Goal: Navigation & Orientation: Find specific page/section

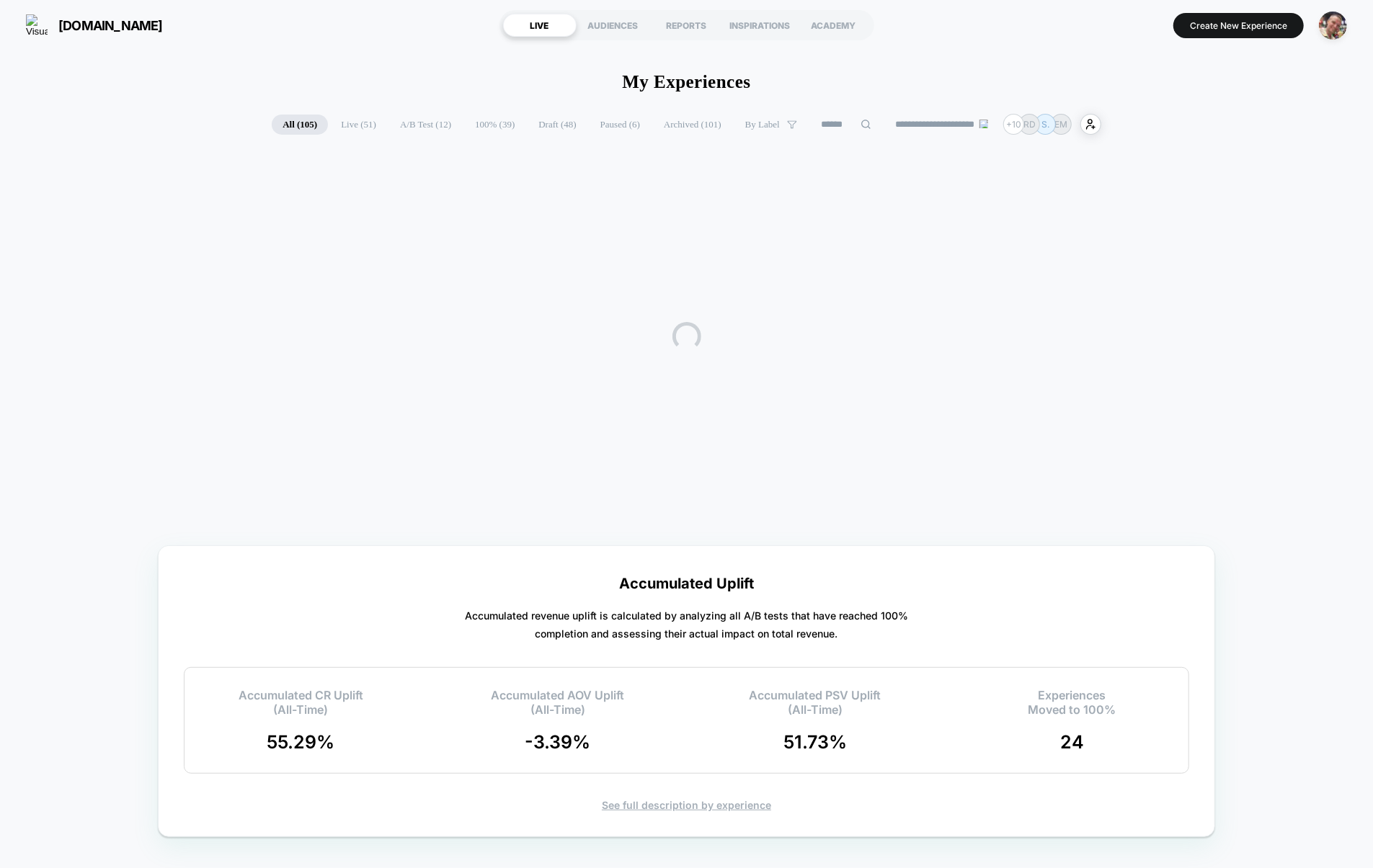
scroll to position [37, 0]
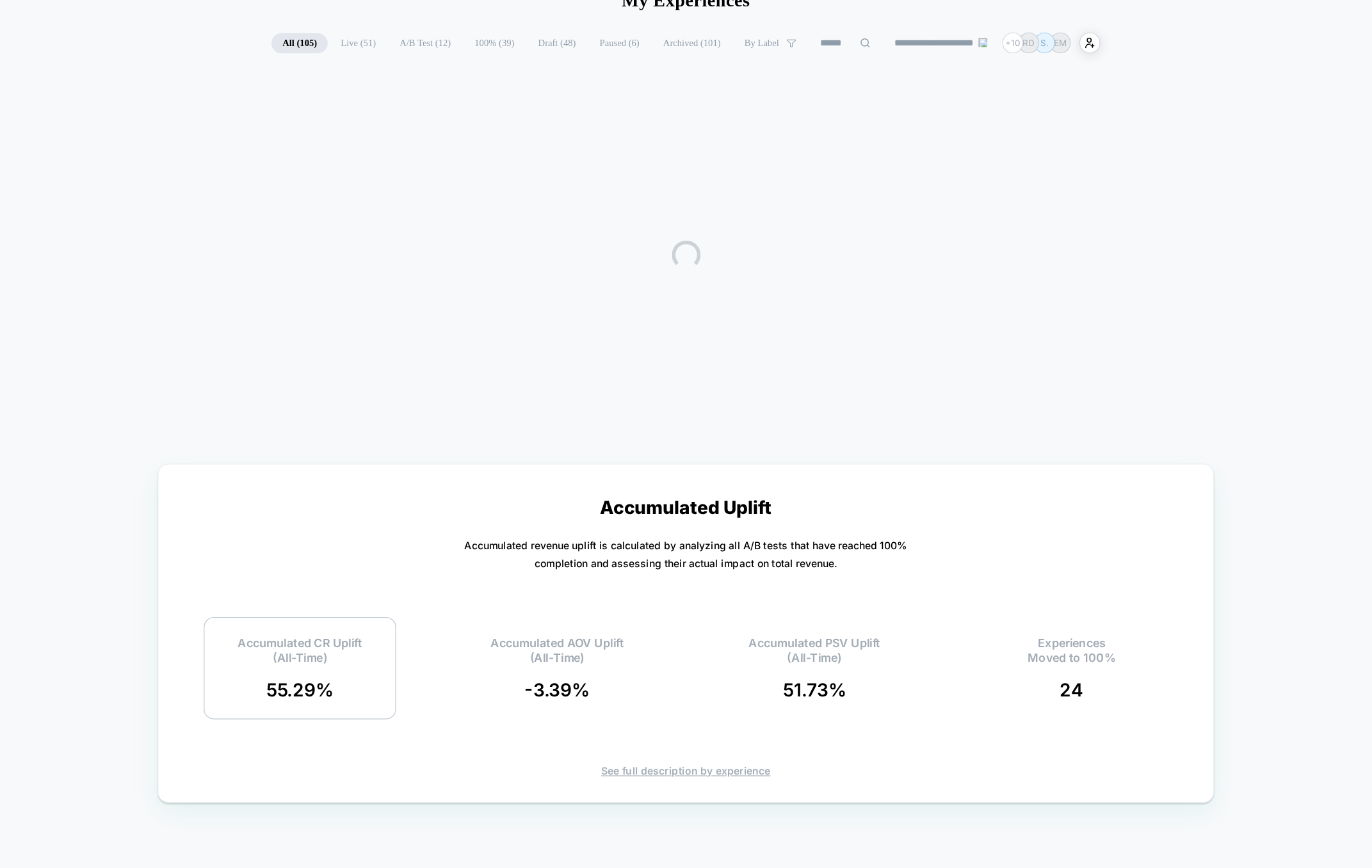
scroll to position [49, 0]
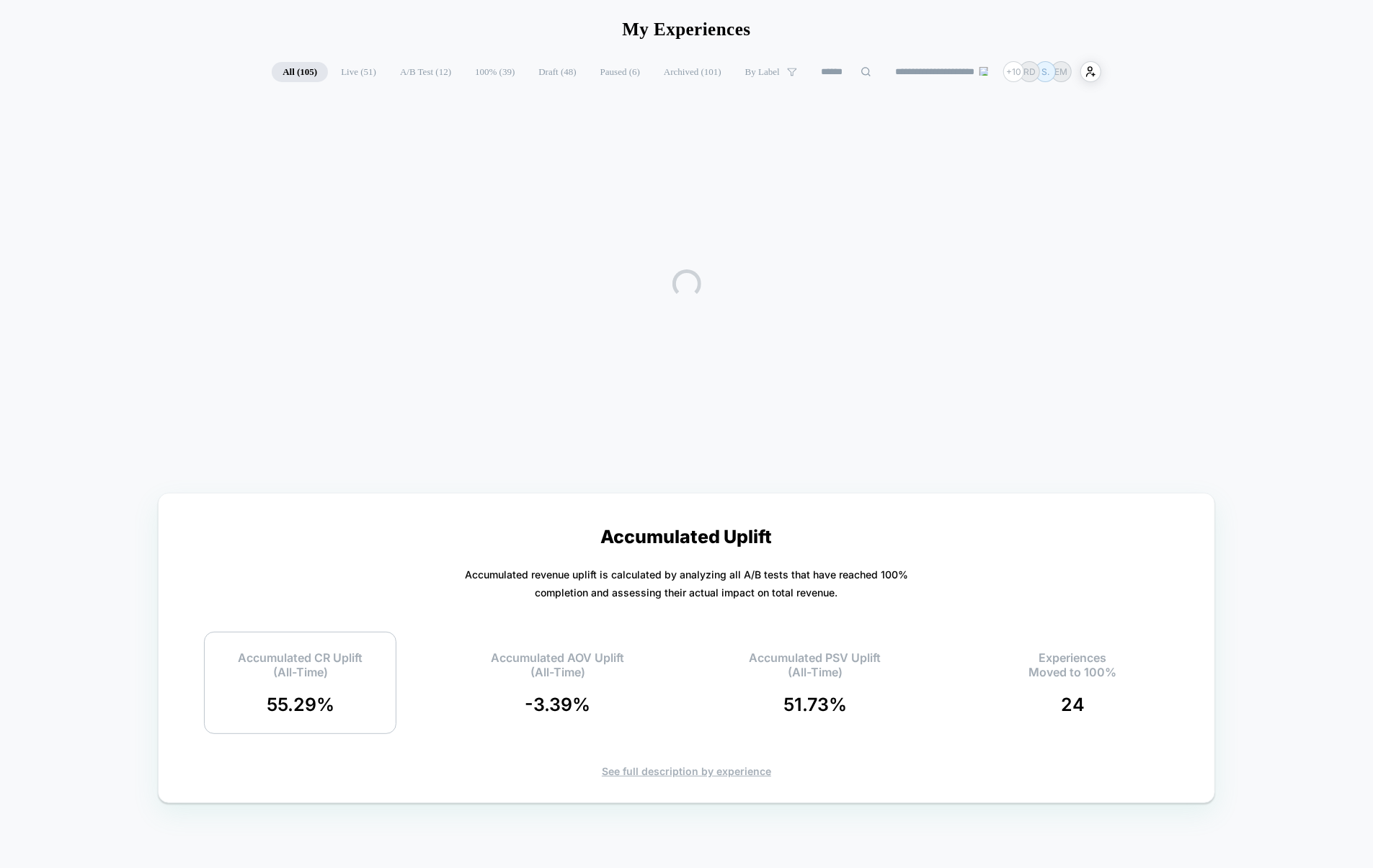
click at [1273, 357] on div at bounding box center [686, 284] width 1373 height 360
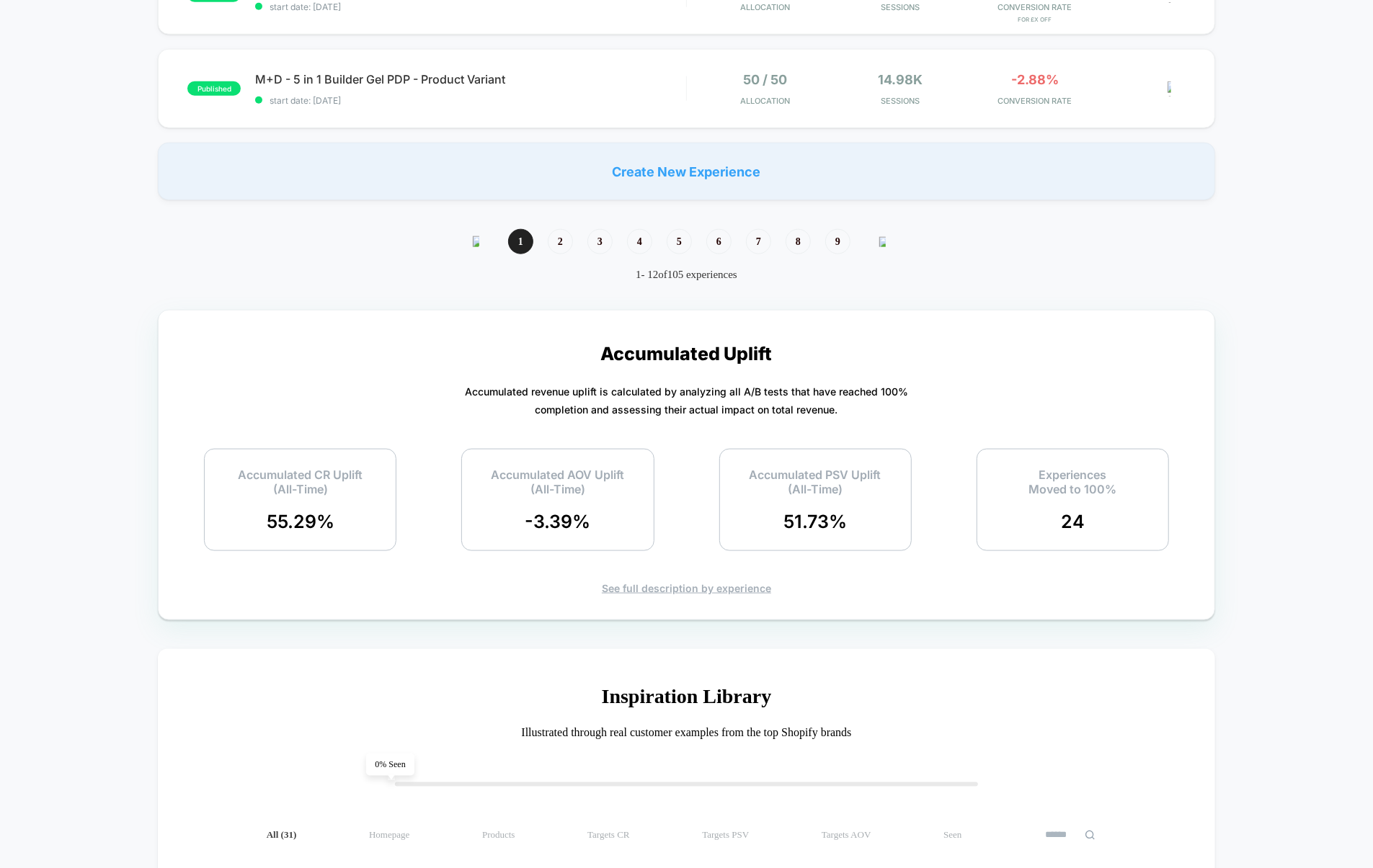
scroll to position [1142, 0]
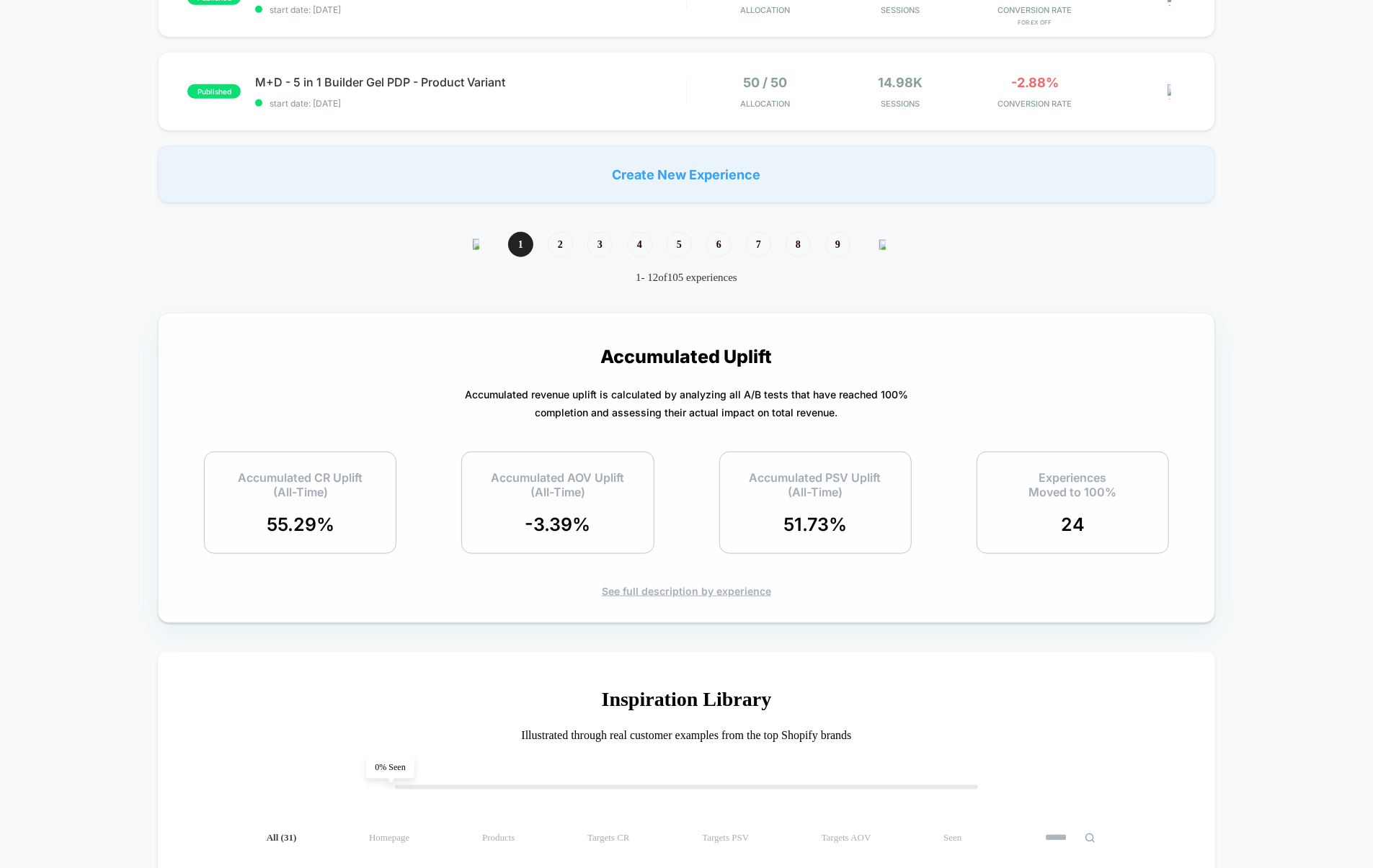
click at [692, 598] on div "See full description by experience" at bounding box center [686, 591] width 1006 height 12
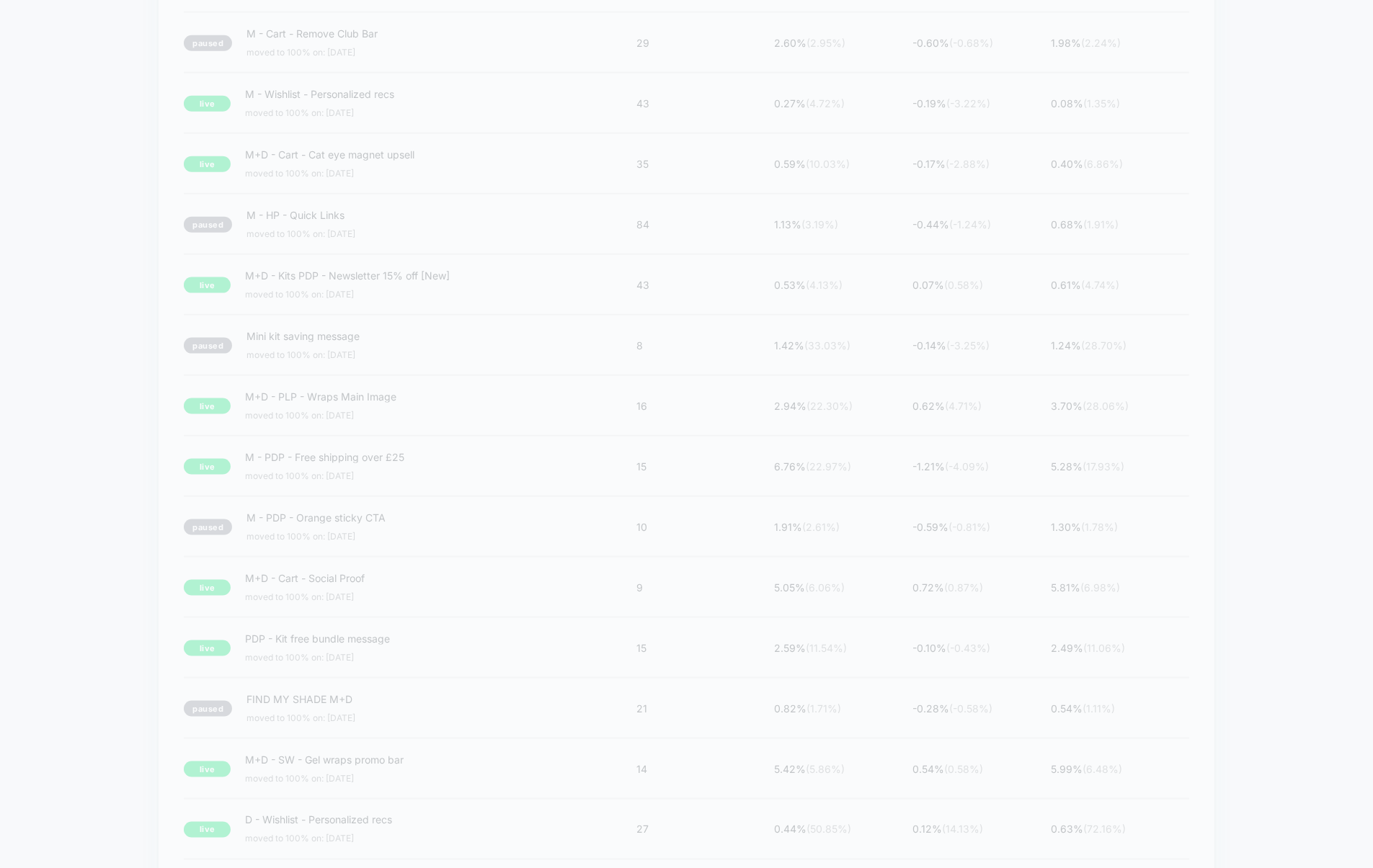
scroll to position [364, 0]
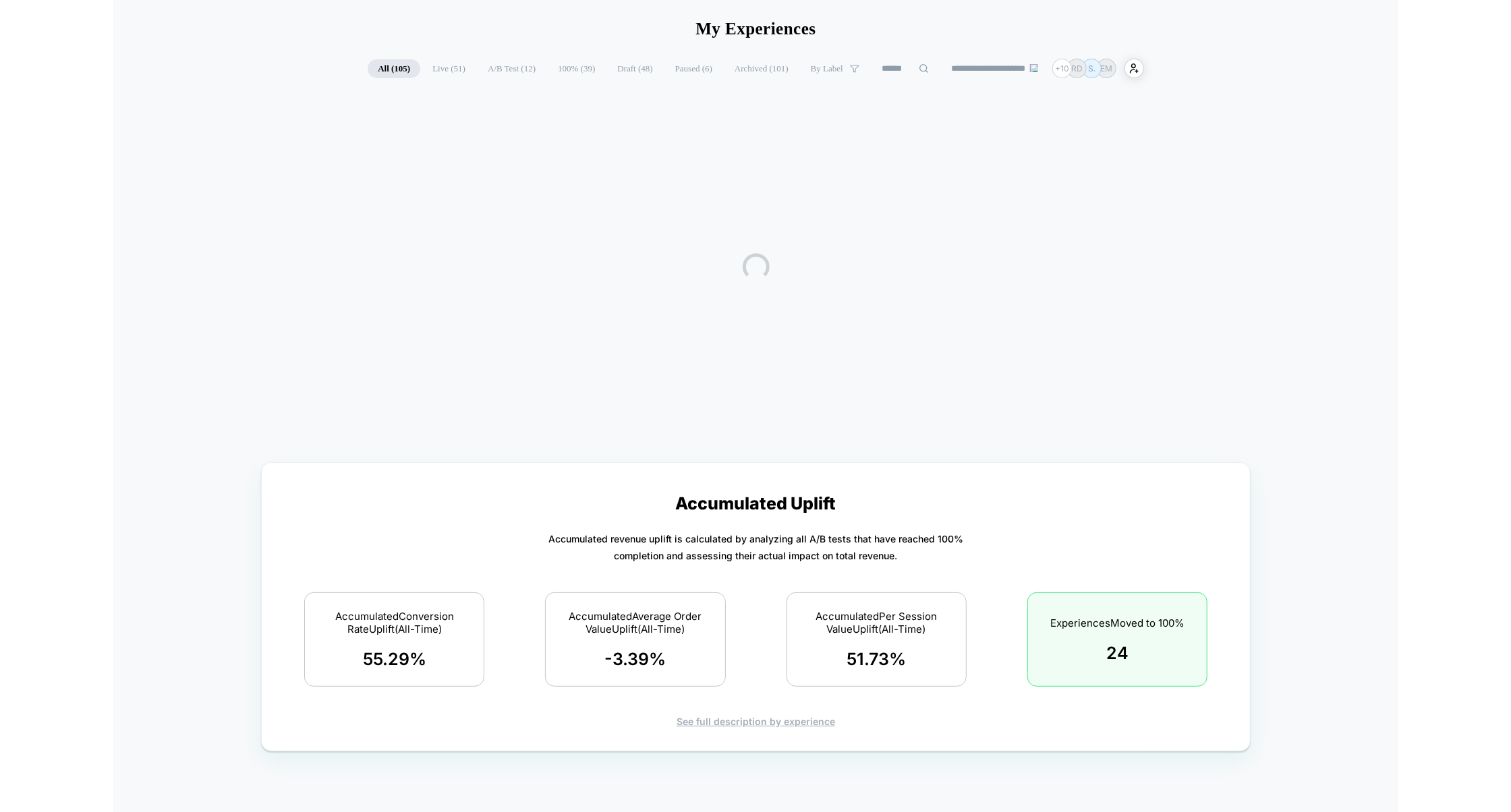
scroll to position [57, 0]
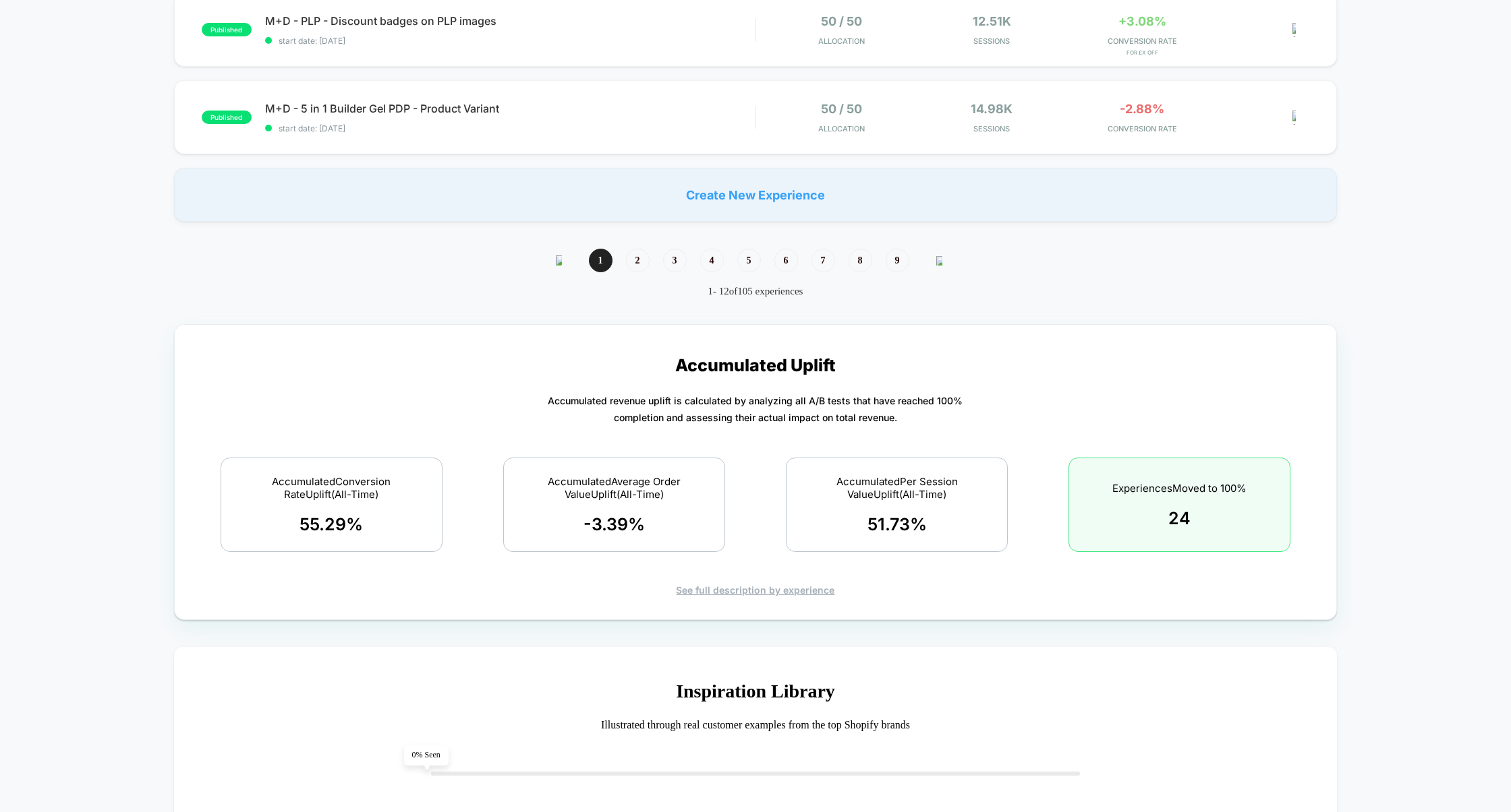
scroll to position [1126, 0]
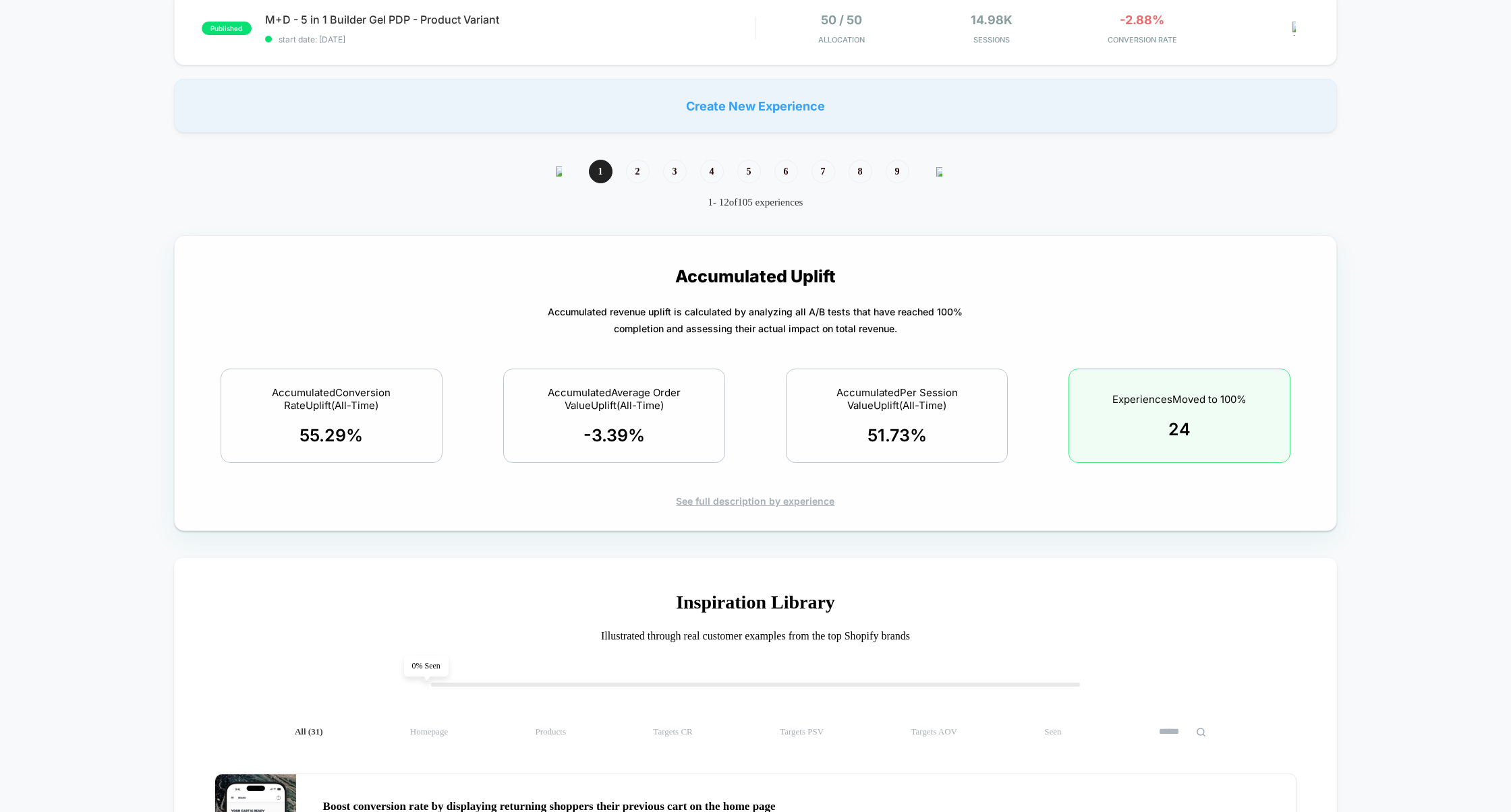
click at [783, 503] on div "See full description by experience" at bounding box center [756, 501] width 1115 height 11
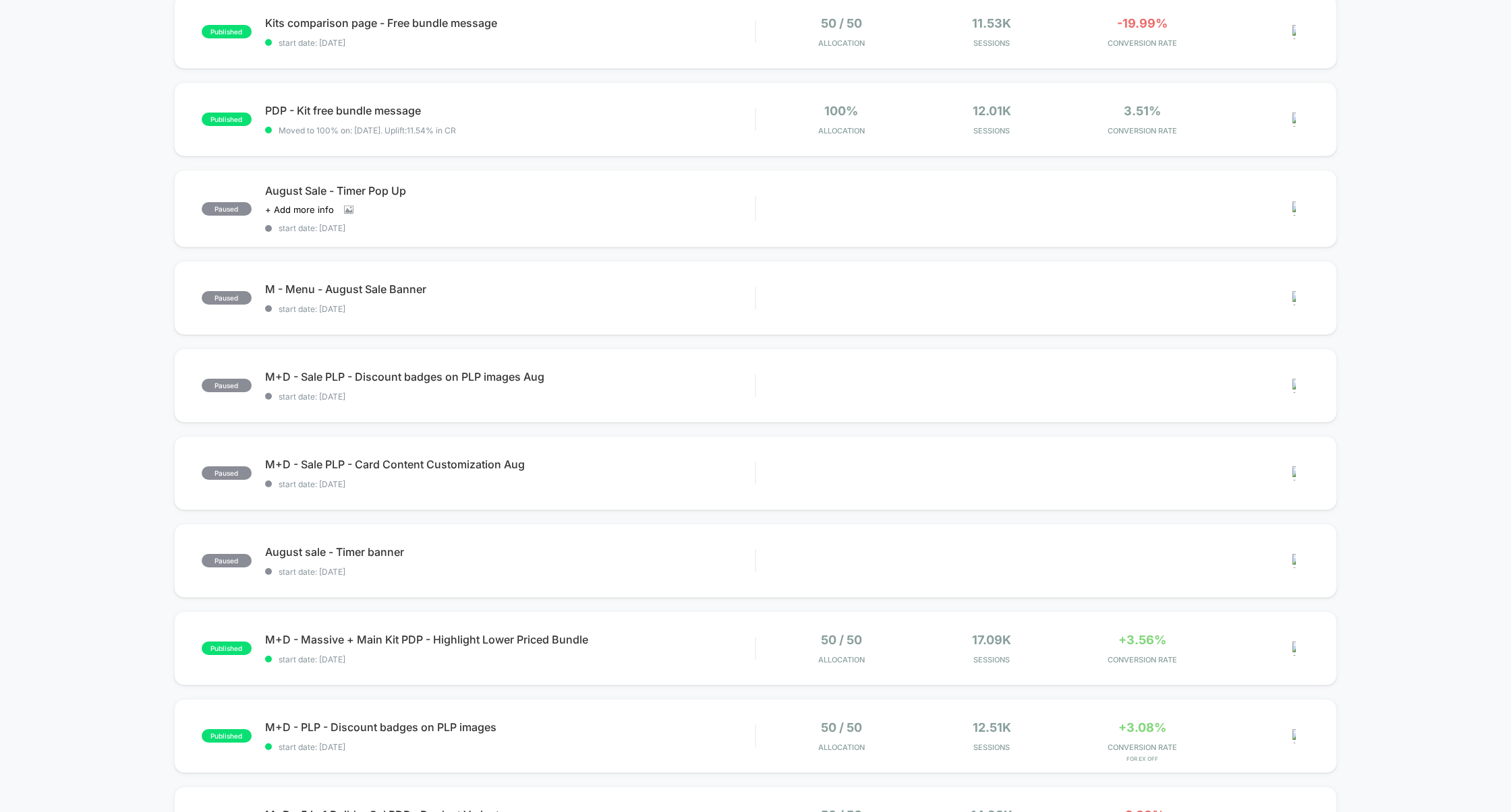
scroll to position [0, 0]
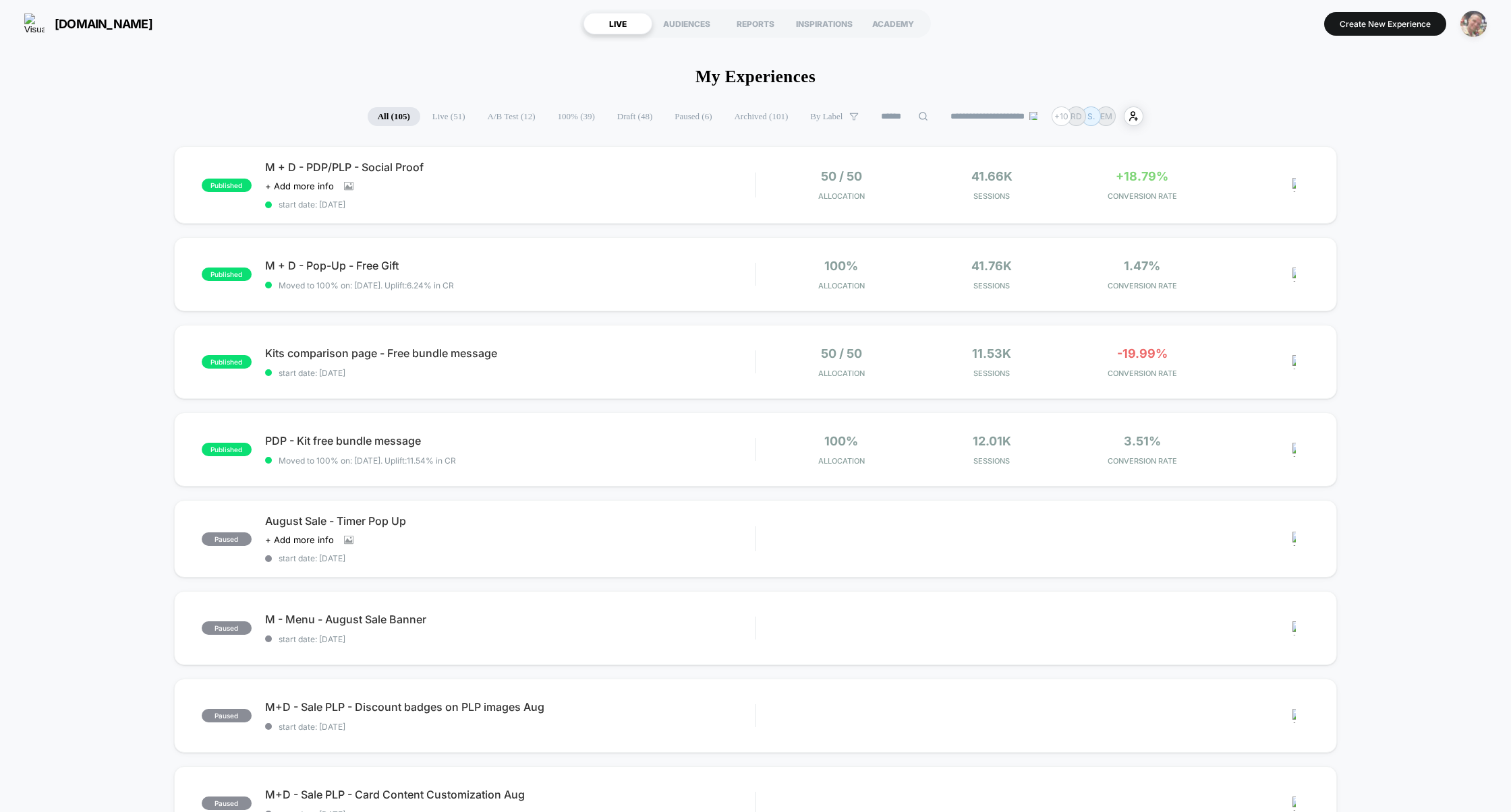
click at [1473, 23] on img "button" at bounding box center [1473, 24] width 27 height 27
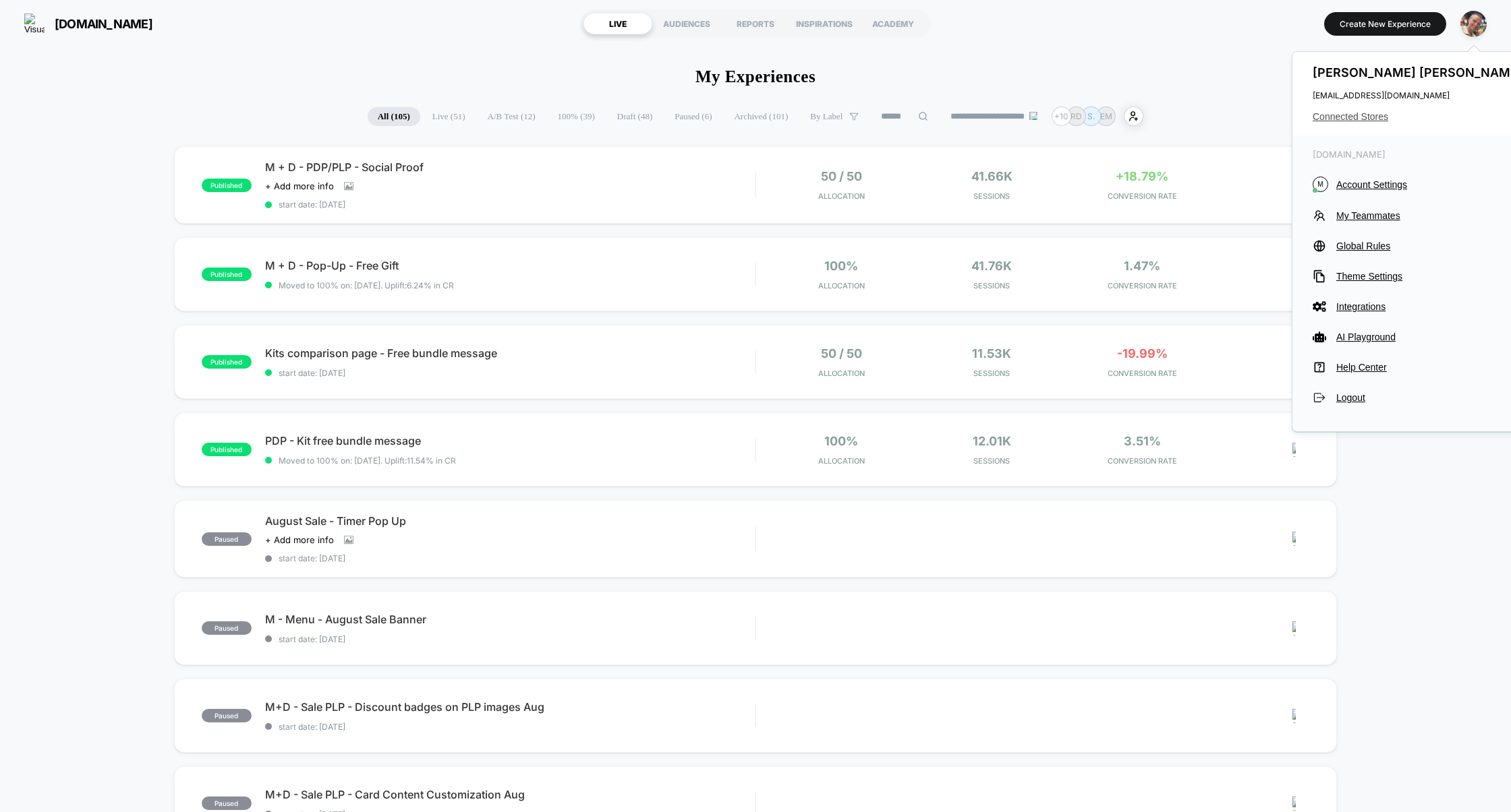
click at [1369, 122] on span "Connected Stores" at bounding box center [1419, 116] width 213 height 11
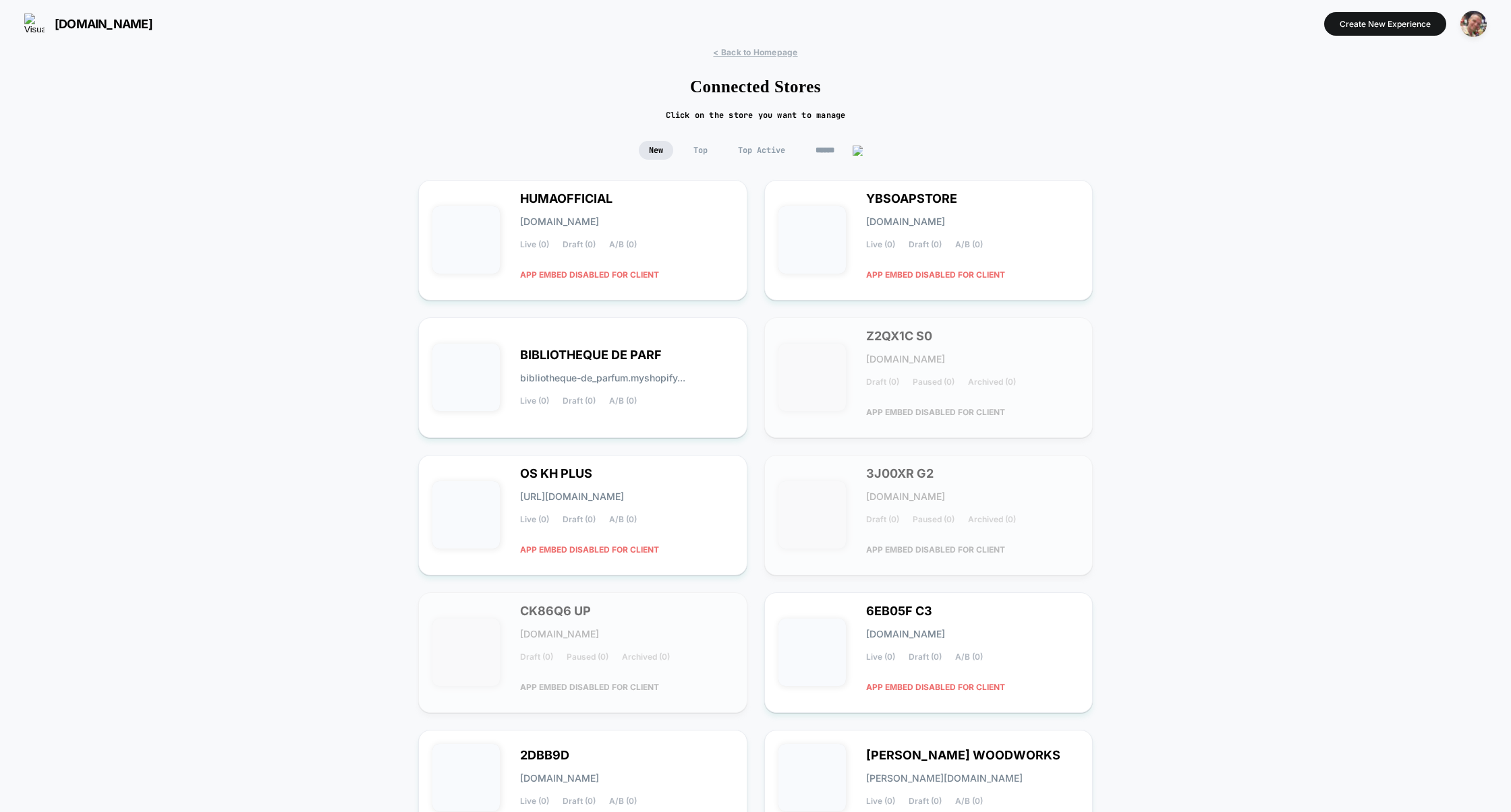
click at [652, 149] on span "New" at bounding box center [656, 151] width 34 height 19
click at [690, 403] on div "BIBLIOTHEQUE DE PARF bibliotheque-de_parfum.myshopify... Live (0) Draft (0) A/B…" at bounding box center [627, 378] width 213 height 55
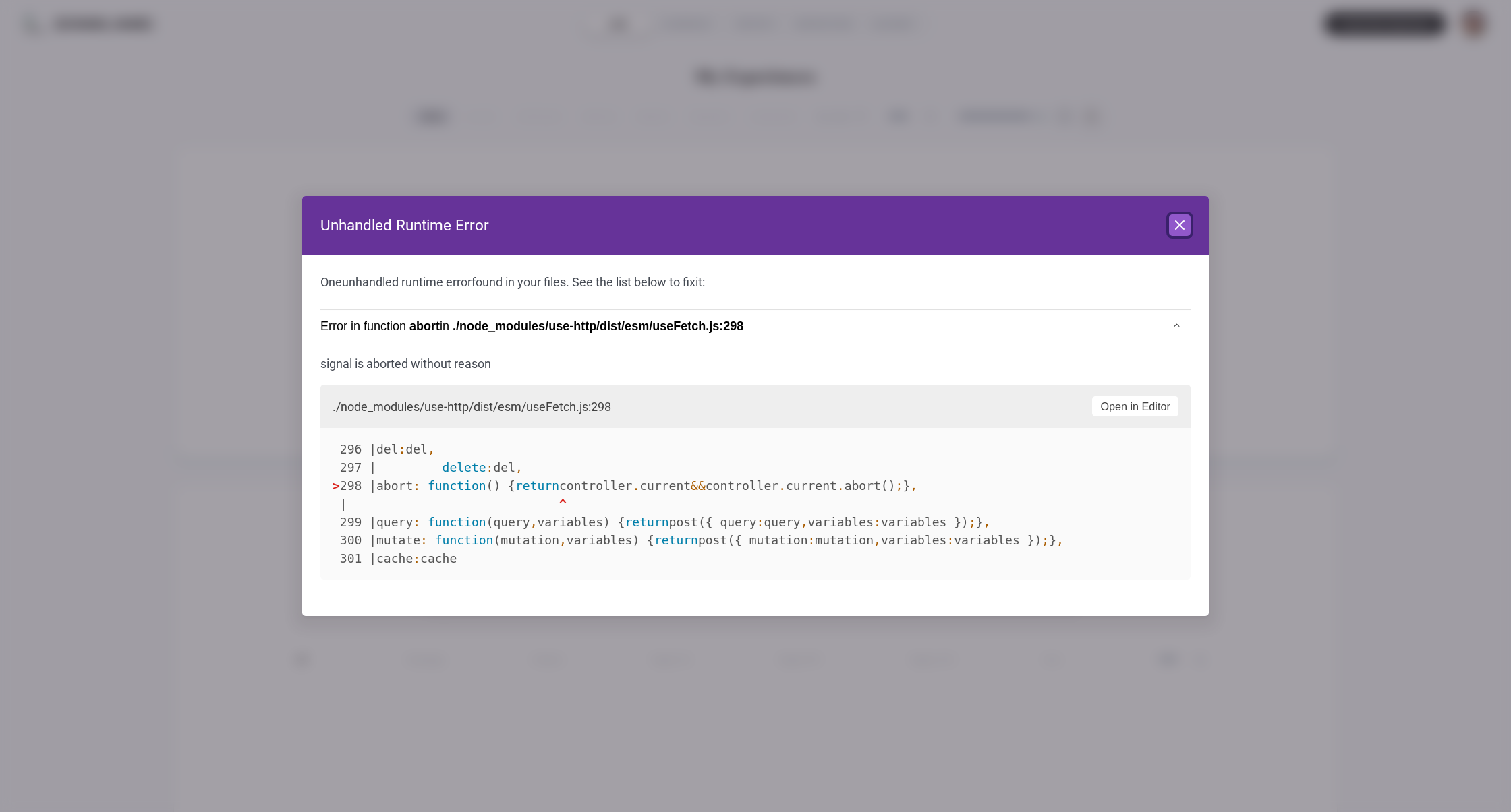
click at [1179, 233] on button "Close" at bounding box center [1179, 225] width 21 height 21
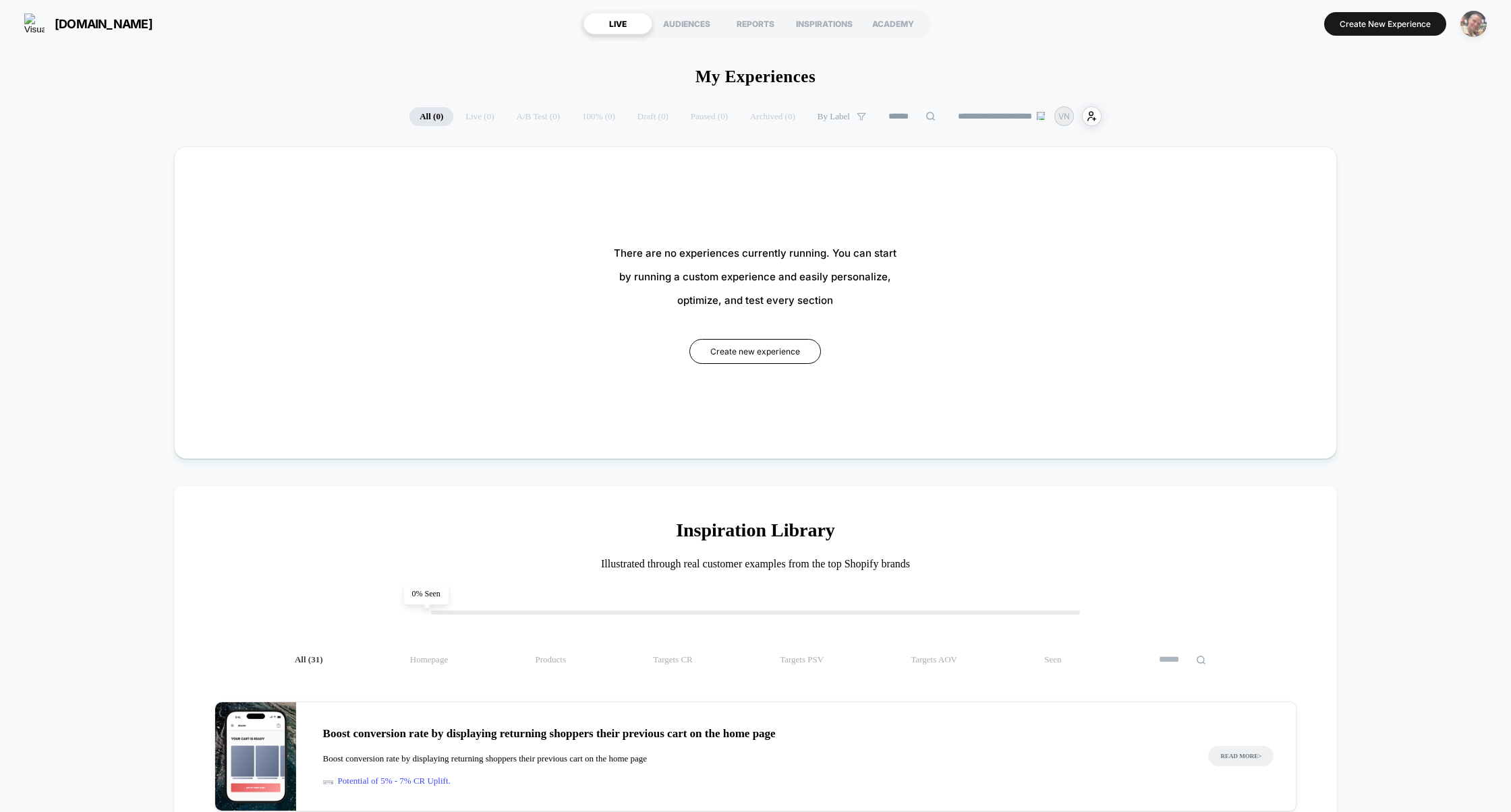
click at [1473, 18] on img "button" at bounding box center [1473, 24] width 27 height 27
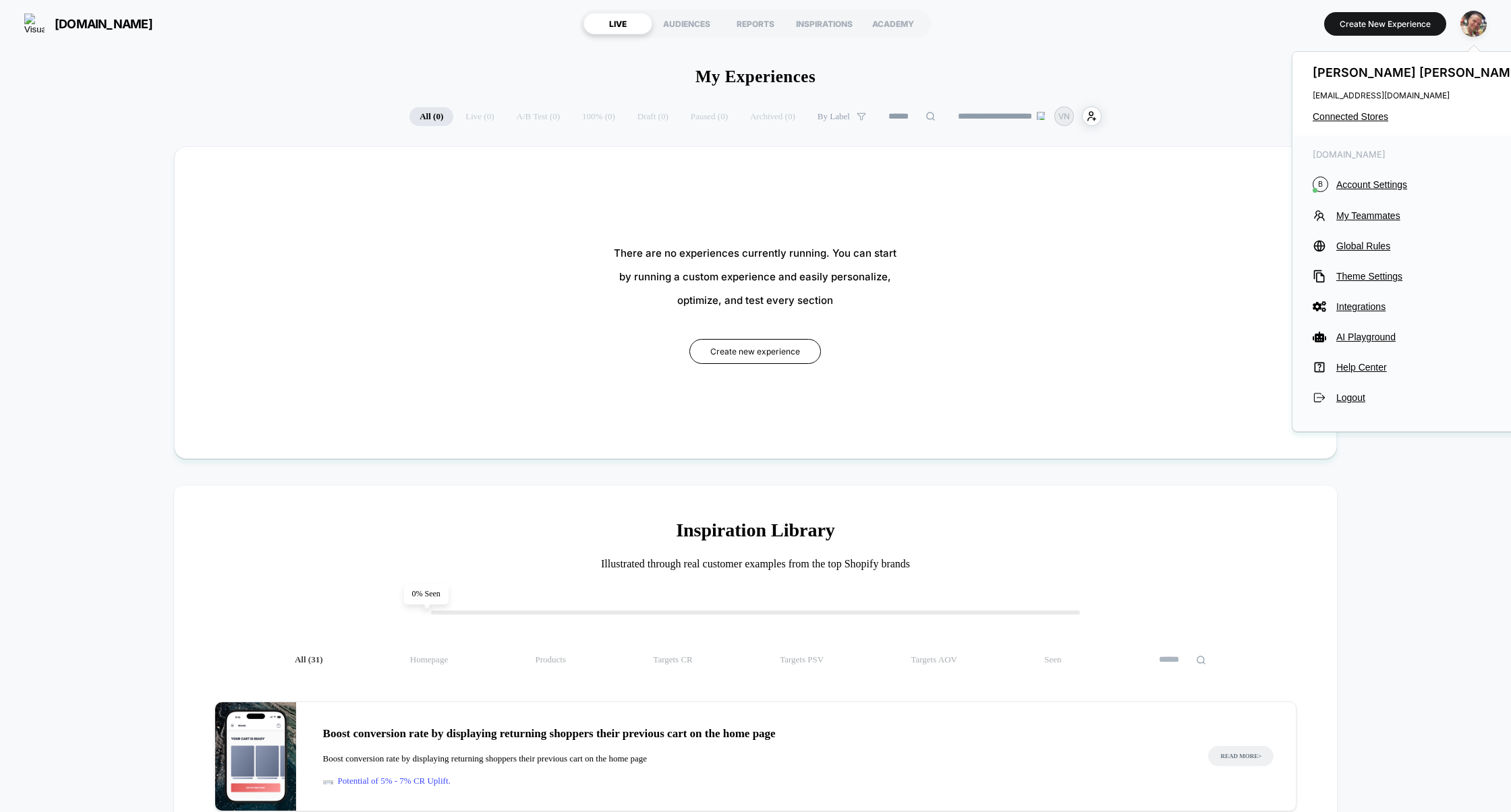
click at [1362, 124] on div "Pavel Serebrennikov pavel@visually.io Connected Stores" at bounding box center [1419, 93] width 254 height 84
click at [1362, 123] on div "Pavel Serebrennikov pavel@visually.io Connected Stores" at bounding box center [1419, 93] width 254 height 84
click at [1364, 121] on span "Connected Stores" at bounding box center [1419, 116] width 213 height 11
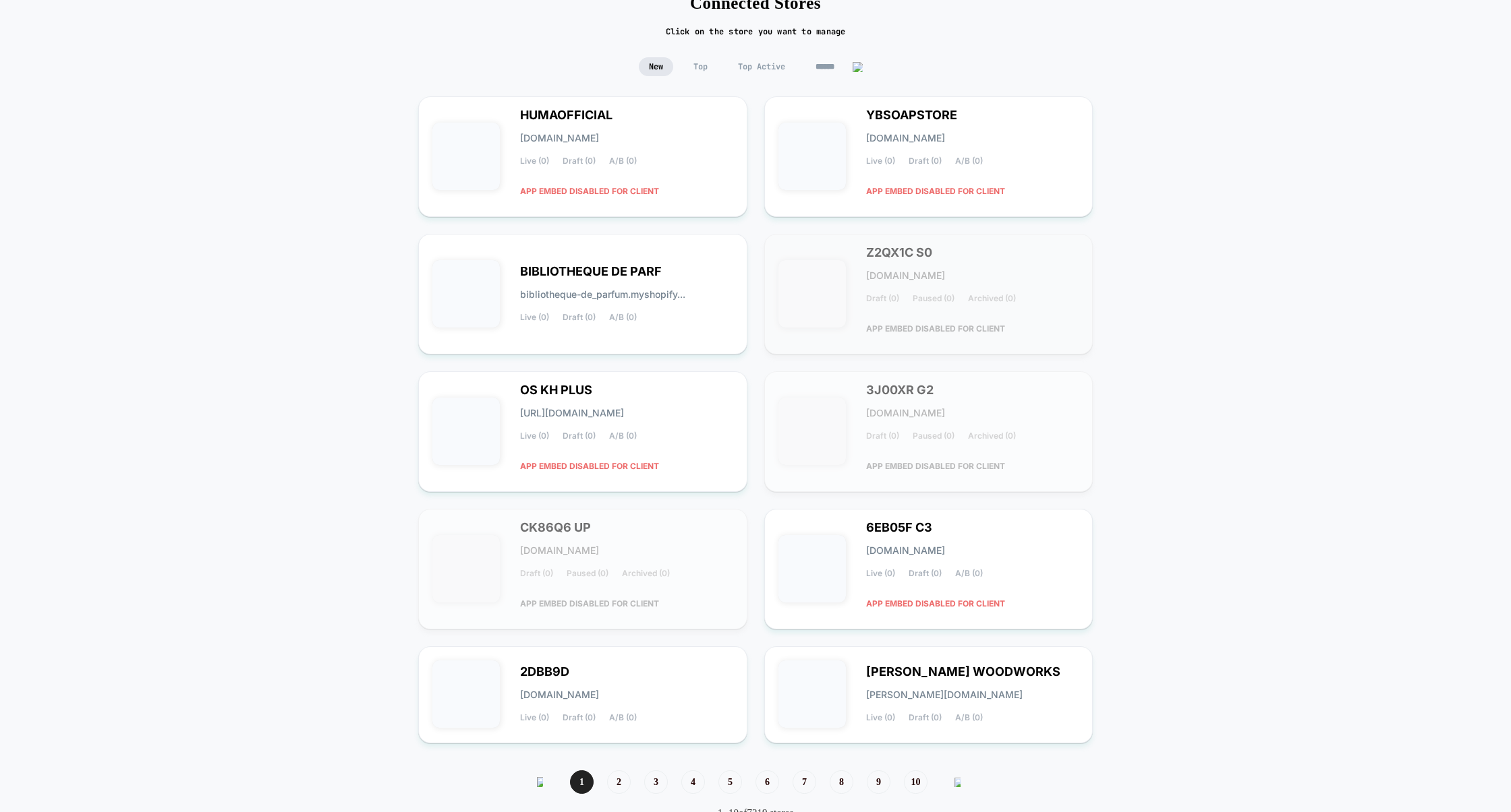
scroll to position [127, 0]
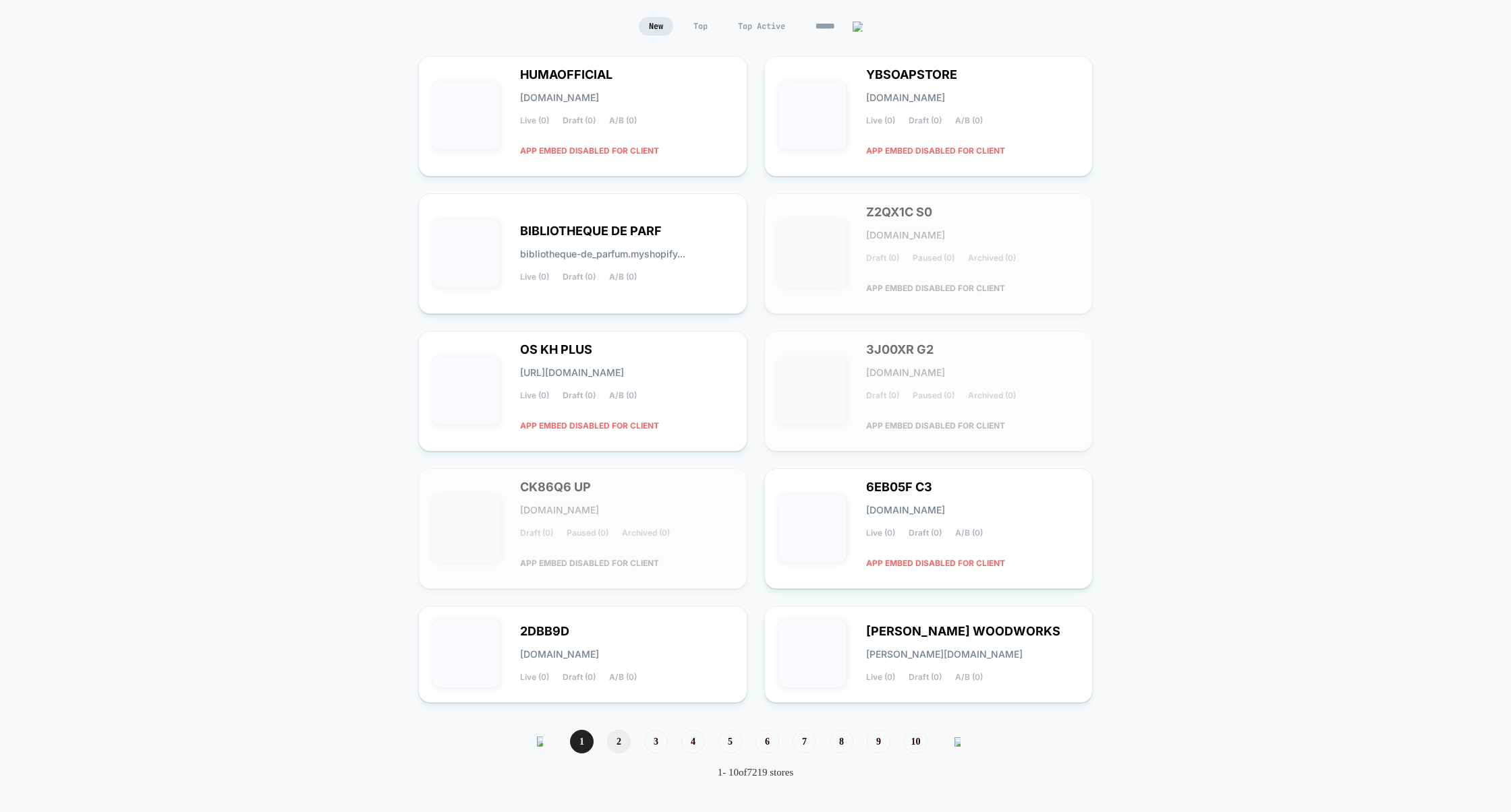
click at [613, 738] on span "2" at bounding box center [619, 742] width 24 height 24
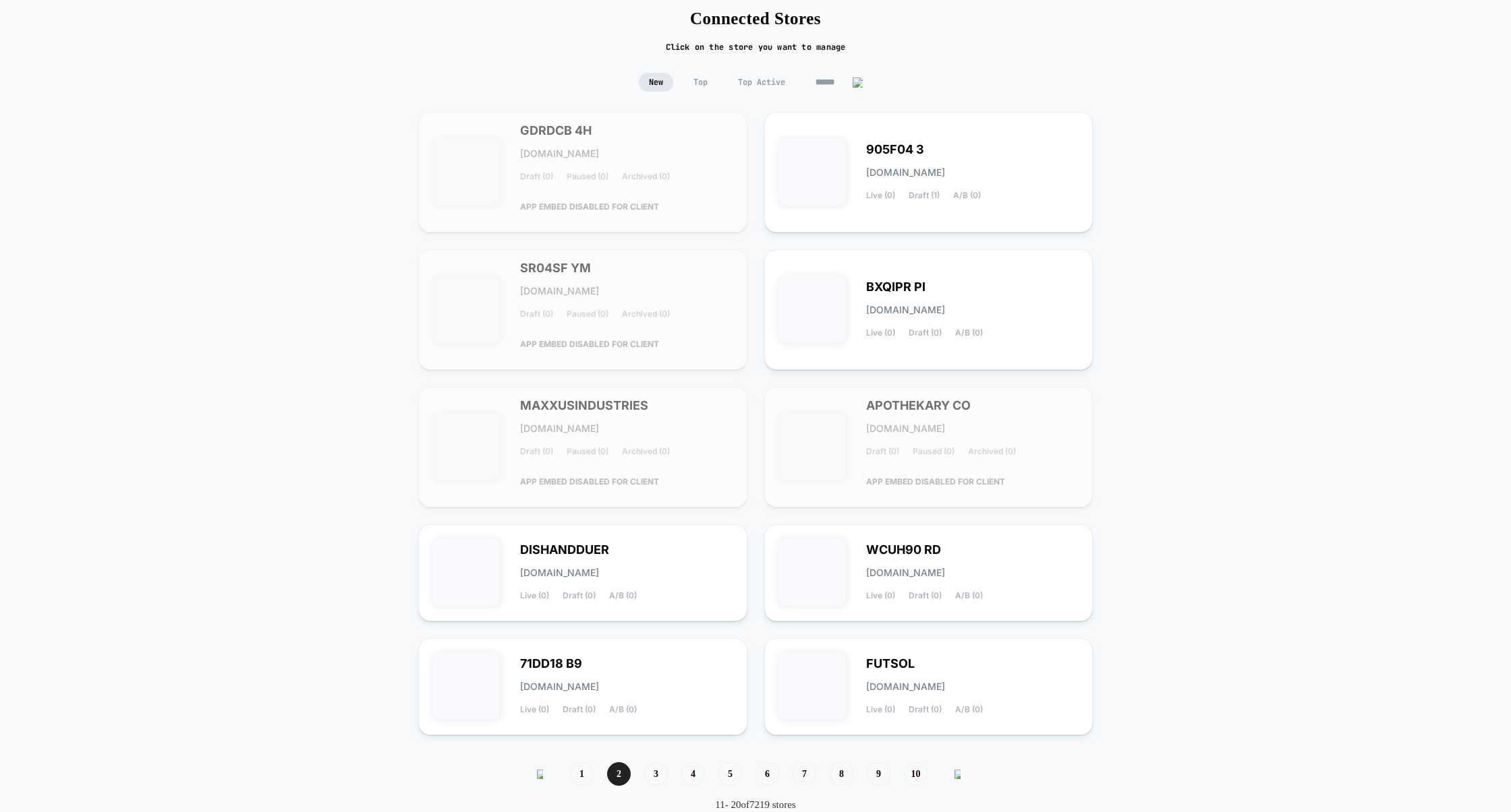
scroll to position [104, 0]
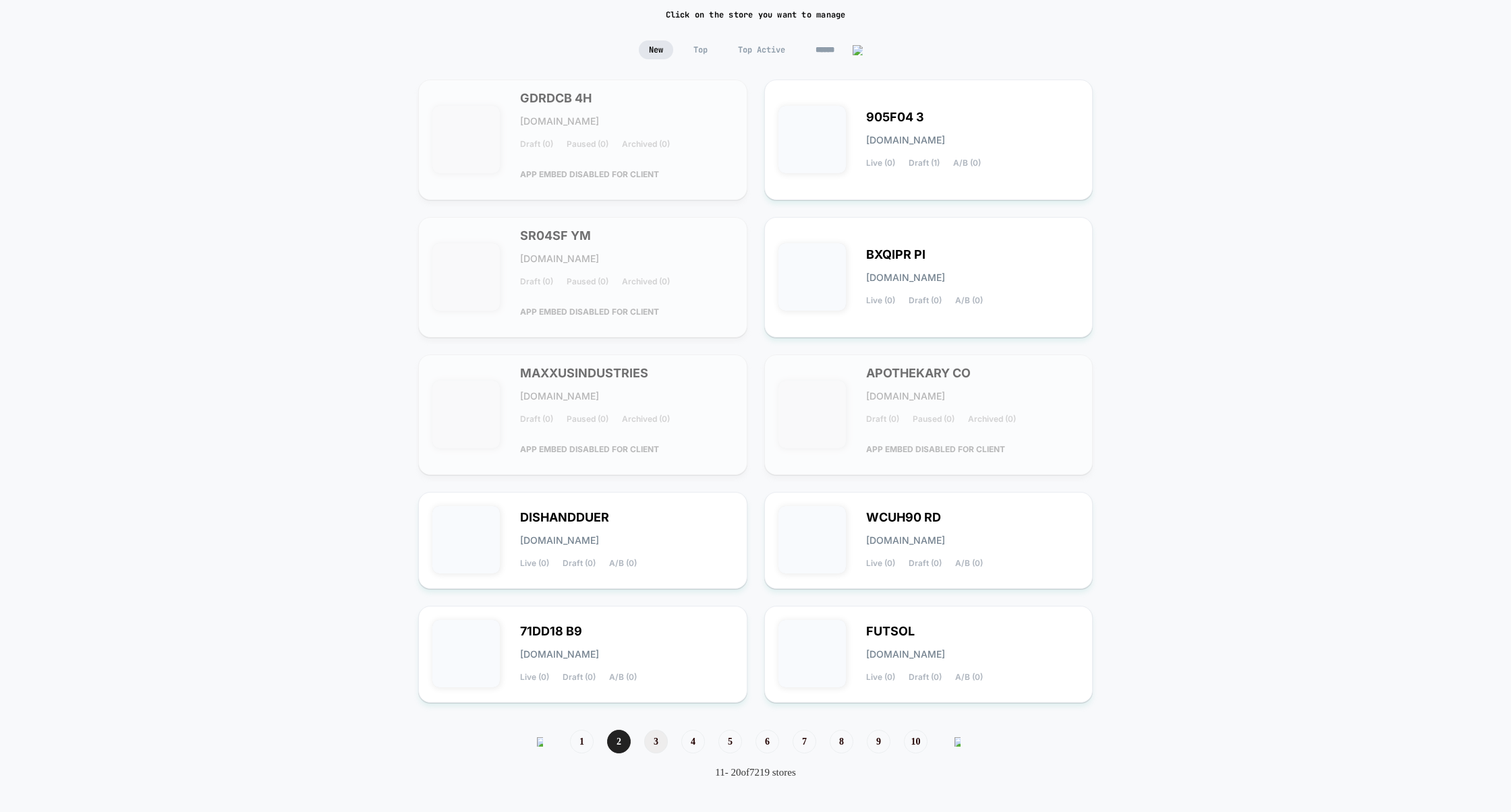
click at [653, 738] on span "3" at bounding box center [656, 742] width 24 height 24
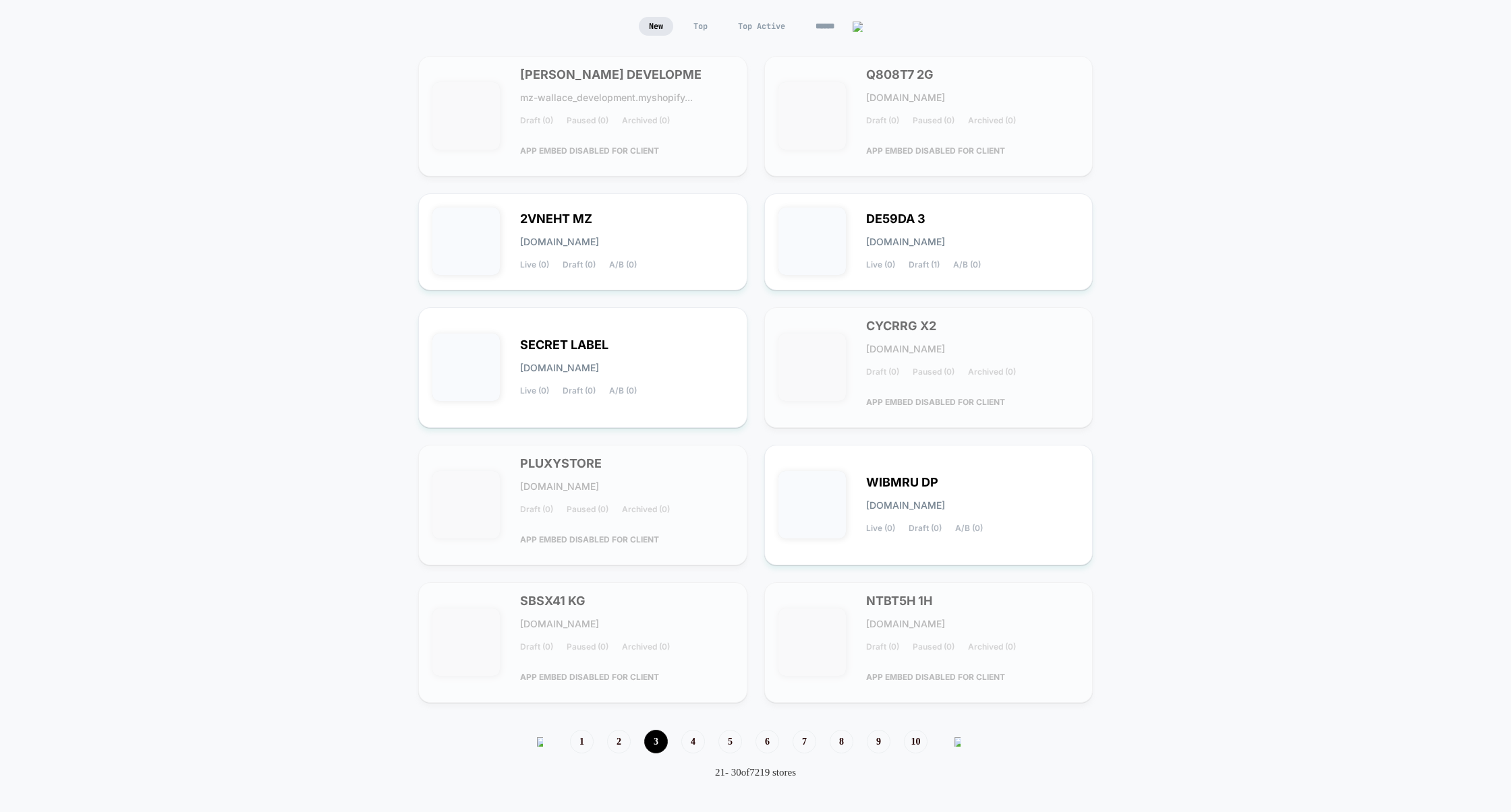
scroll to position [126, 0]
click at [945, 268] on div "Live (0) Draft (1) A/B (0)" at bounding box center [923, 265] width 115 height 10
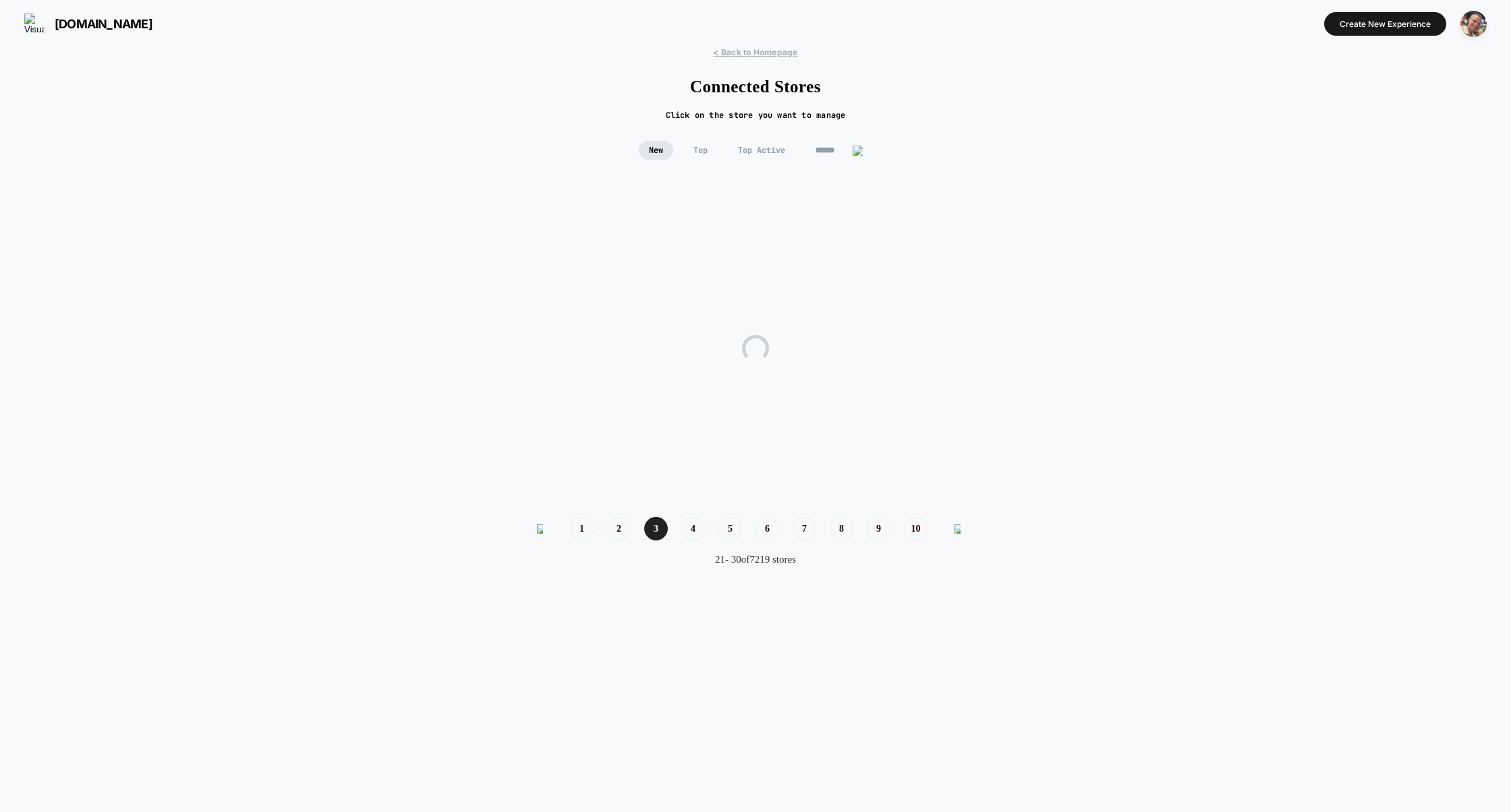
scroll to position [0, 0]
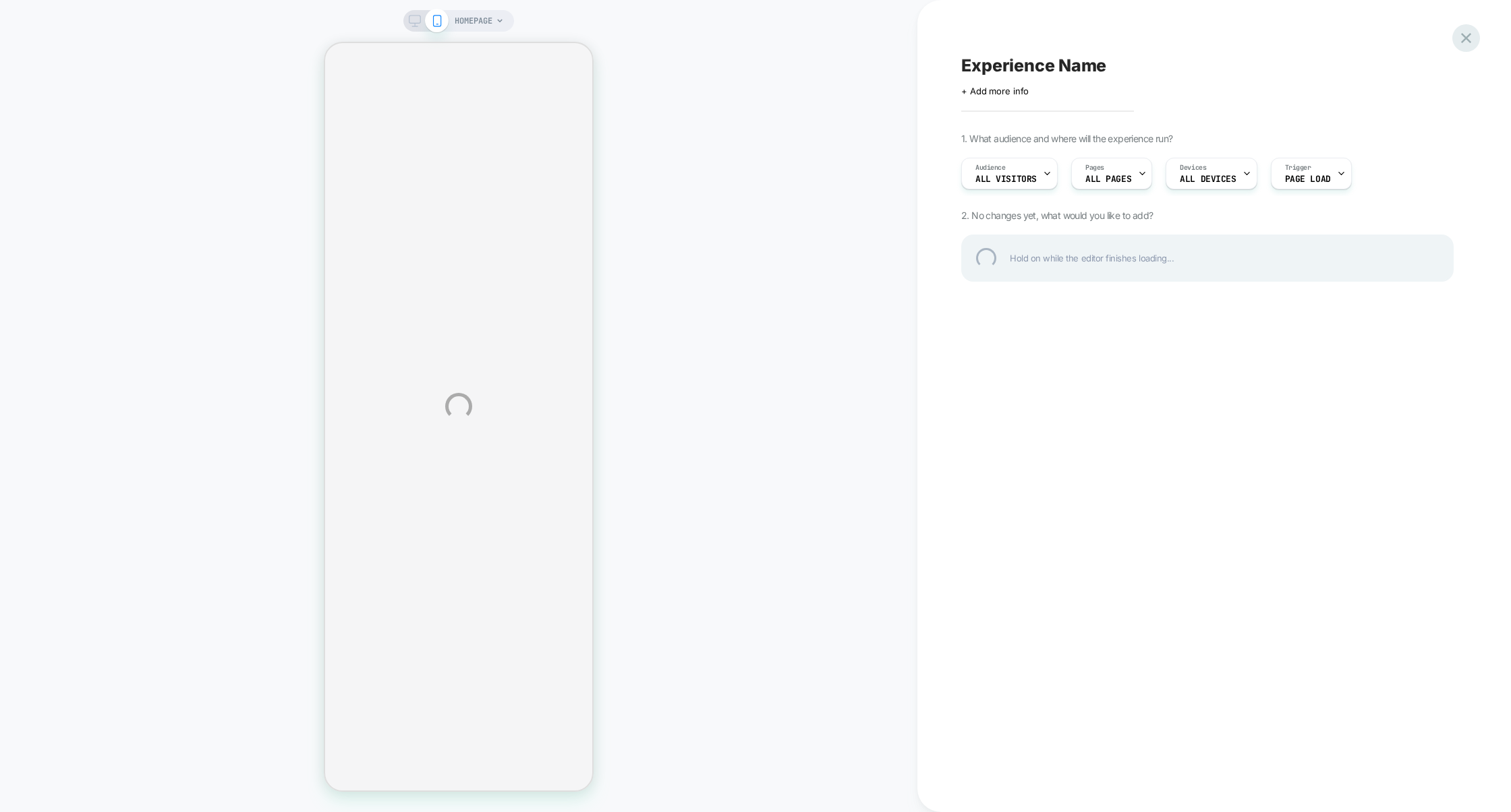
click at [1467, 40] on div at bounding box center [1465, 38] width 27 height 27
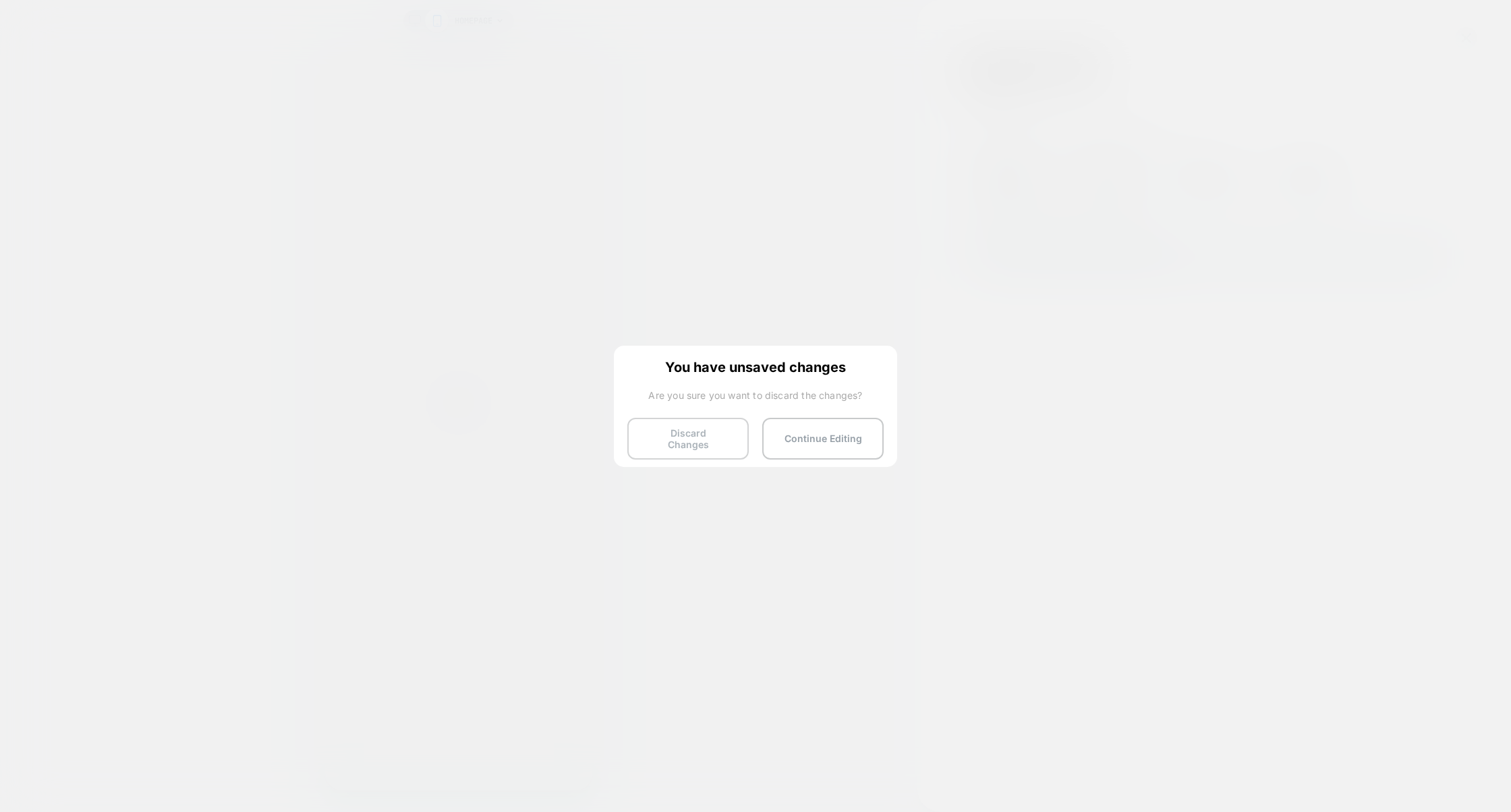
click at [693, 420] on button "Discard Changes" at bounding box center [688, 439] width 121 height 42
click at [693, 427] on button "Discard Changes" at bounding box center [688, 439] width 121 height 42
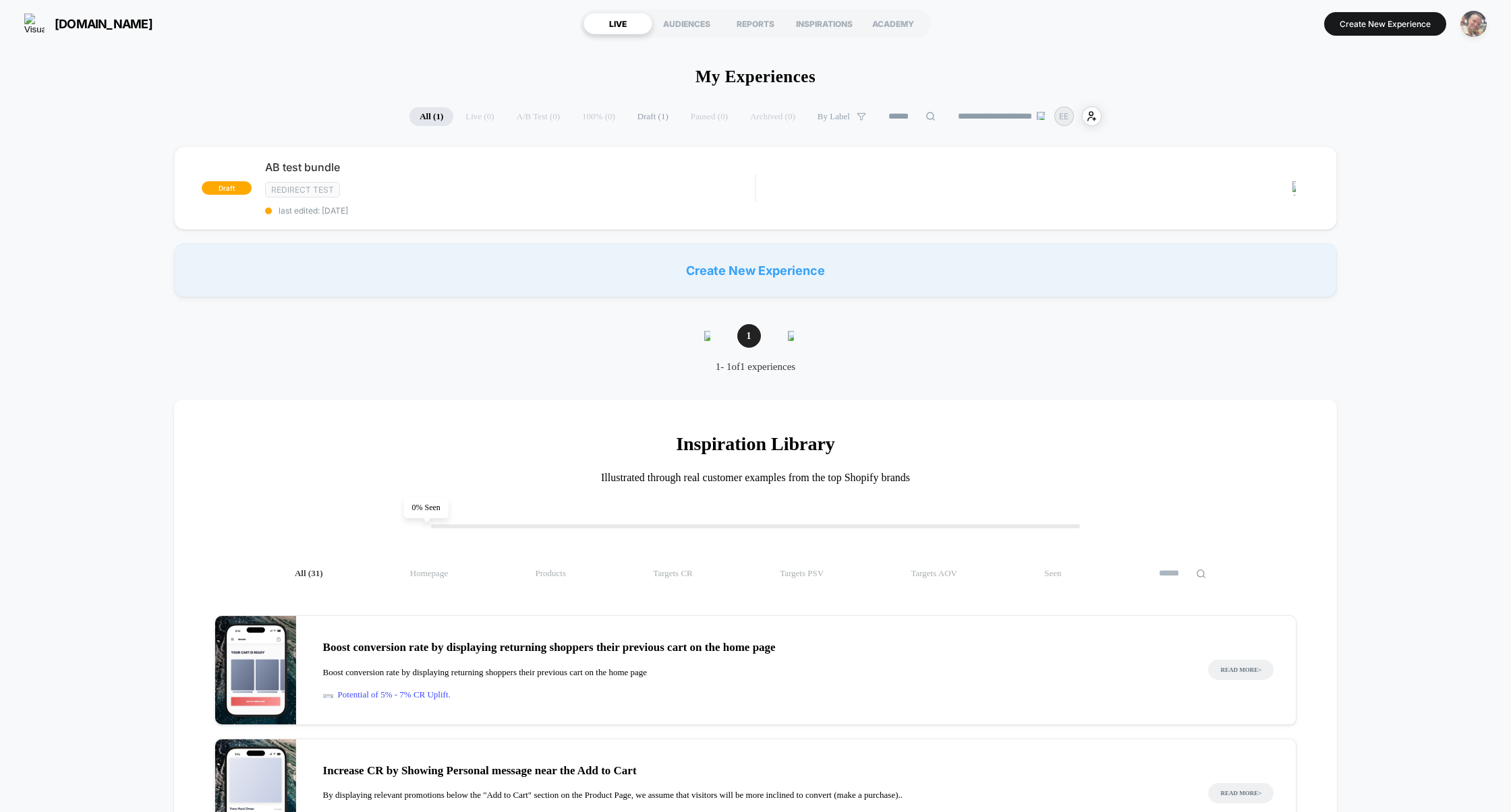
click at [1475, 27] on img "button" at bounding box center [1473, 24] width 27 height 27
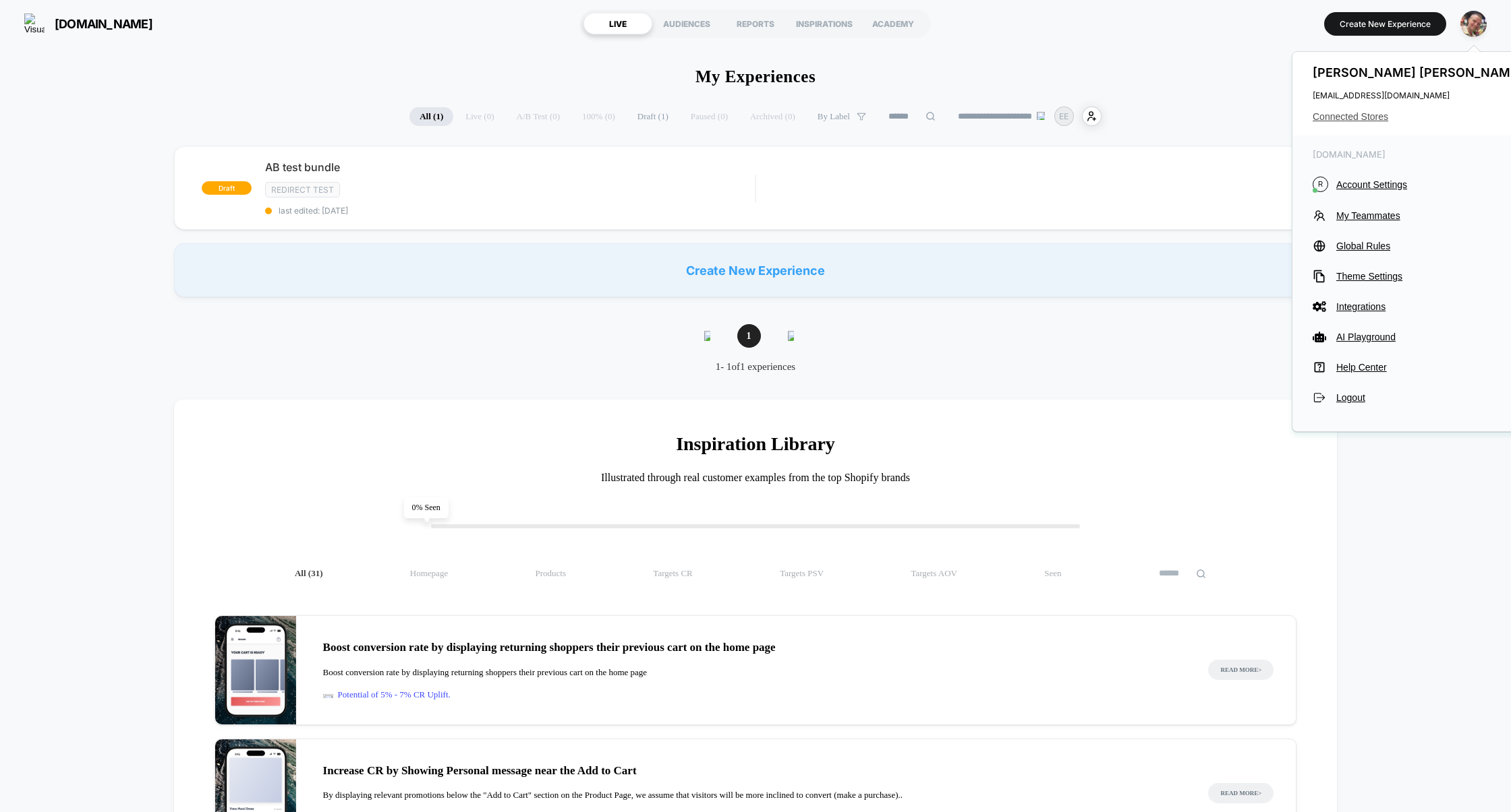
click at [1333, 120] on span "Connected Stores" at bounding box center [1419, 116] width 213 height 11
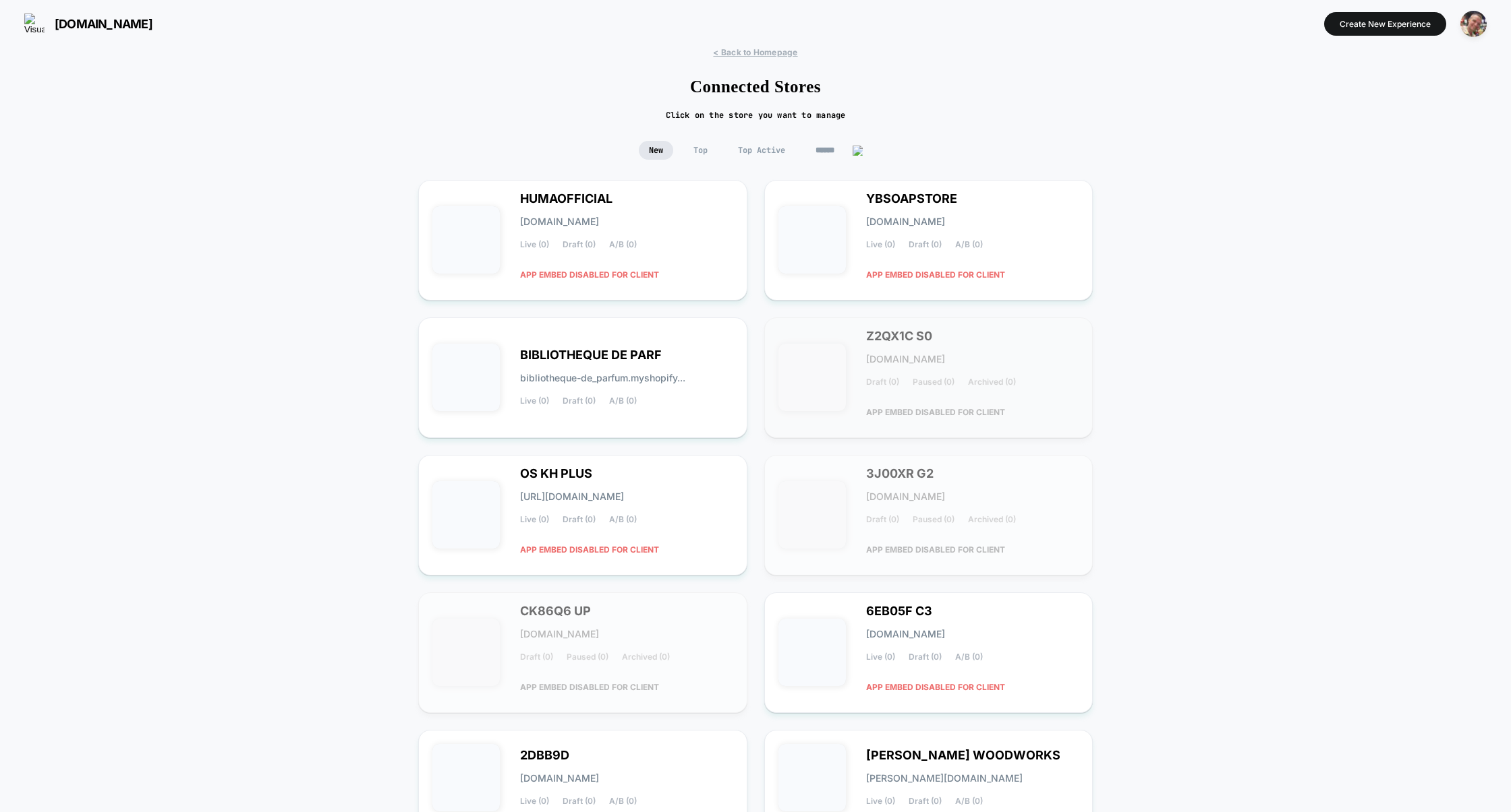
scroll to position [127, 0]
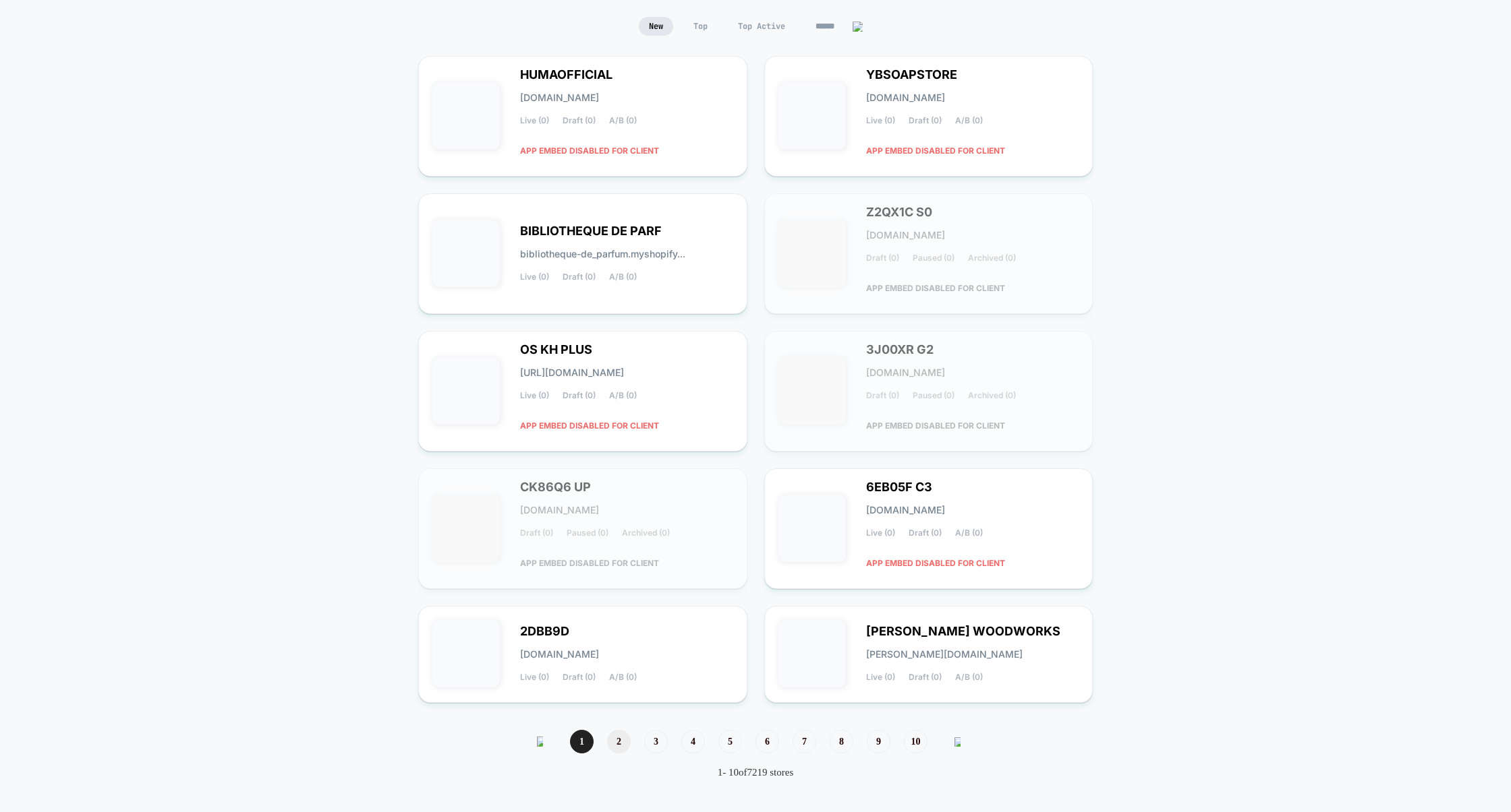
click at [621, 747] on span "2" at bounding box center [619, 742] width 24 height 24
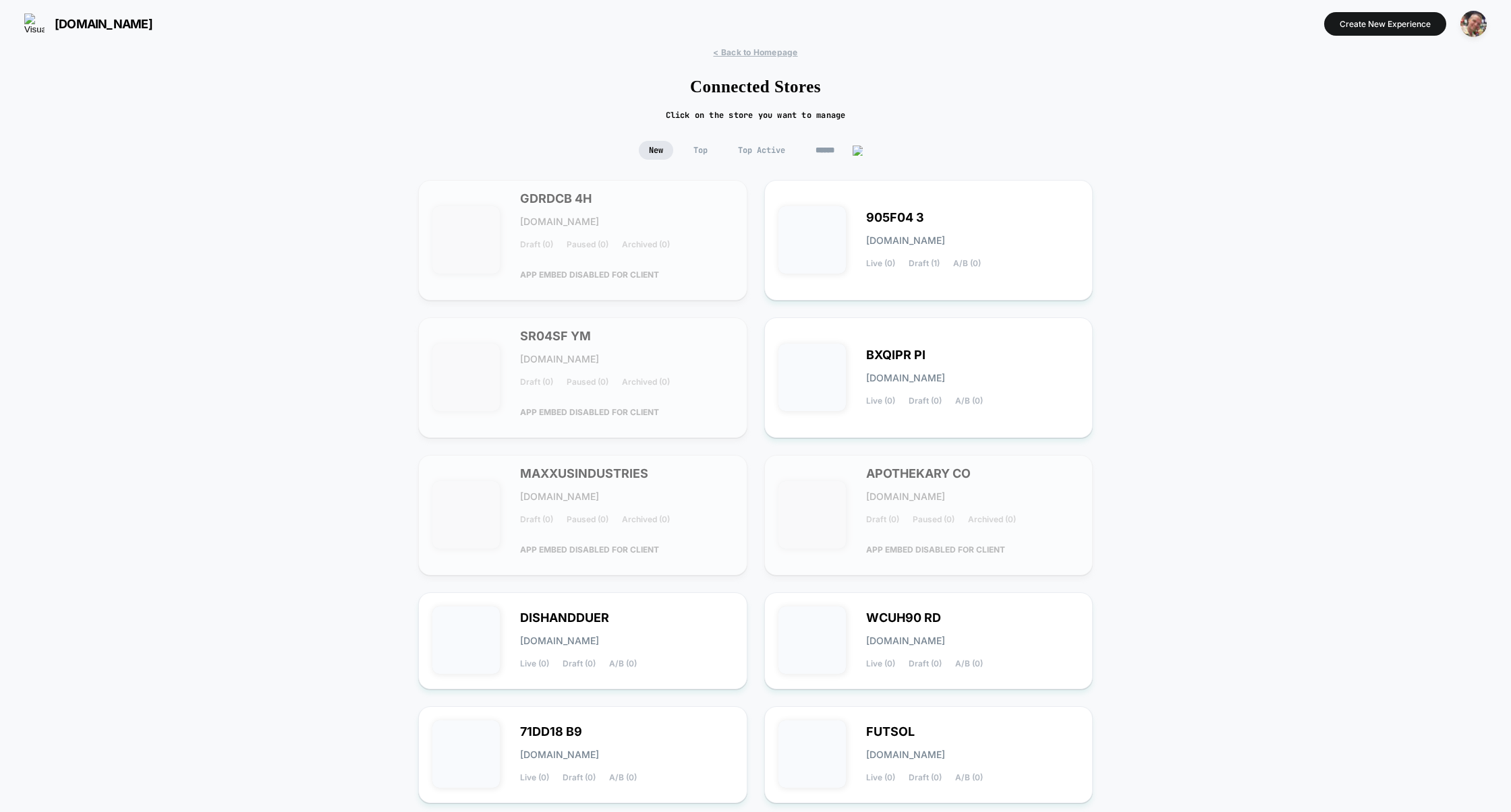
scroll to position [104, 0]
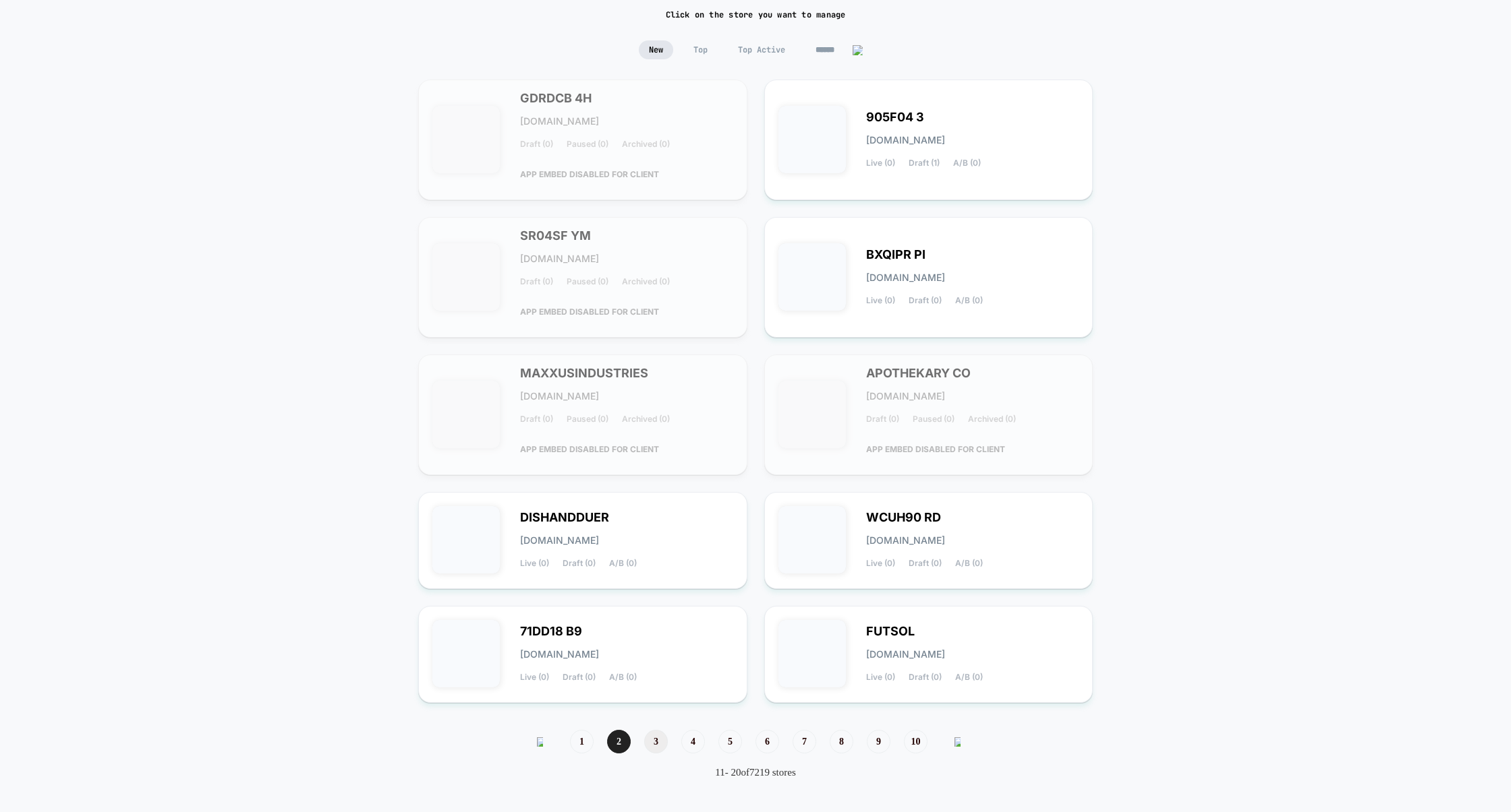
click at [664, 743] on span "3" at bounding box center [656, 742] width 24 height 24
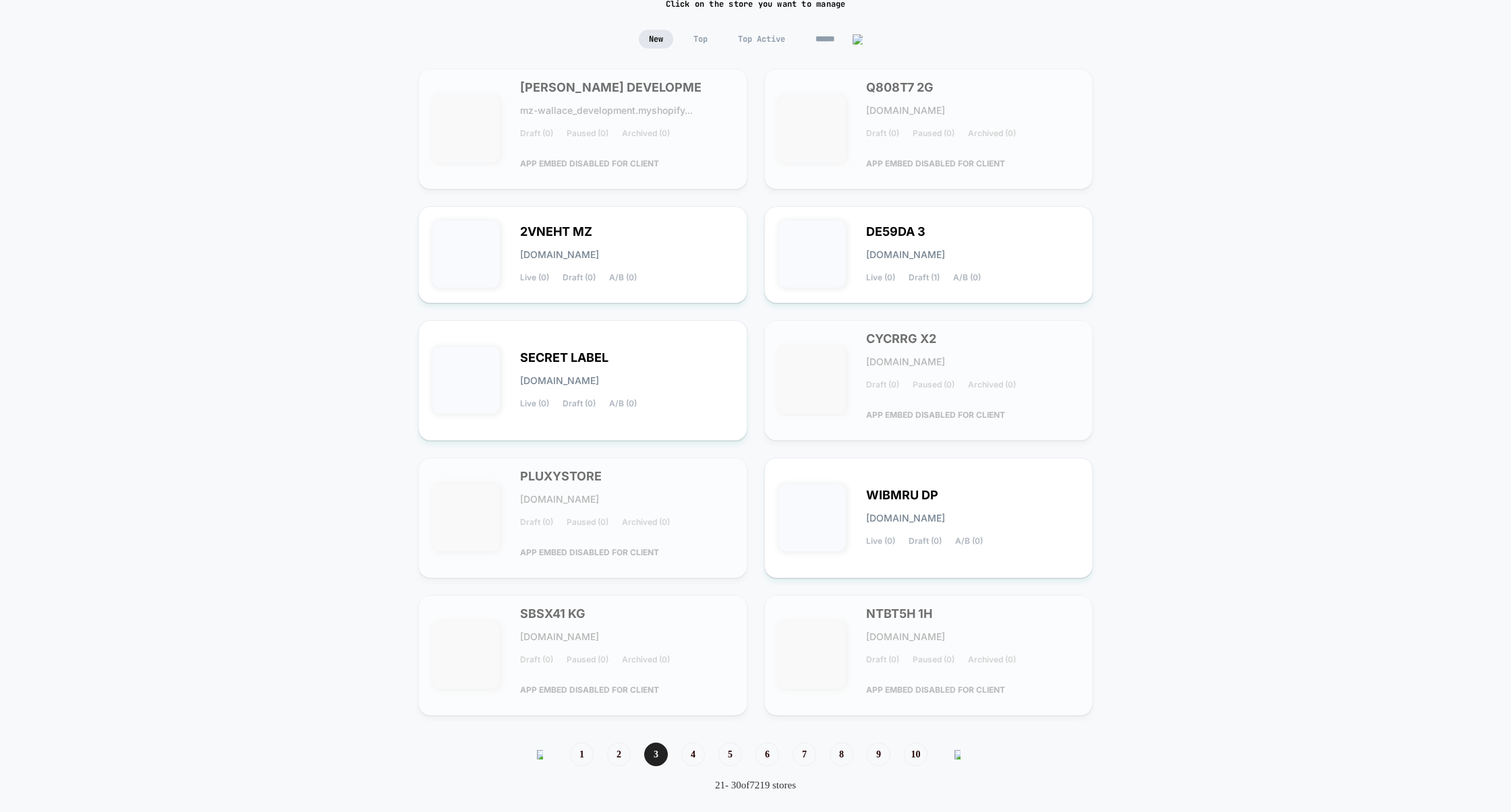
scroll to position [127, 0]
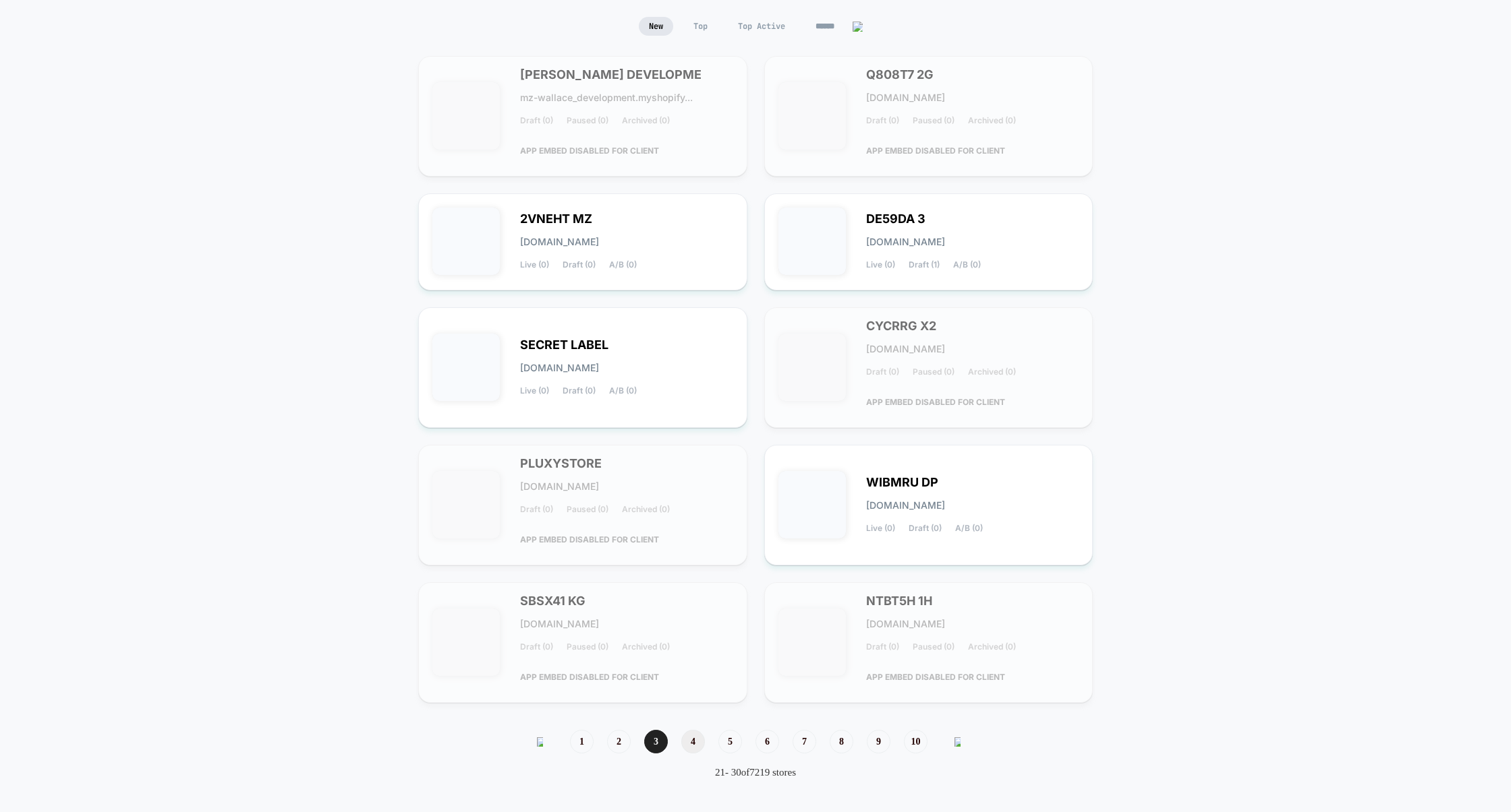
click at [697, 742] on span "4" at bounding box center [693, 742] width 24 height 24
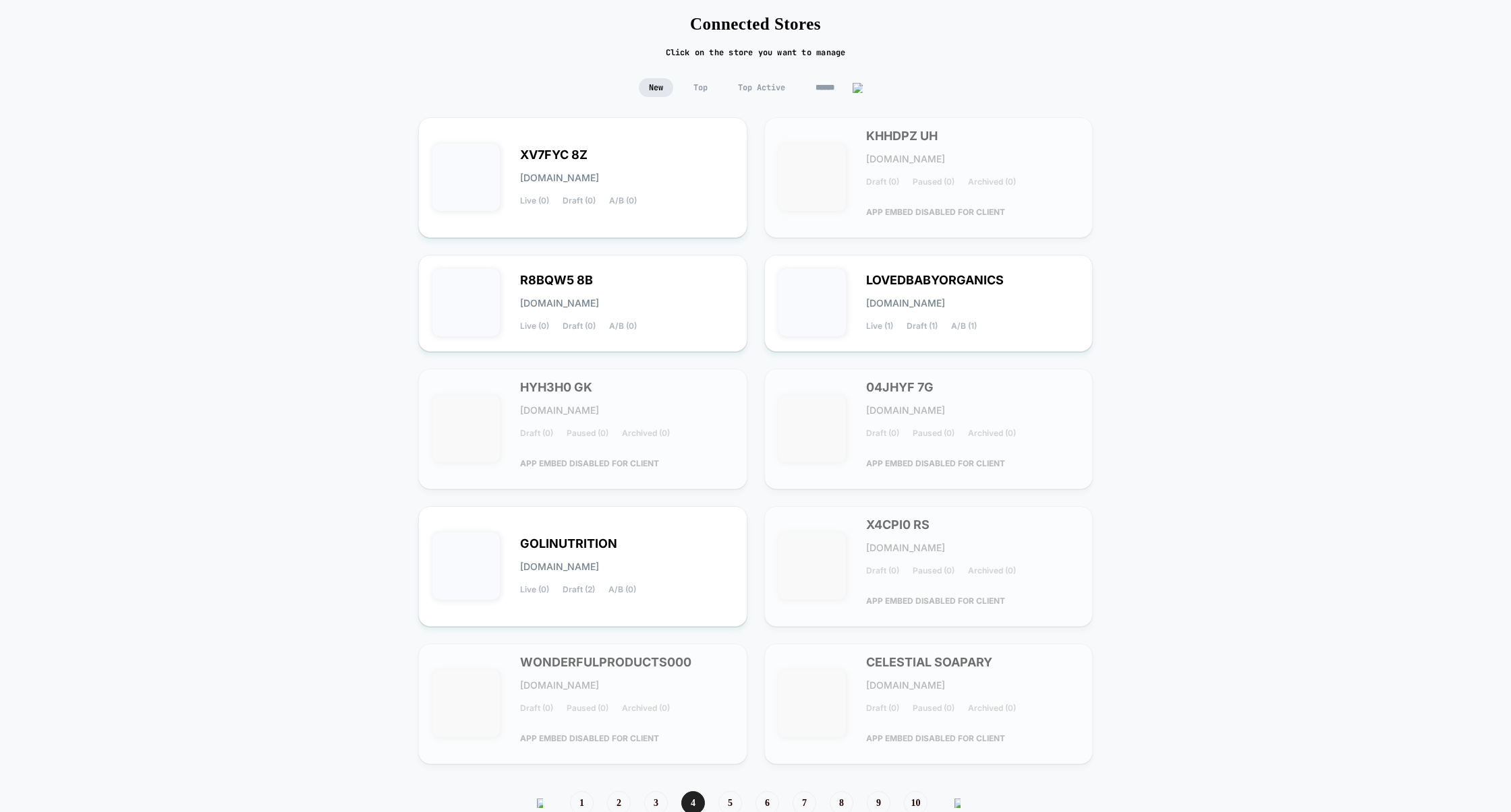
scroll to position [122, 0]
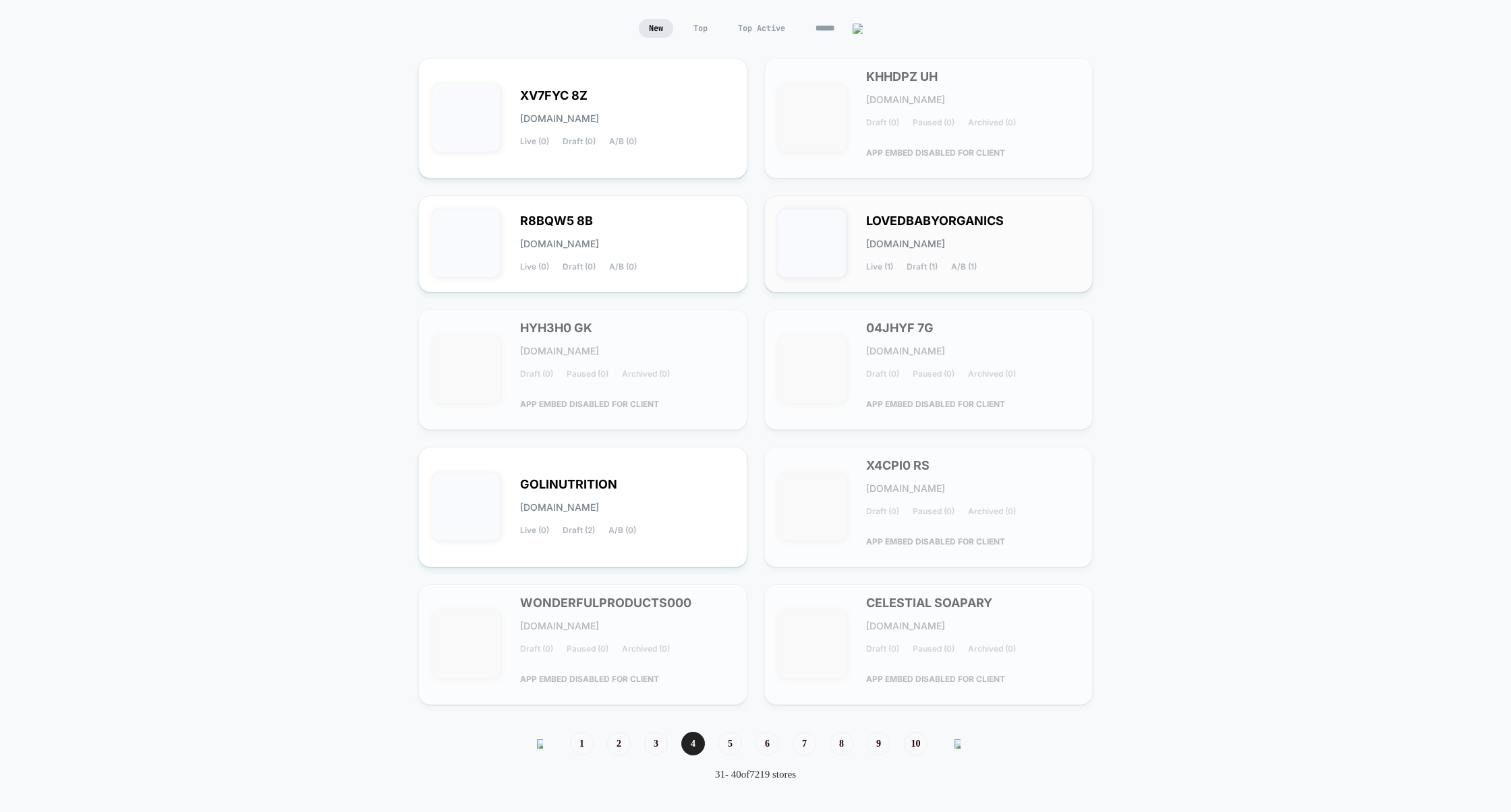
click at [911, 278] on div "LOVEDBABYORGANICS lovedbabyorganics.myshopify.com Live (1) Draft (1) A/B (1)" at bounding box center [929, 243] width 301 height 69
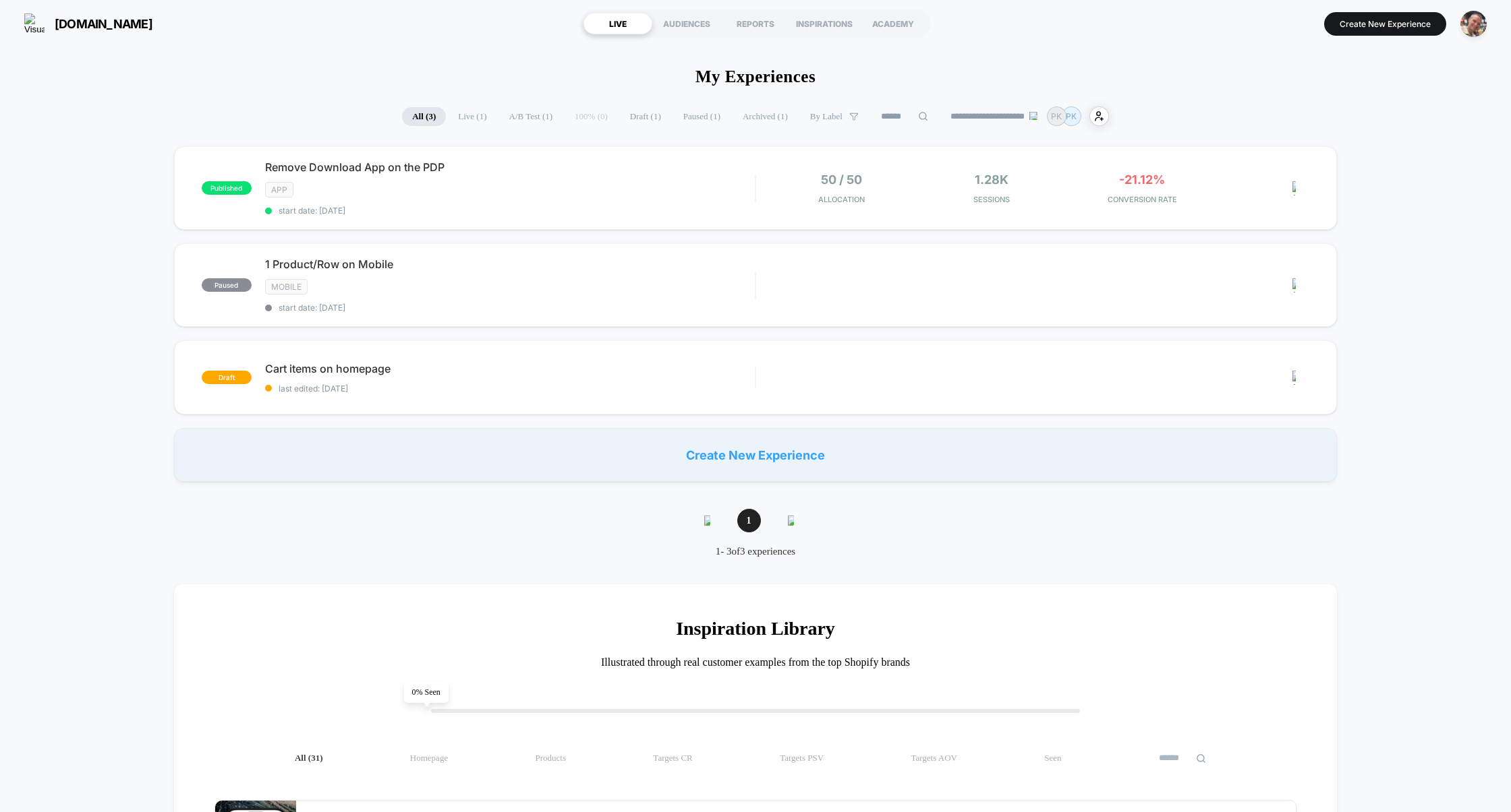
type input "***"
click at [1478, 24] on img "button" at bounding box center [1473, 24] width 27 height 27
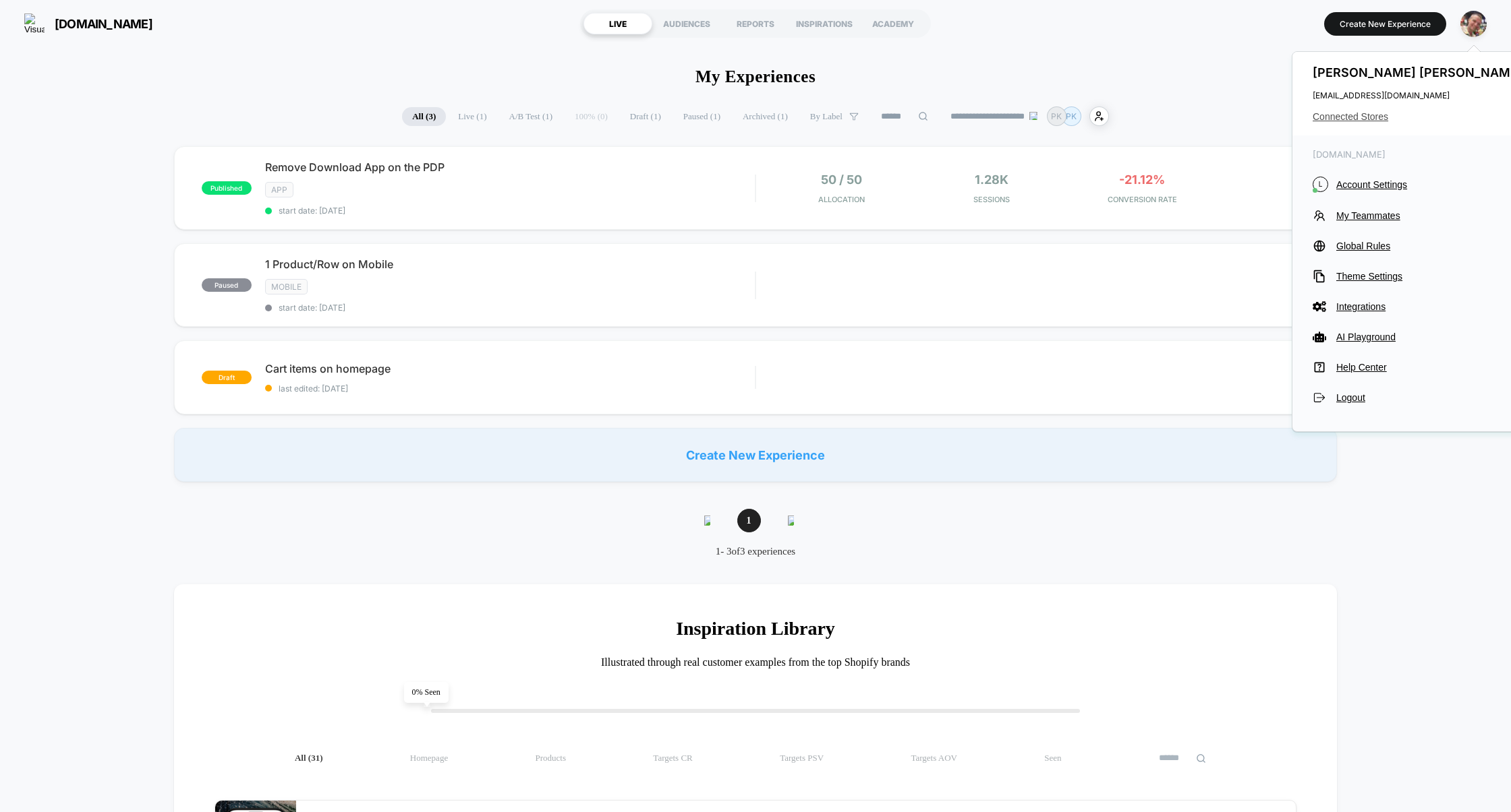
click at [1364, 118] on span "Connected Stores" at bounding box center [1419, 116] width 213 height 11
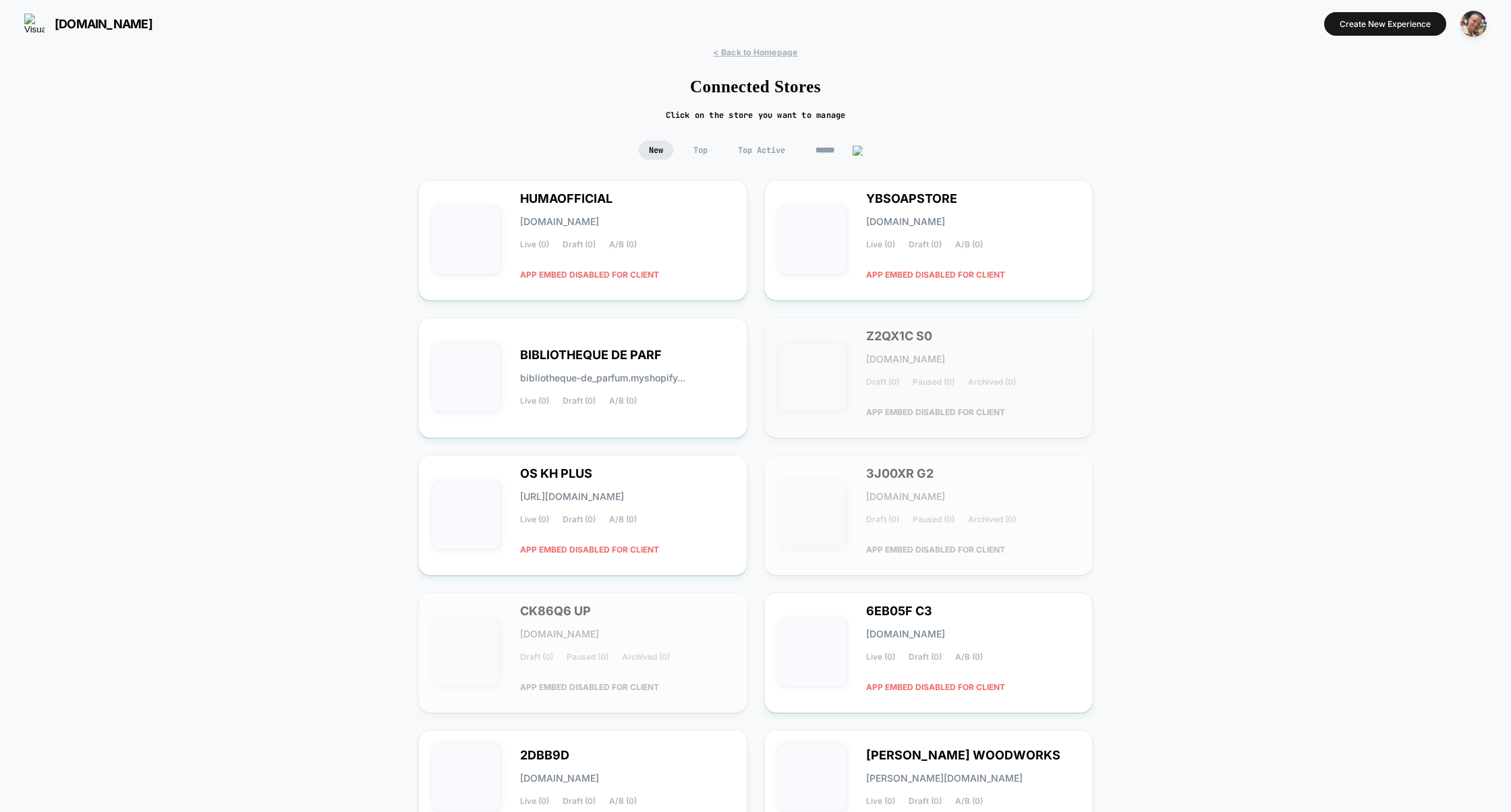
scroll to position [127, 0]
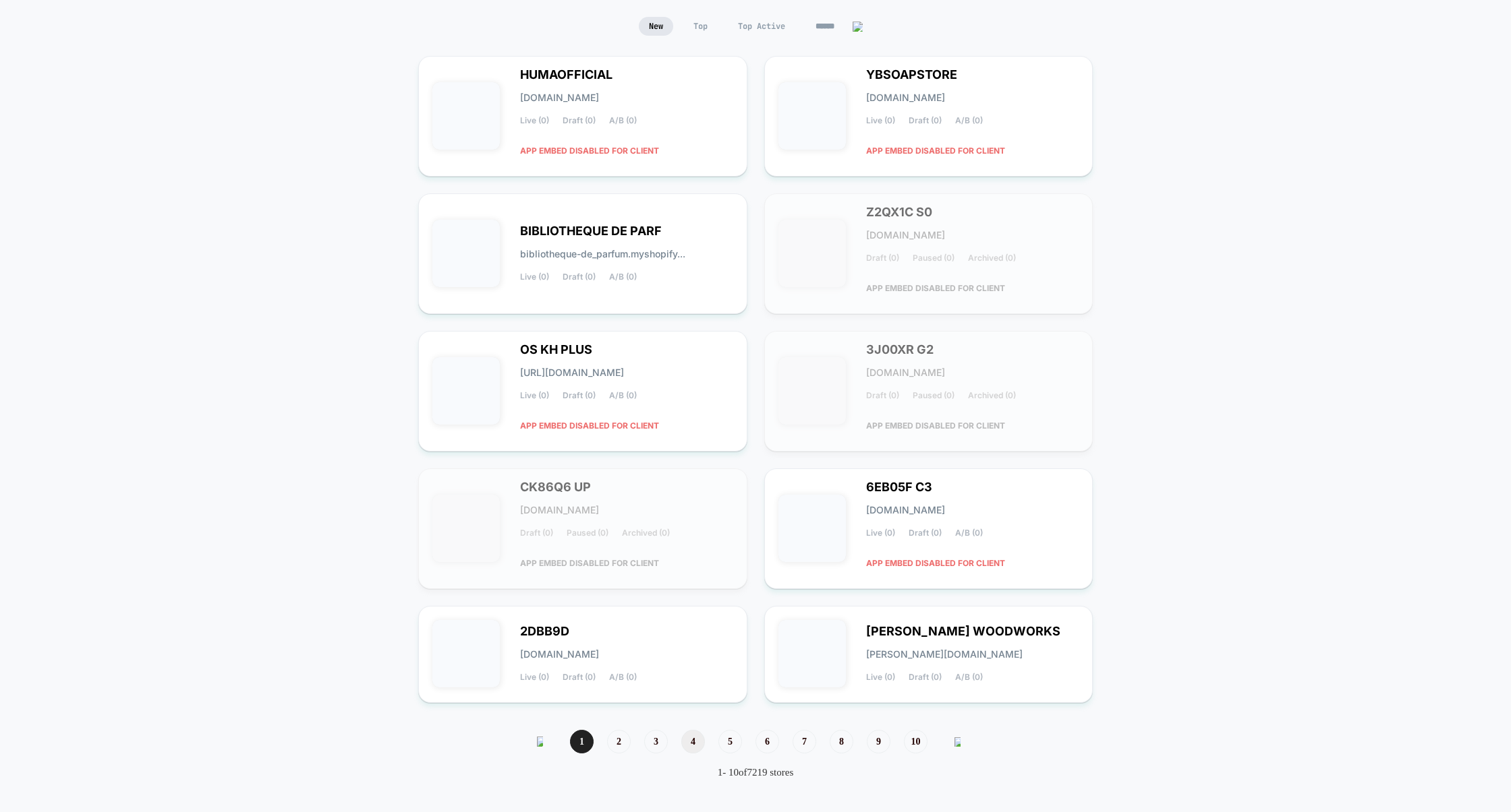
click at [697, 743] on span "4" at bounding box center [693, 742] width 24 height 24
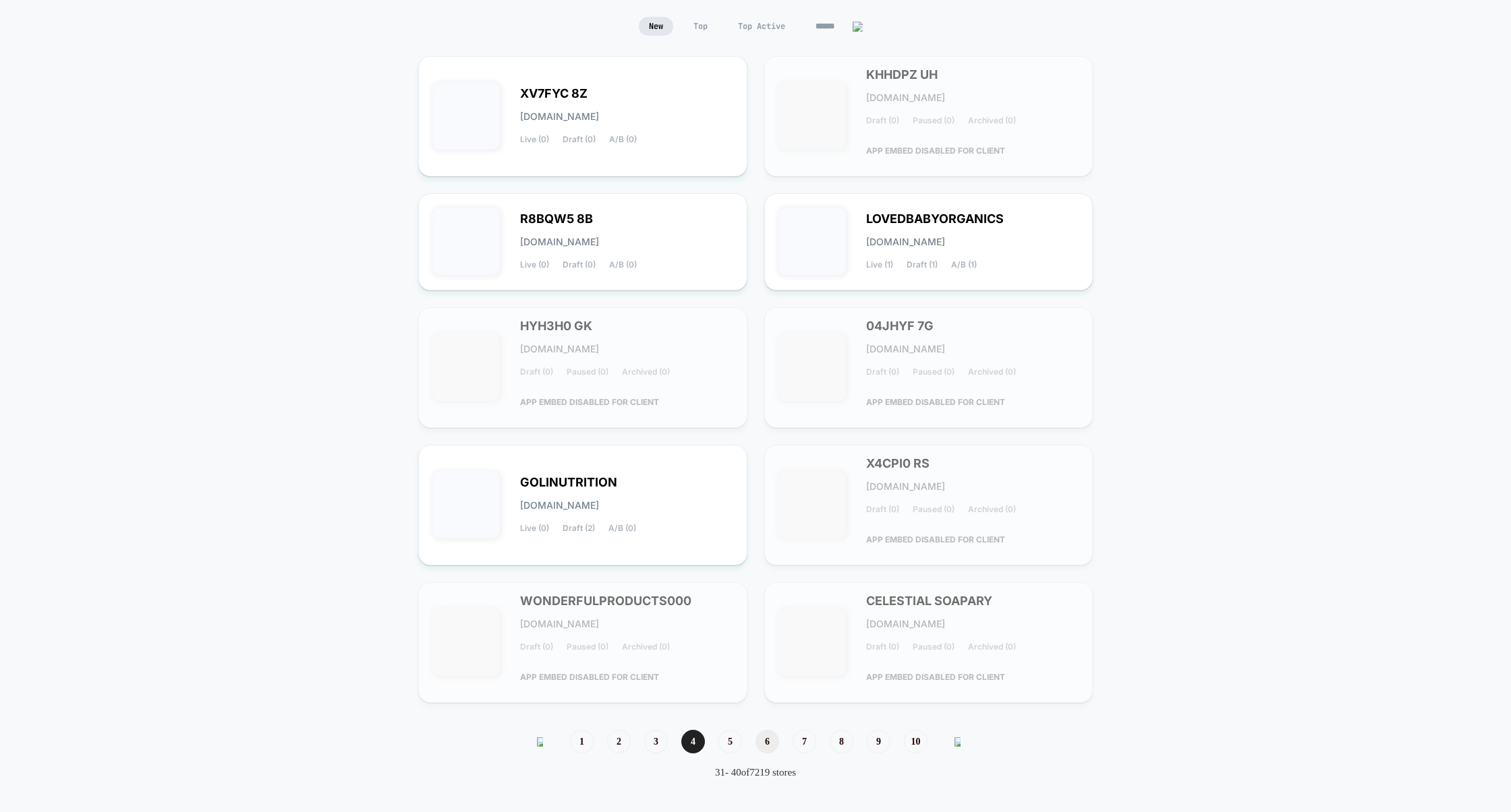
click at [774, 745] on span "6" at bounding box center [767, 742] width 24 height 24
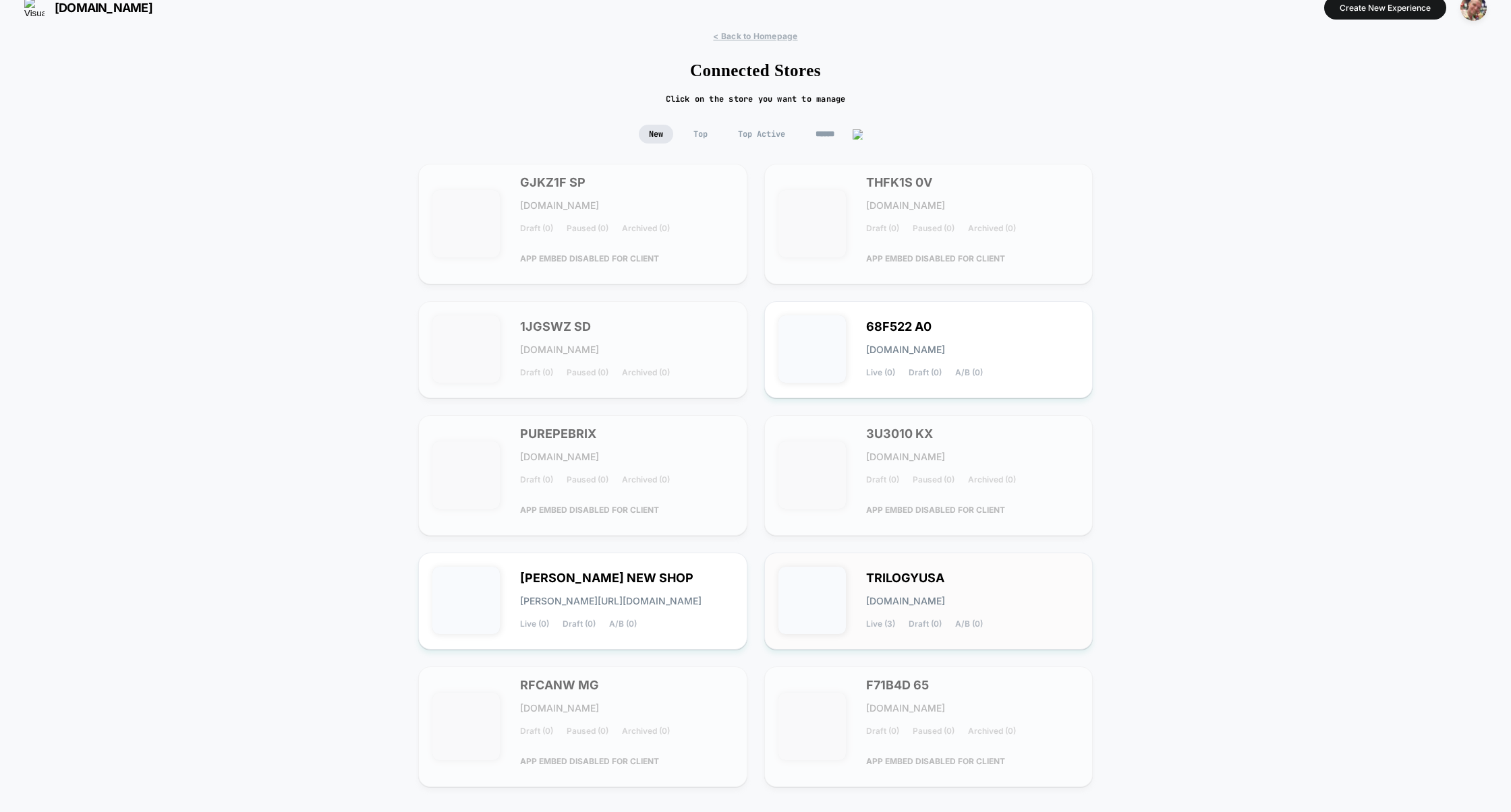
scroll to position [104, 0]
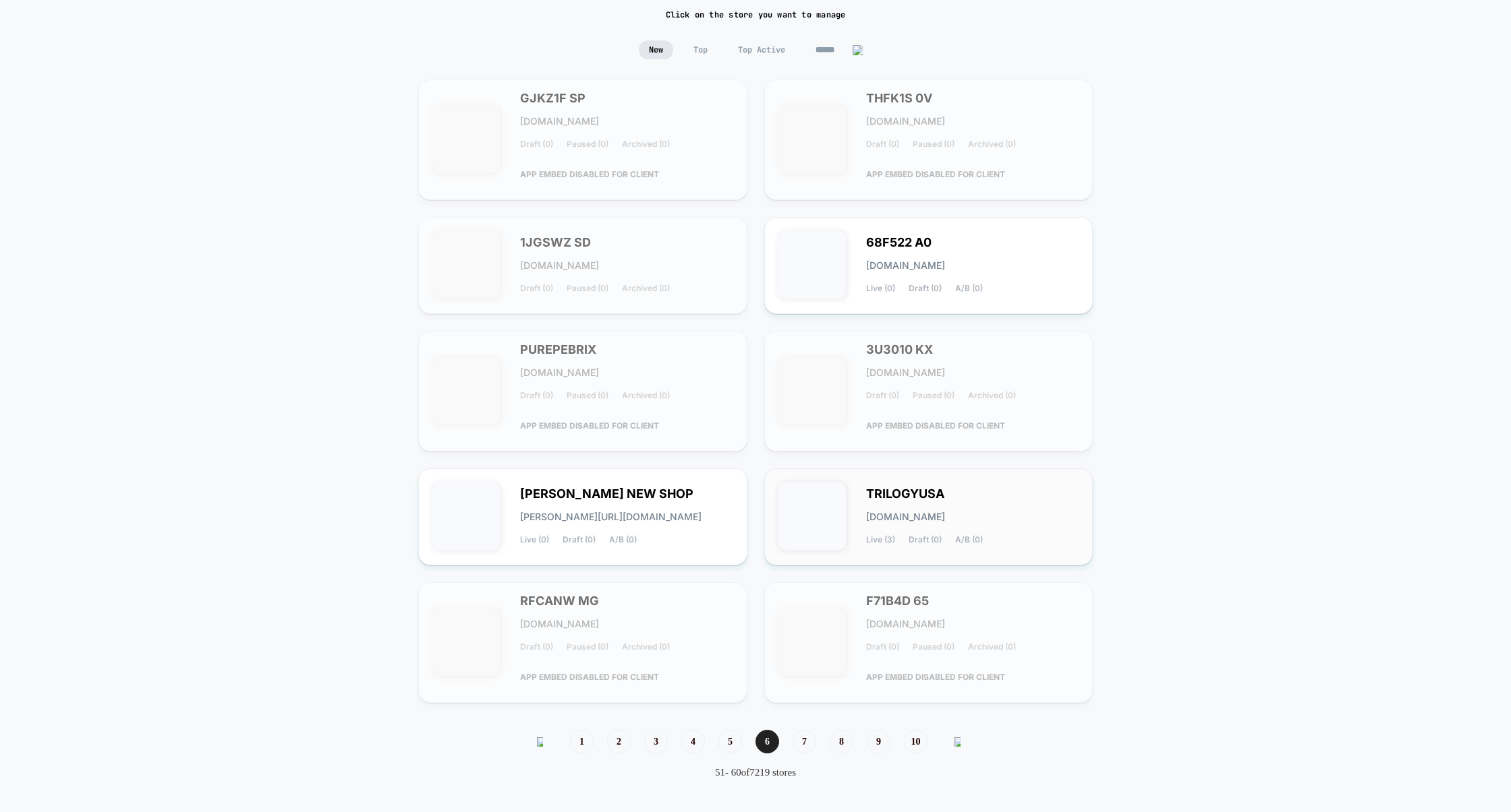
click at [1001, 549] on div "TRILOGYUSA trilogyusa.myshopify.com Live (3) Draft (0) A/B (0)" at bounding box center [929, 517] width 301 height 69
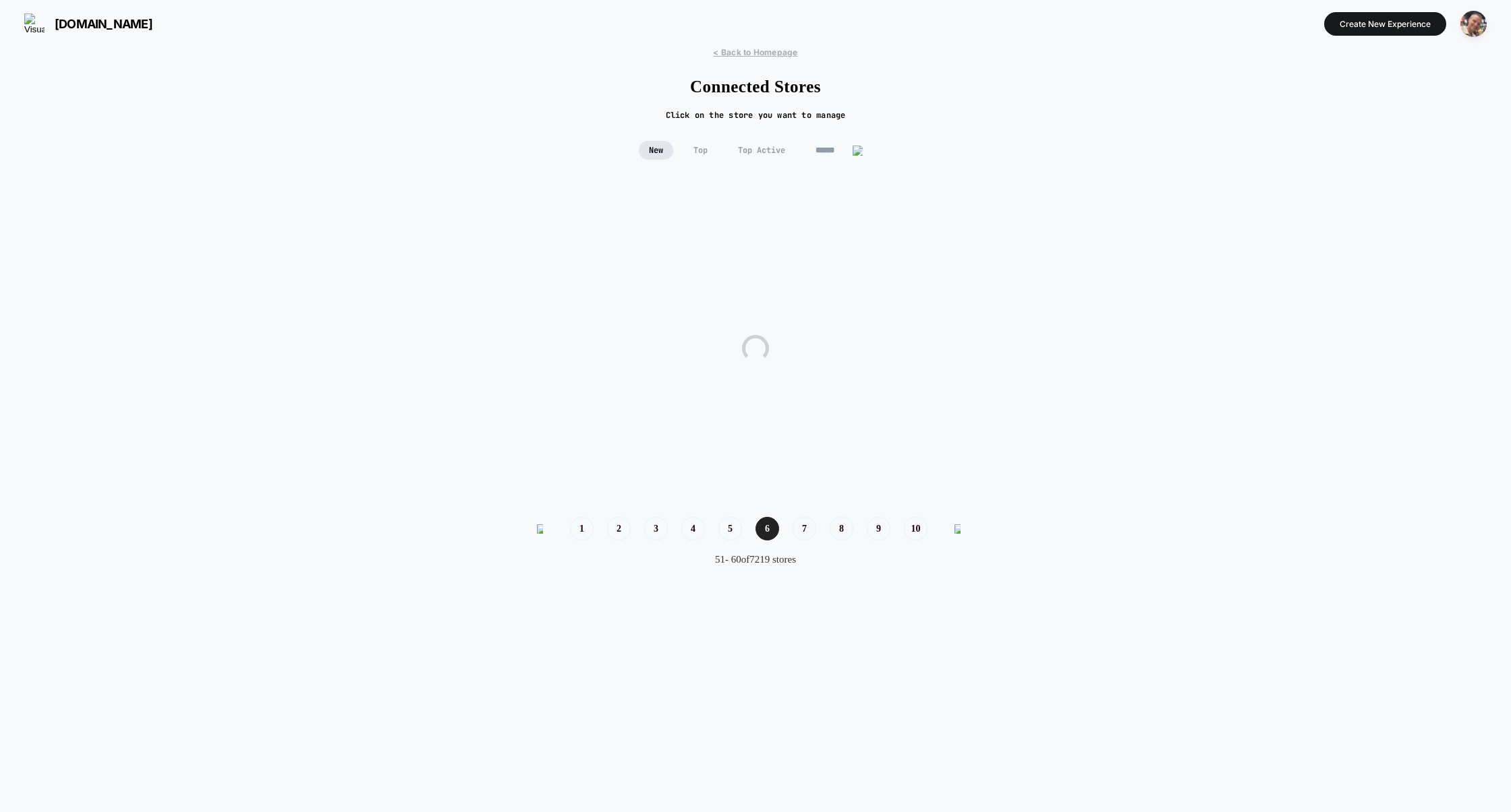
scroll to position [0, 0]
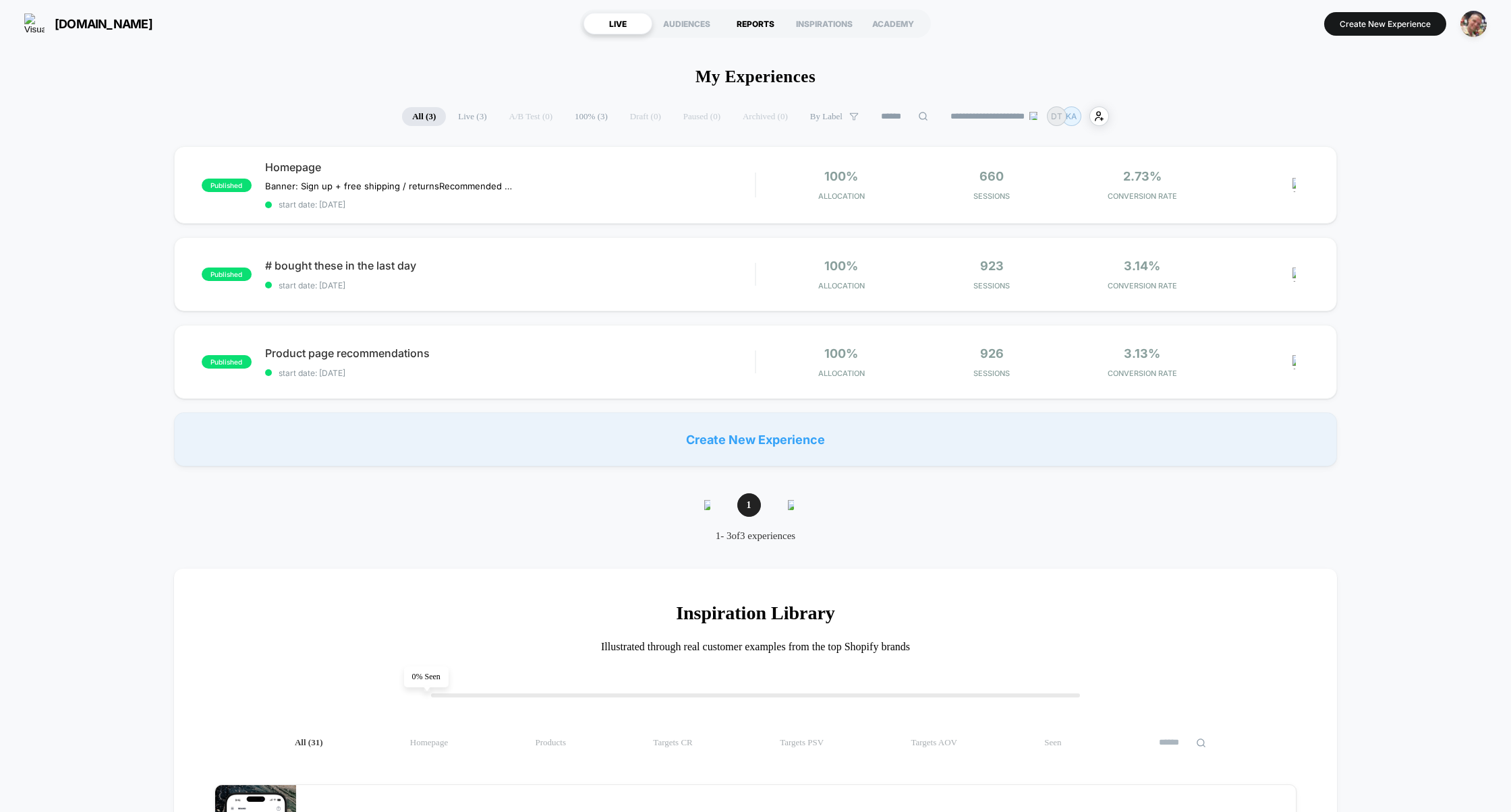
click at [754, 31] on div "REPORTS" at bounding box center [755, 23] width 69 height 21
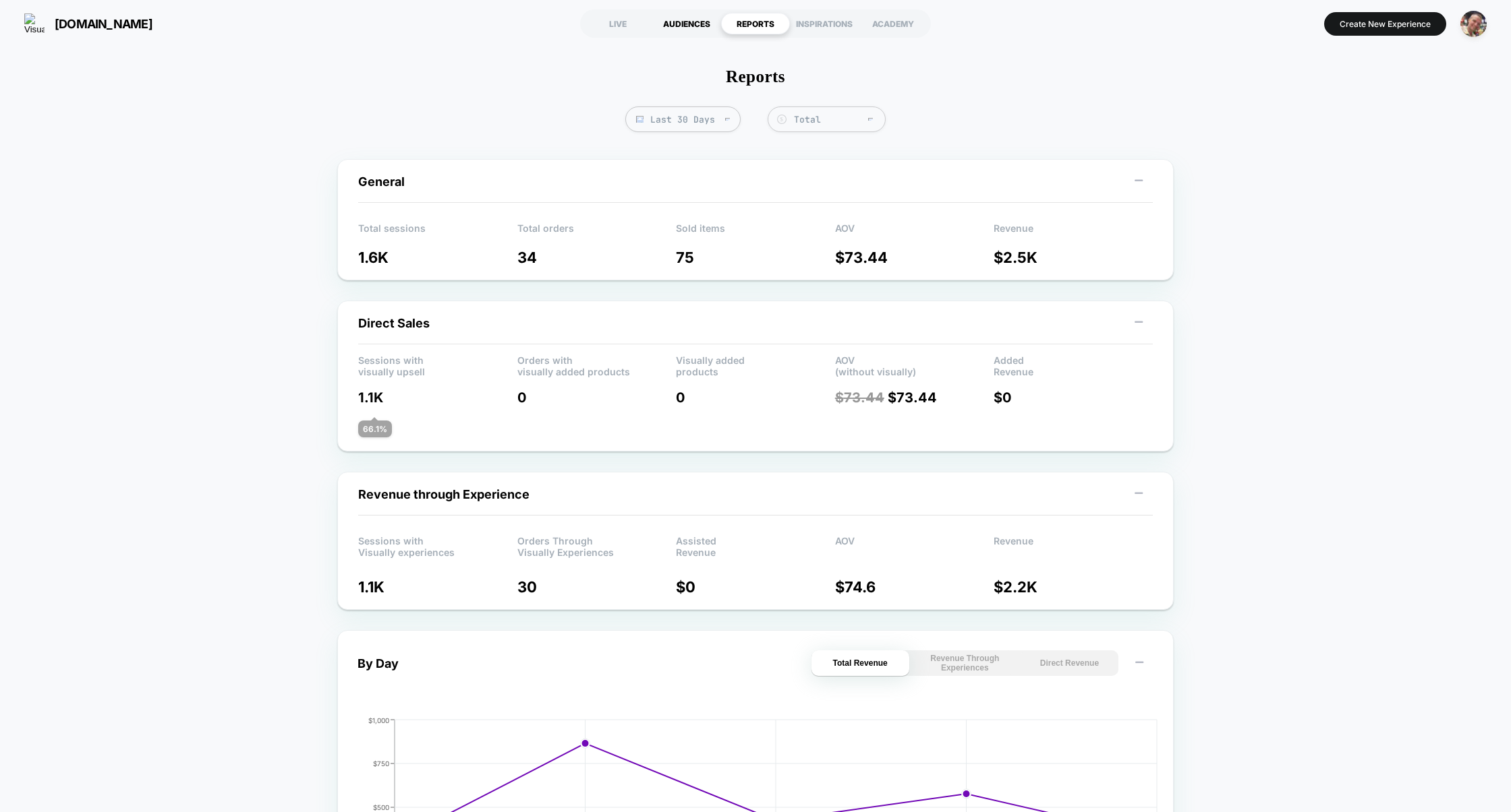
click at [684, 30] on div "AUDIENCES" at bounding box center [686, 23] width 69 height 21
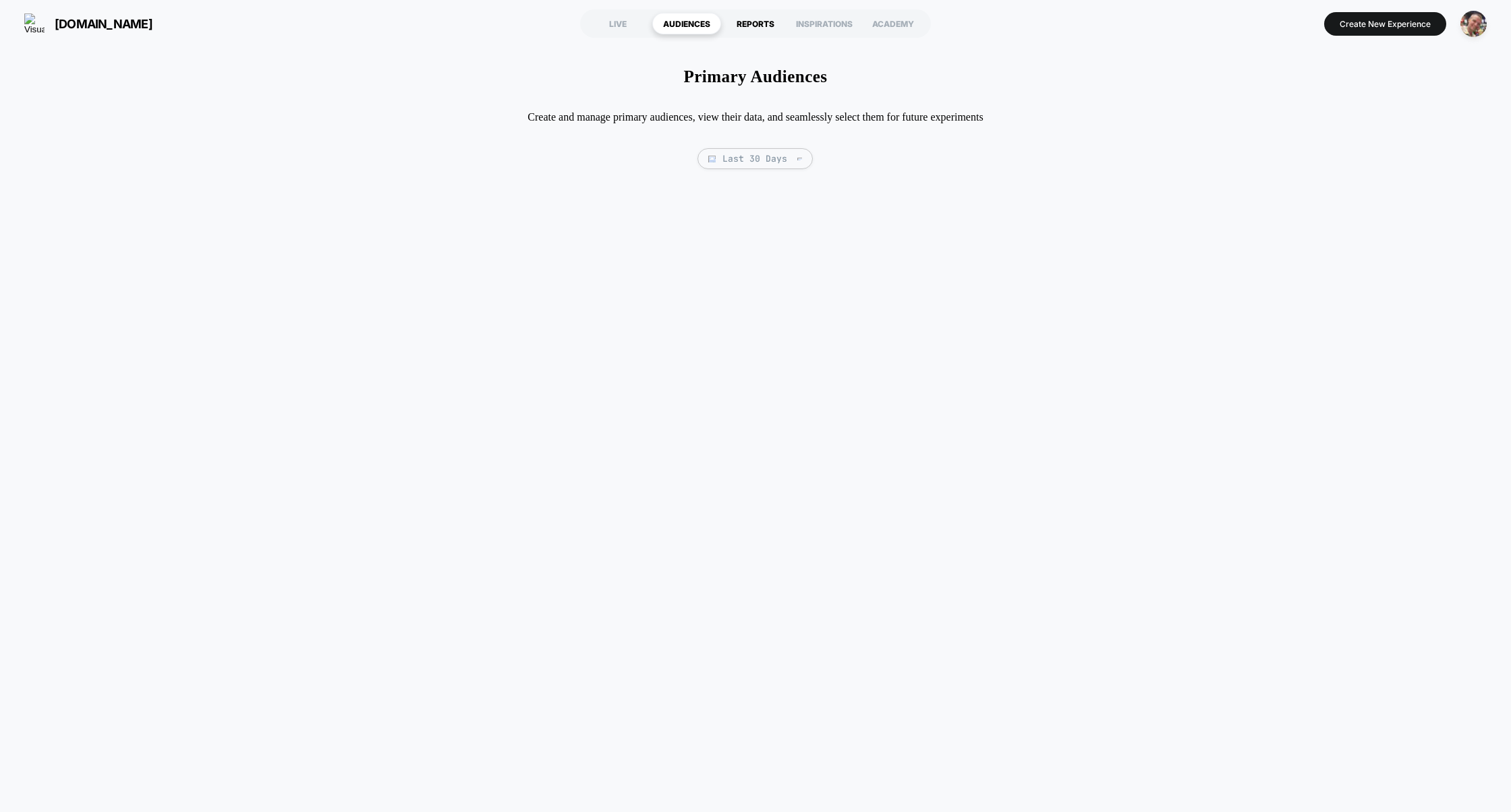
click at [745, 27] on div "REPORTS" at bounding box center [755, 23] width 69 height 21
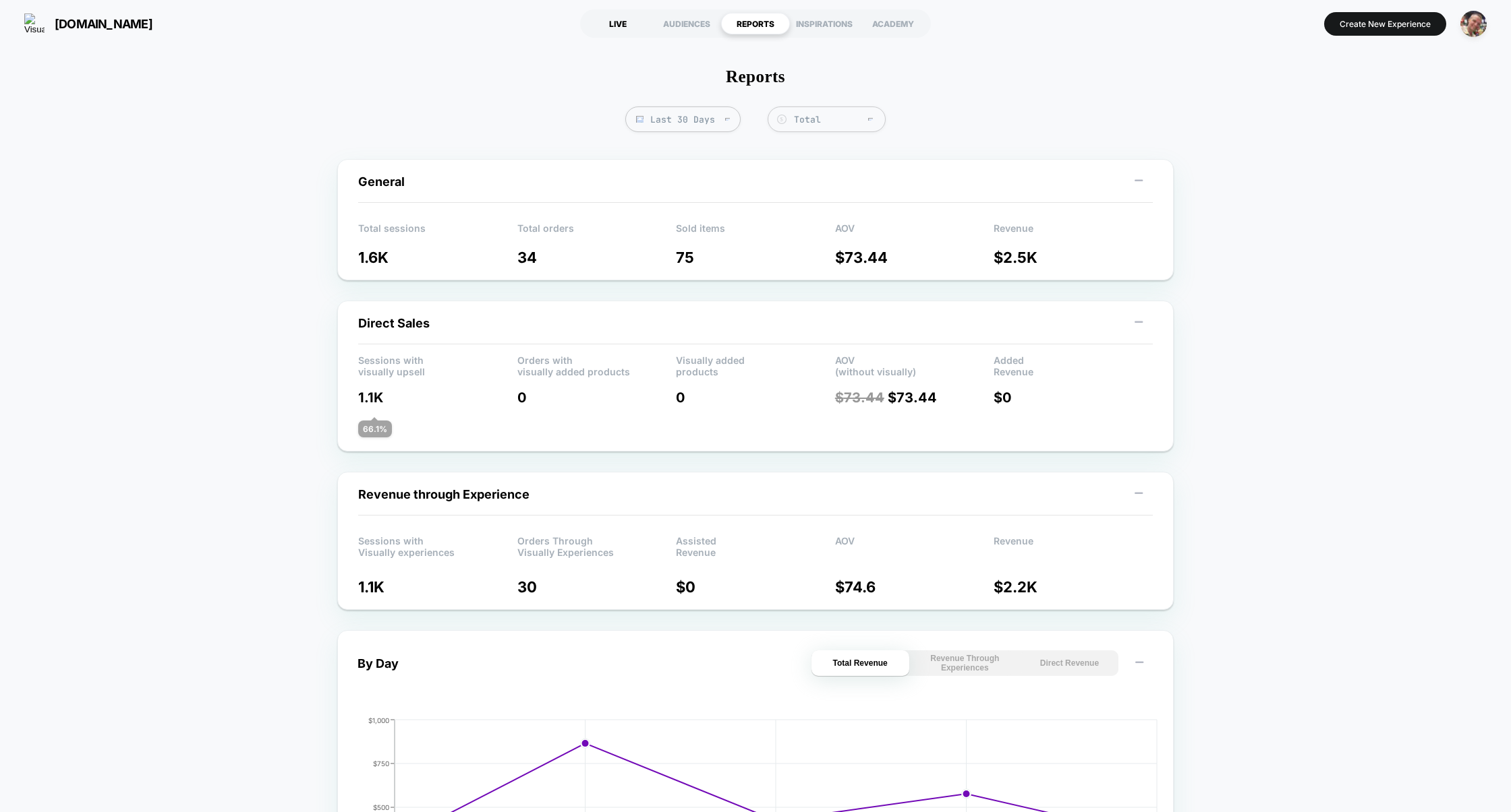
click at [630, 27] on div "LIVE" at bounding box center [617, 23] width 69 height 21
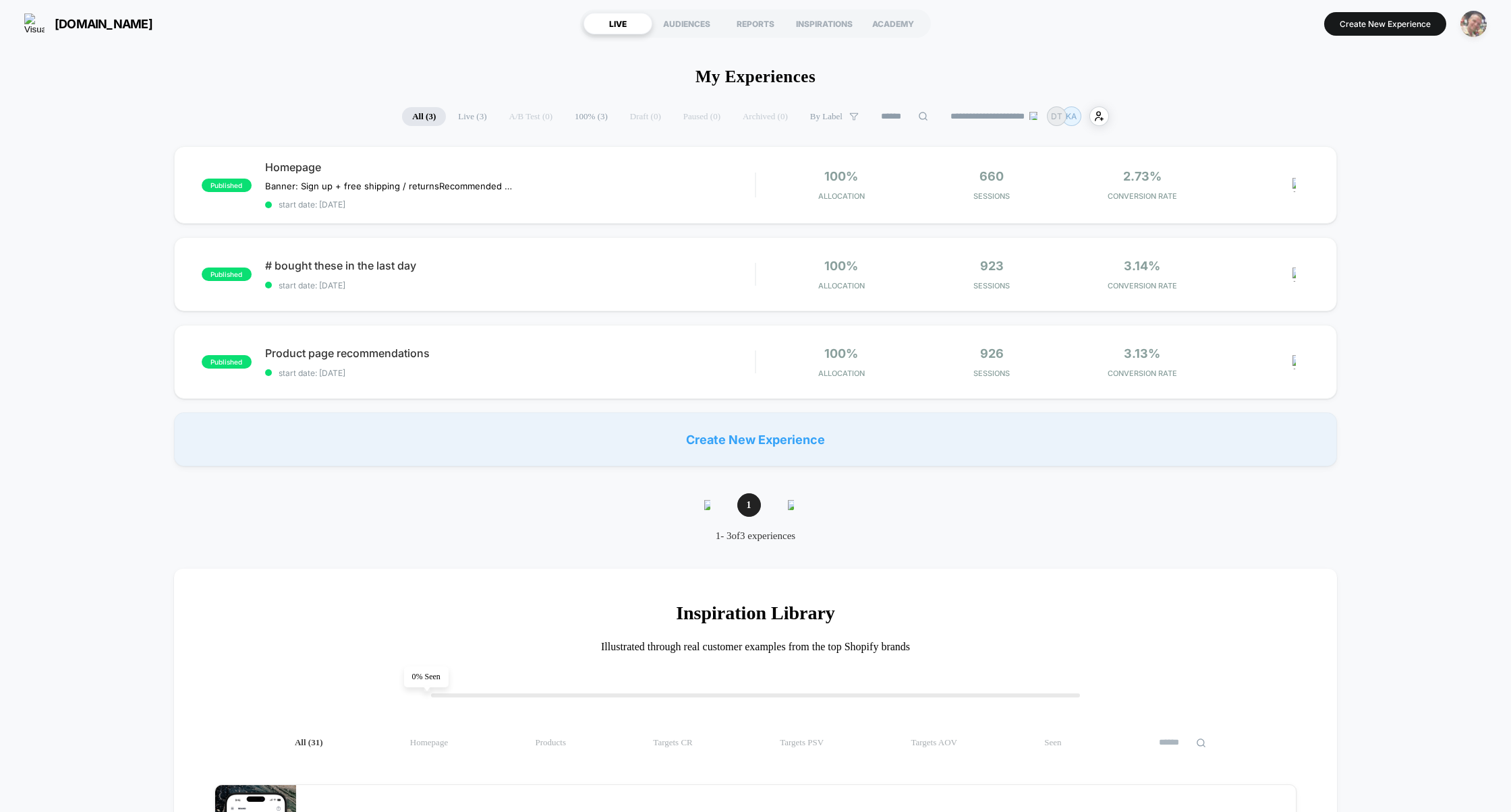
click at [1473, 27] on img "button" at bounding box center [1473, 24] width 27 height 27
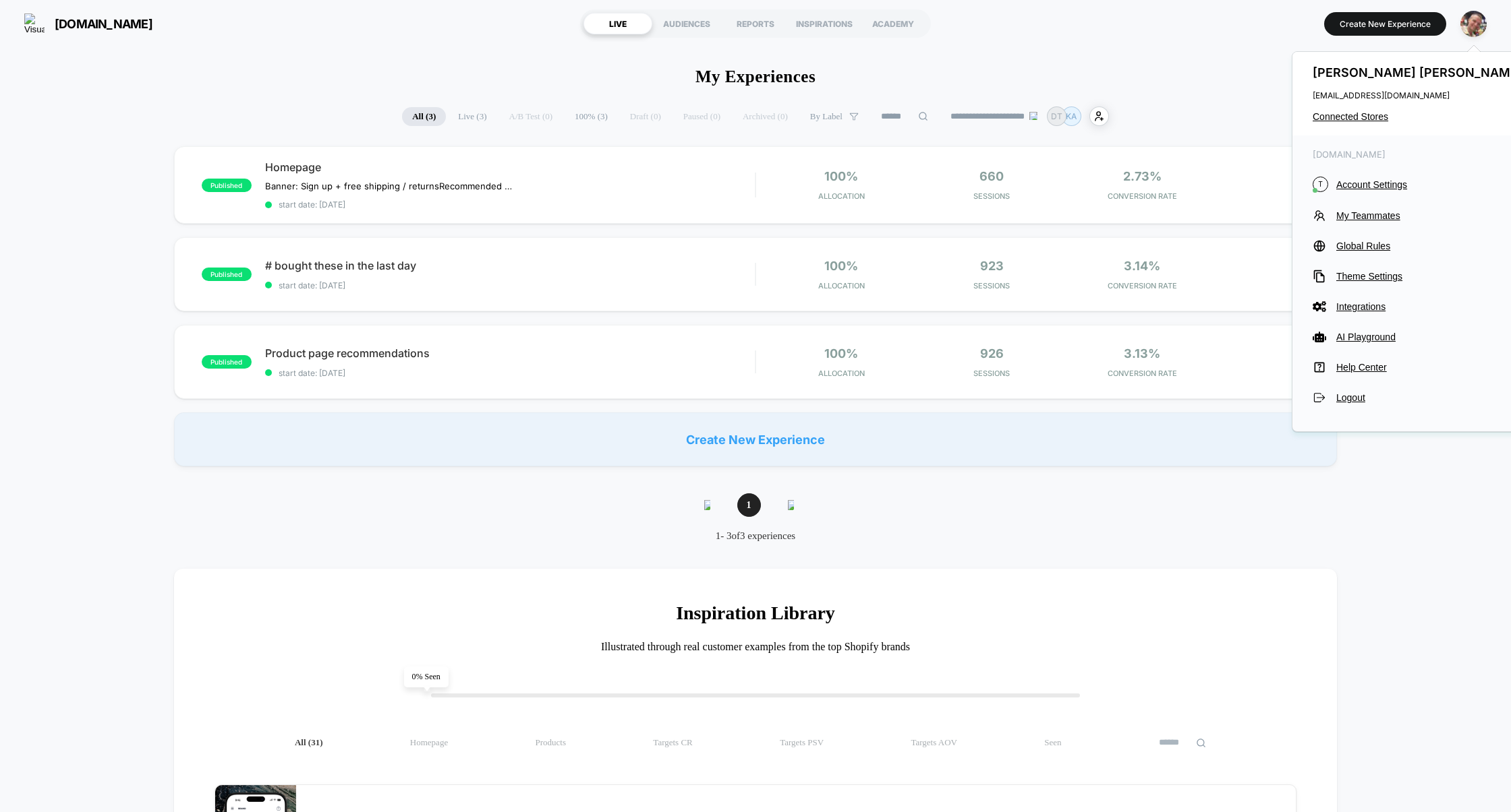
click at [1362, 123] on div "Pavel Serebrennikov pavel@visually.io Connected Stores" at bounding box center [1419, 93] width 254 height 84
click at [1370, 120] on span "Connected Stores" at bounding box center [1419, 116] width 213 height 11
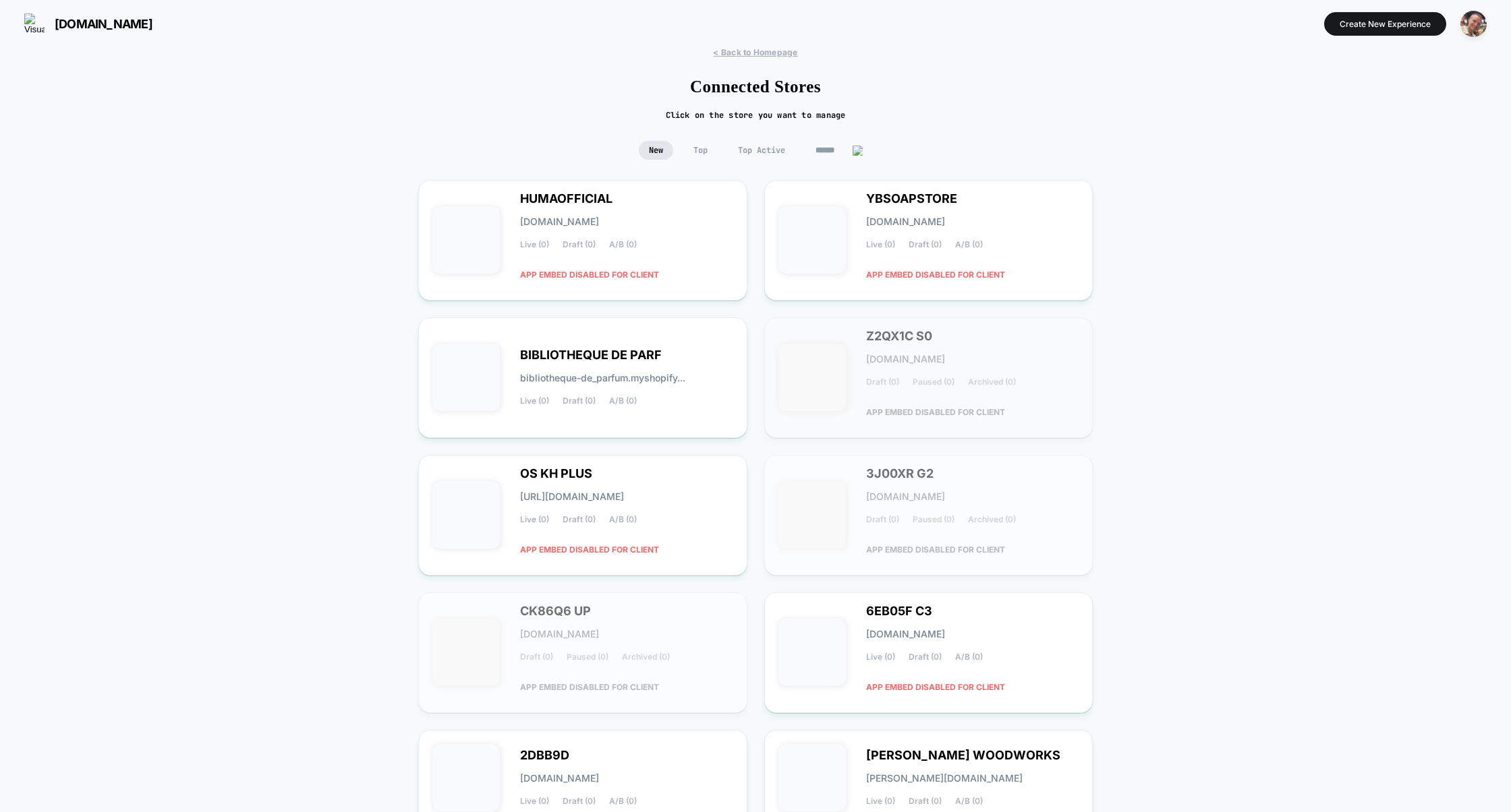
scroll to position [127, 0]
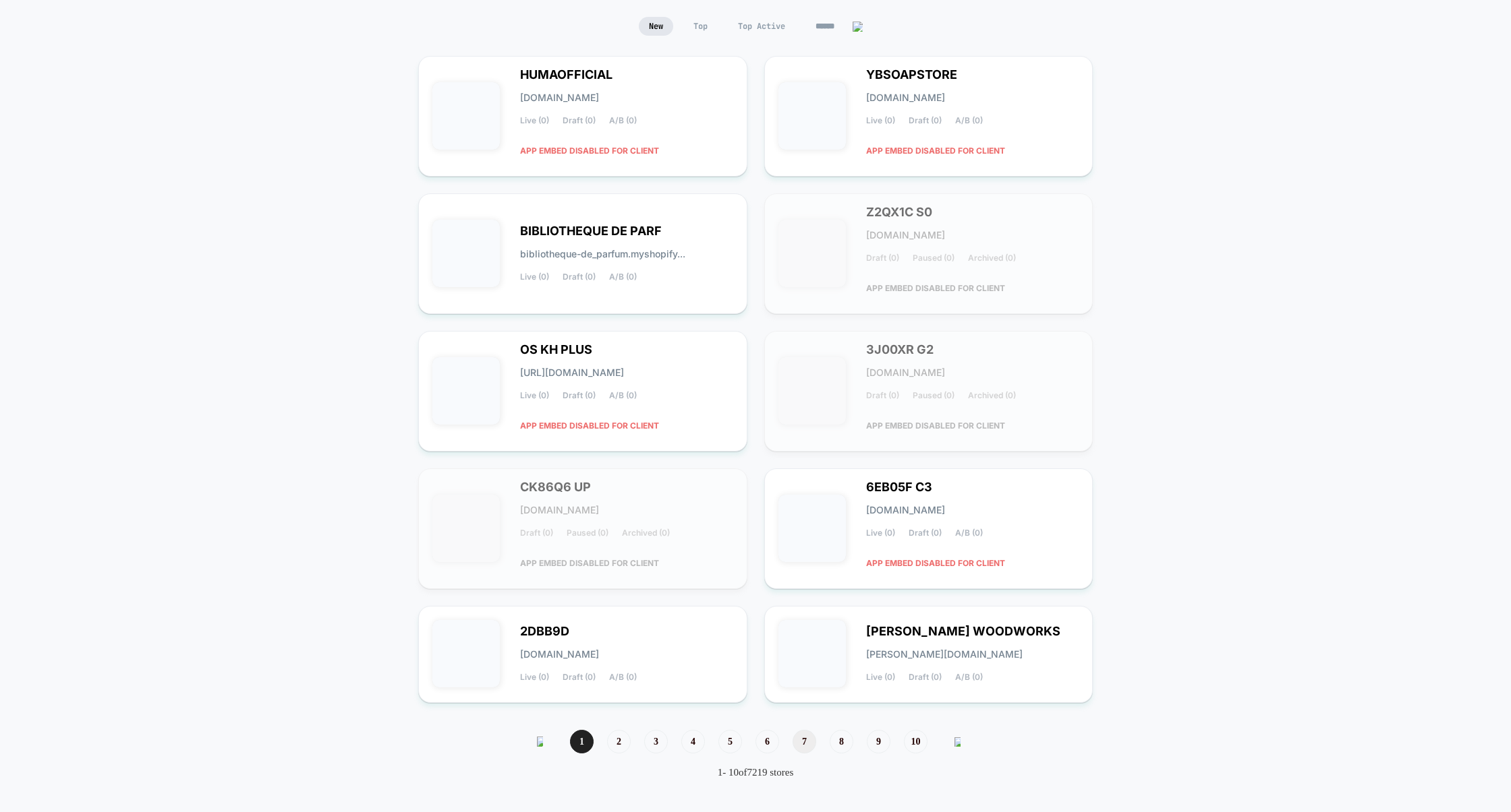
click at [806, 748] on span "7" at bounding box center [804, 742] width 24 height 24
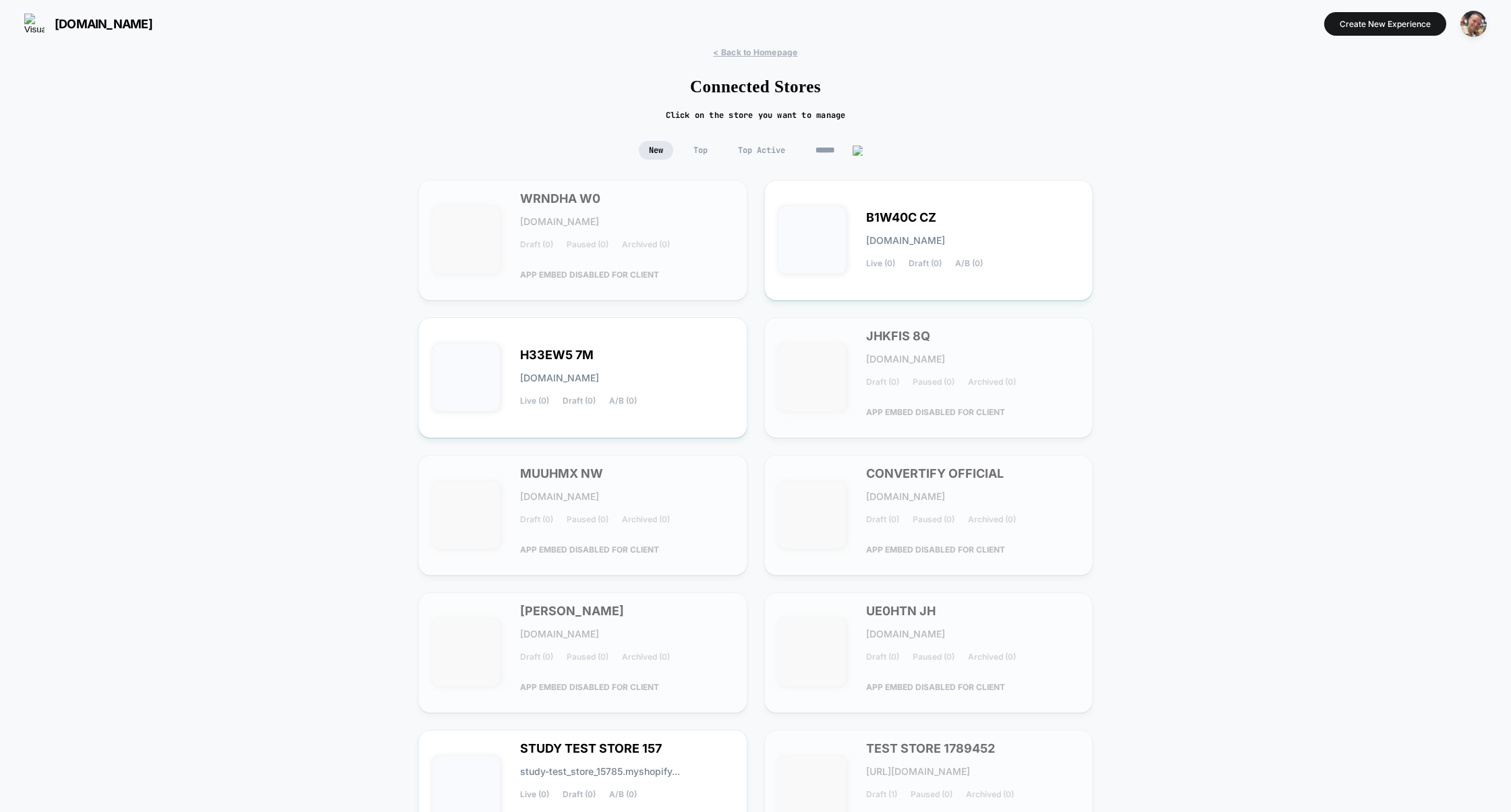
scroll to position [151, 0]
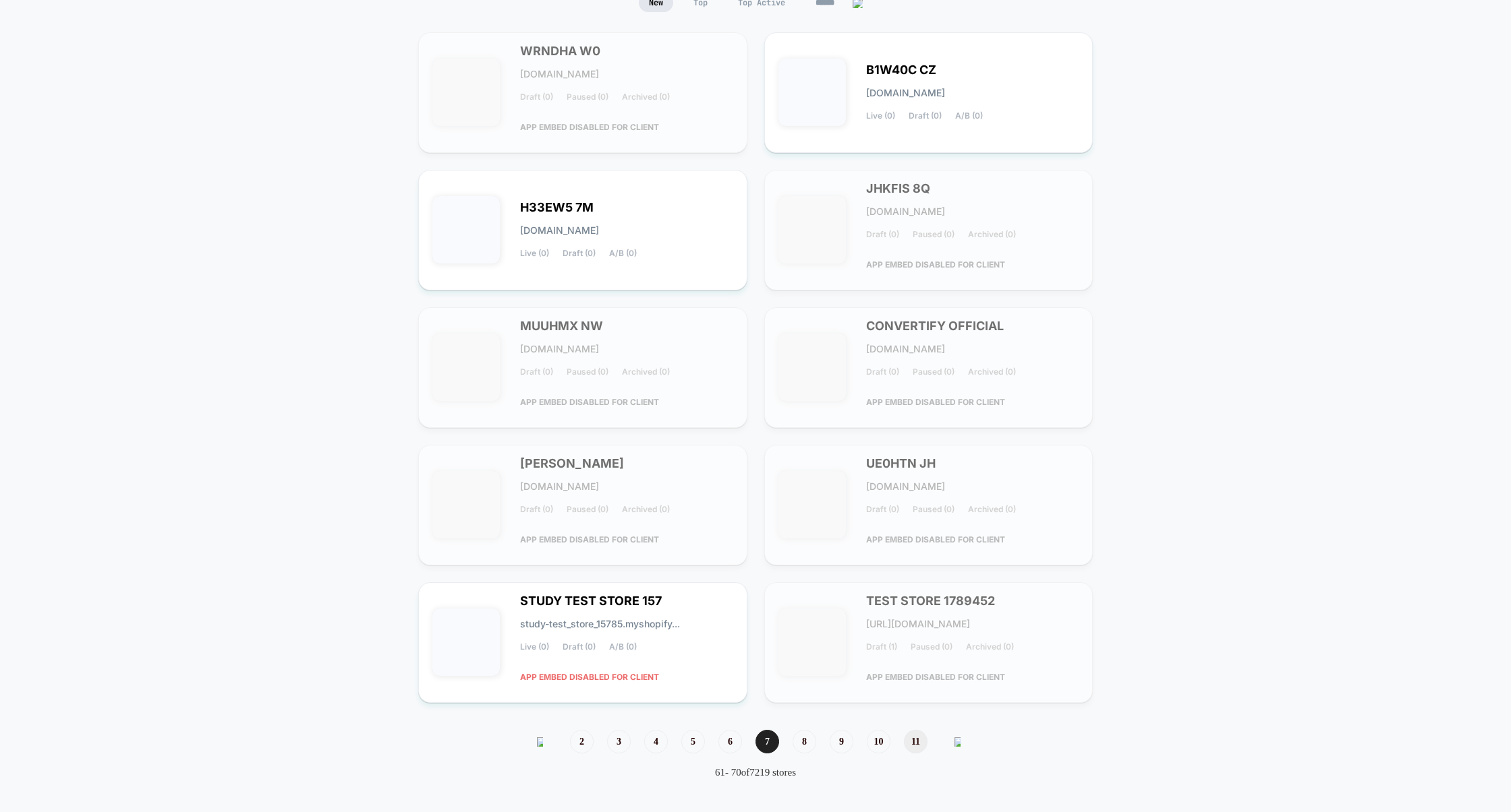
click at [916, 748] on span "11" at bounding box center [915, 742] width 24 height 24
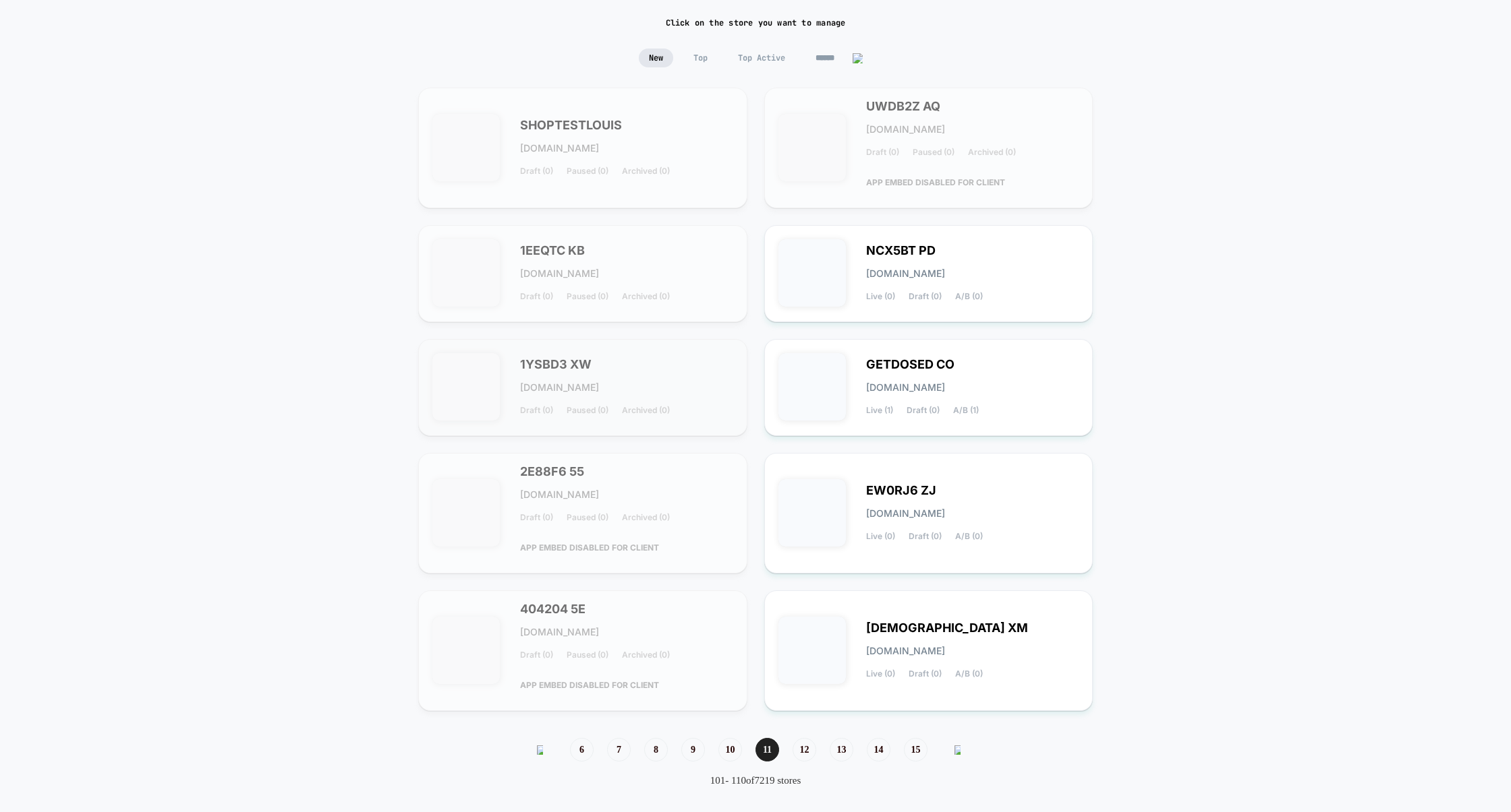
scroll to position [104, 0]
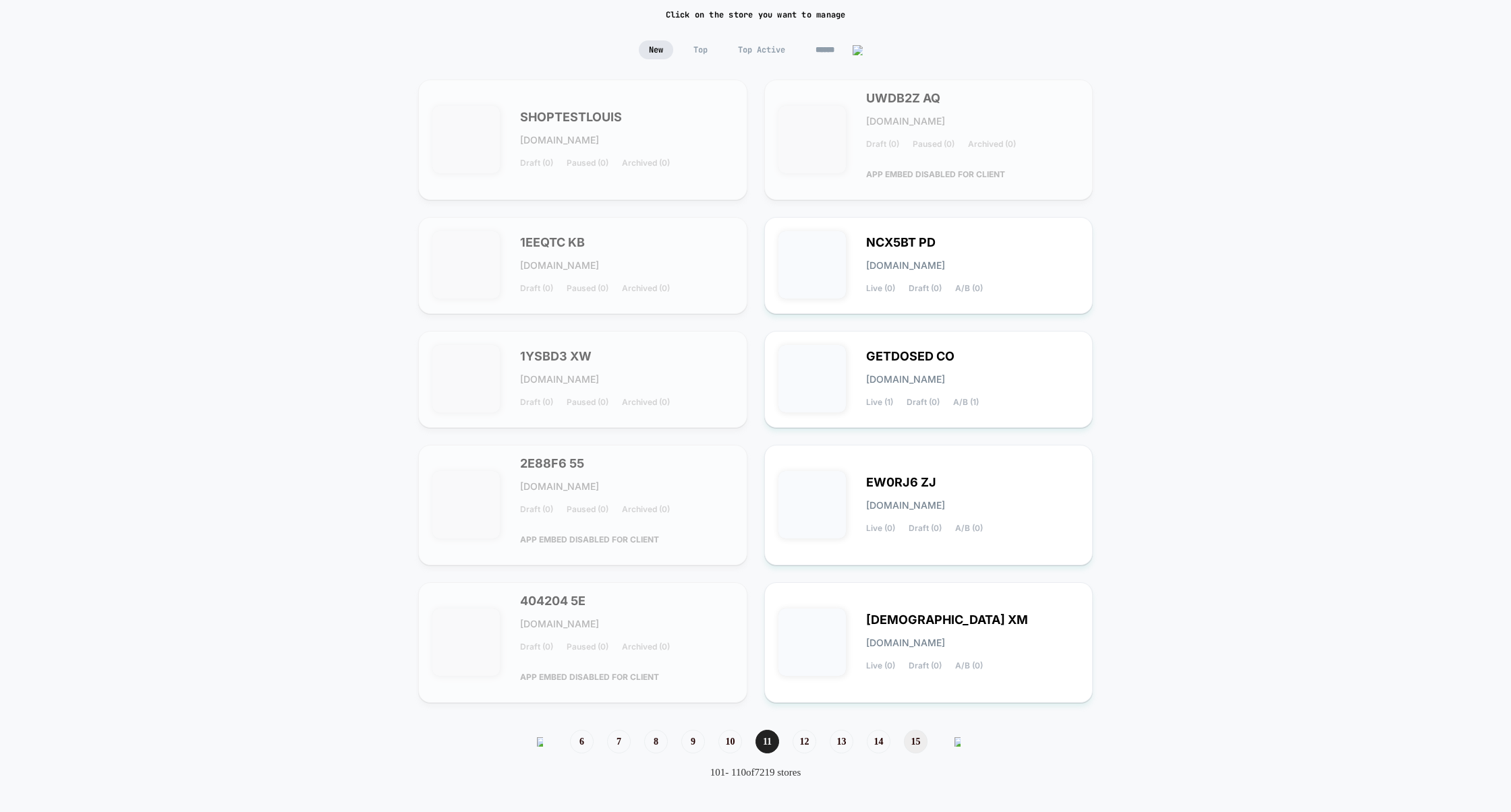
click at [915, 746] on span "15" at bounding box center [915, 742] width 24 height 24
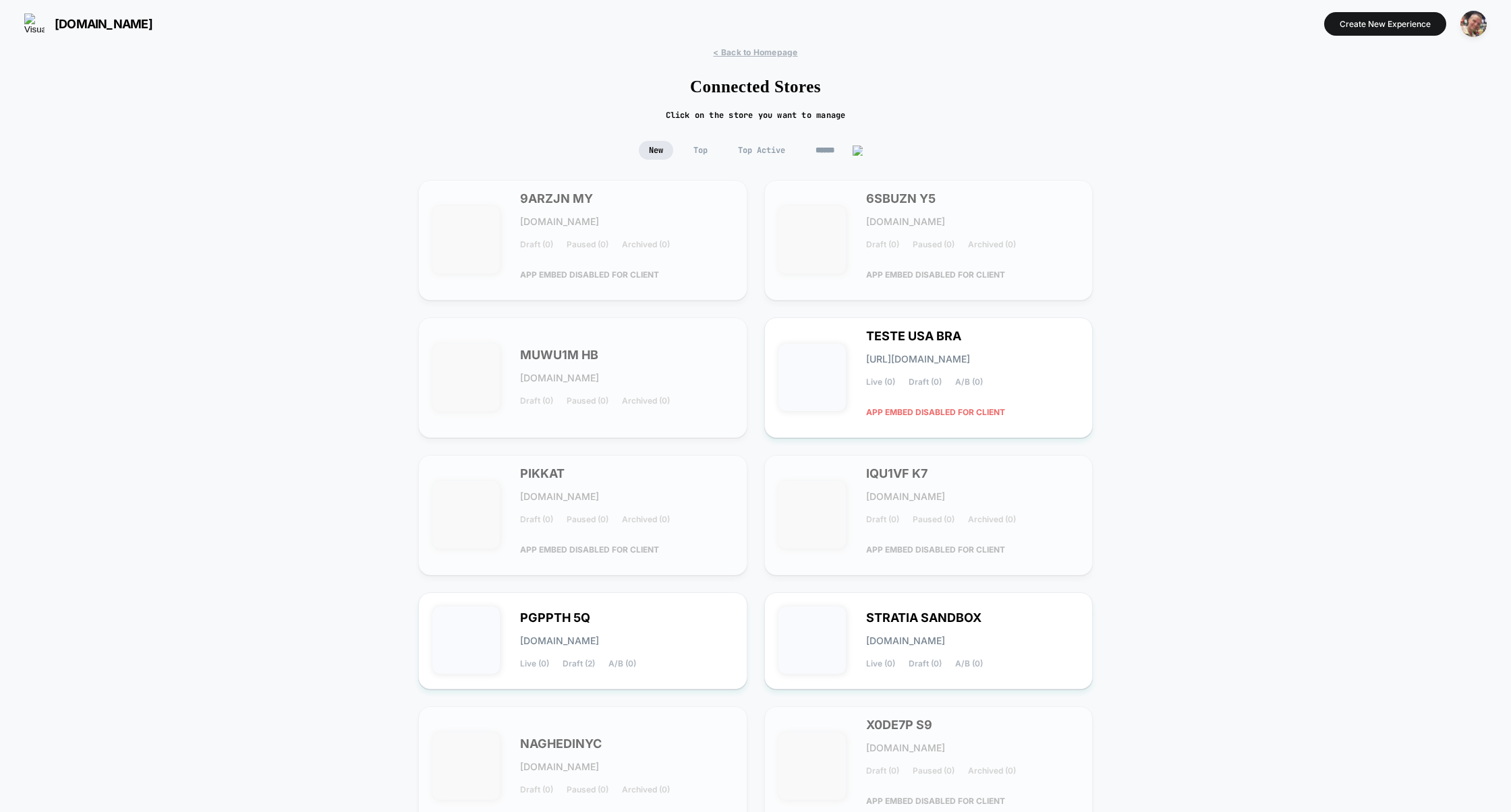
scroll to position [127, 0]
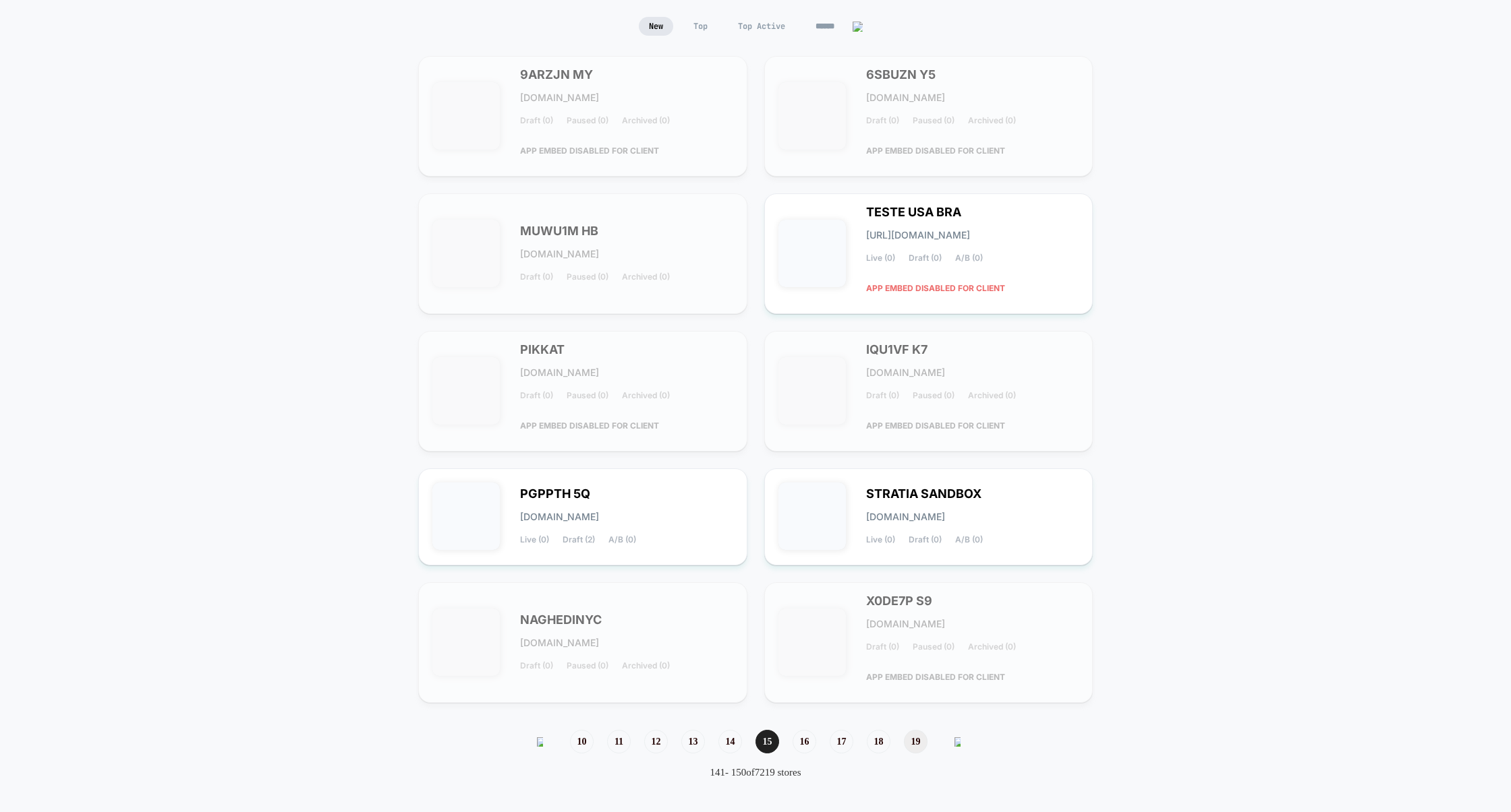
click at [918, 739] on span "19" at bounding box center [915, 742] width 24 height 24
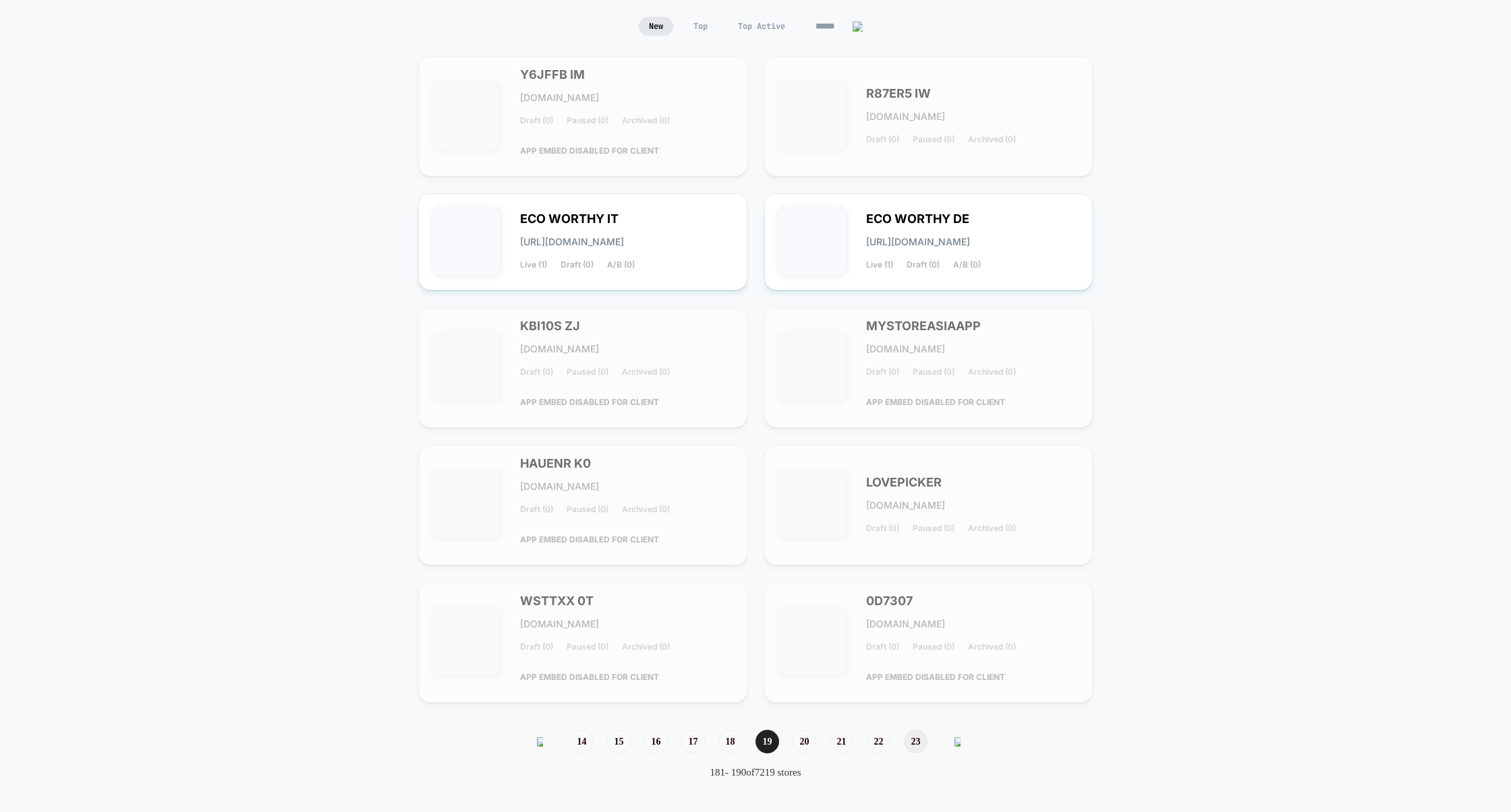
click at [920, 744] on span "23" at bounding box center [915, 742] width 24 height 24
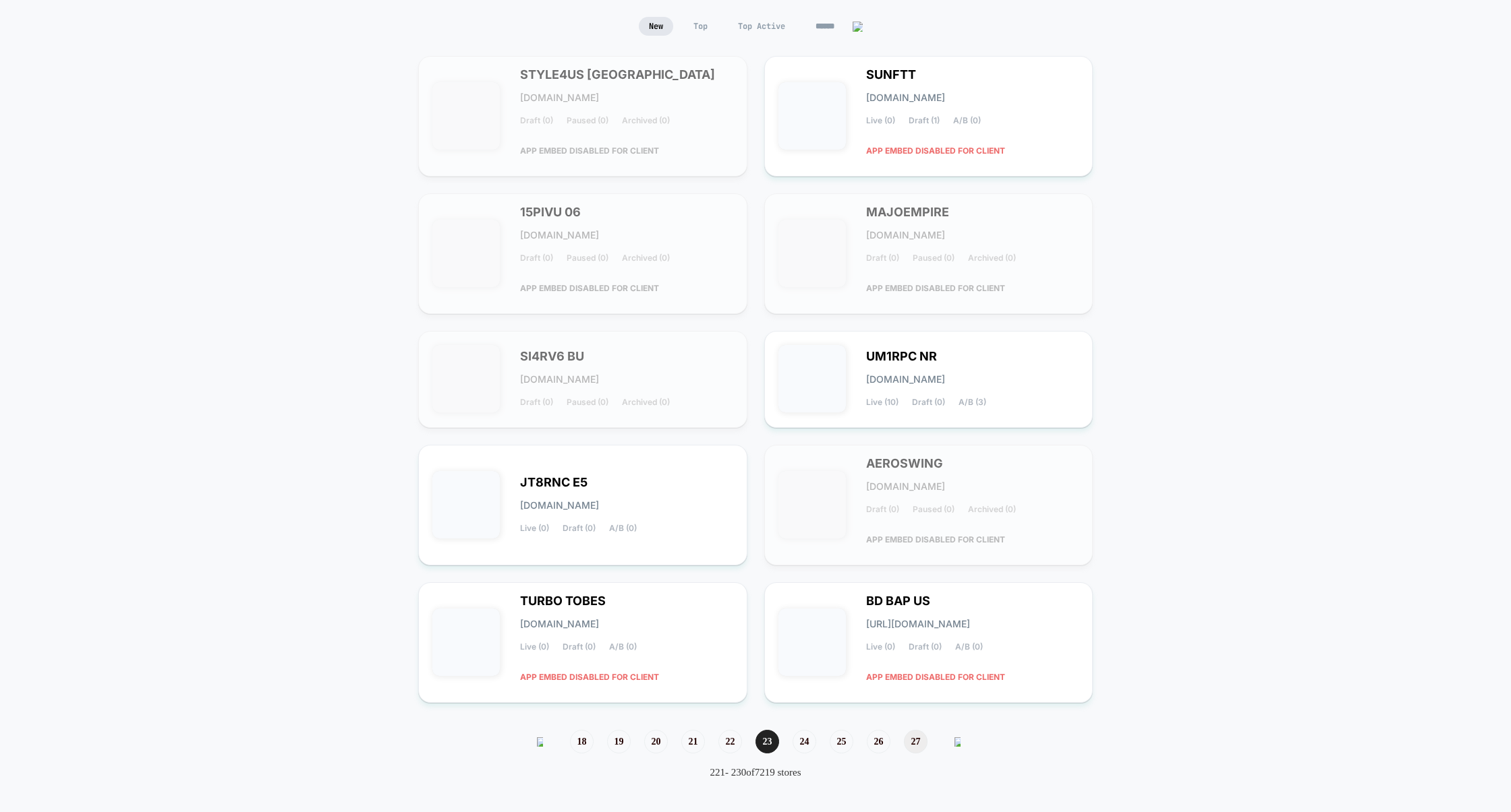
click at [918, 739] on span "27" at bounding box center [915, 742] width 24 height 24
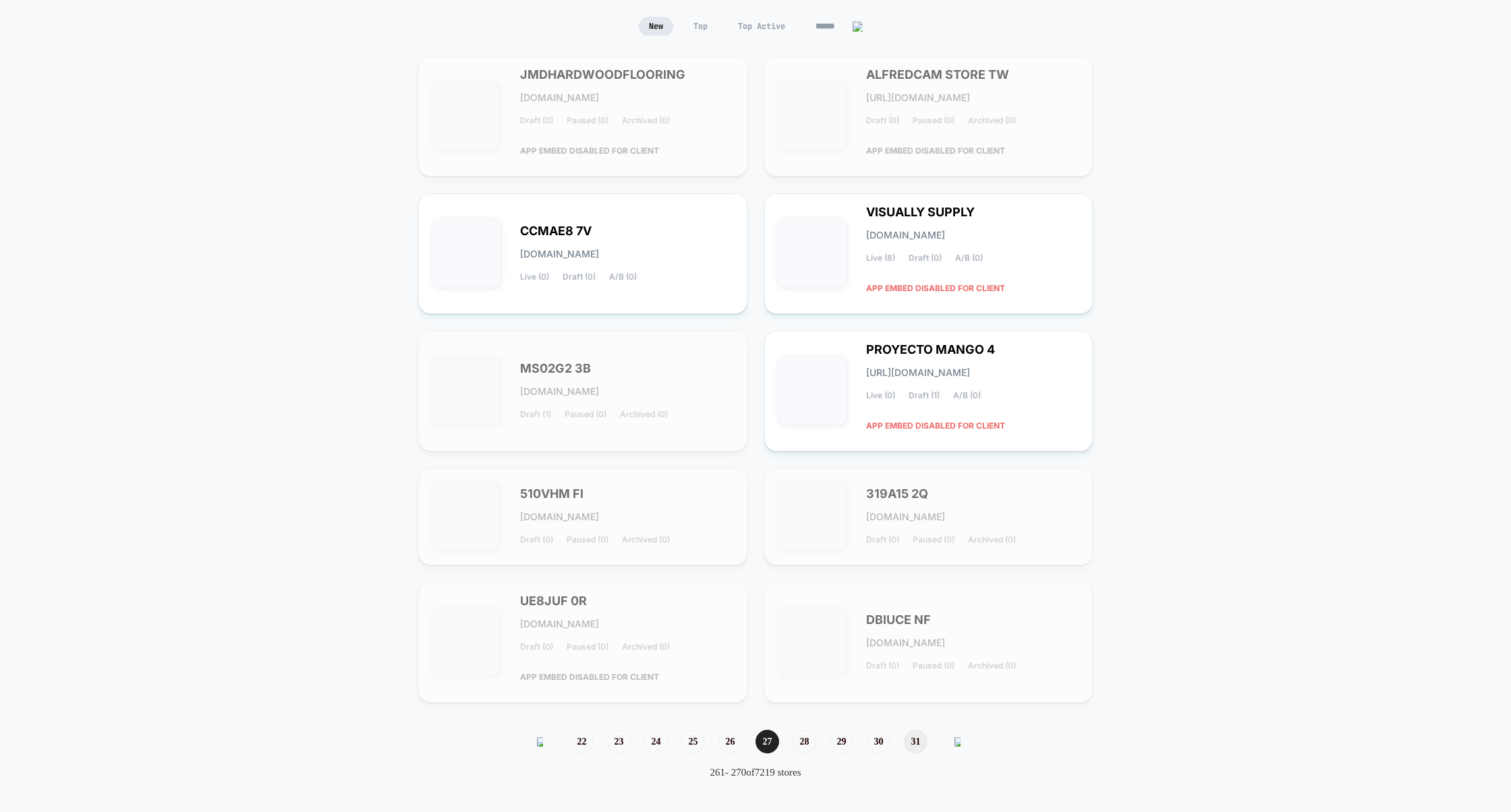
click at [920, 745] on span "31" at bounding box center [915, 742] width 24 height 24
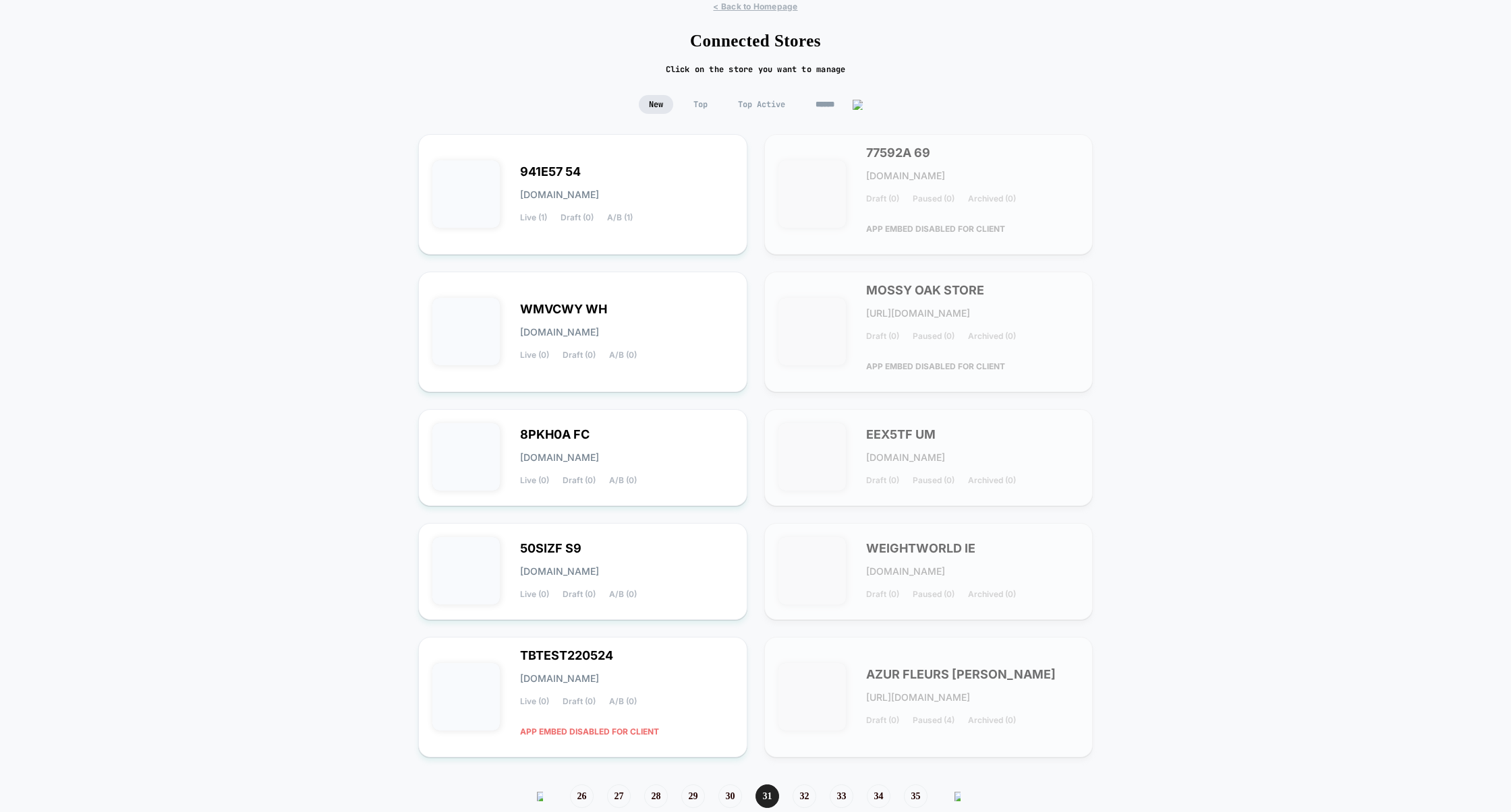
scroll to position [104, 0]
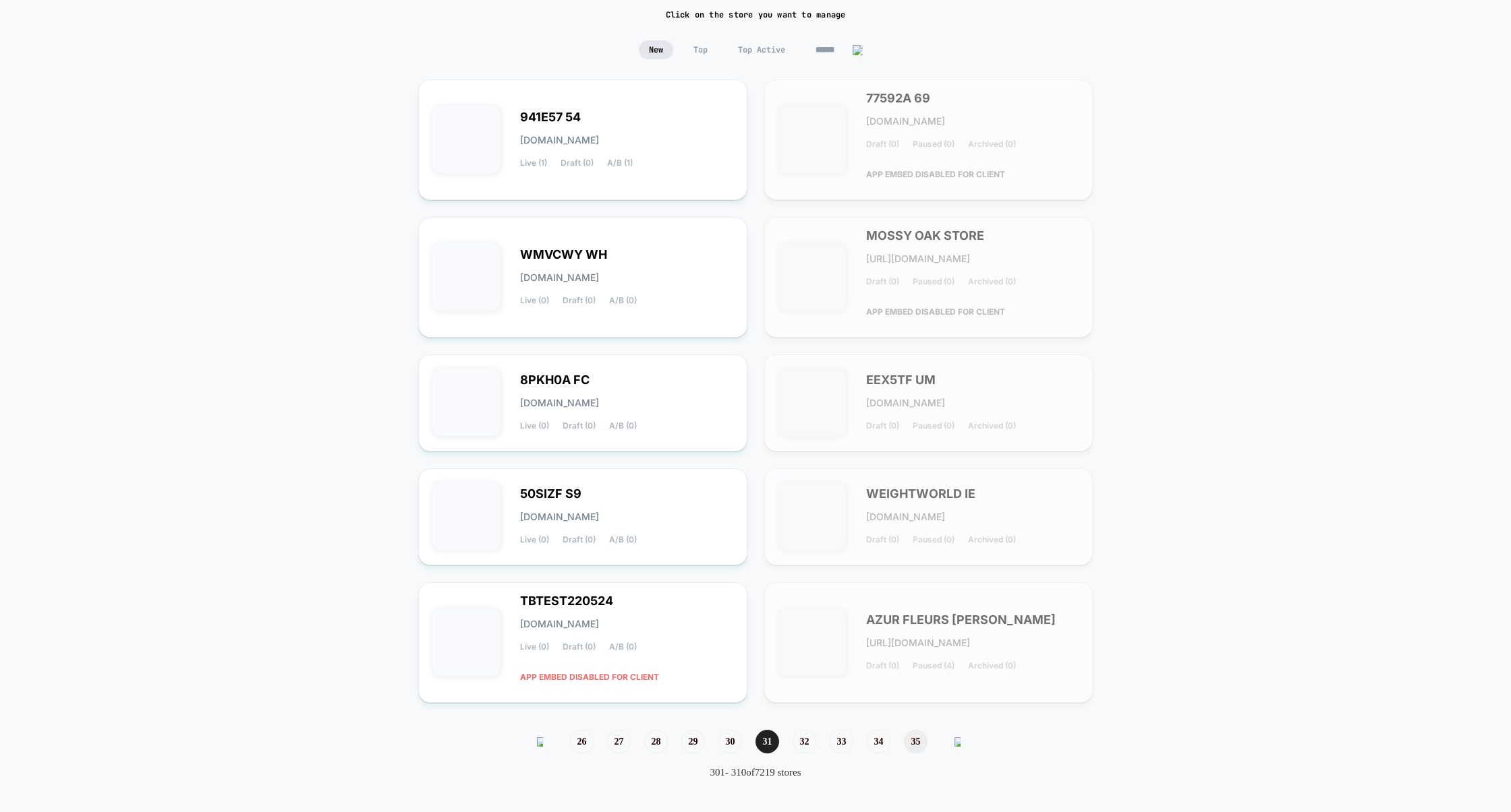
click at [916, 743] on span "35" at bounding box center [915, 742] width 24 height 24
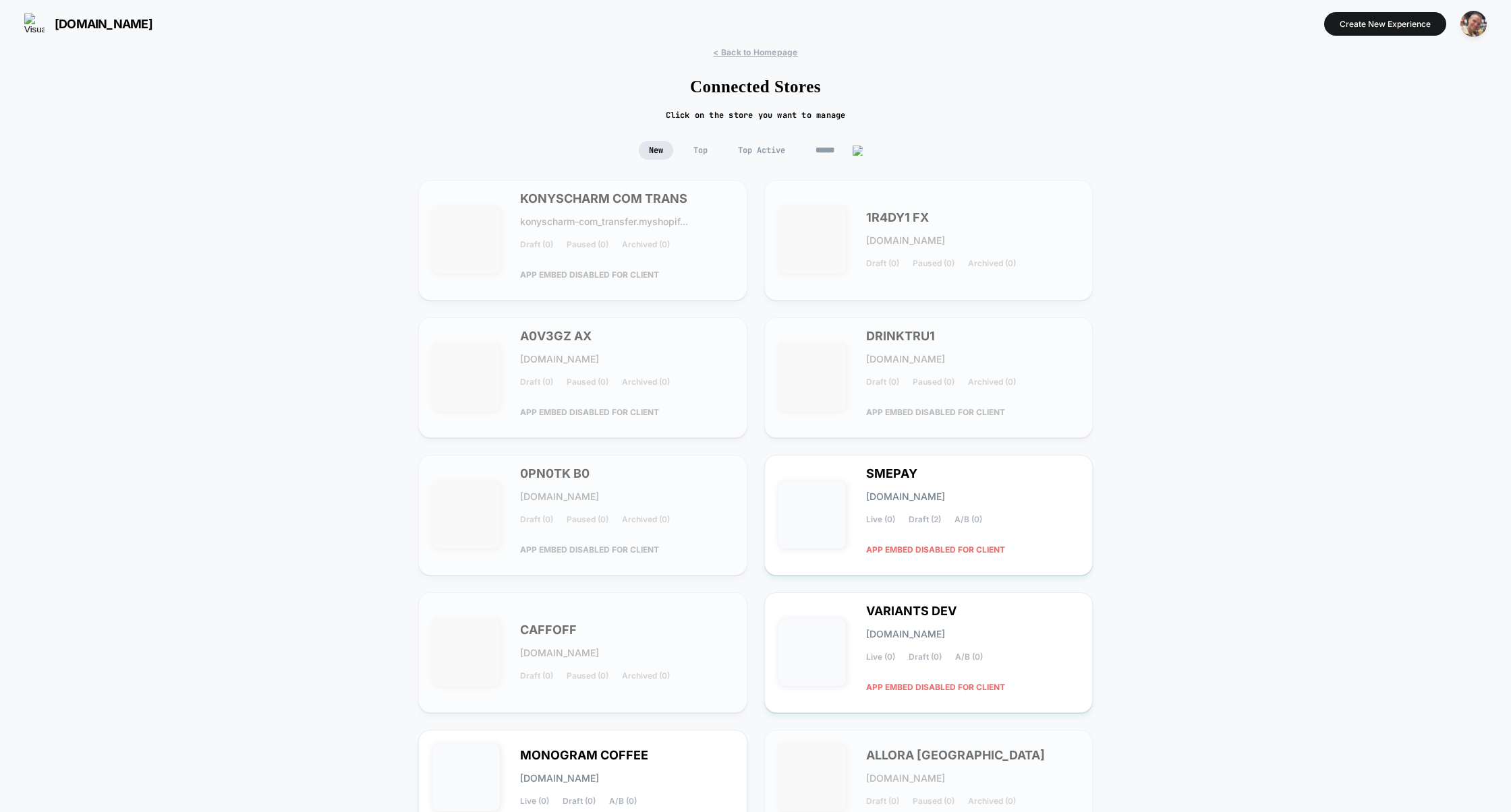
scroll to position [127, 0]
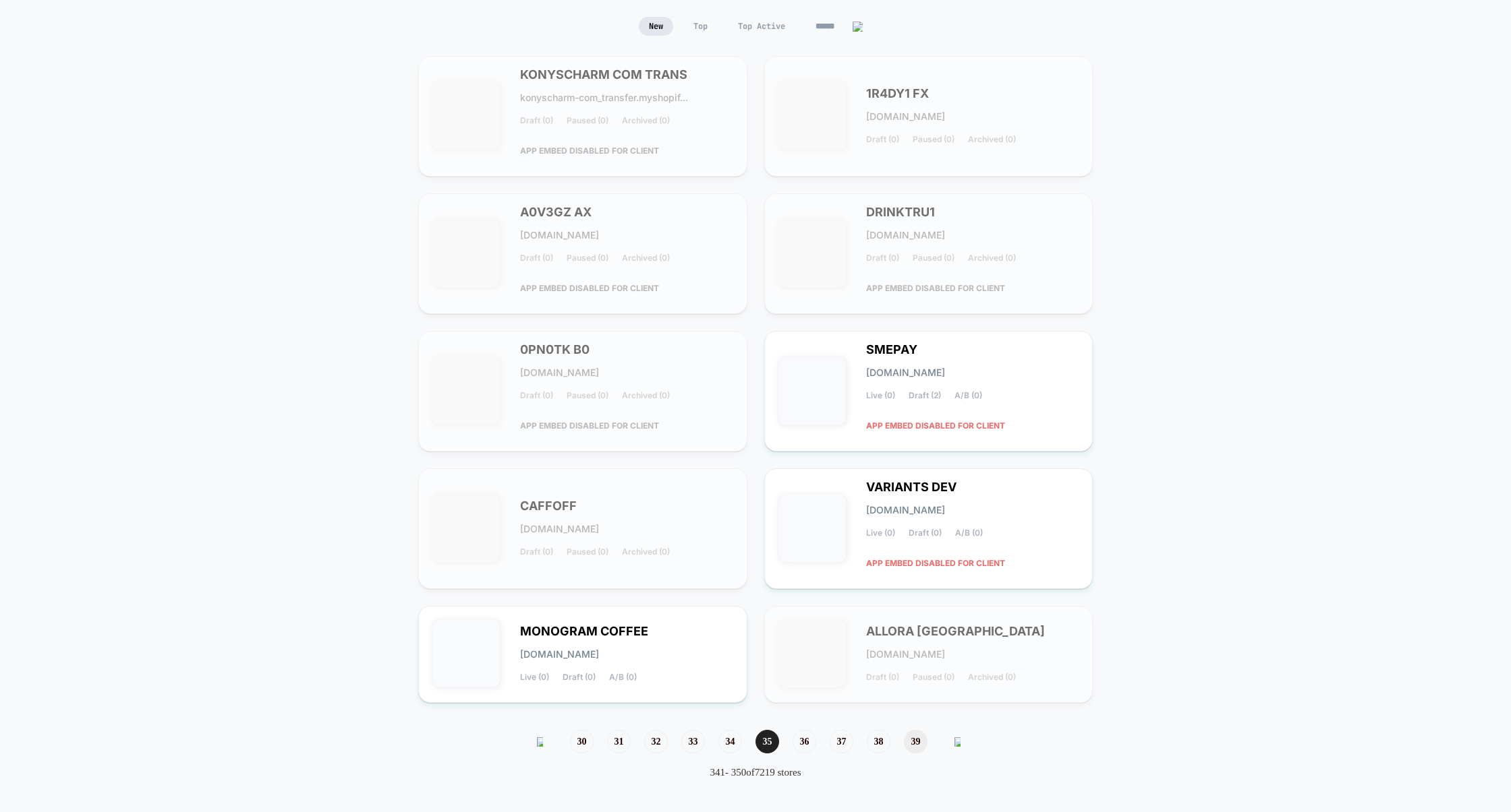
click at [918, 741] on span "39" at bounding box center [915, 742] width 24 height 24
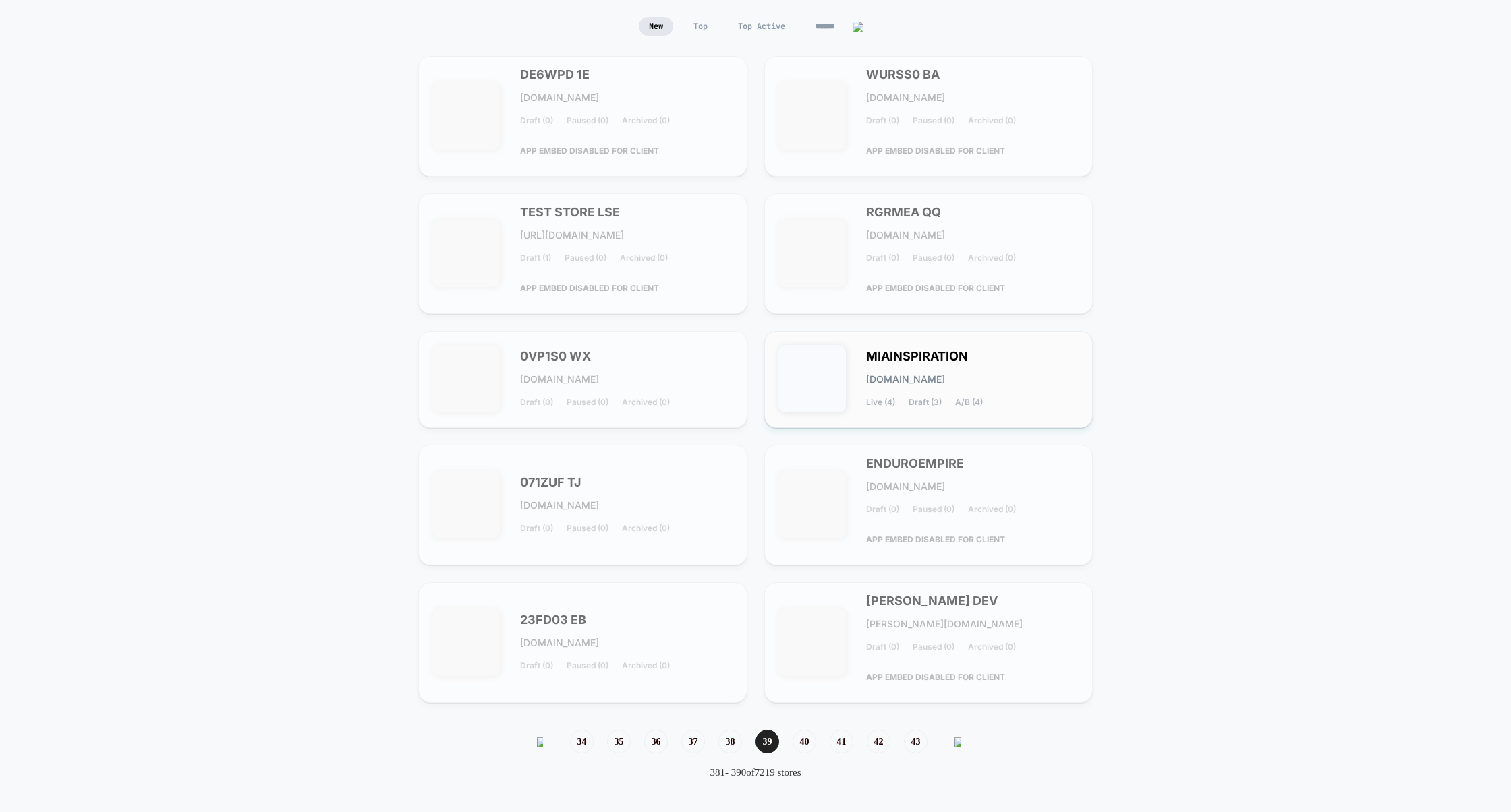
click at [1015, 412] on div "MIAINSPIRATION miainspiration.myshopify.com Live (4) Draft (3) A/B (4)" at bounding box center [929, 379] width 301 height 69
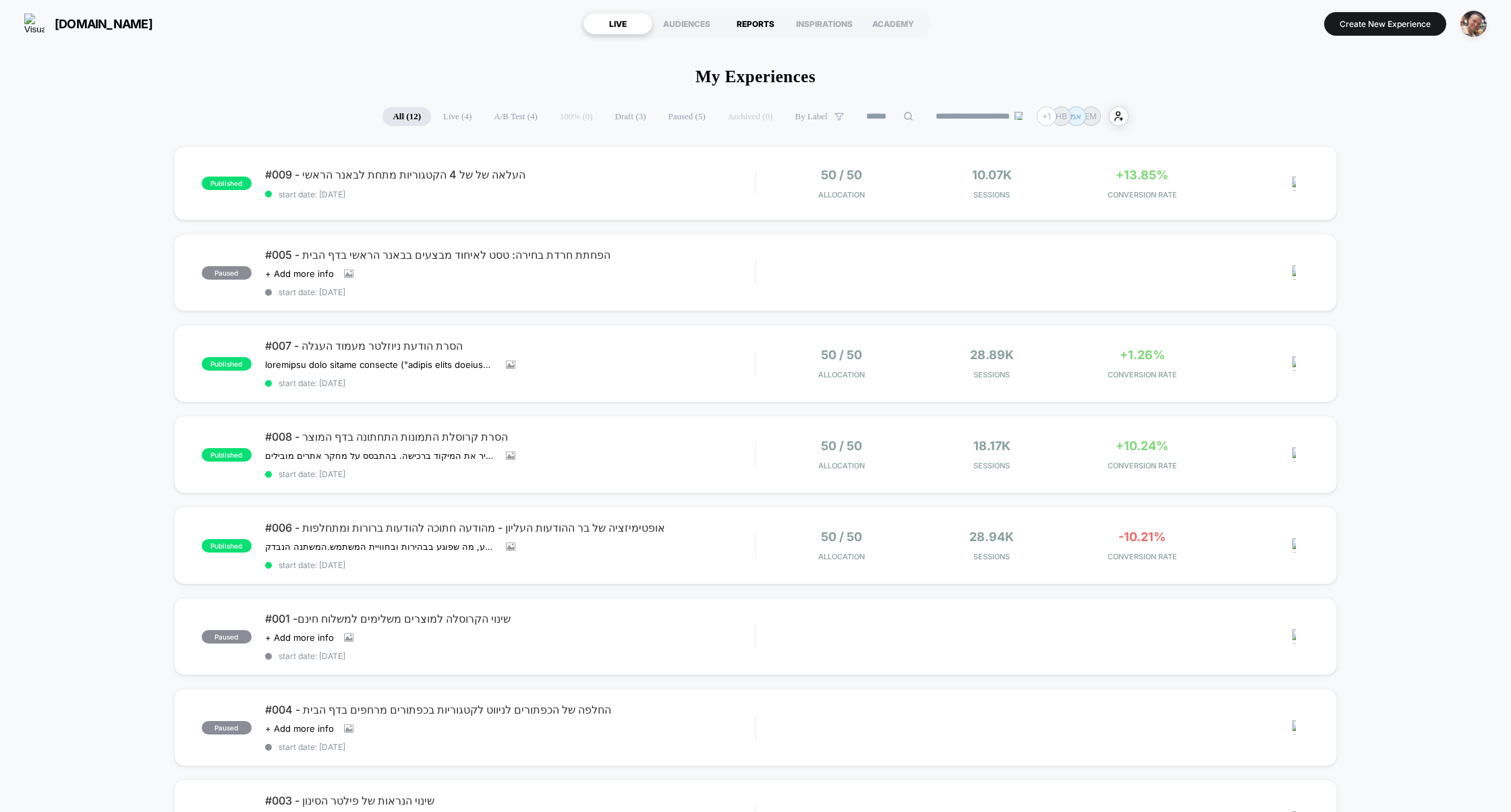
click at [741, 19] on div "REPORTS" at bounding box center [755, 23] width 69 height 21
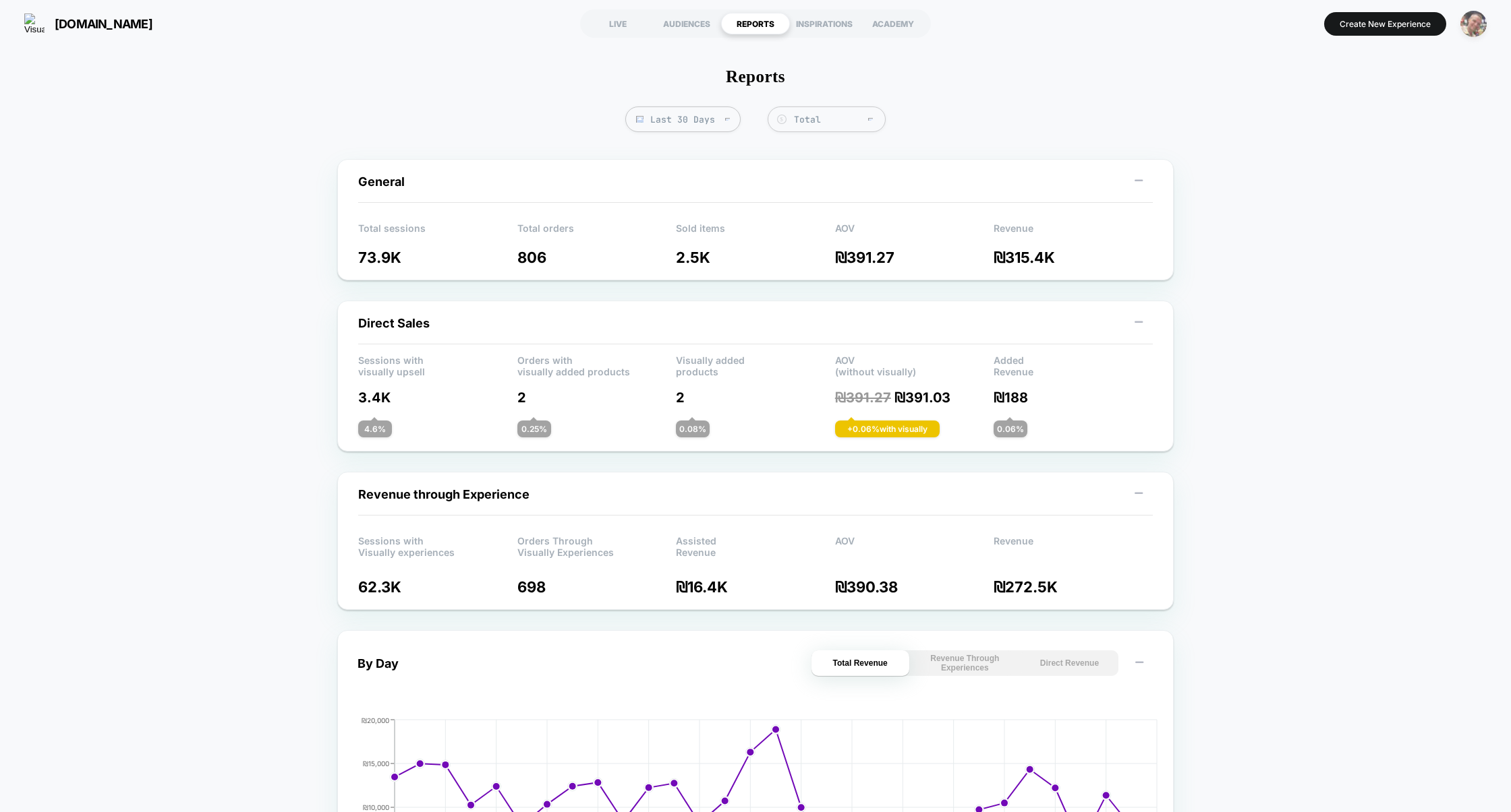
click at [1477, 33] on img "button" at bounding box center [1473, 24] width 27 height 27
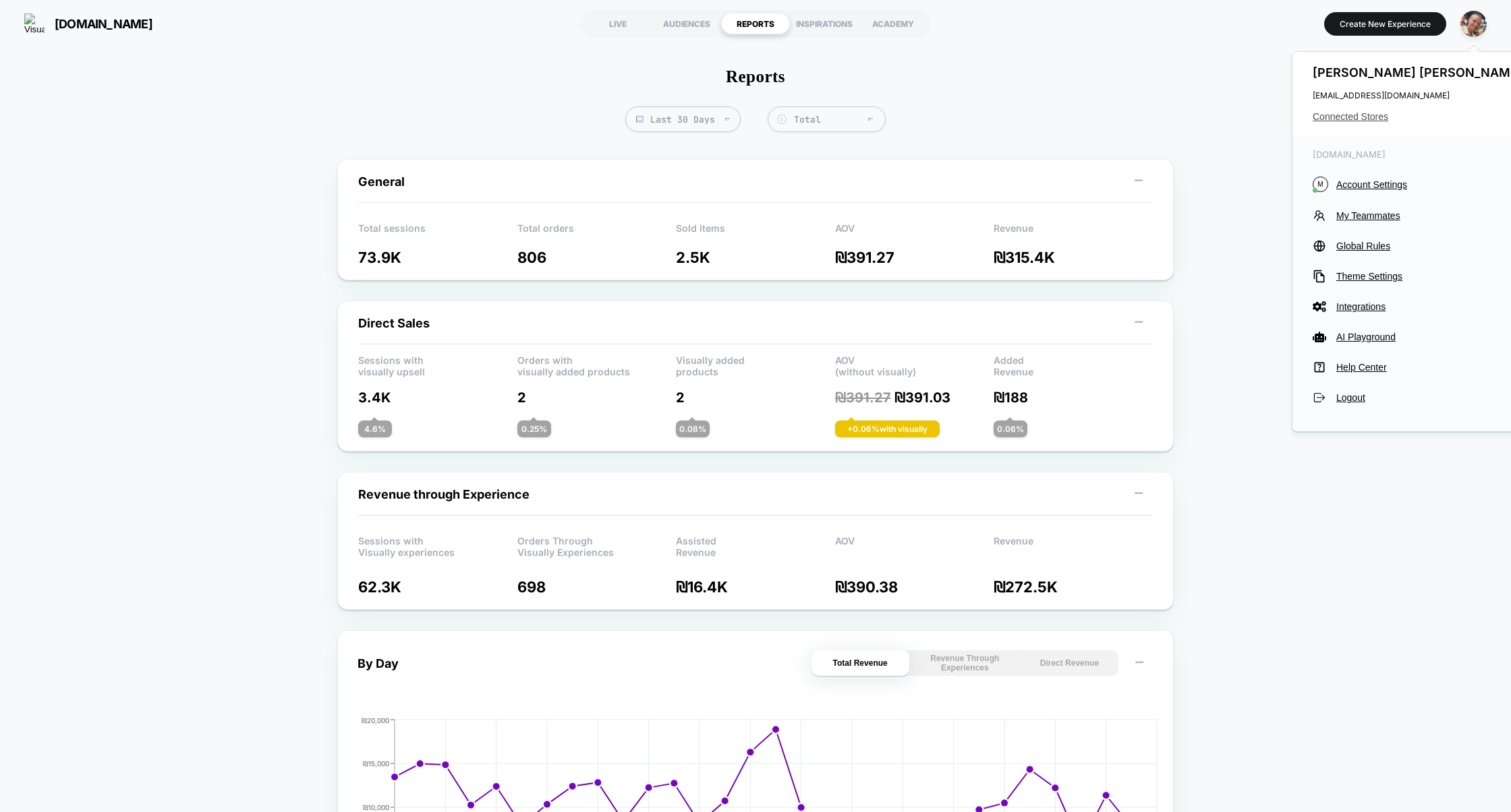
click at [1363, 122] on span "Connected Stores" at bounding box center [1419, 116] width 213 height 11
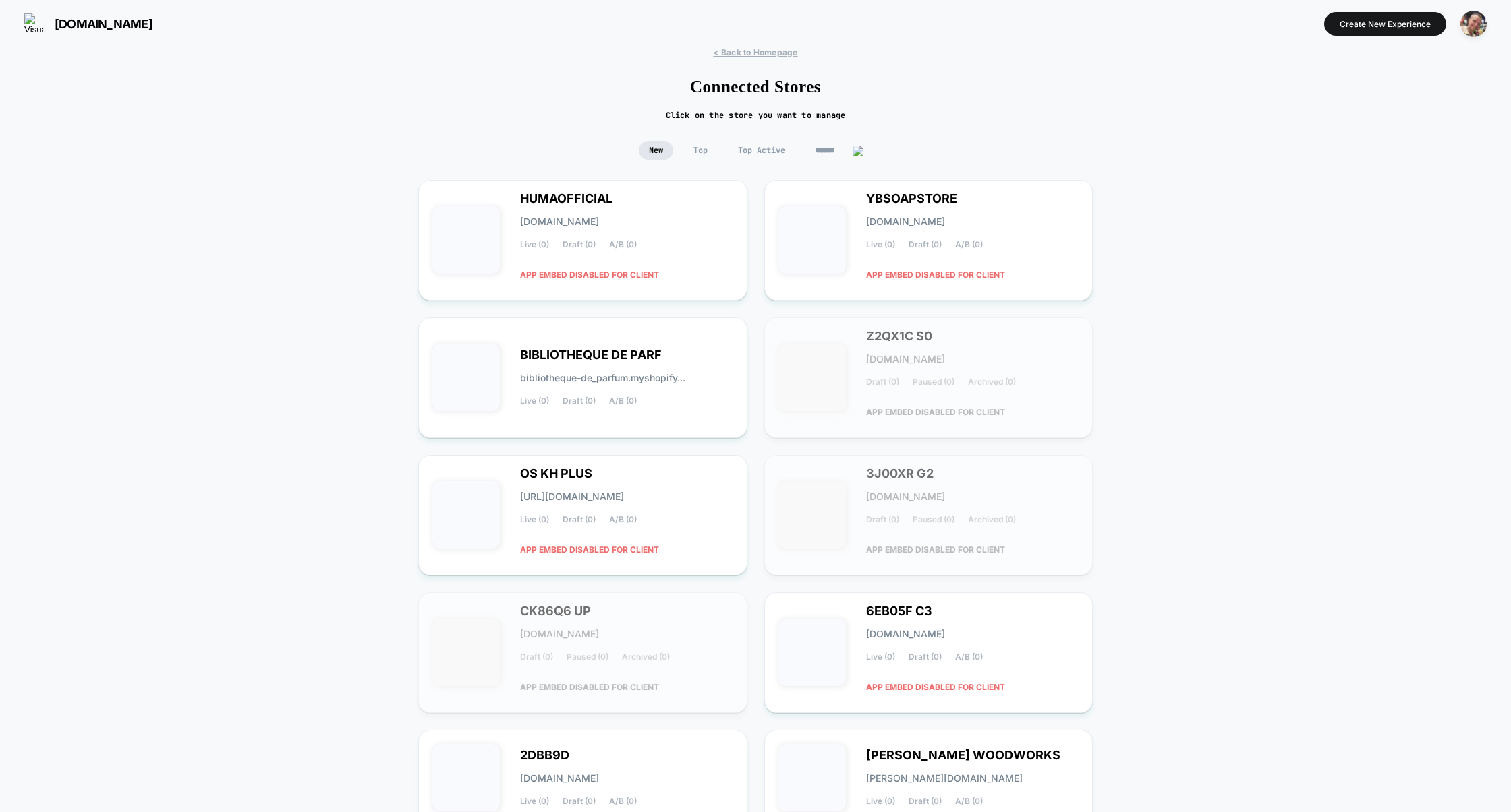
click at [708, 156] on span "Top" at bounding box center [700, 151] width 34 height 19
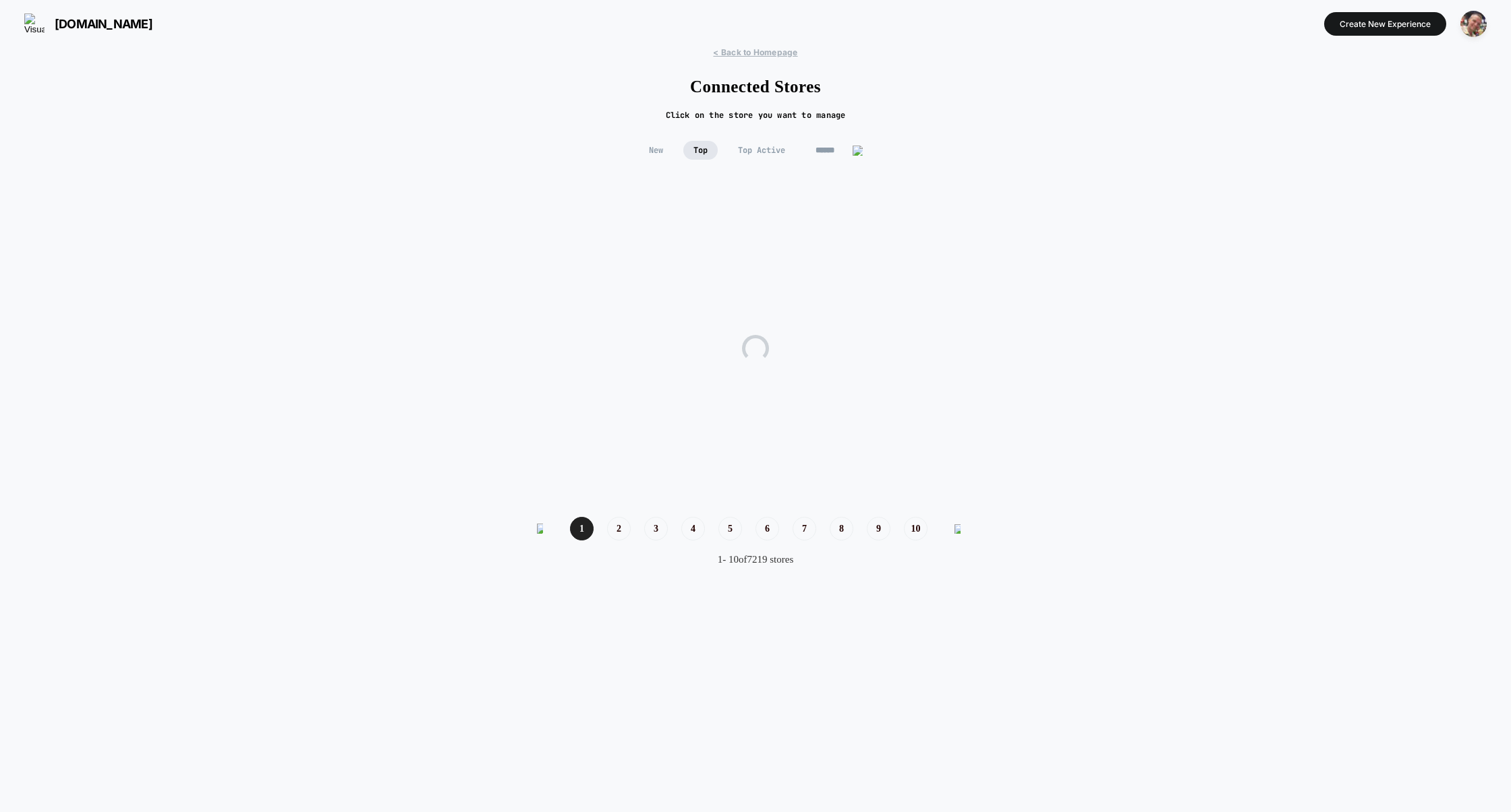
click at [762, 155] on span "Top Active" at bounding box center [761, 151] width 67 height 19
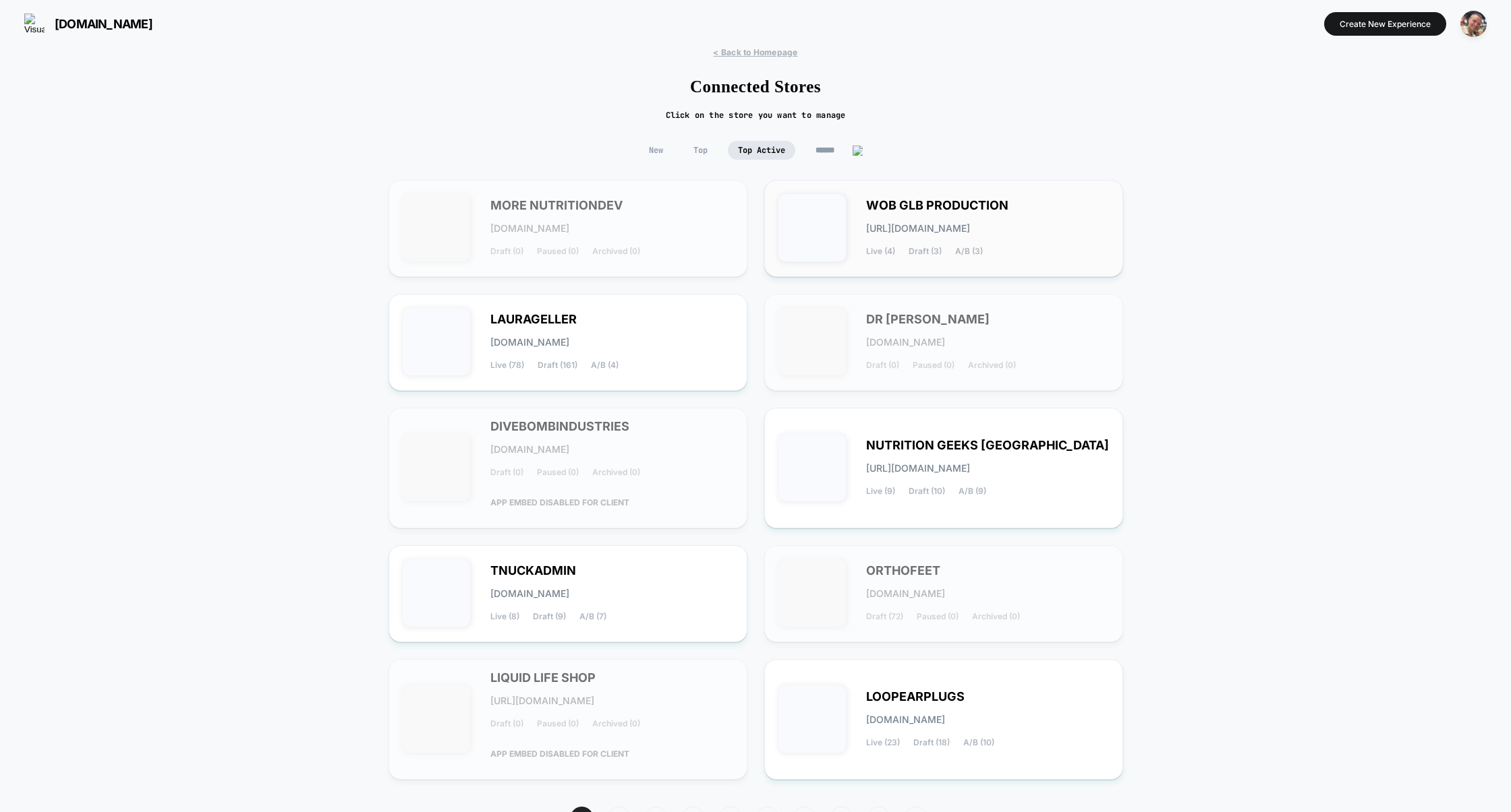
click at [986, 254] on div "WOB GLB PRODUCTION wob-glb_production.myshopify.com Live (4) Draft (3) A/B (3)" at bounding box center [987, 229] width 243 height 55
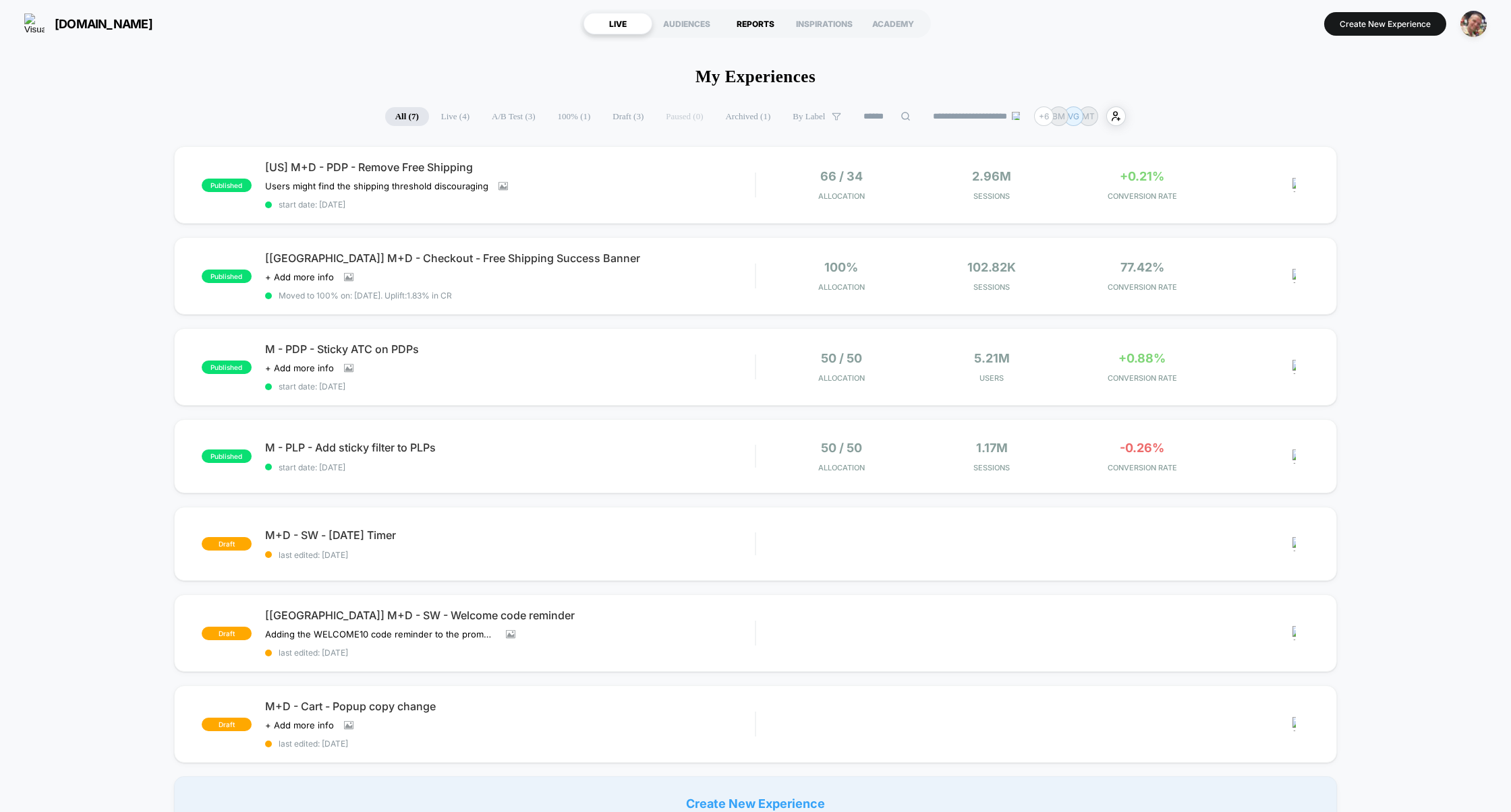
click at [765, 25] on div "REPORTS" at bounding box center [755, 23] width 69 height 21
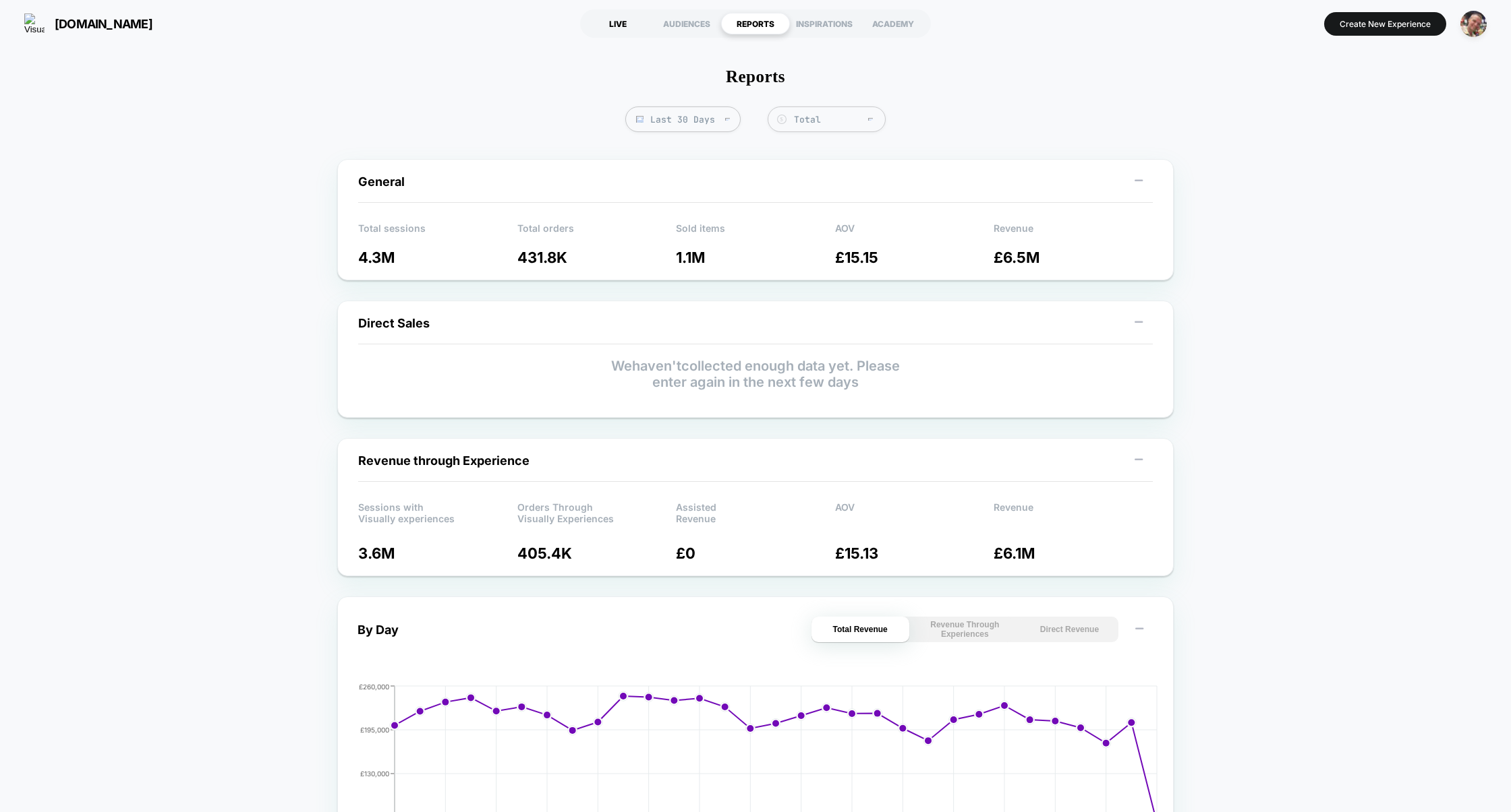
click at [606, 33] on div "LIVE" at bounding box center [617, 23] width 69 height 21
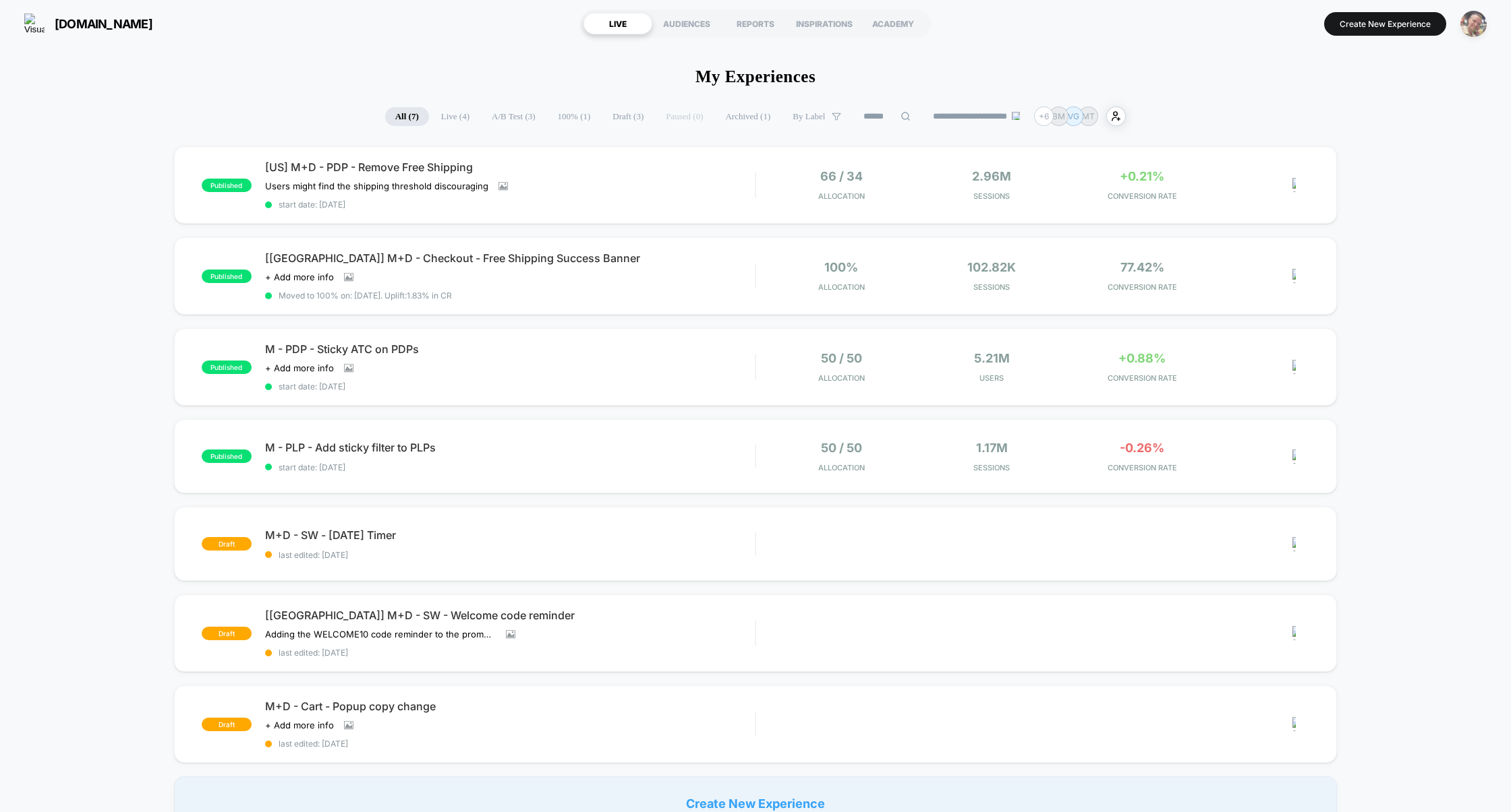
click at [1475, 27] on img "button" at bounding box center [1473, 24] width 27 height 27
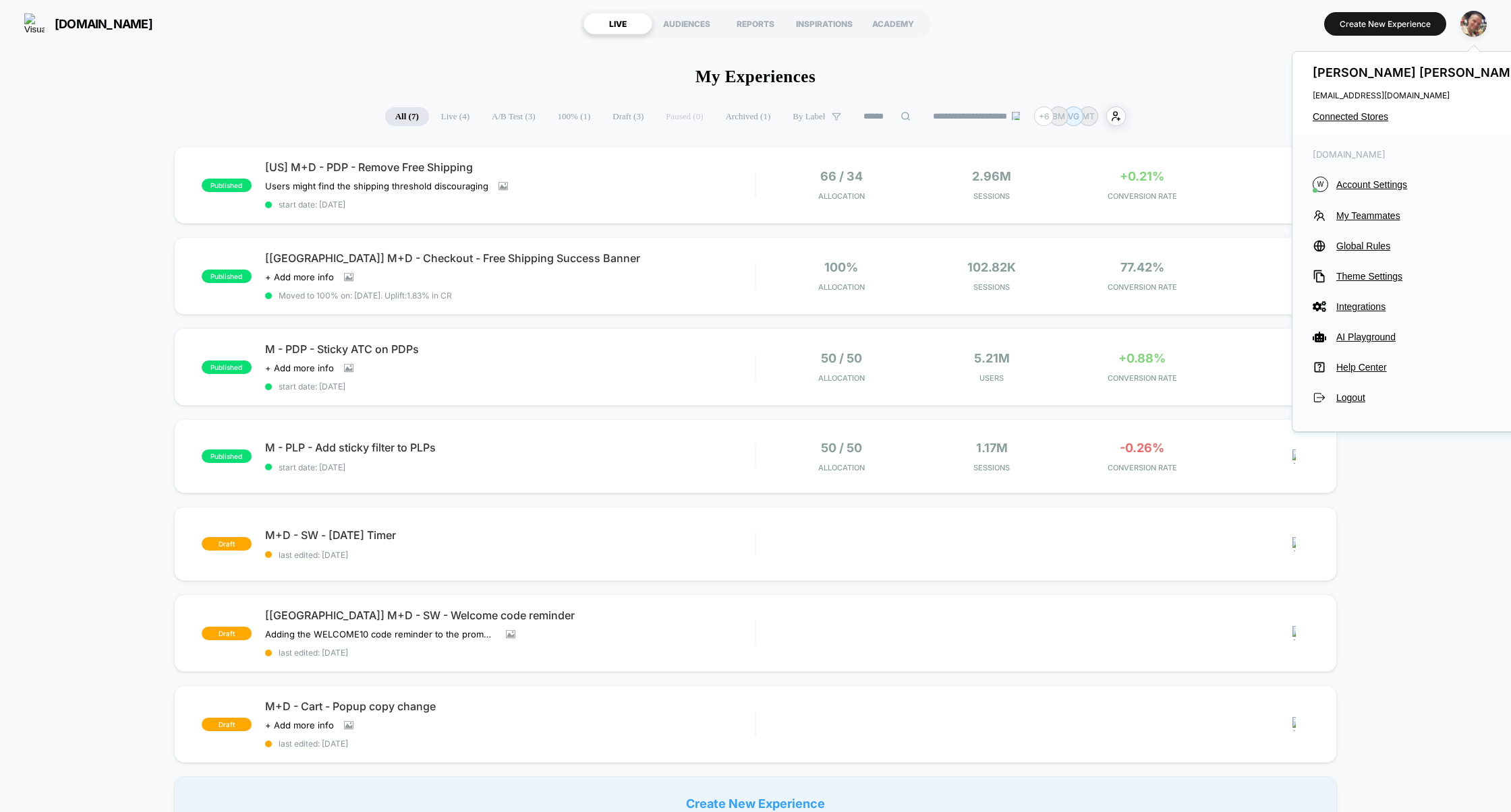
click at [1355, 124] on div "Pavel Serebrennikov pavel@visually.io Connected Stores" at bounding box center [1419, 93] width 254 height 84
click at [1347, 119] on span "Connected Stores" at bounding box center [1419, 116] width 213 height 11
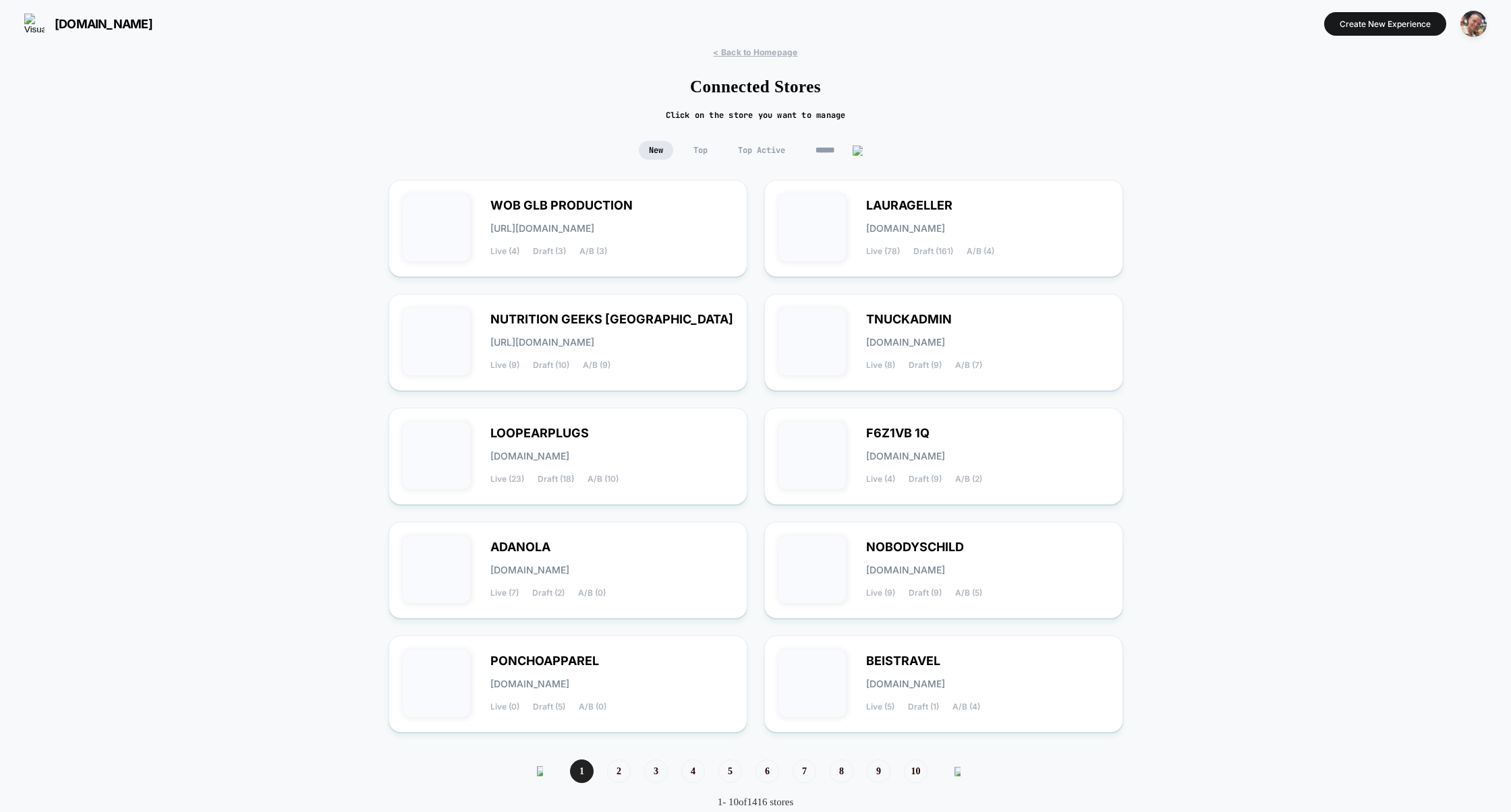
click at [766, 149] on span "Top Active" at bounding box center [761, 151] width 67 height 19
click at [664, 152] on span "New" at bounding box center [656, 151] width 34 height 19
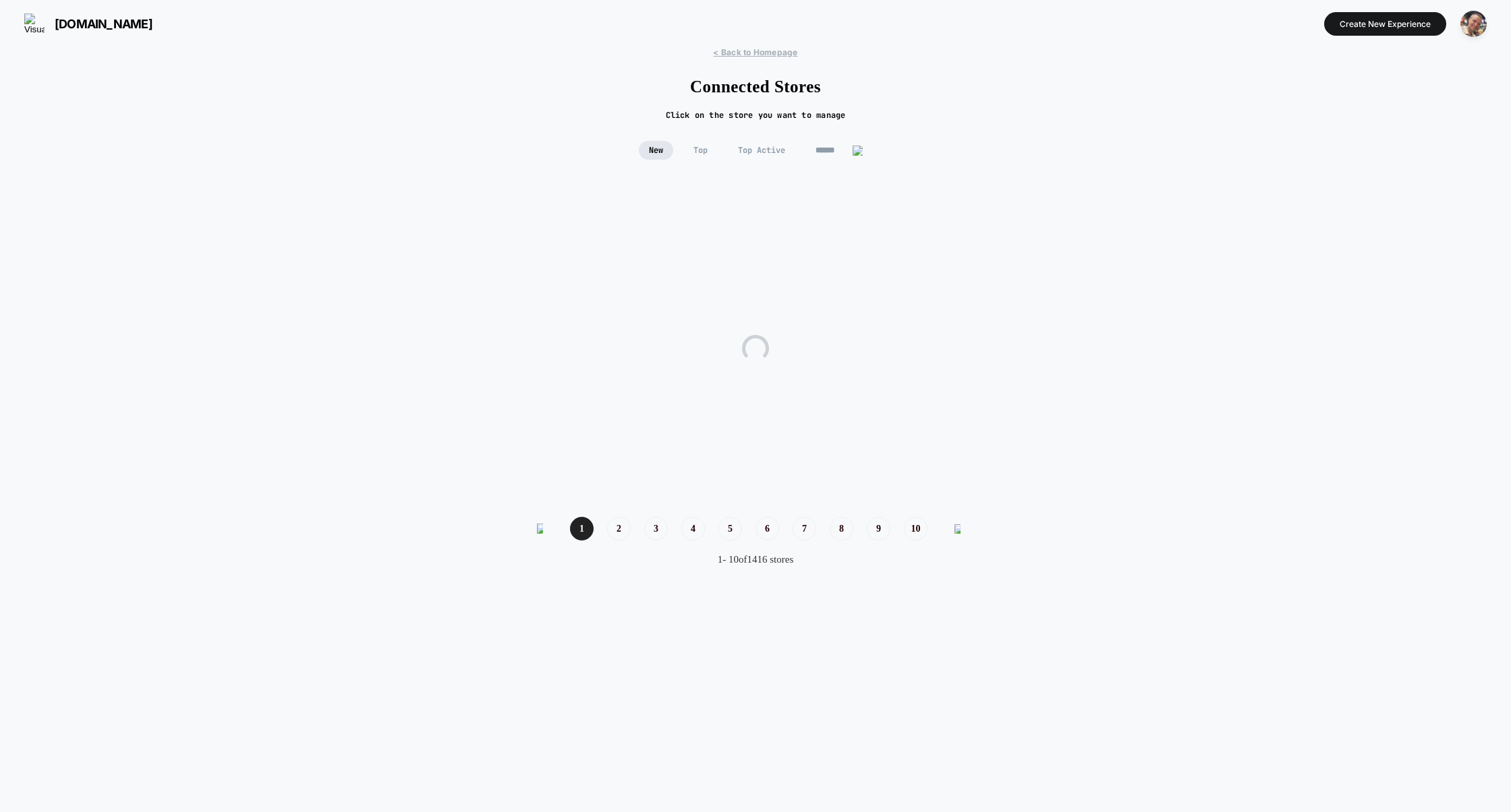
click at [737, 150] on span "Top Active" at bounding box center [761, 151] width 67 height 19
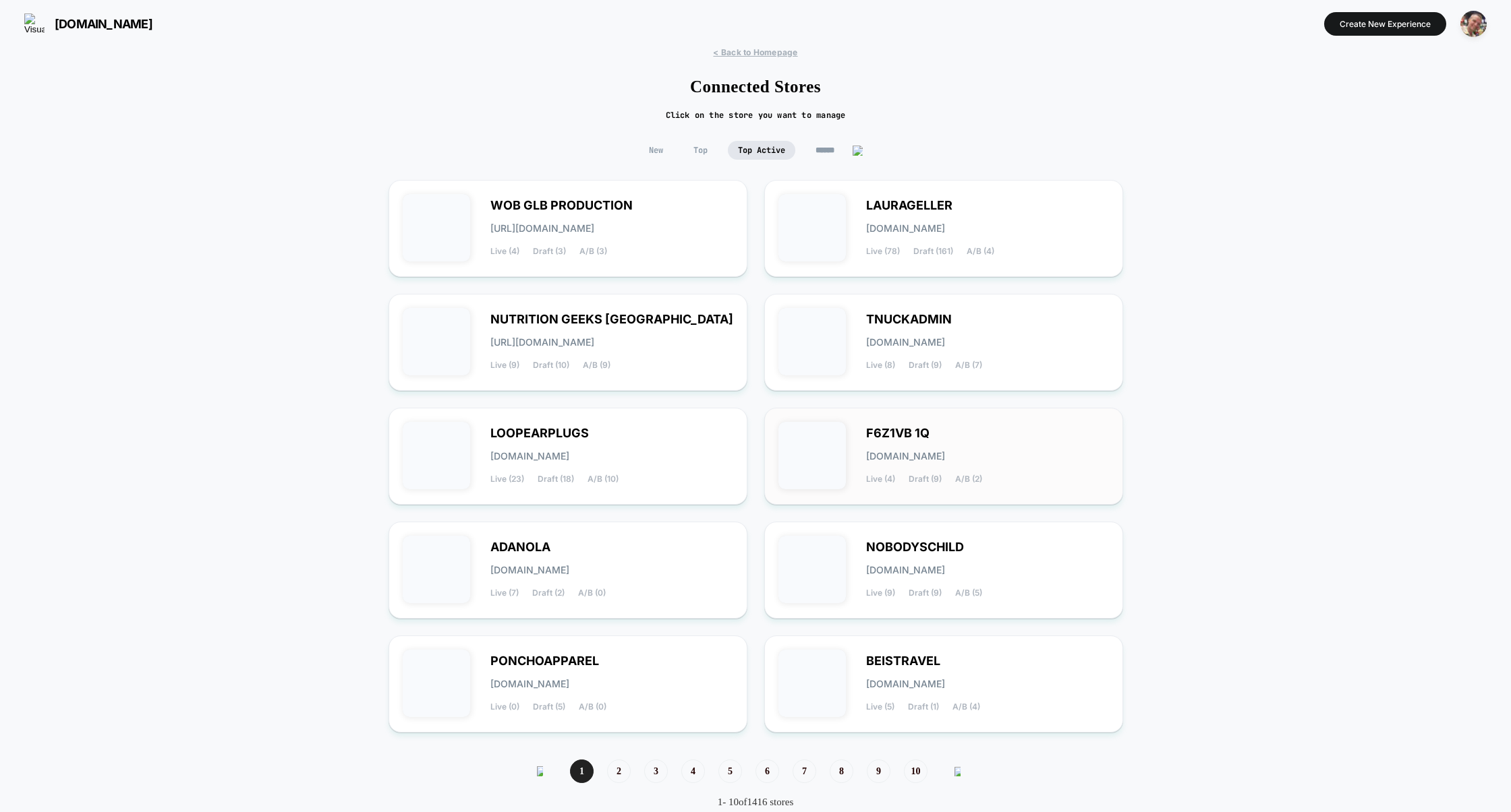
scroll to position [35, 0]
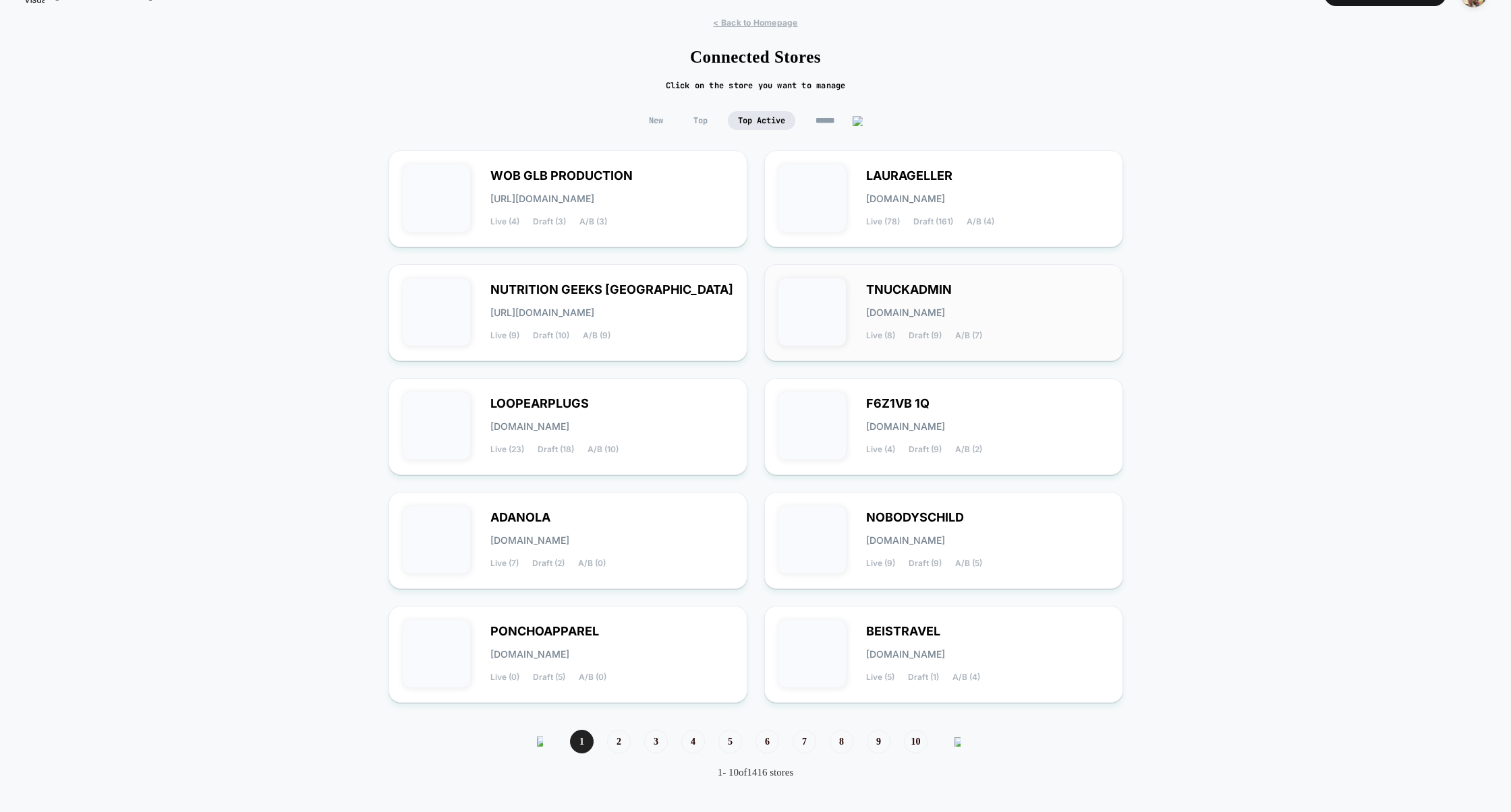
click at [1002, 318] on div "TNUCKADMIN tnuckadmin.myshopify.com Live (8) Draft (9) A/B (7)" at bounding box center [987, 313] width 243 height 55
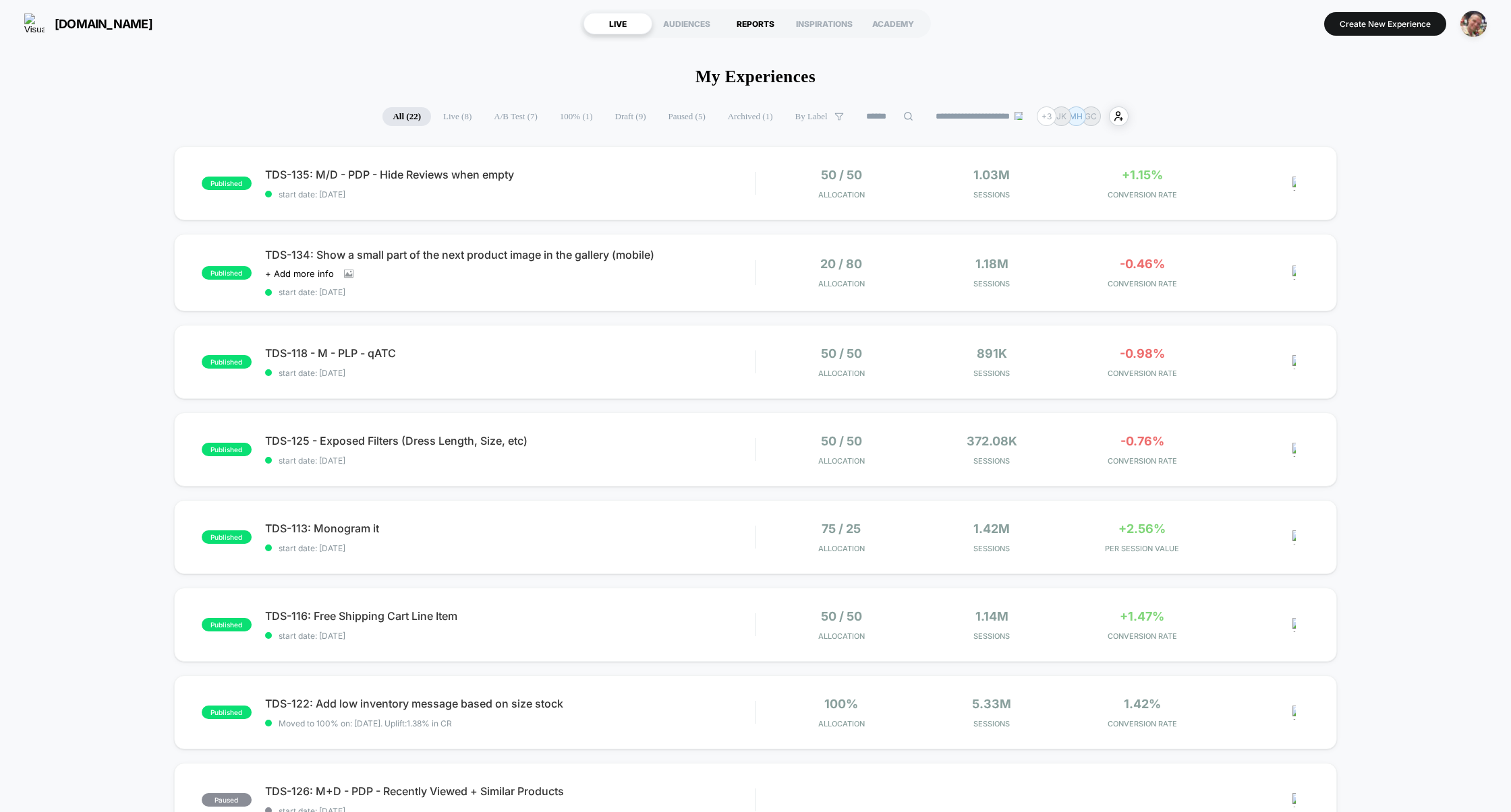
click at [778, 30] on div "REPORTS" at bounding box center [755, 23] width 69 height 21
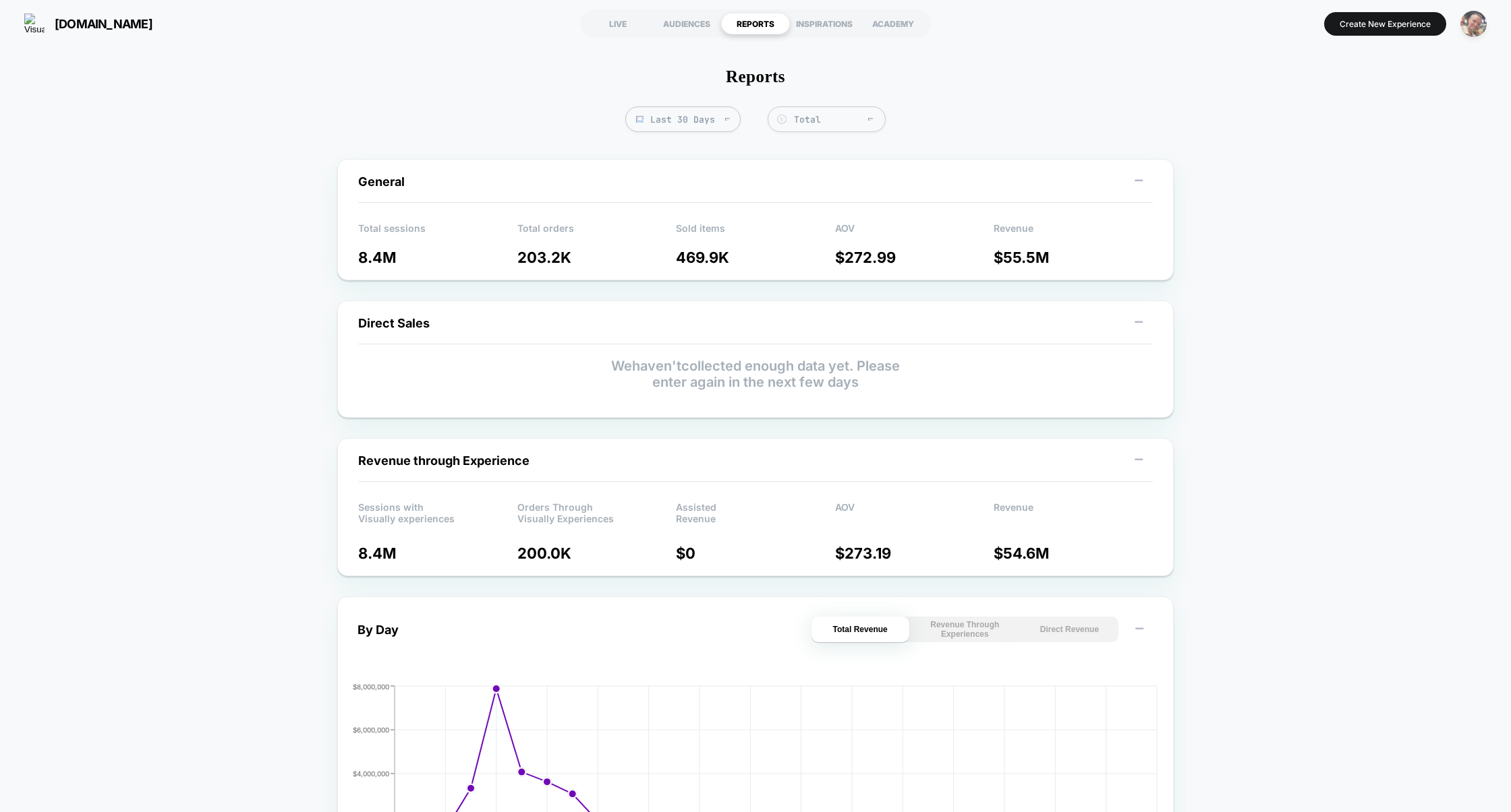
click at [1468, 22] on img "button" at bounding box center [1473, 24] width 27 height 27
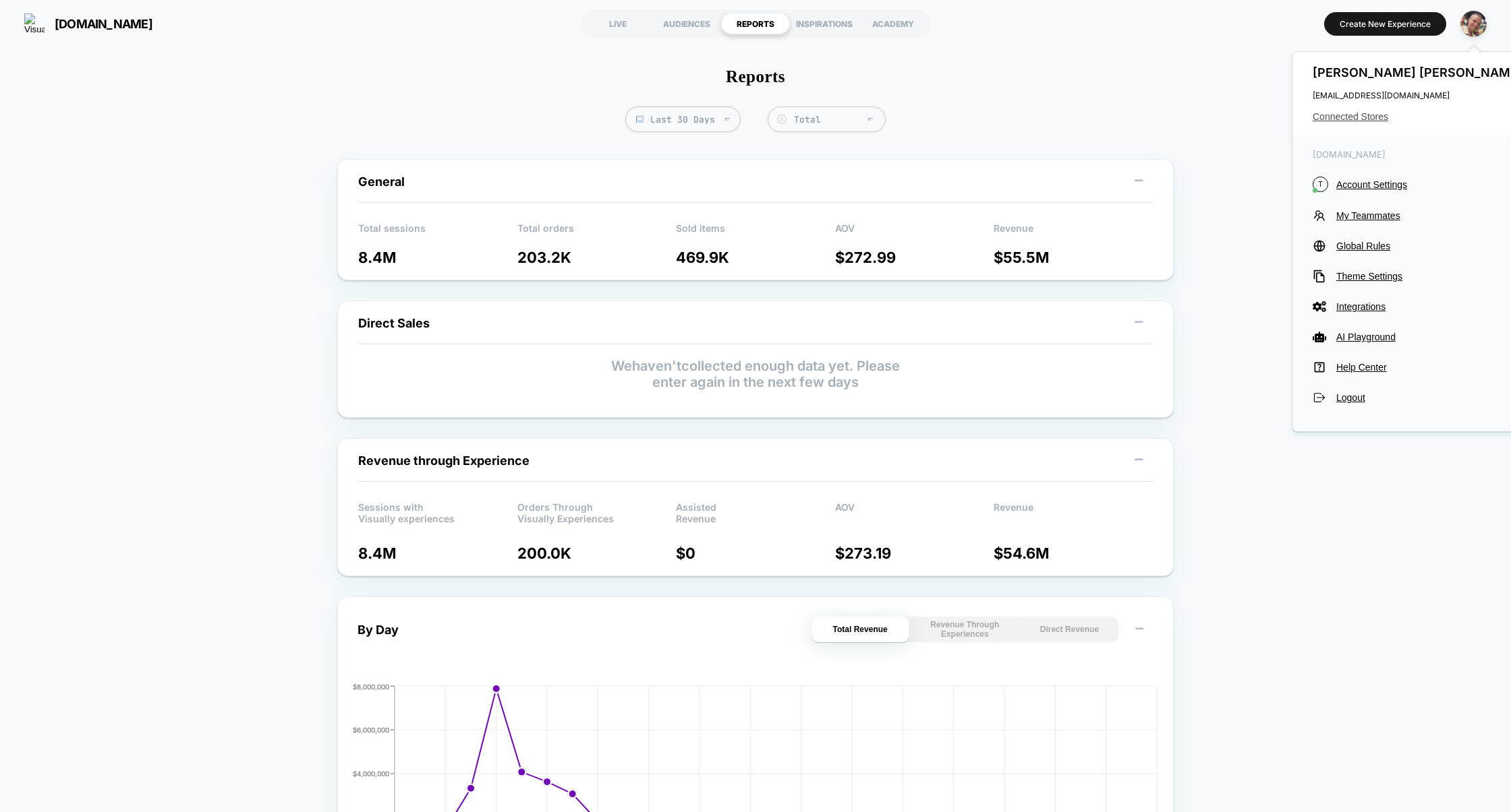
click at [1365, 119] on span "Connected Stores" at bounding box center [1419, 116] width 213 height 11
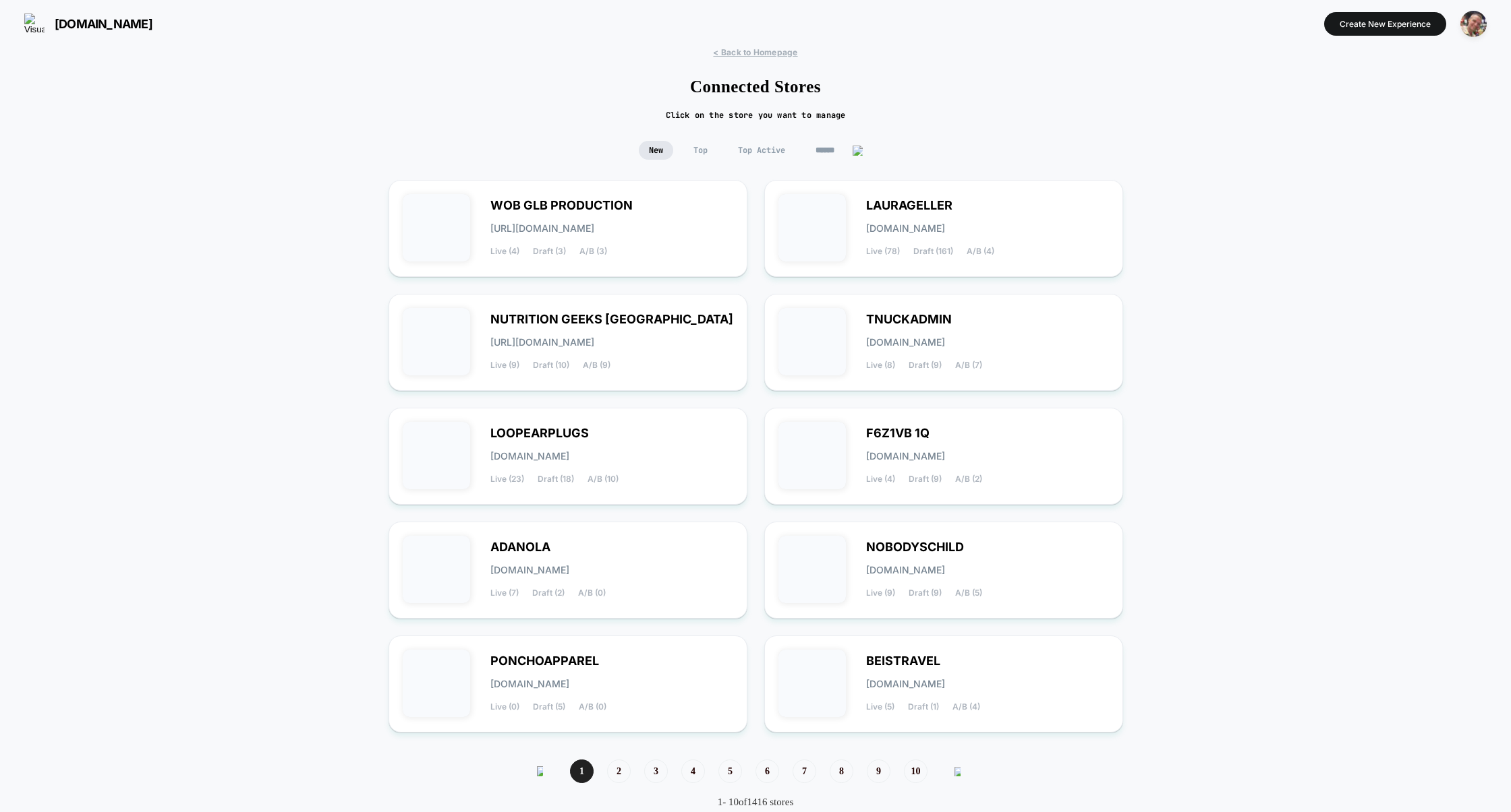
click at [772, 152] on span "Top Active" at bounding box center [761, 151] width 67 height 19
click at [682, 446] on div "LOOPEARPLUGS loopearplugs.myshopify.com Live (23) Draft (18) A/B (10)" at bounding box center [612, 456] width 243 height 55
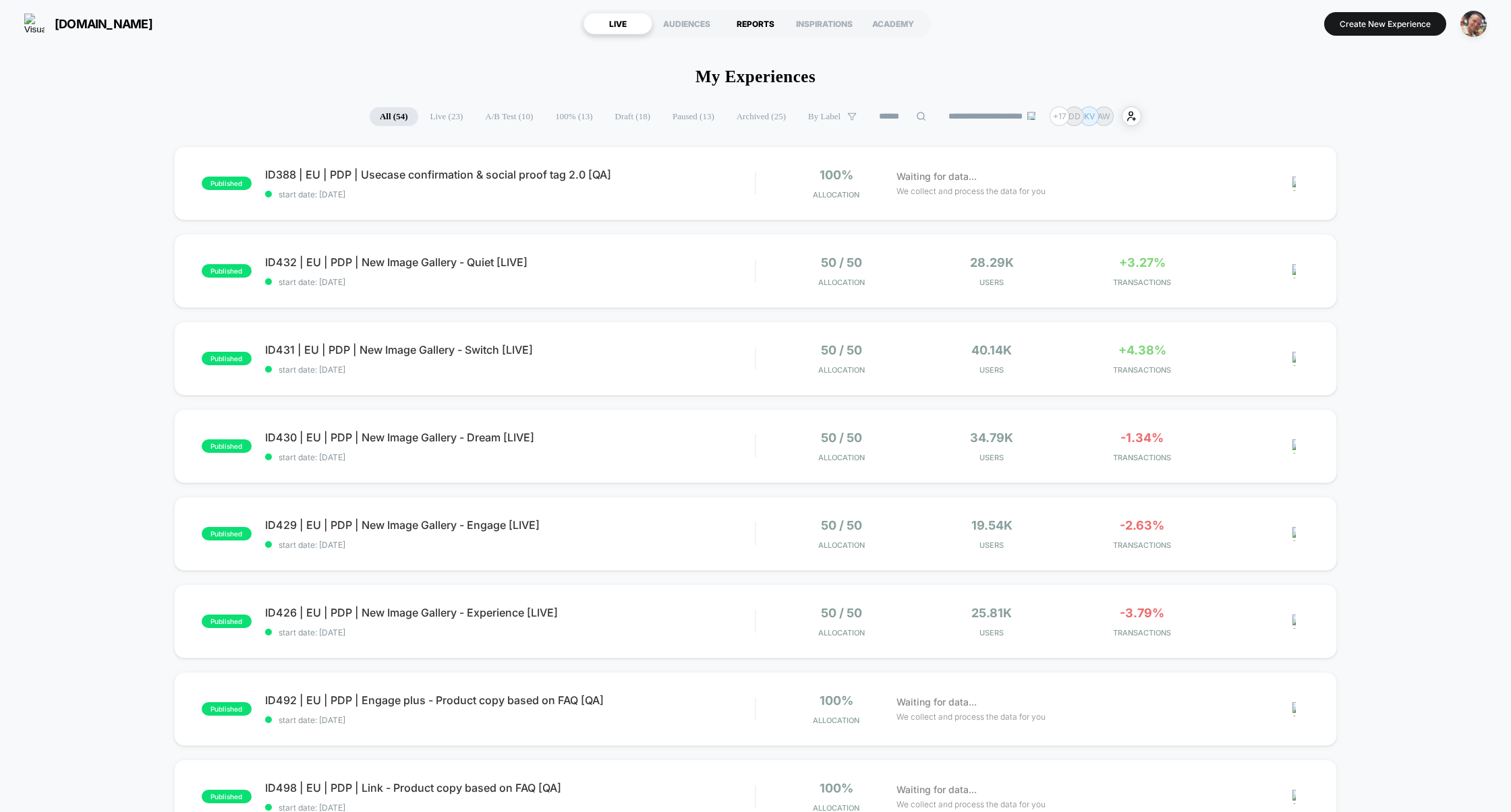
click at [748, 27] on div "REPORTS" at bounding box center [755, 23] width 69 height 21
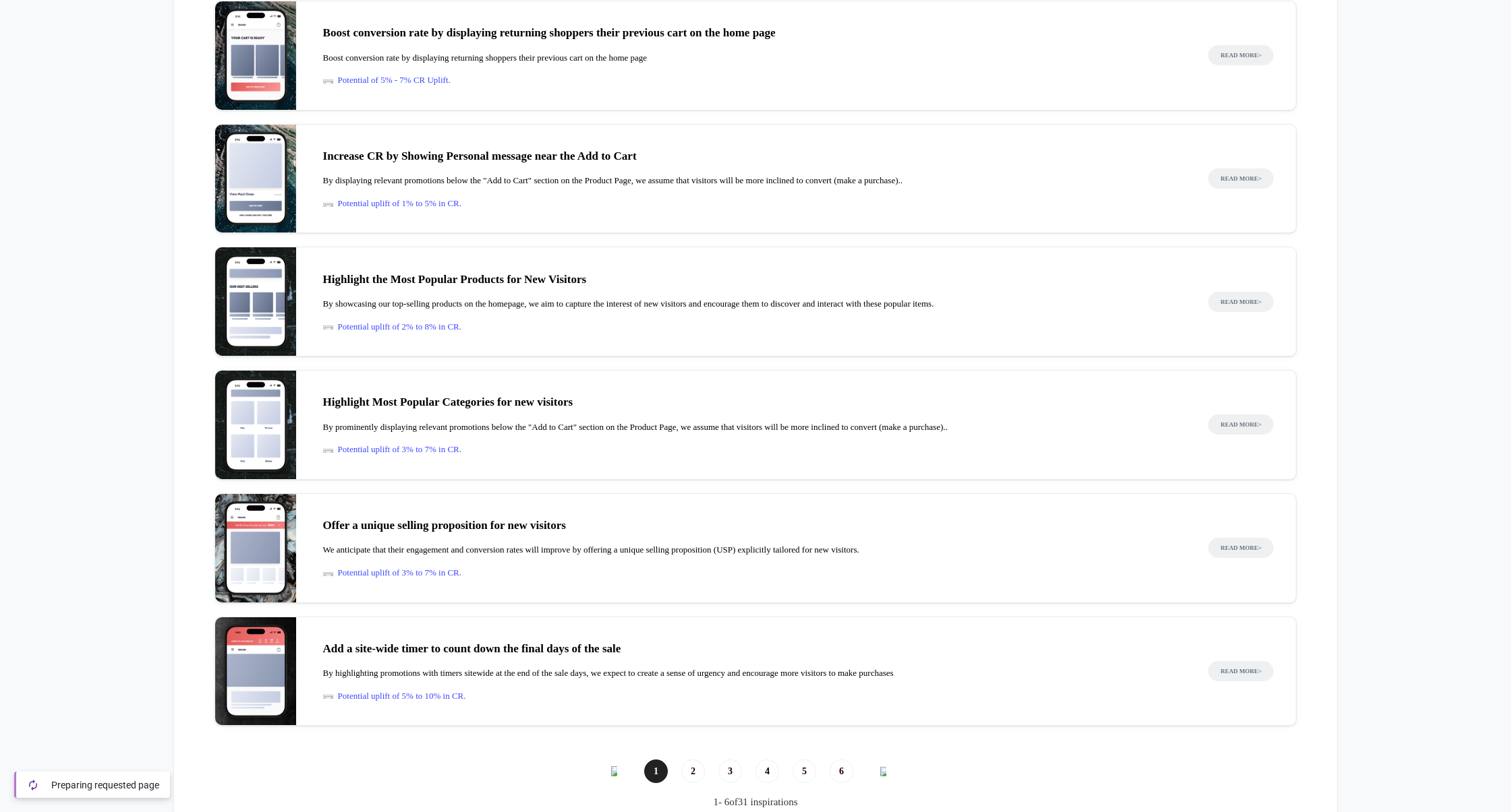
scroll to position [1664, 0]
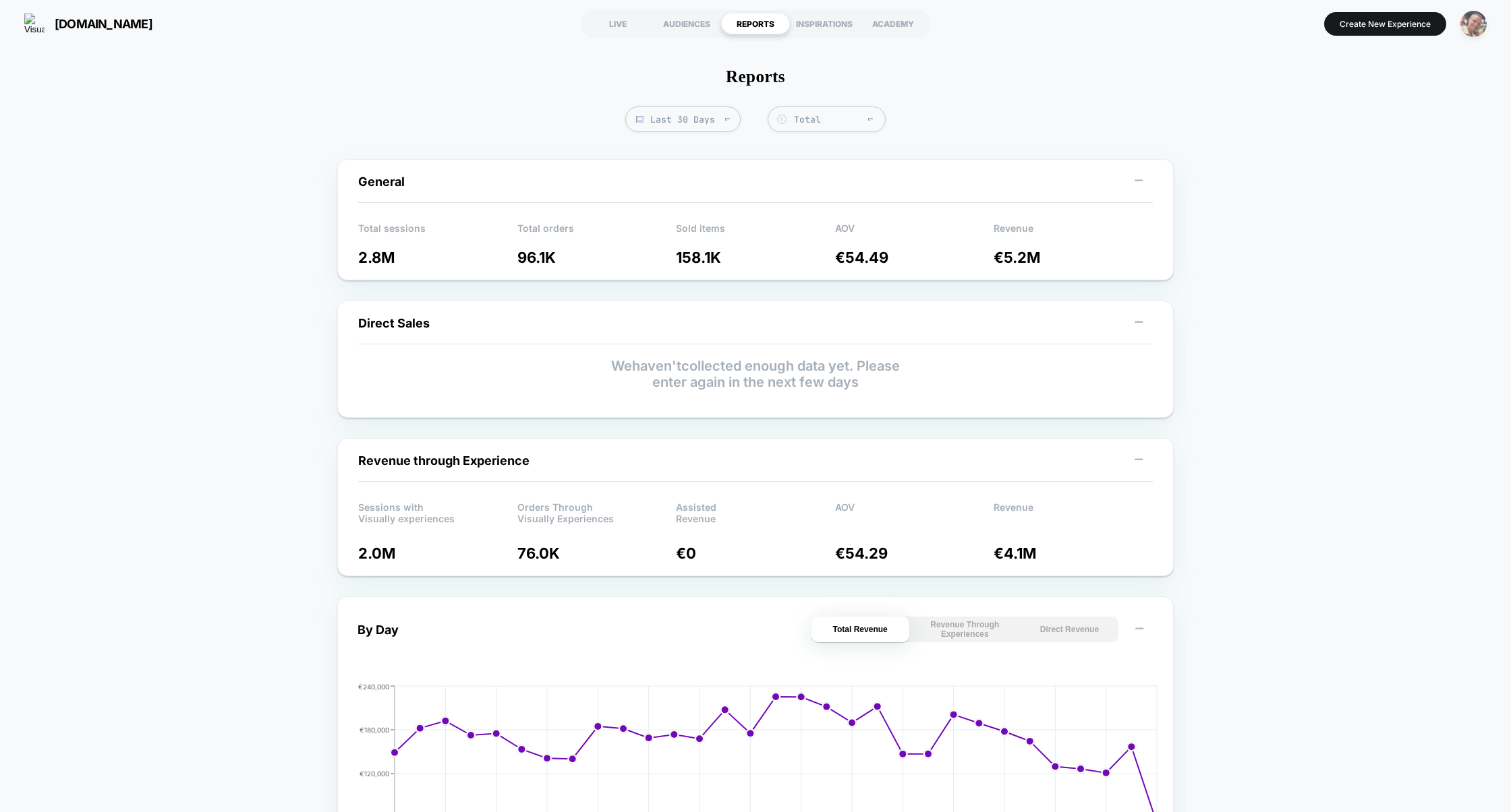
click at [1463, 20] on img "button" at bounding box center [1473, 24] width 27 height 27
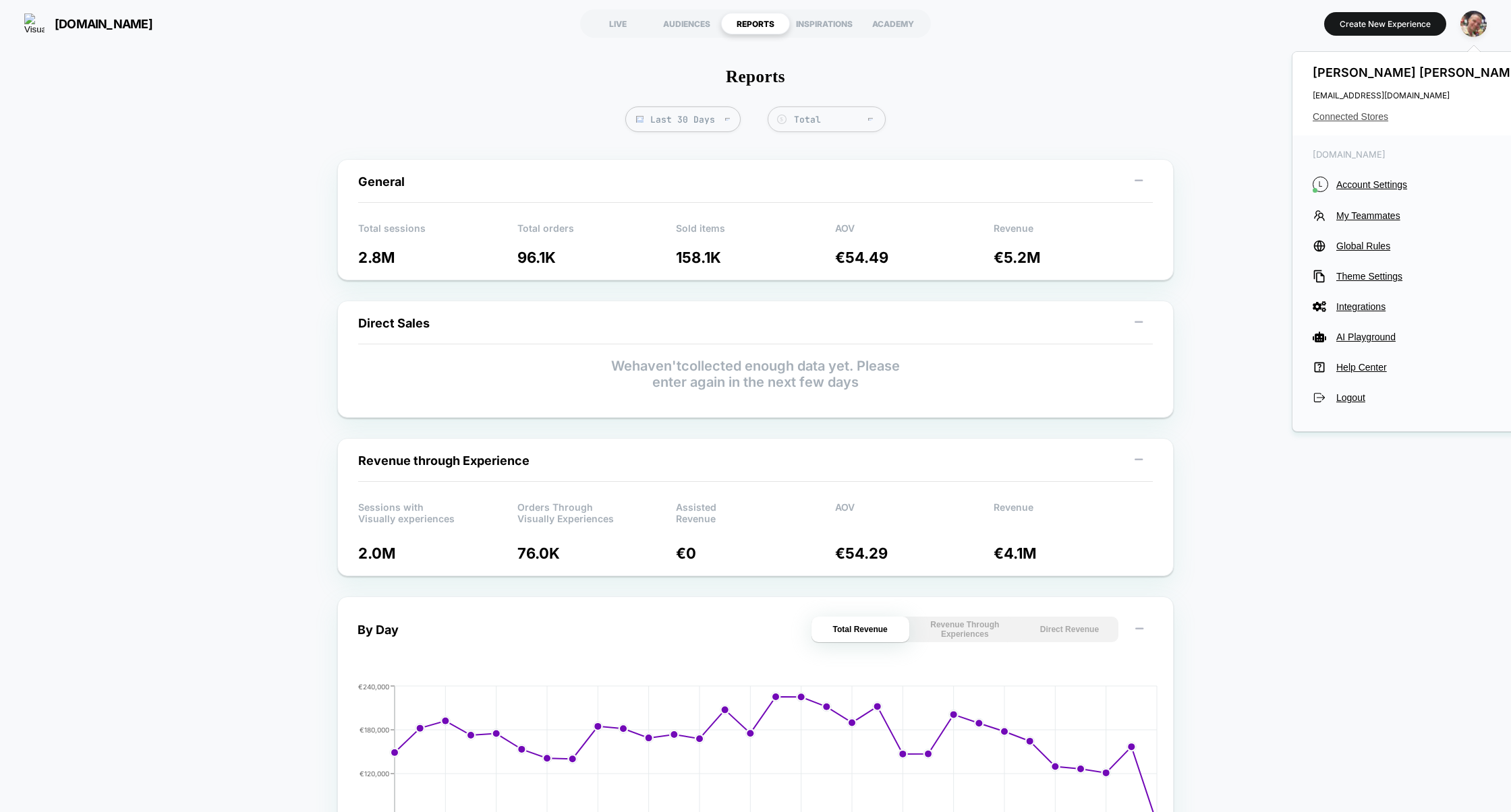
click at [1343, 113] on span "Connected Stores" at bounding box center [1419, 116] width 213 height 11
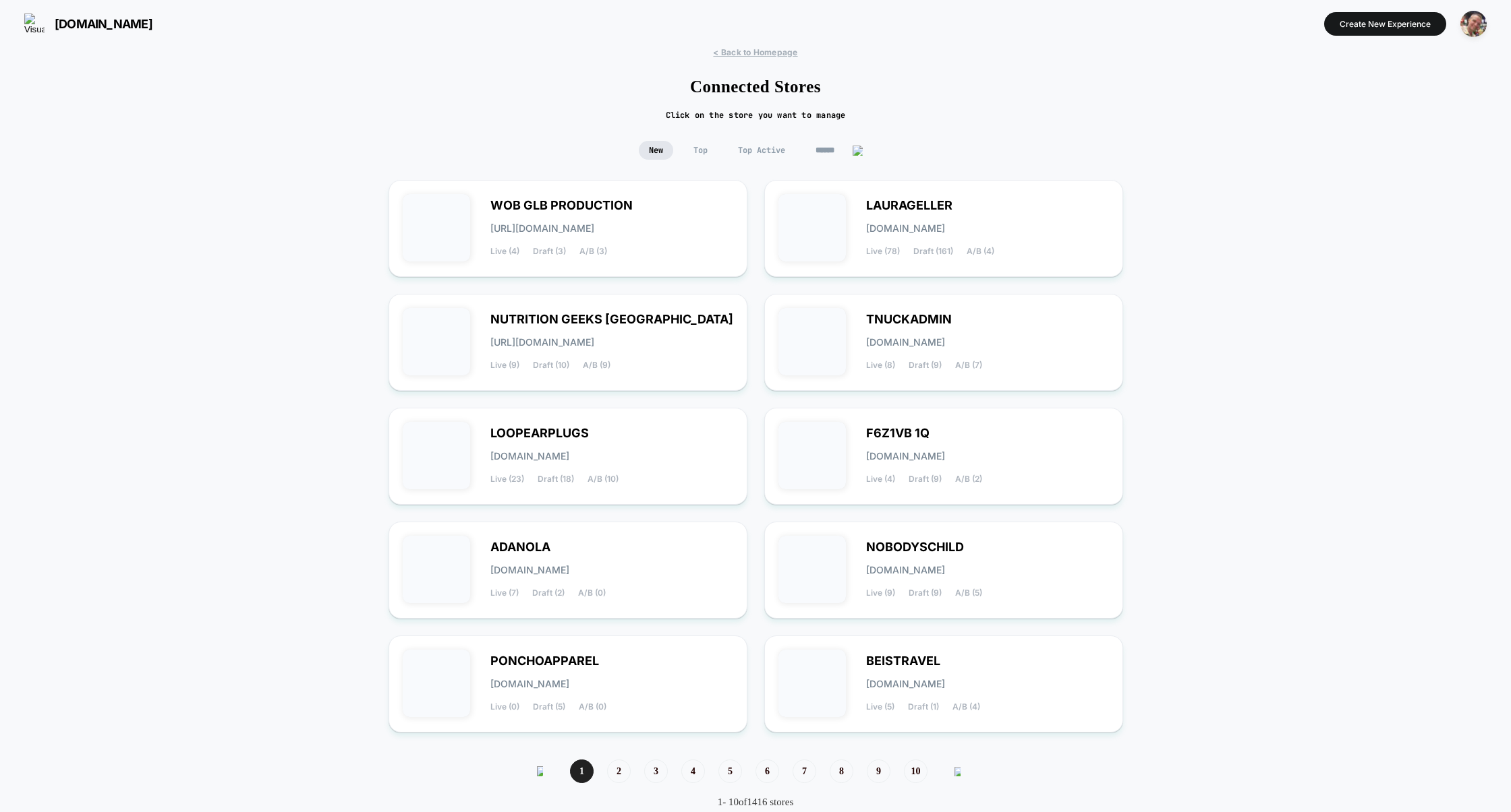
click at [756, 149] on span "Top Active" at bounding box center [761, 151] width 67 height 19
click at [969, 584] on div "NOBODYSCHILD nobodyschild.myshopify.com Live (9) Draft (9) A/B (5)" at bounding box center [987, 570] width 243 height 55
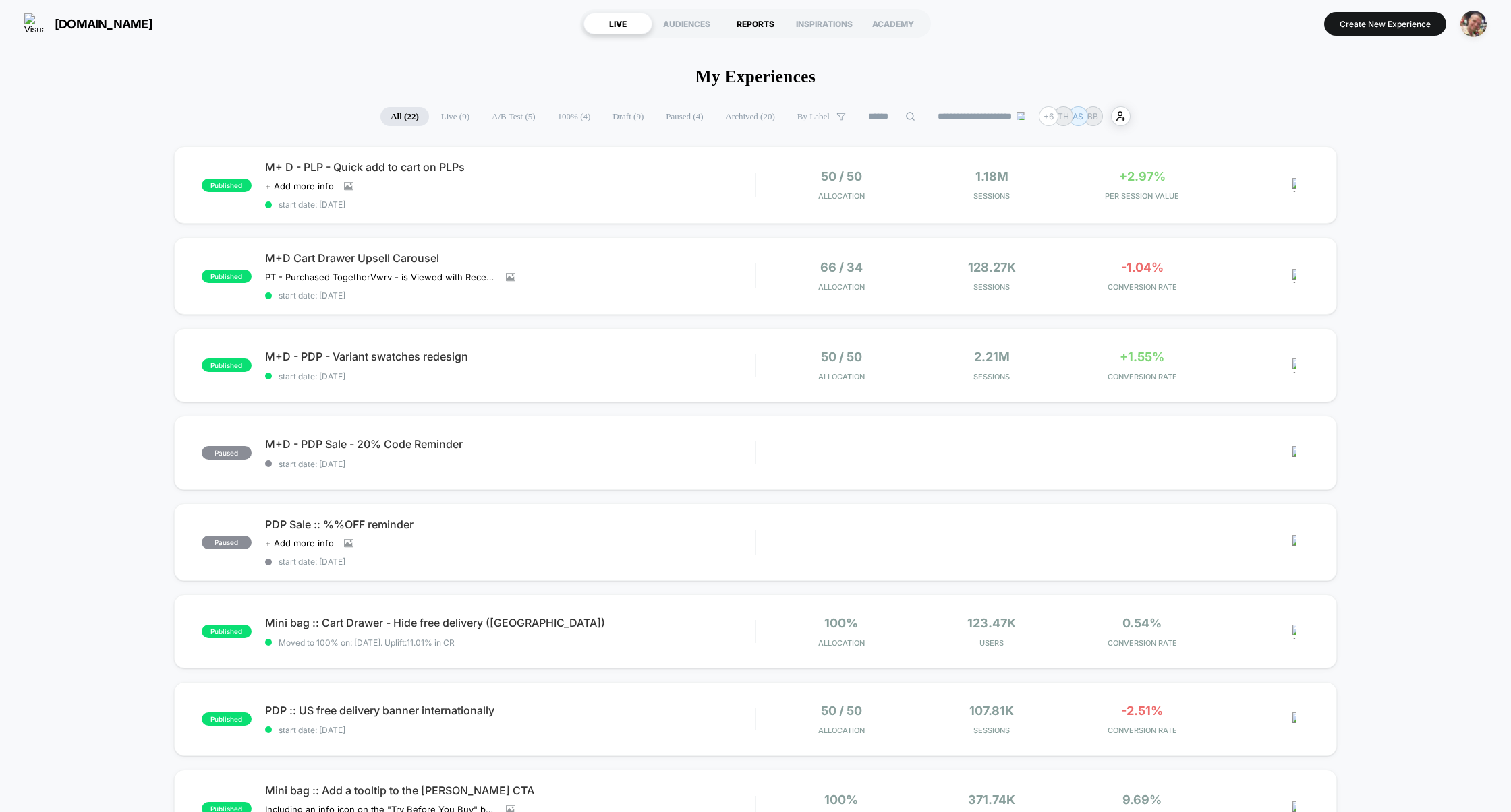
click at [753, 27] on div "REPORTS" at bounding box center [755, 23] width 69 height 21
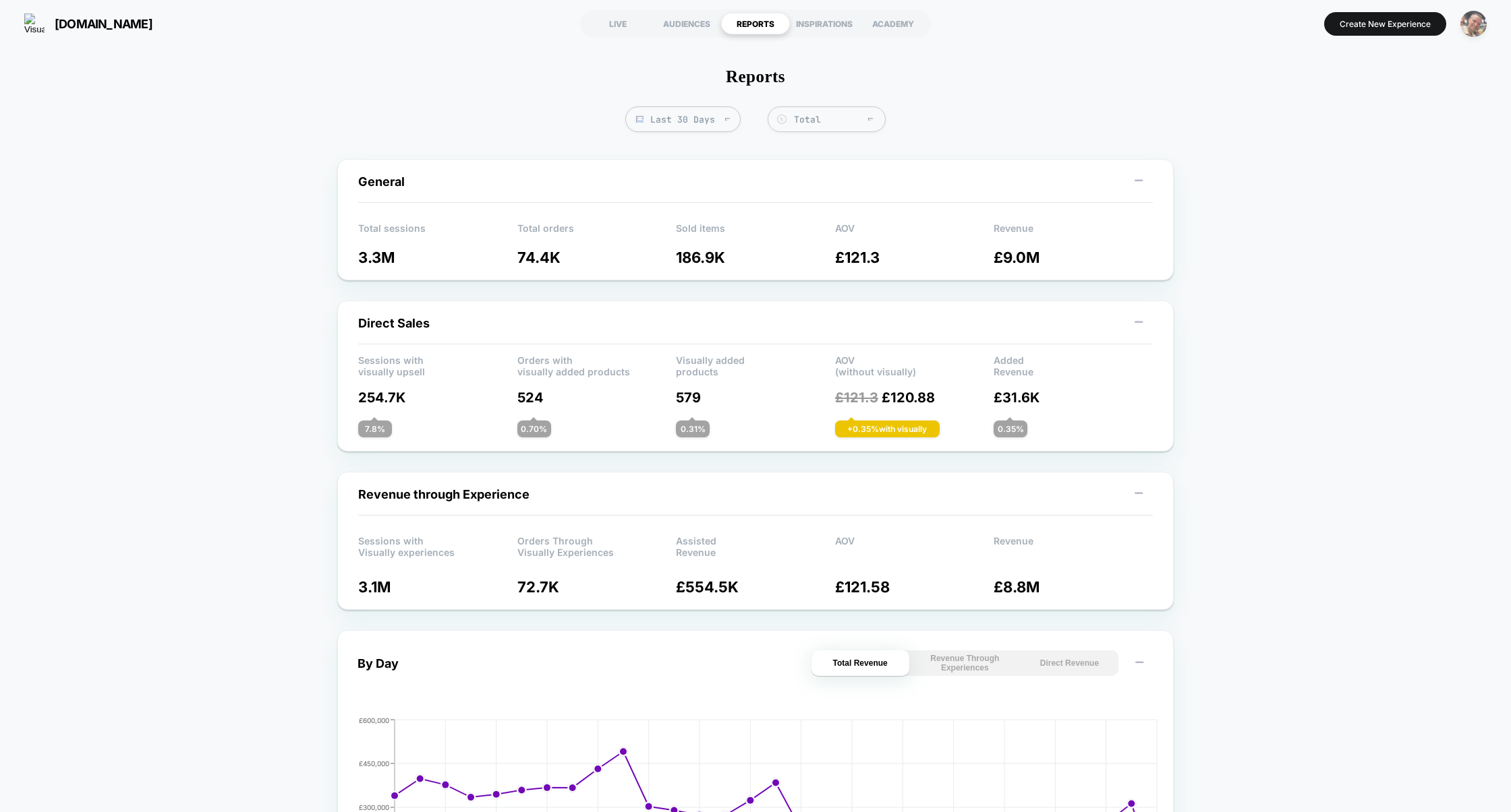
click at [1460, 19] on div "button" at bounding box center [1473, 24] width 27 height 27
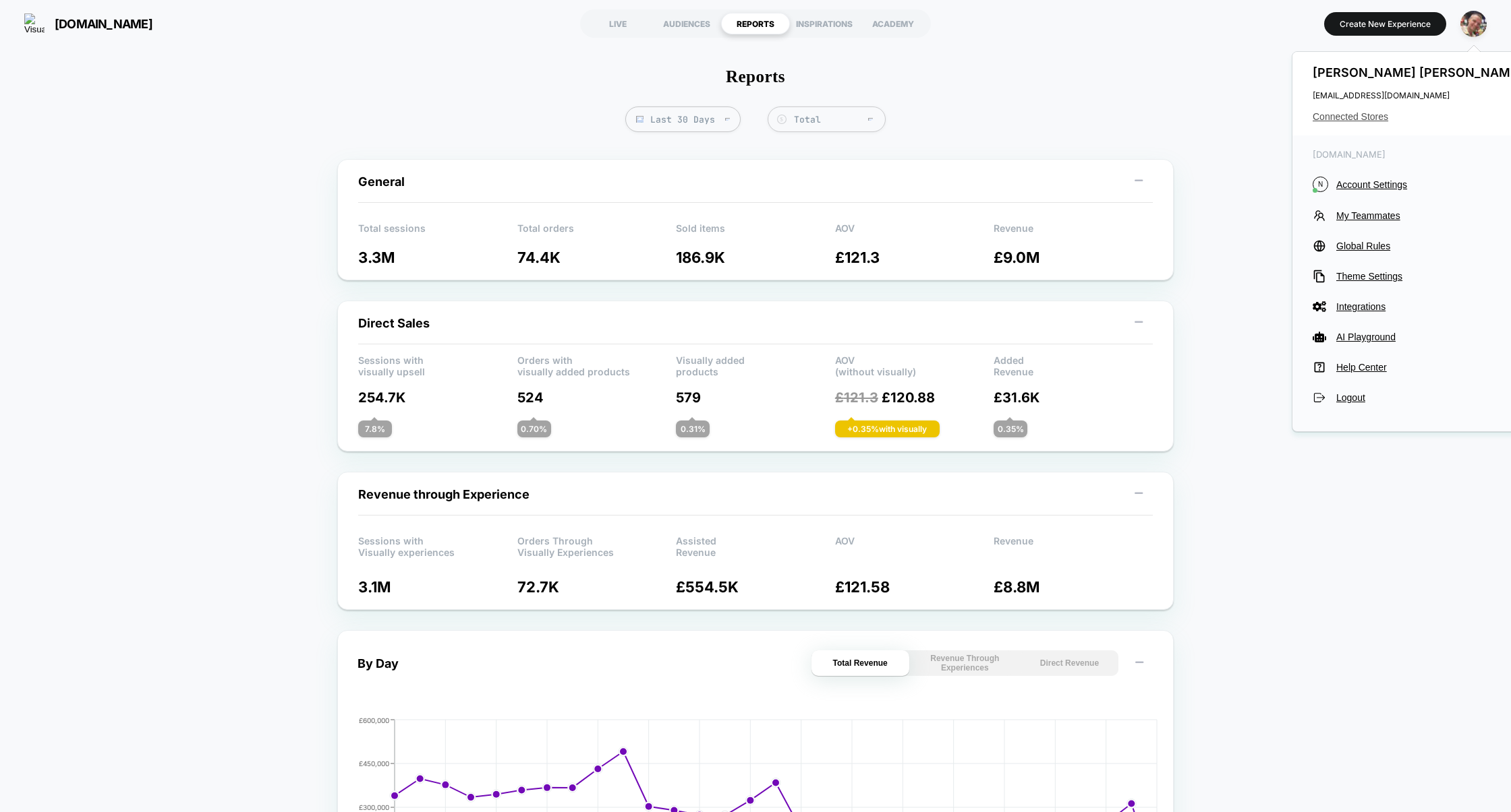
click at [1370, 118] on span "Connected Stores" at bounding box center [1419, 116] width 213 height 11
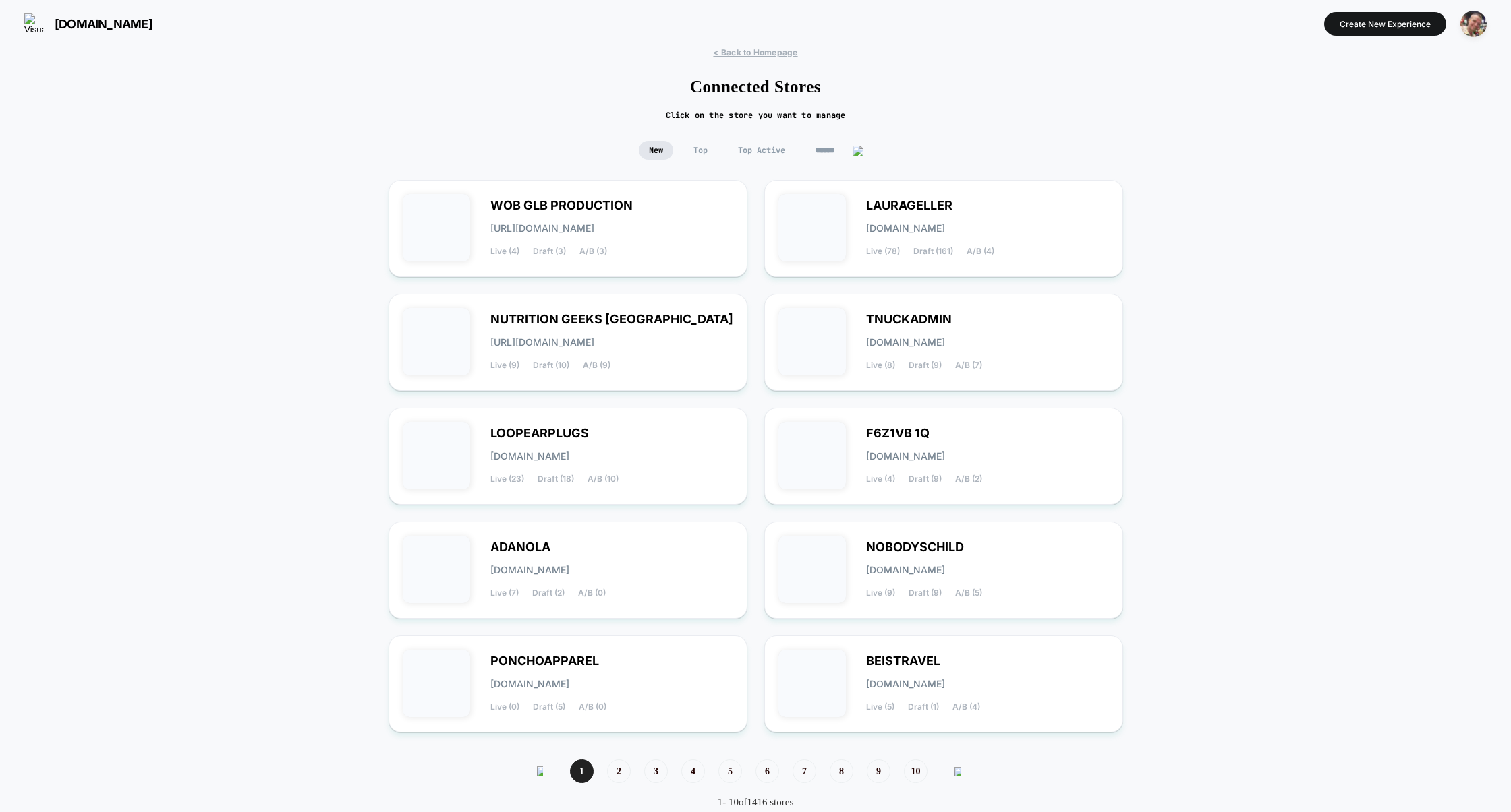
click at [764, 158] on span "Top Active" at bounding box center [761, 151] width 67 height 19
click at [655, 150] on span "New" at bounding box center [656, 151] width 34 height 19
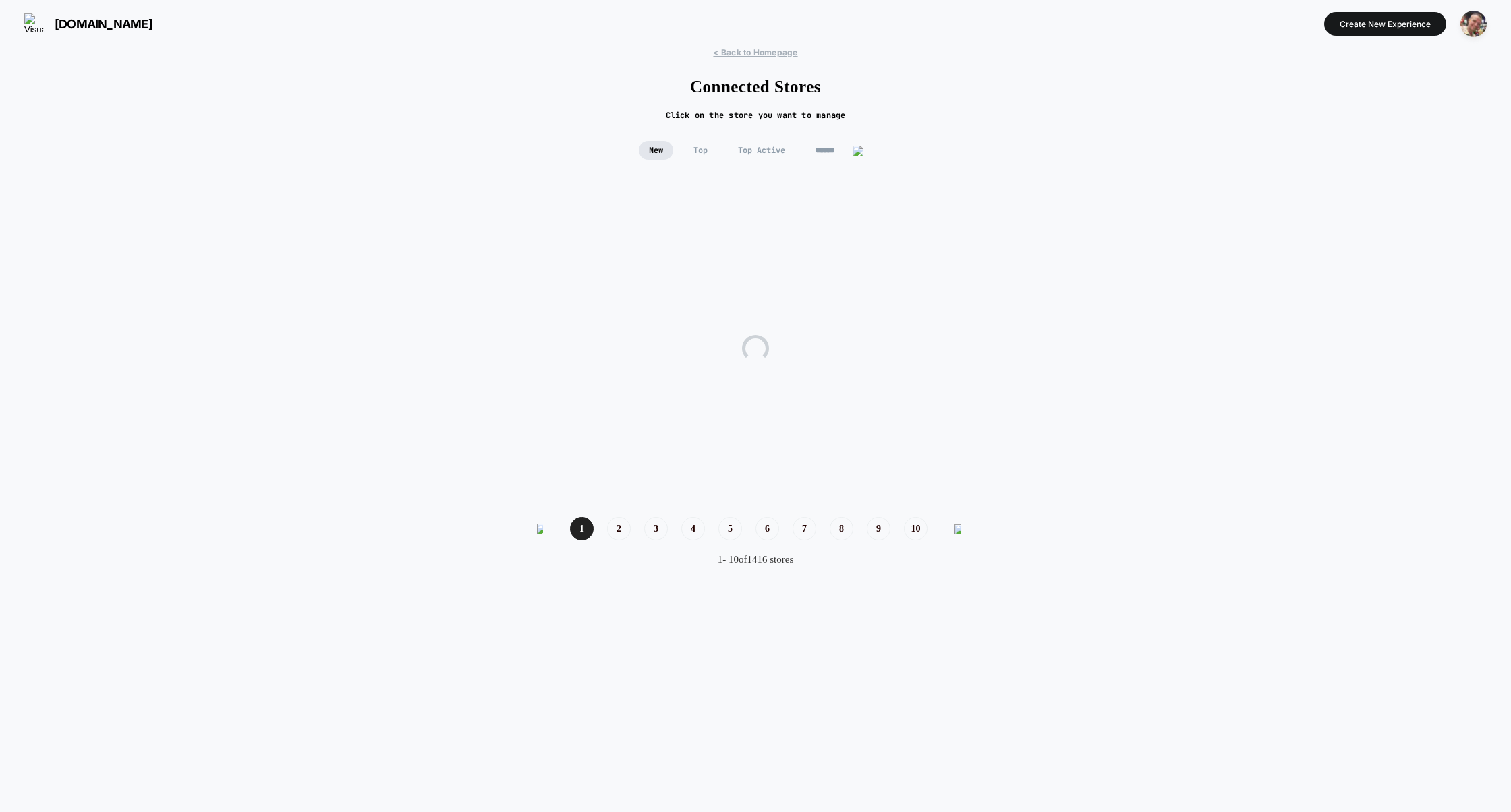
click at [776, 149] on span "Top Active" at bounding box center [761, 151] width 67 height 19
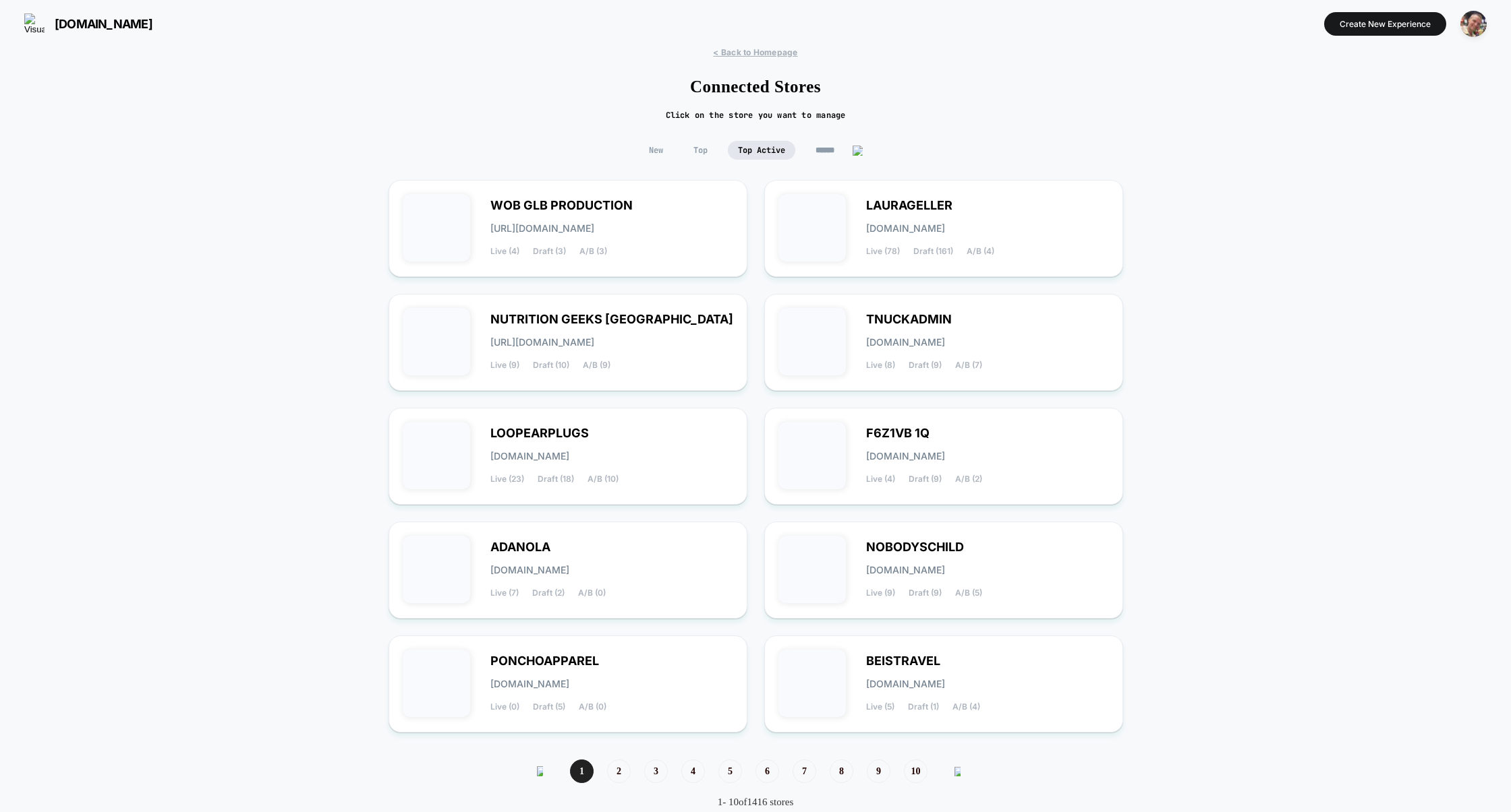
scroll to position [35, 0]
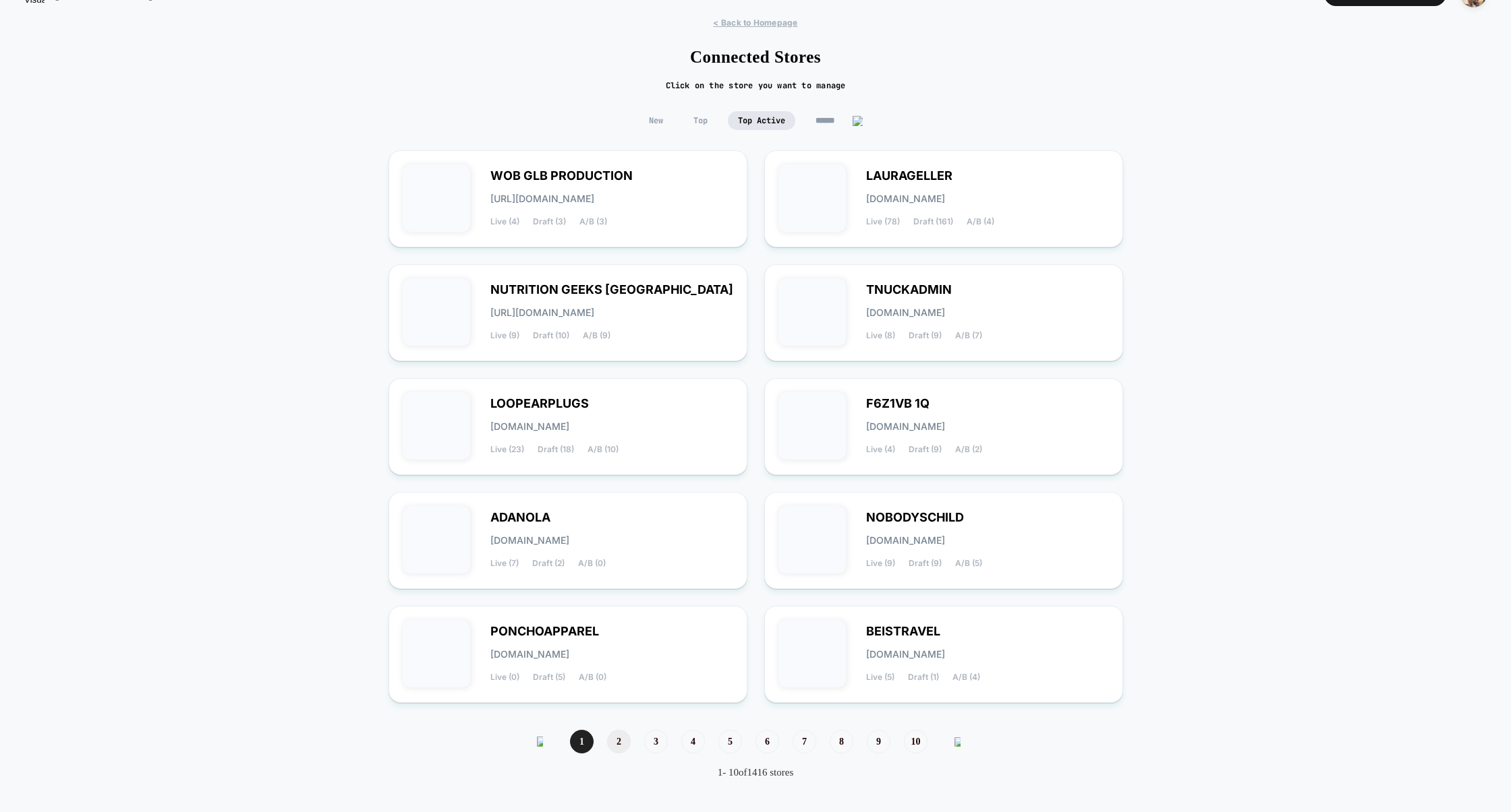
click at [621, 742] on span "2" at bounding box center [619, 742] width 24 height 24
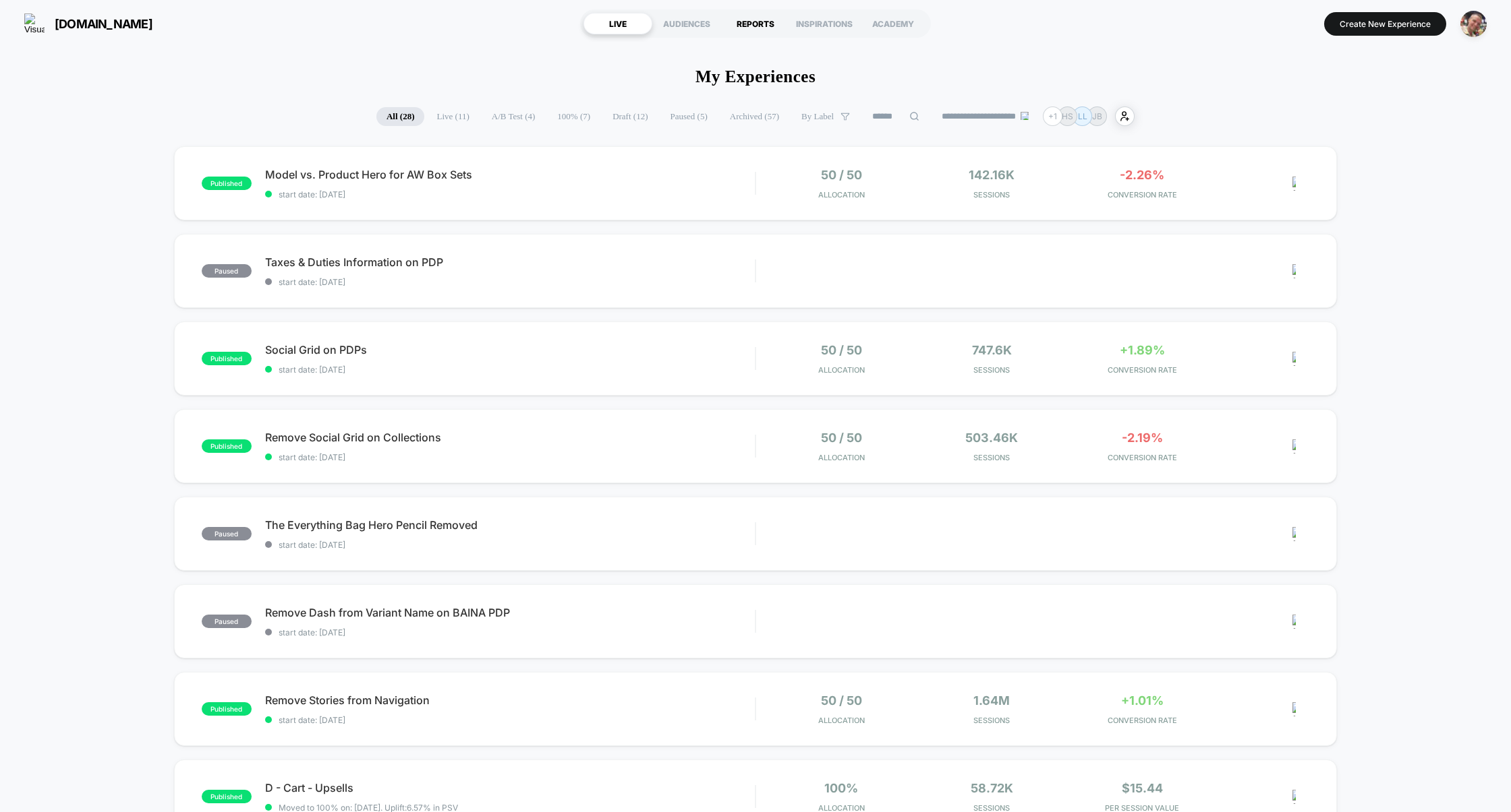
click at [766, 29] on div "REPORTS" at bounding box center [755, 23] width 69 height 21
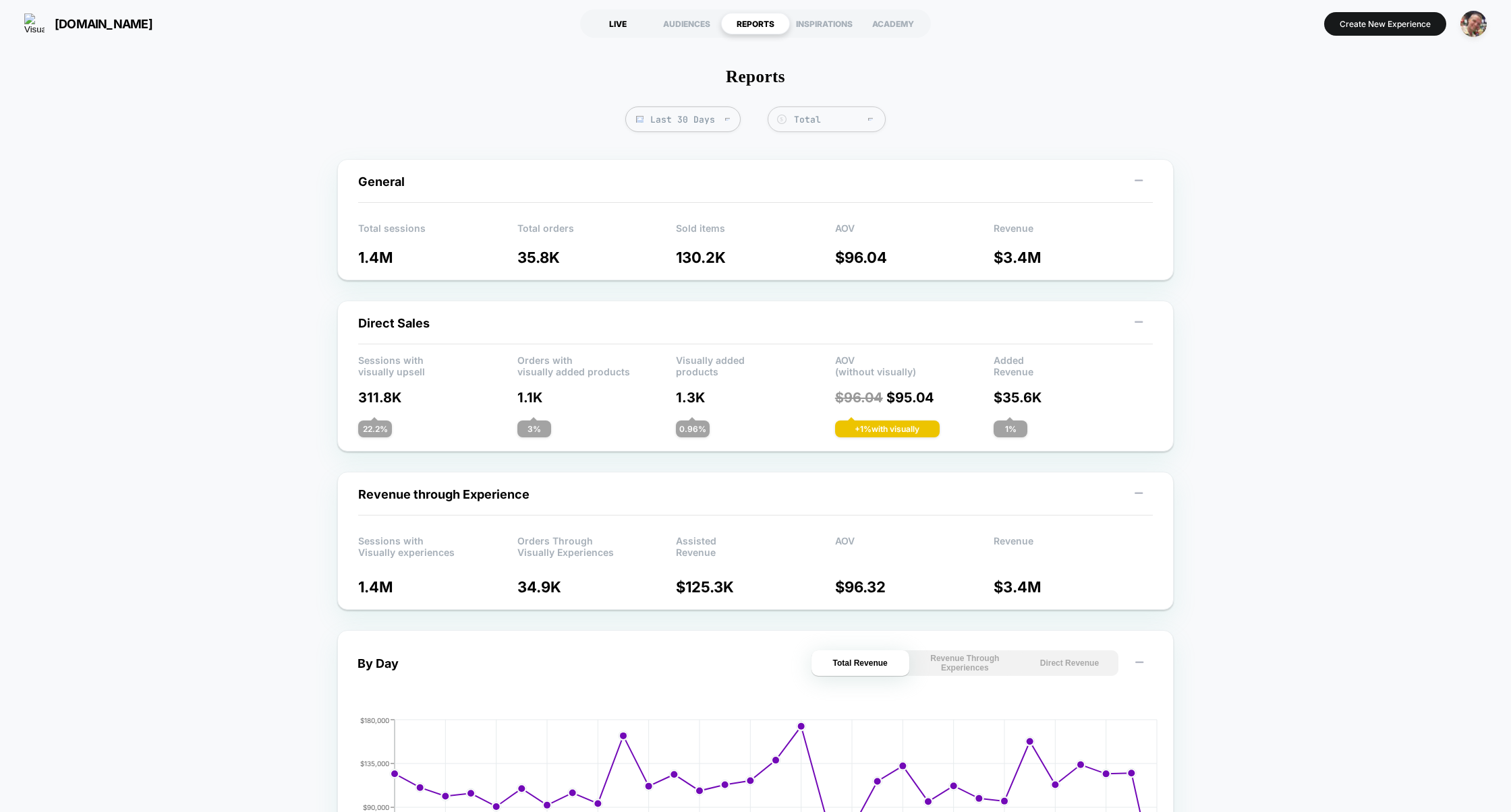
click at [634, 24] on div "LIVE" at bounding box center [617, 23] width 69 height 21
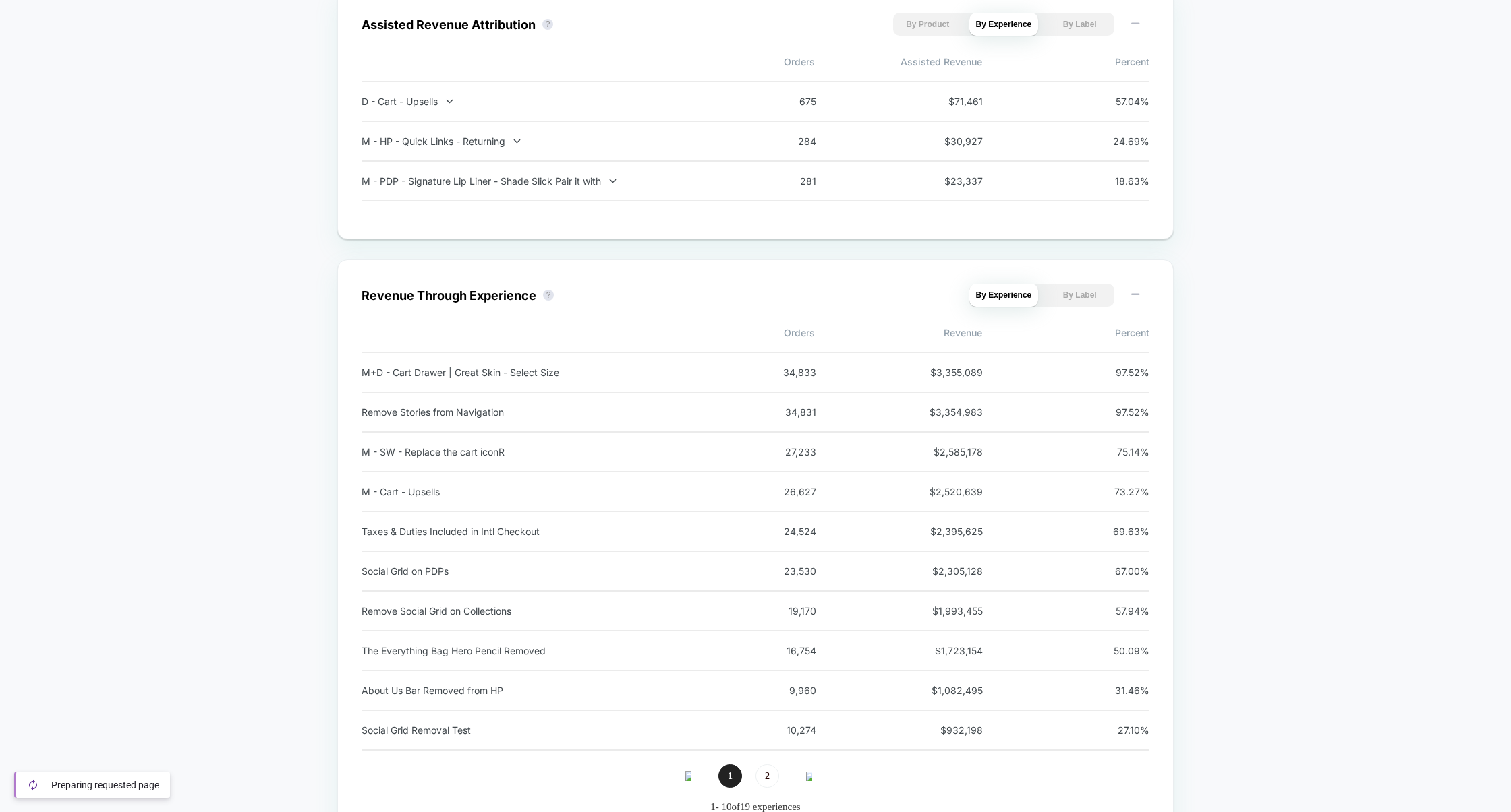
scroll to position [1290, 0]
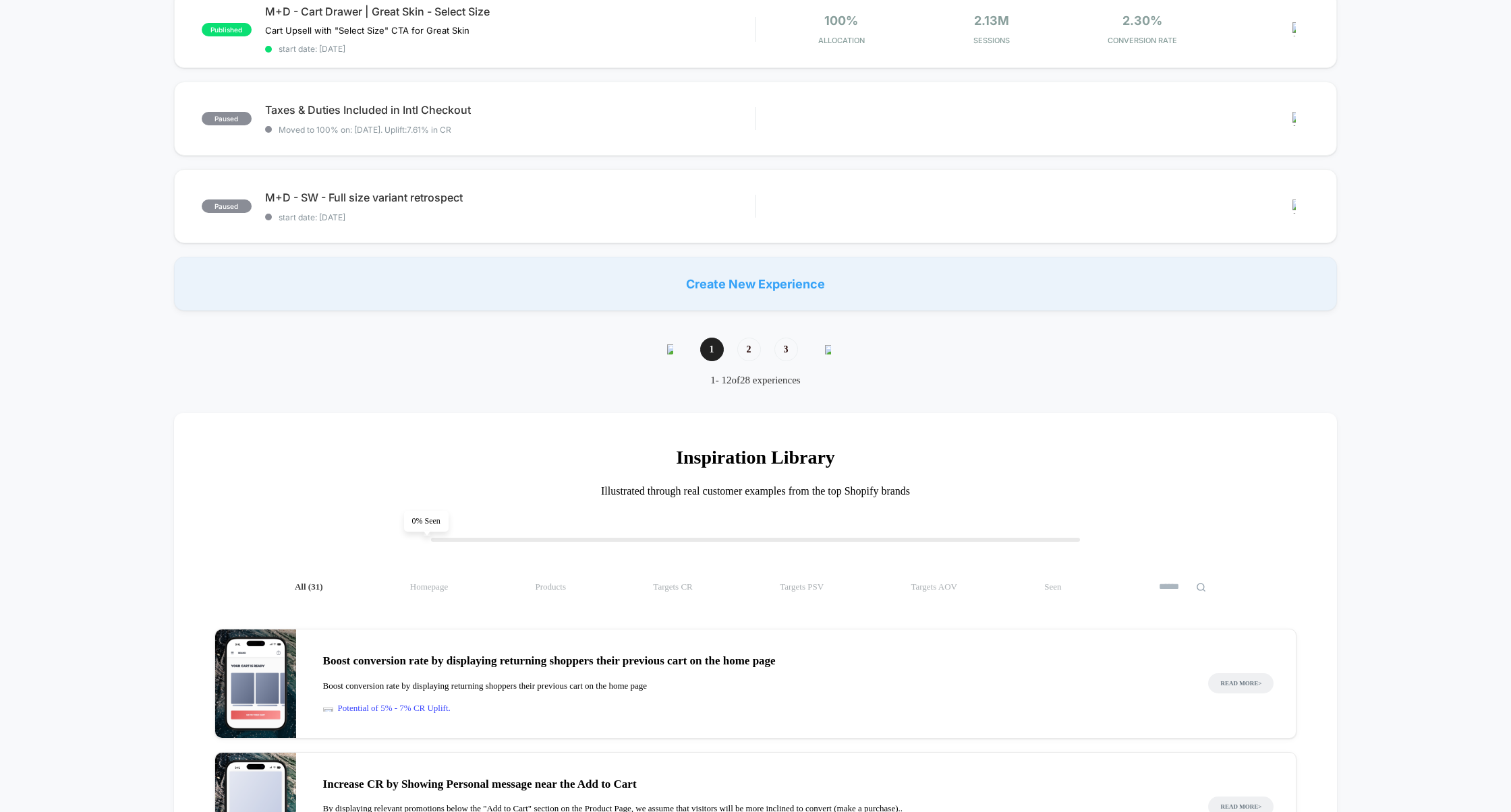
scroll to position [947, 0]
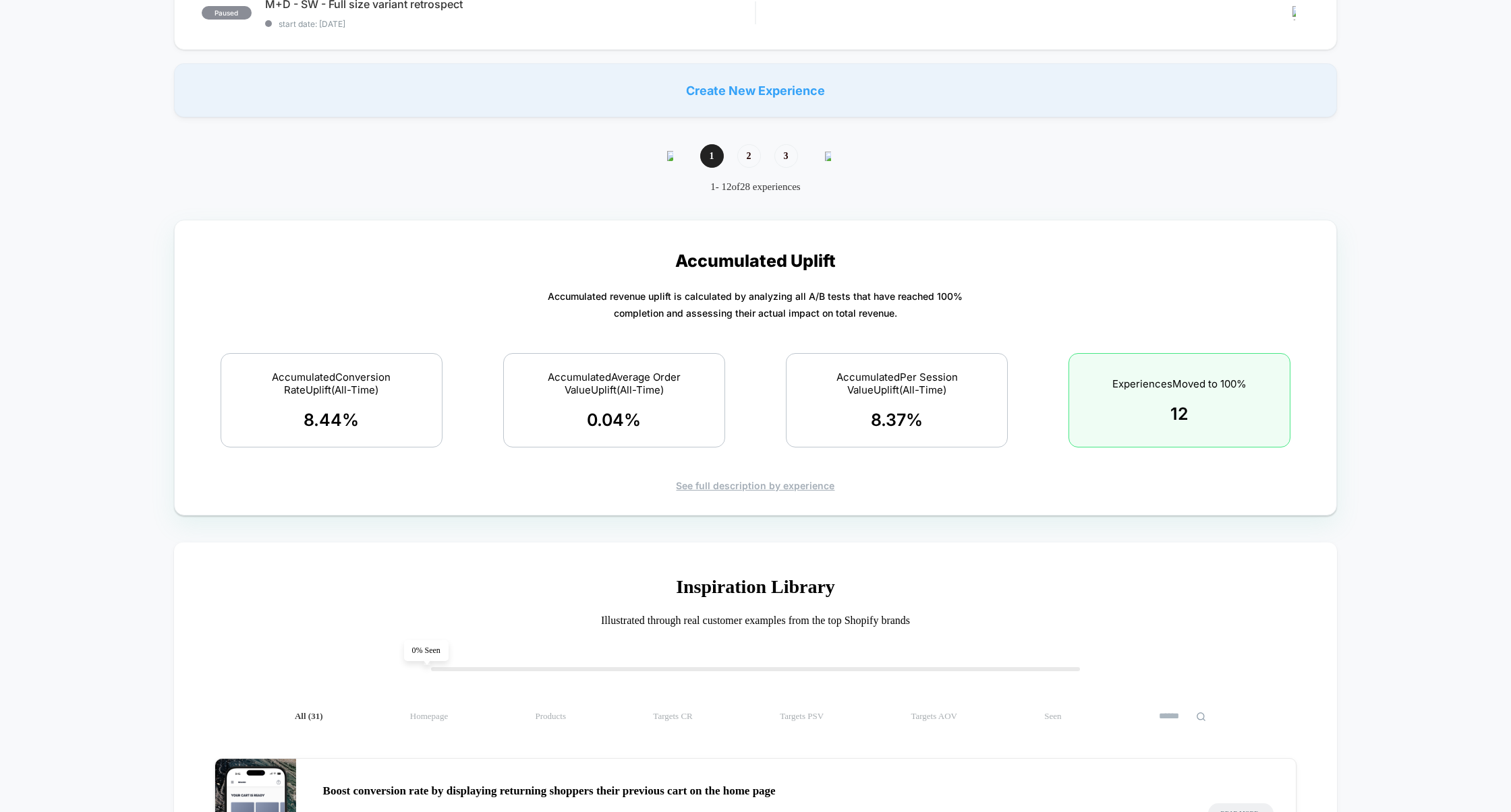
scroll to position [1143, 0]
click at [749, 483] on div "See full description by experience" at bounding box center [756, 483] width 1115 height 11
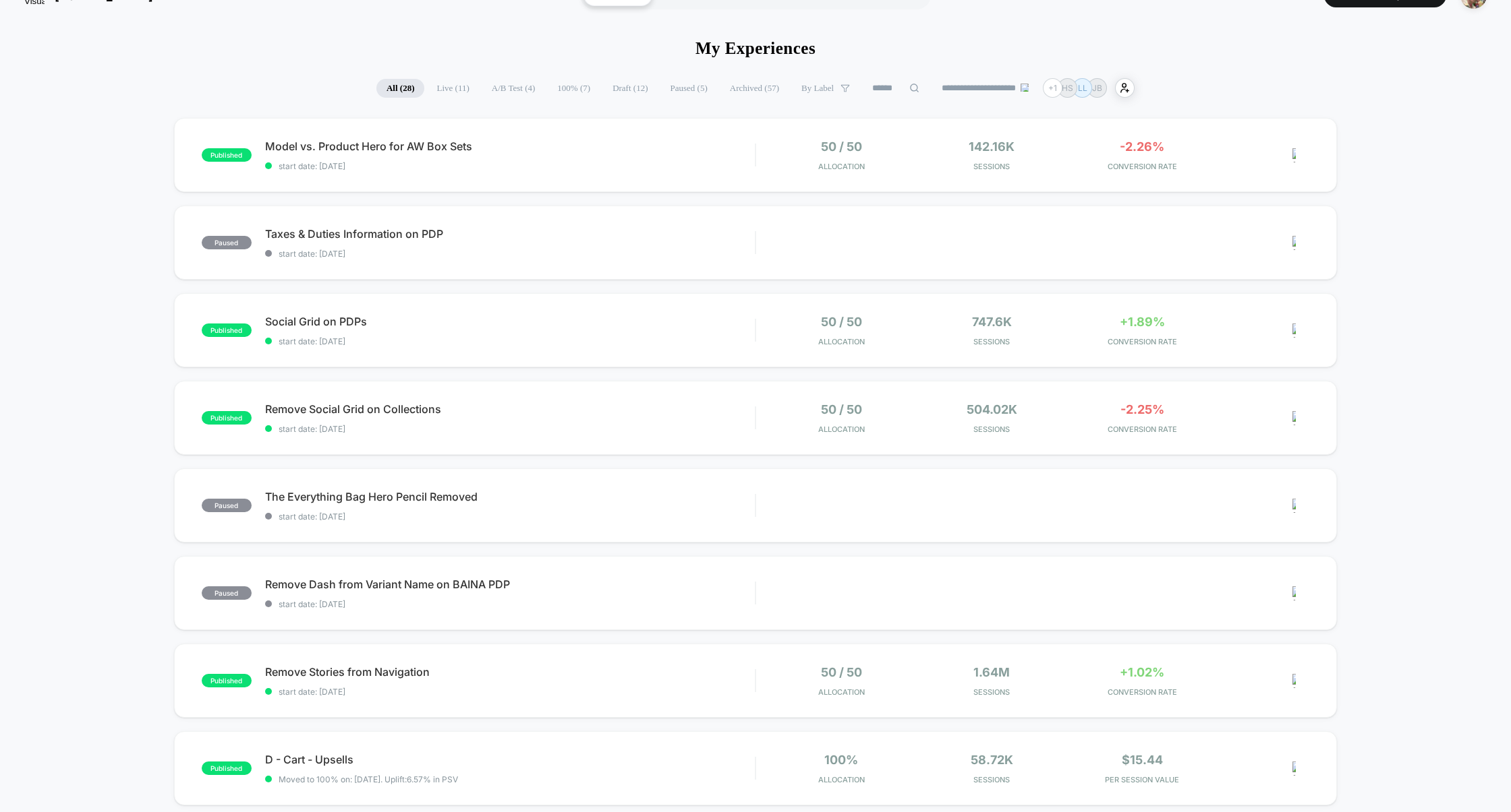
scroll to position [0, 0]
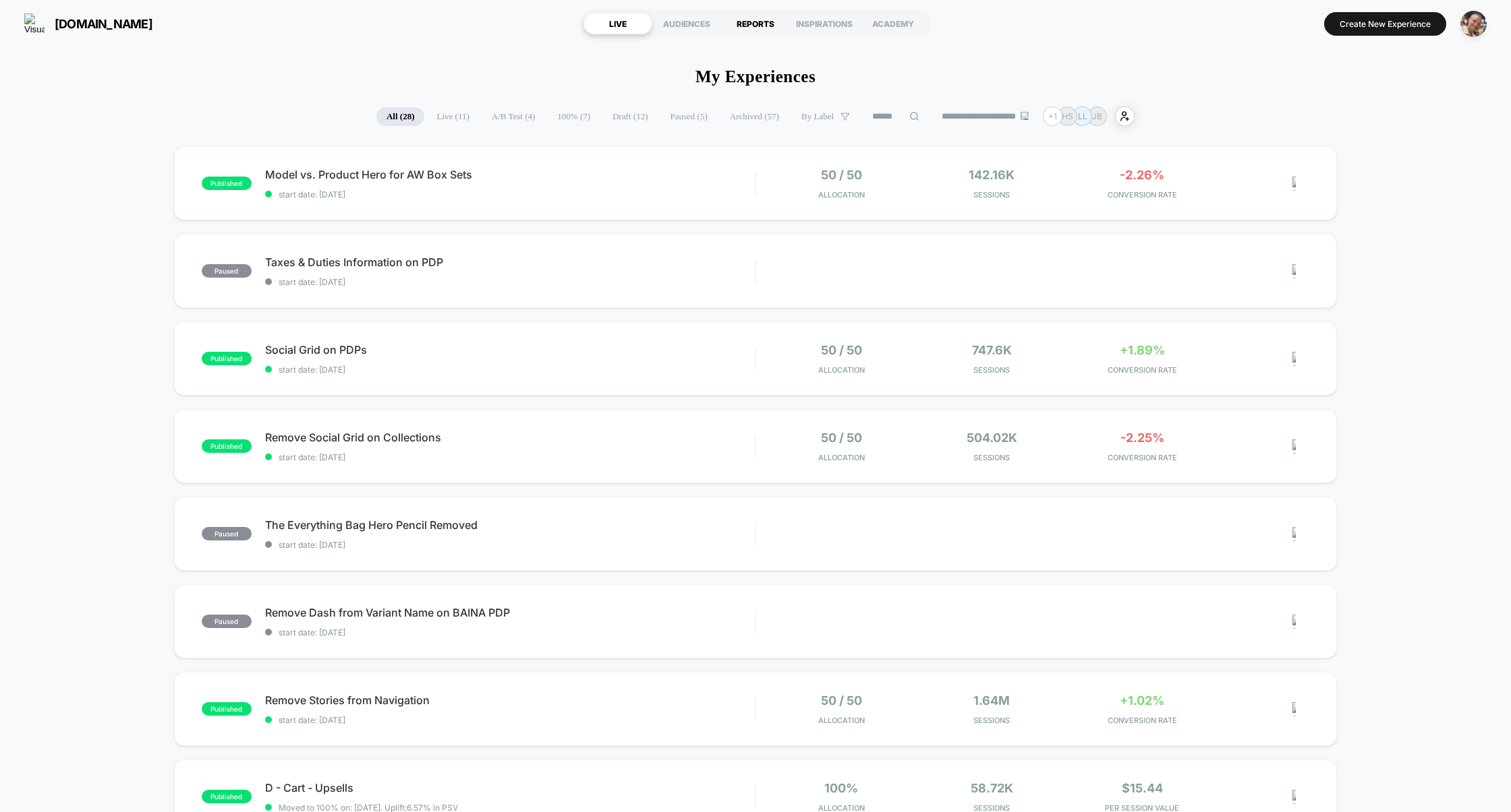
click at [747, 24] on div "REPORTS" at bounding box center [755, 23] width 69 height 21
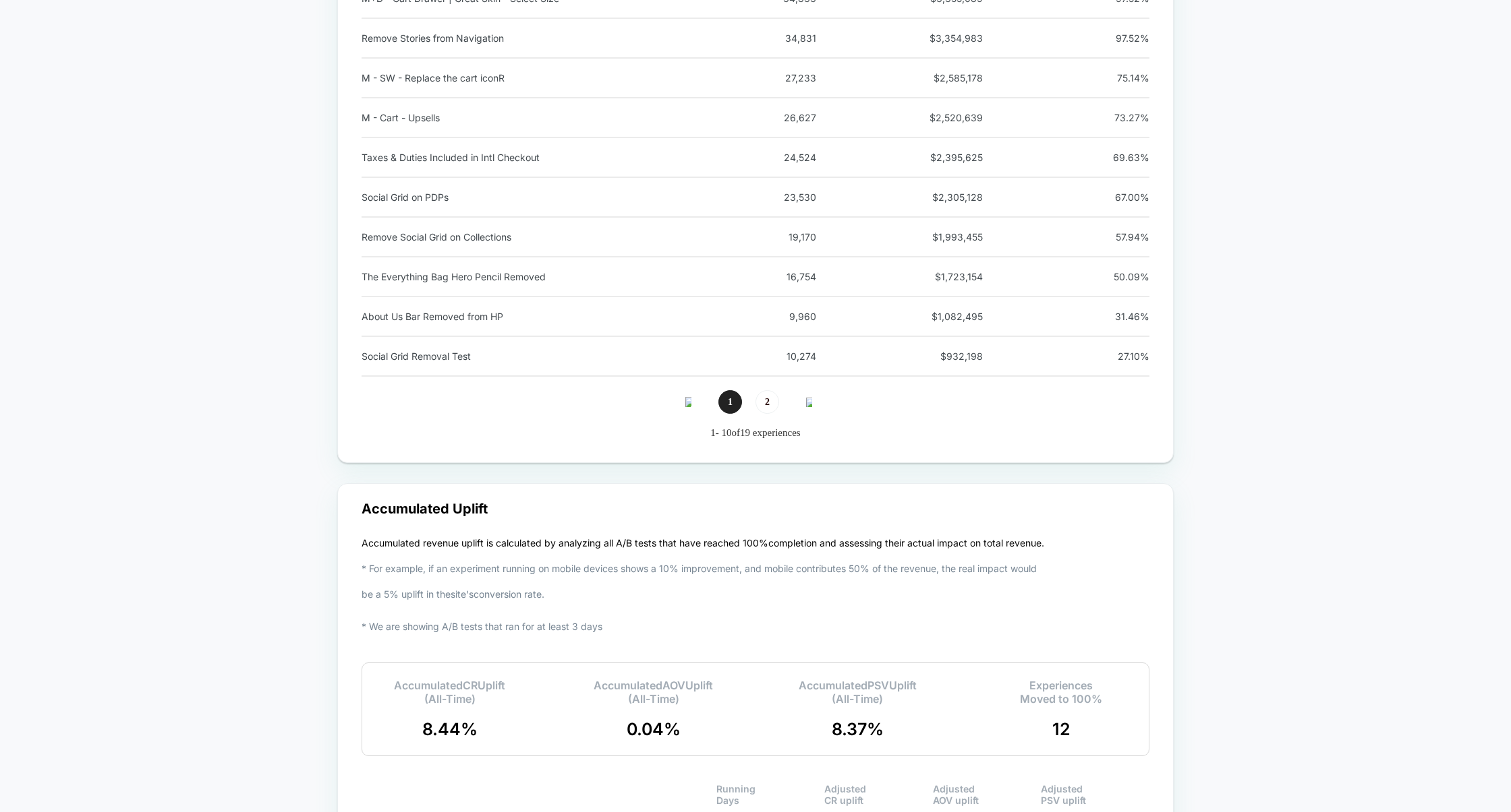
scroll to position [2061, 0]
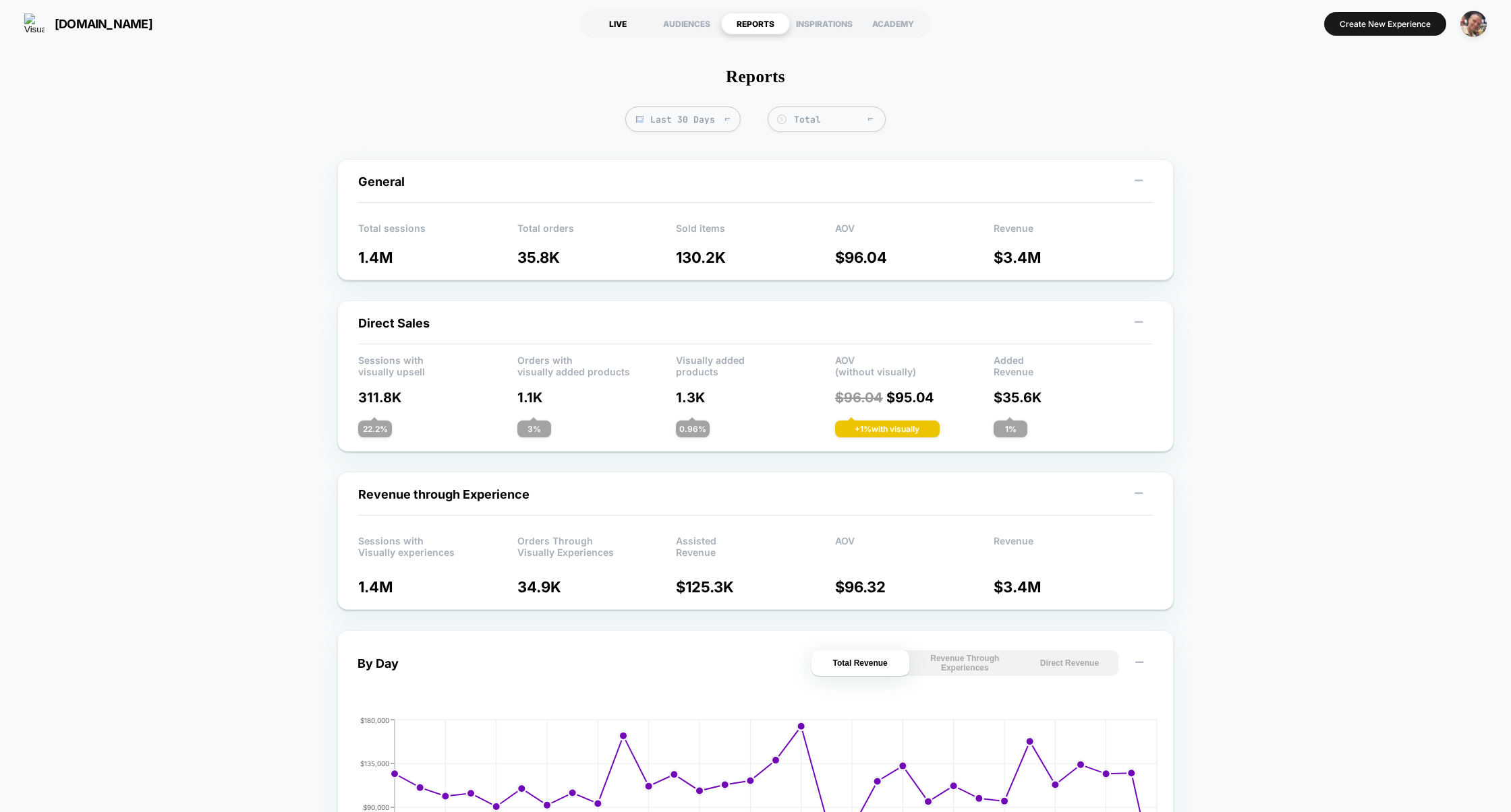
click at [621, 20] on div "LIVE" at bounding box center [617, 23] width 69 height 21
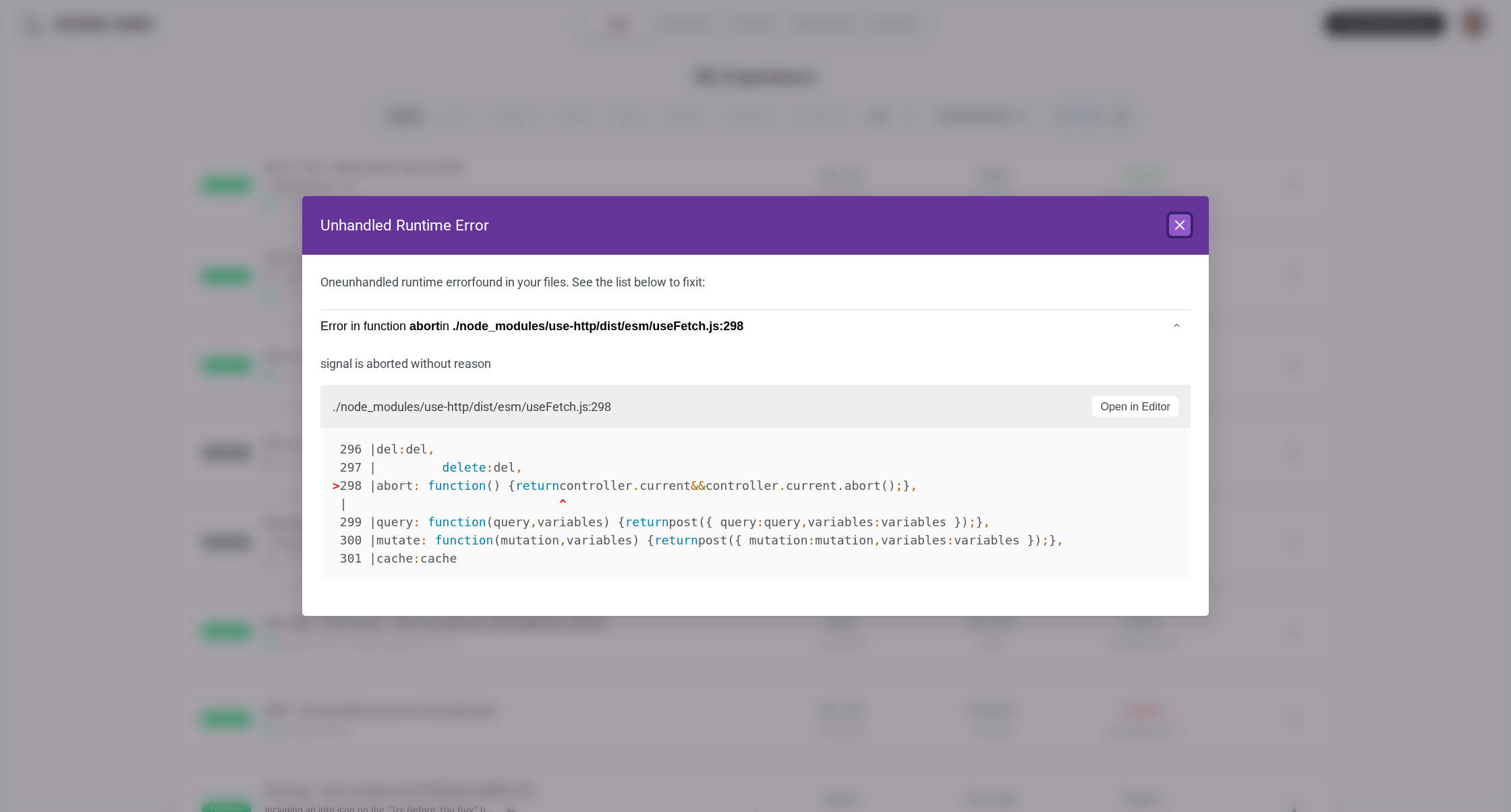
click at [1174, 225] on icon at bounding box center [1179, 226] width 16 height 16
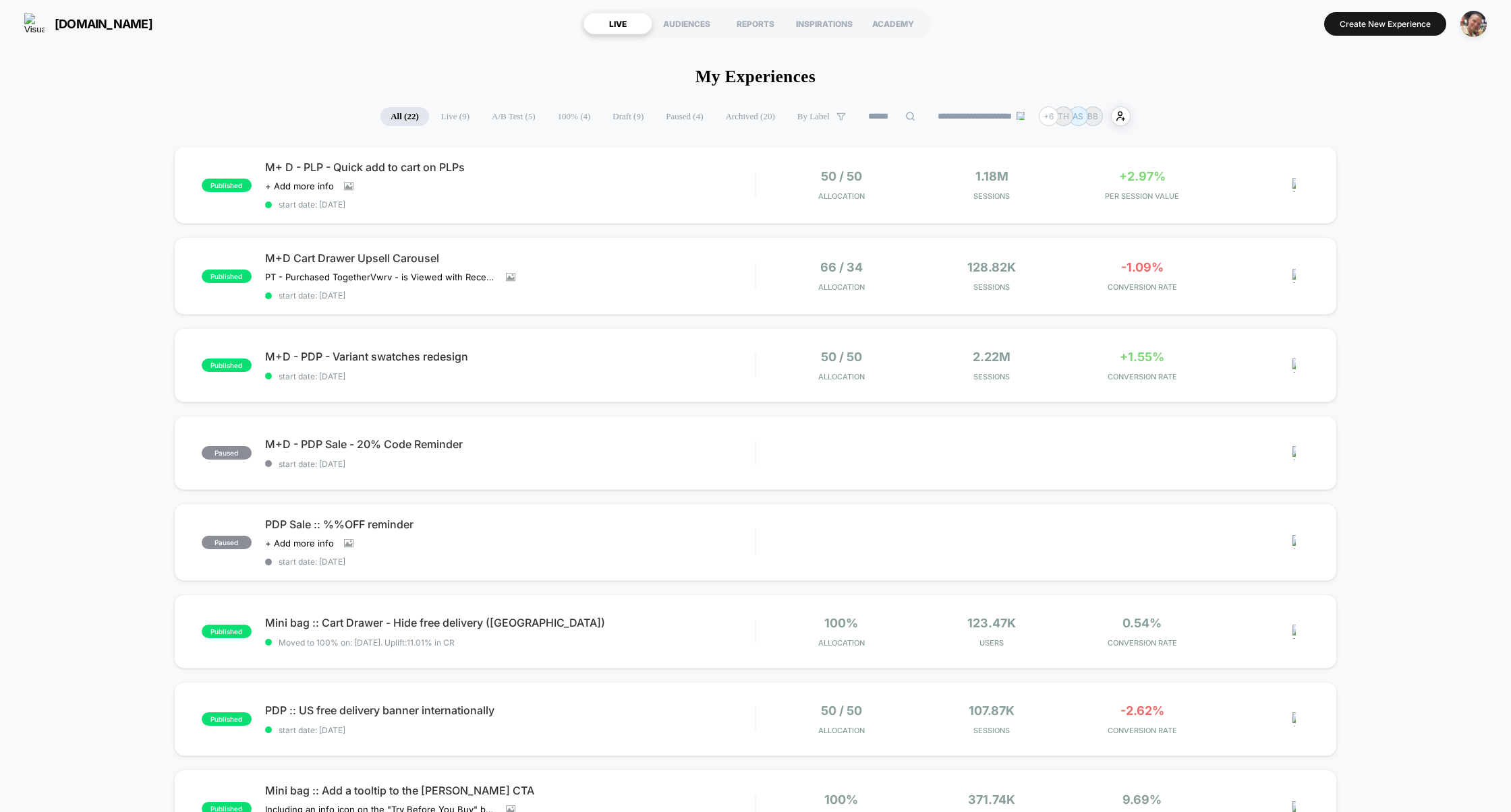
click at [759, 35] on section "LIVE AUDIENCES REPORTS INSPIRATIONS ACADEMY" at bounding box center [756, 24] width 484 height 34
click at [759, 33] on div "REPORTS" at bounding box center [755, 23] width 69 height 21
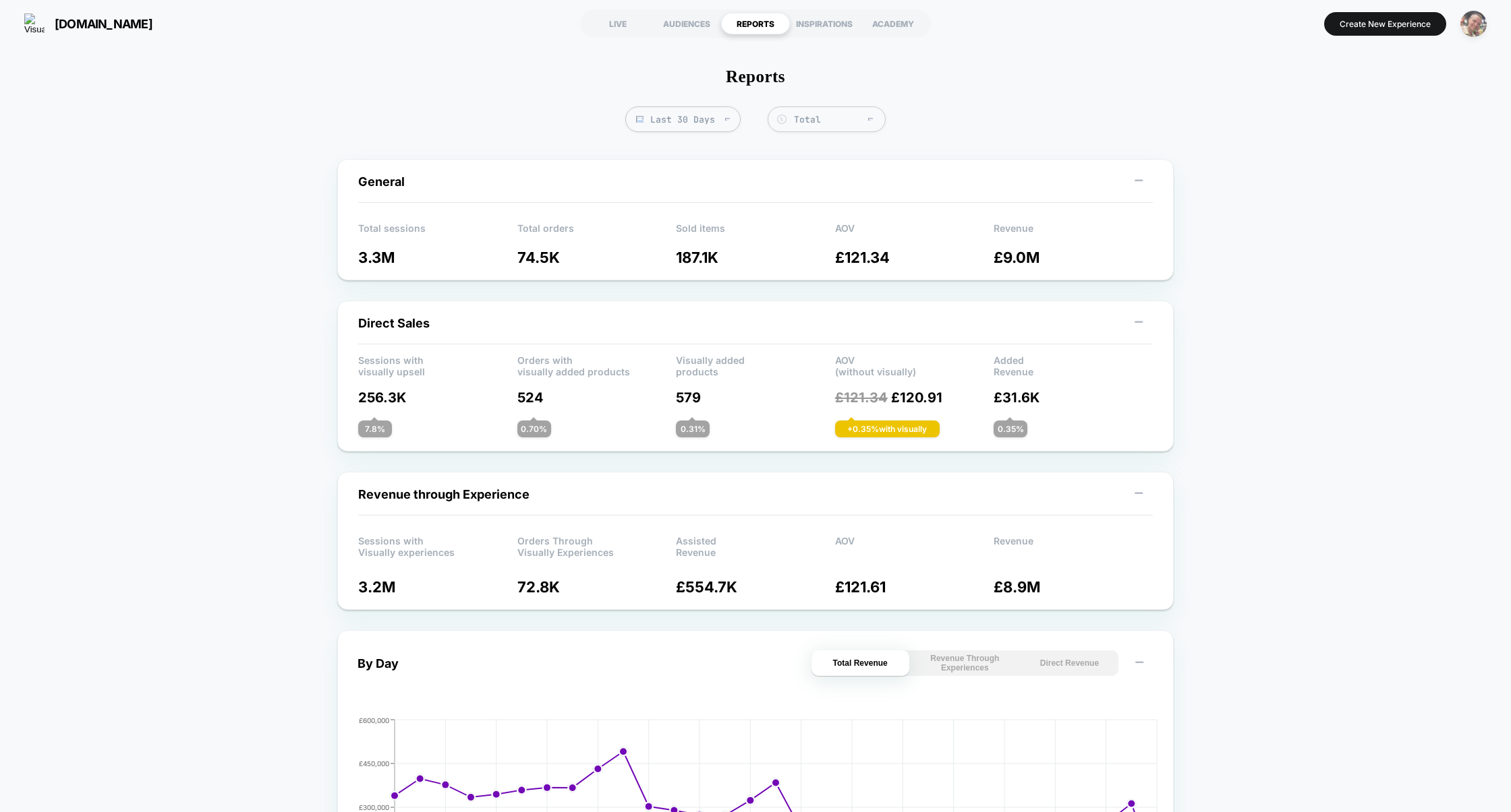
click at [1467, 23] on img "button" at bounding box center [1473, 24] width 27 height 27
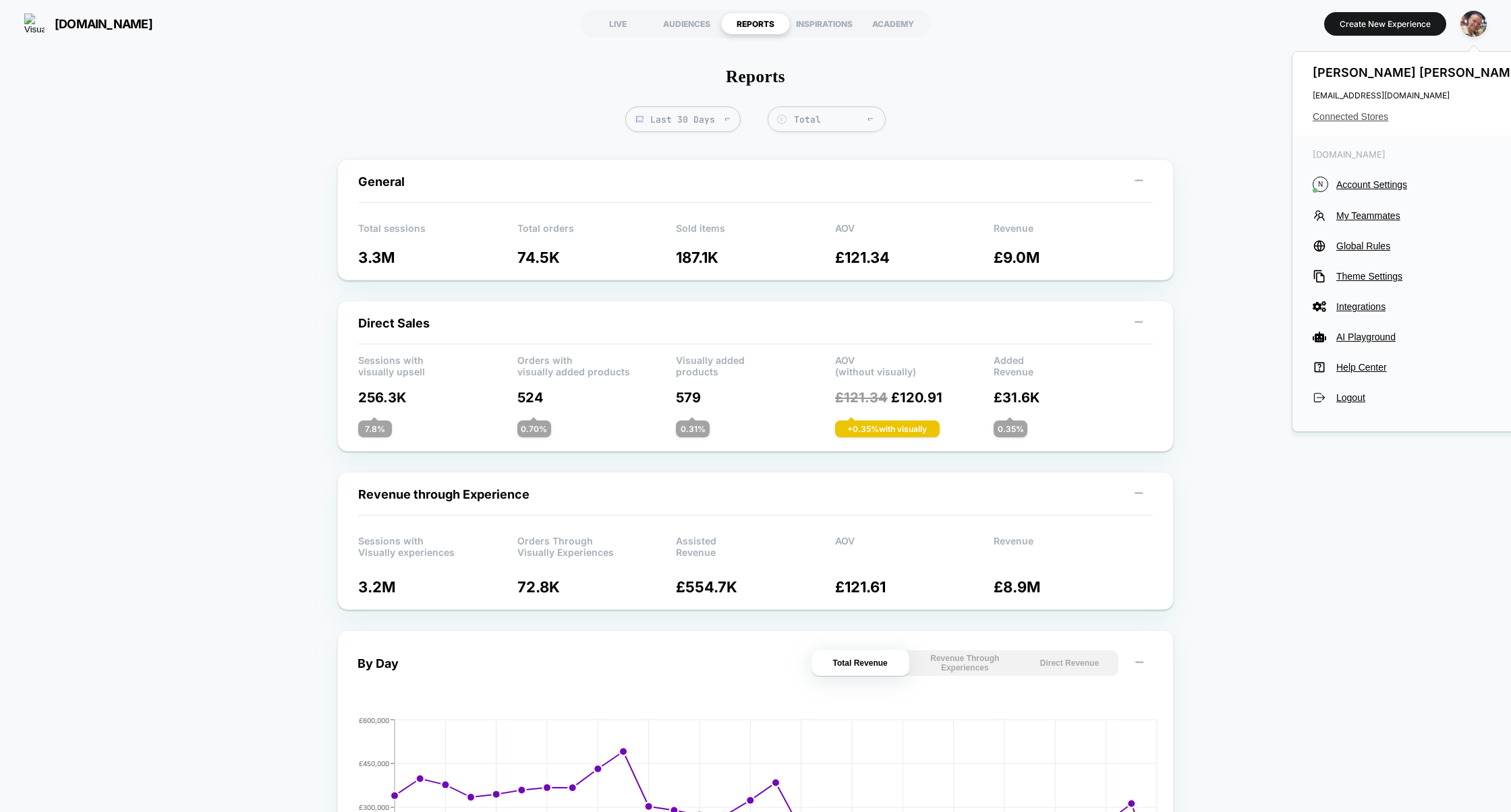
click at [1362, 115] on span "Connected Stores" at bounding box center [1419, 116] width 213 height 11
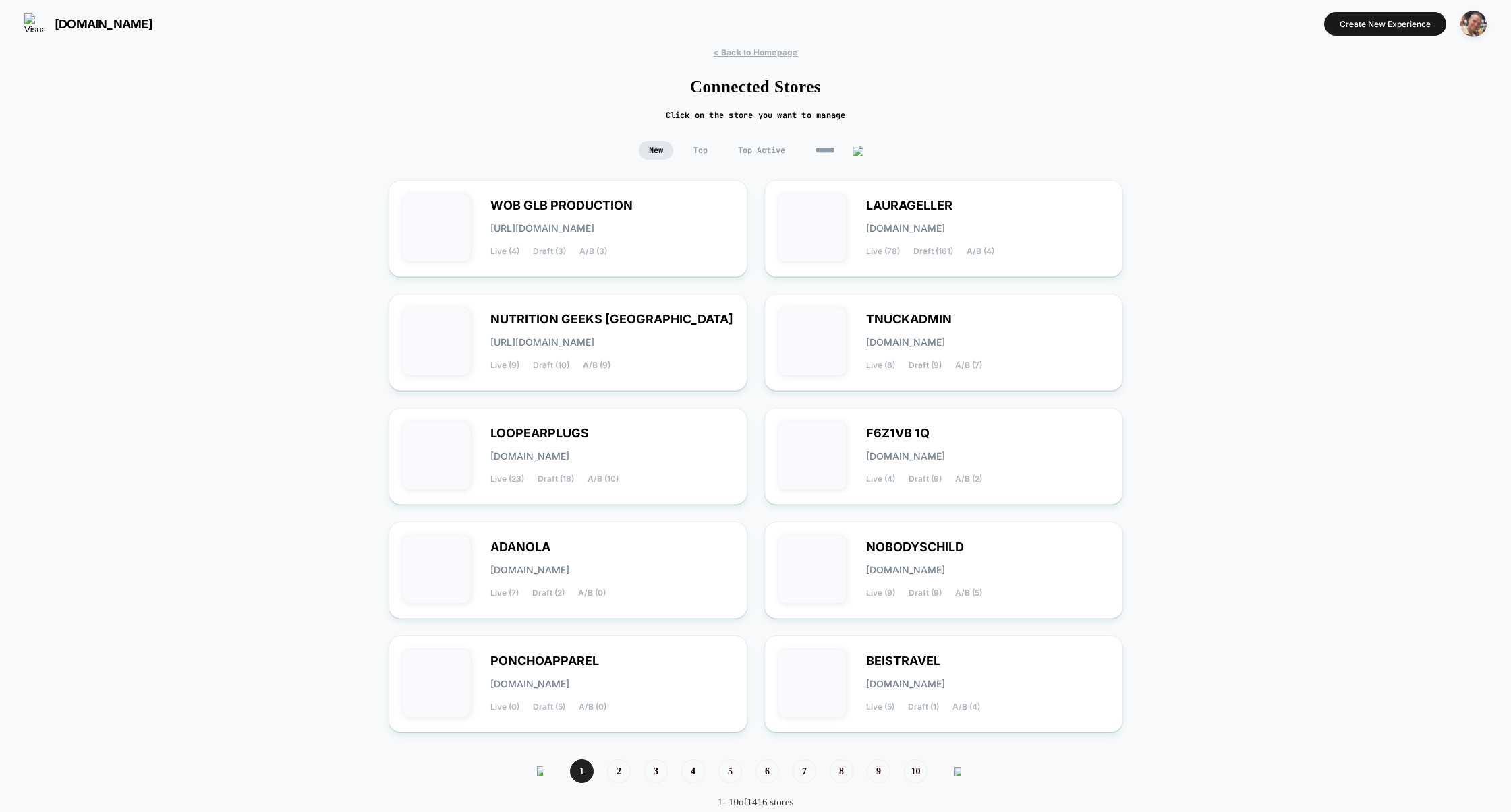
click at [743, 156] on span "Top Active" at bounding box center [761, 151] width 67 height 19
click at [650, 320] on span "NUTRITION GEEKS [GEOGRAPHIC_DATA]" at bounding box center [612, 319] width 243 height 10
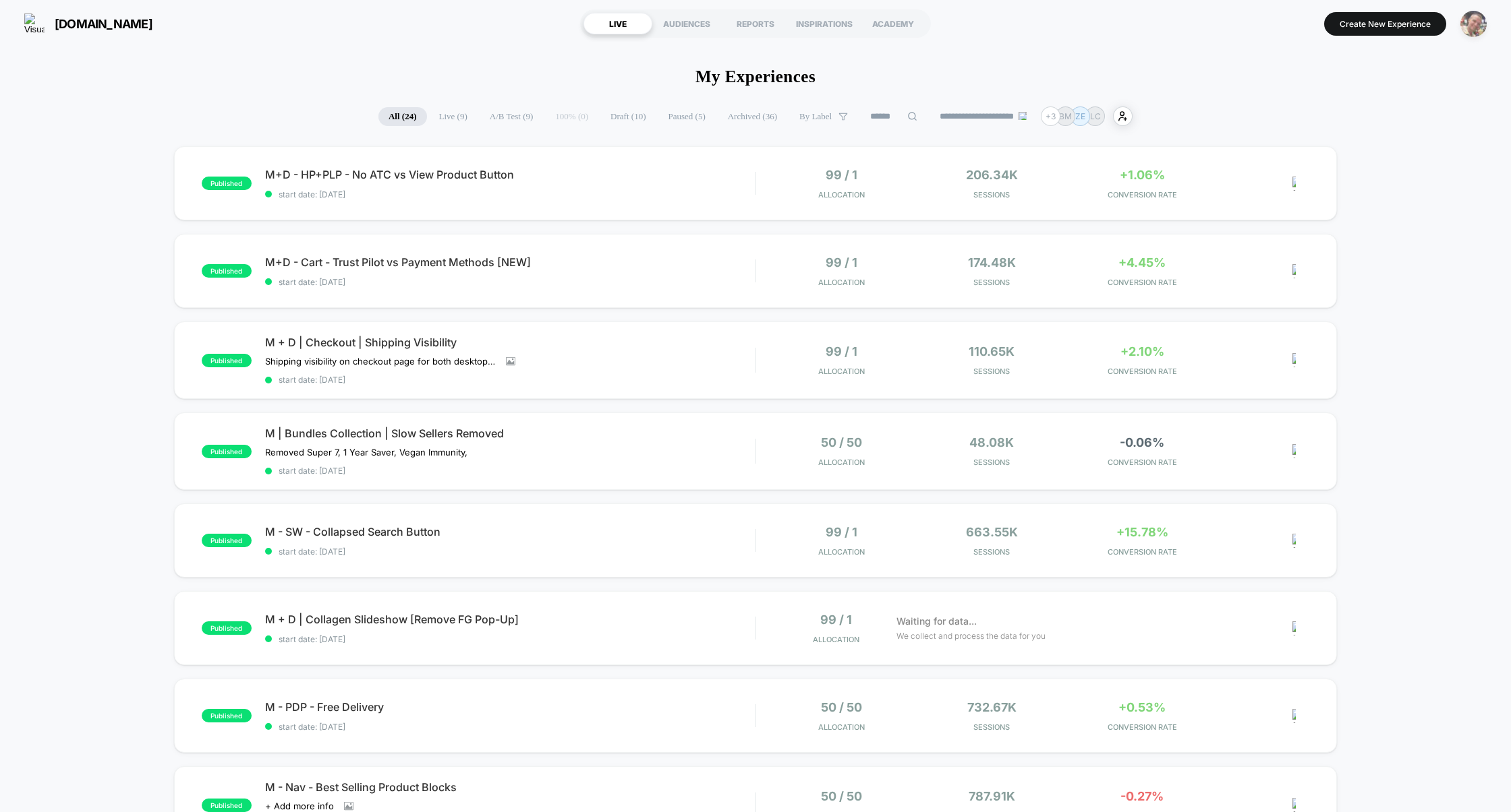
click at [1470, 28] on img "button" at bounding box center [1473, 24] width 27 height 27
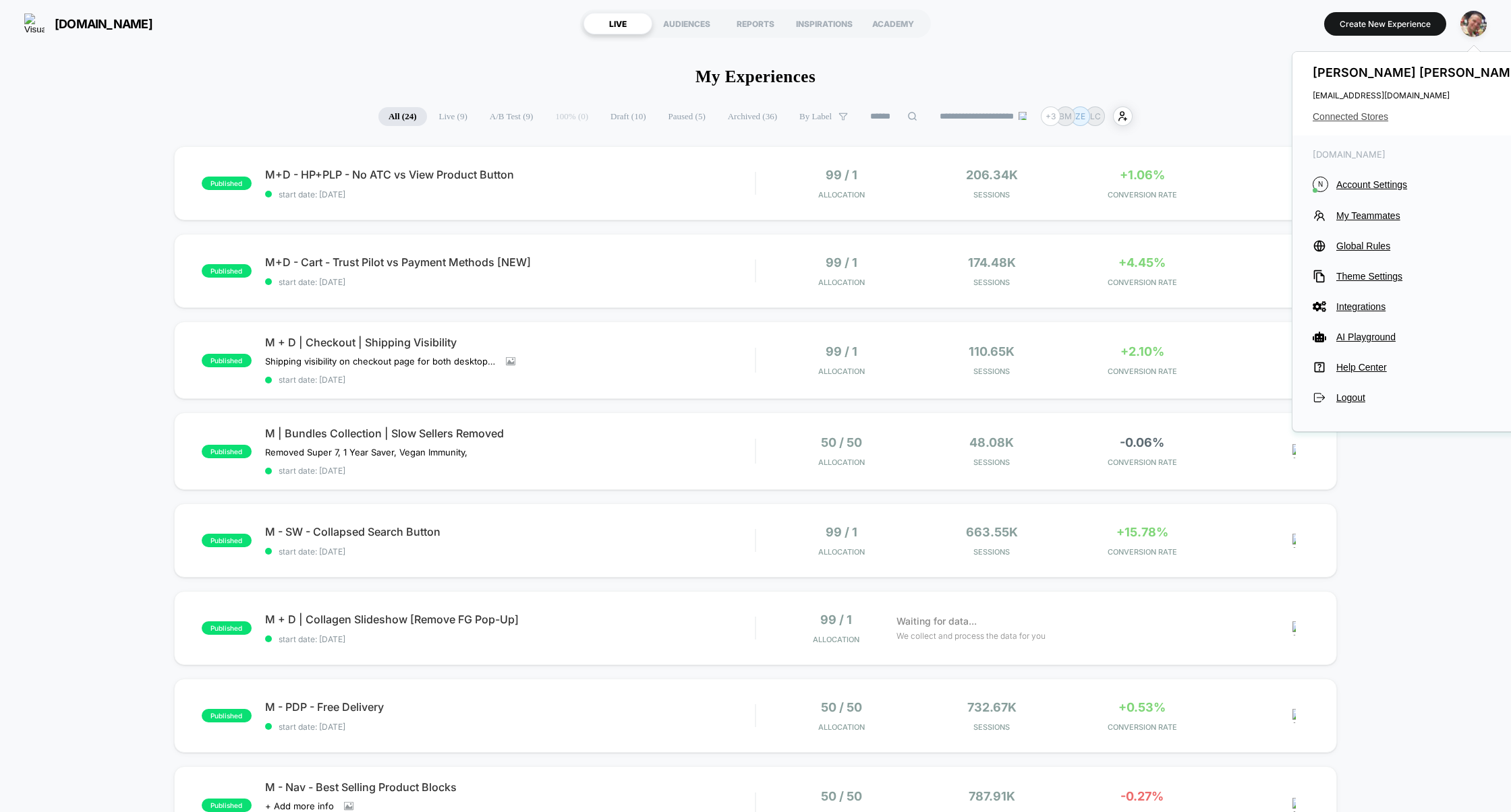
click at [1345, 119] on span "Connected Stores" at bounding box center [1419, 116] width 213 height 11
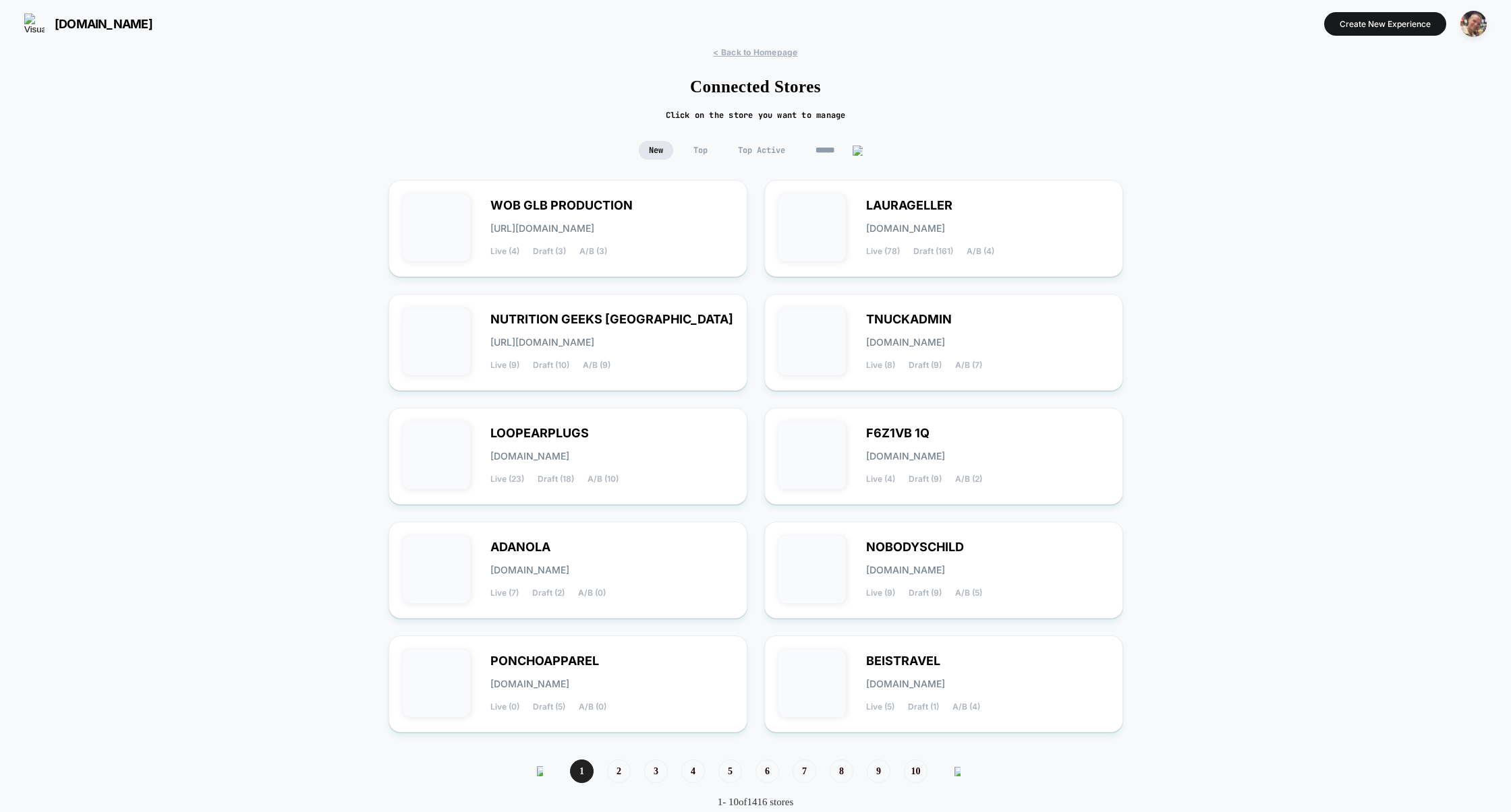
click at [756, 142] on span "Top Active" at bounding box center [761, 151] width 67 height 19
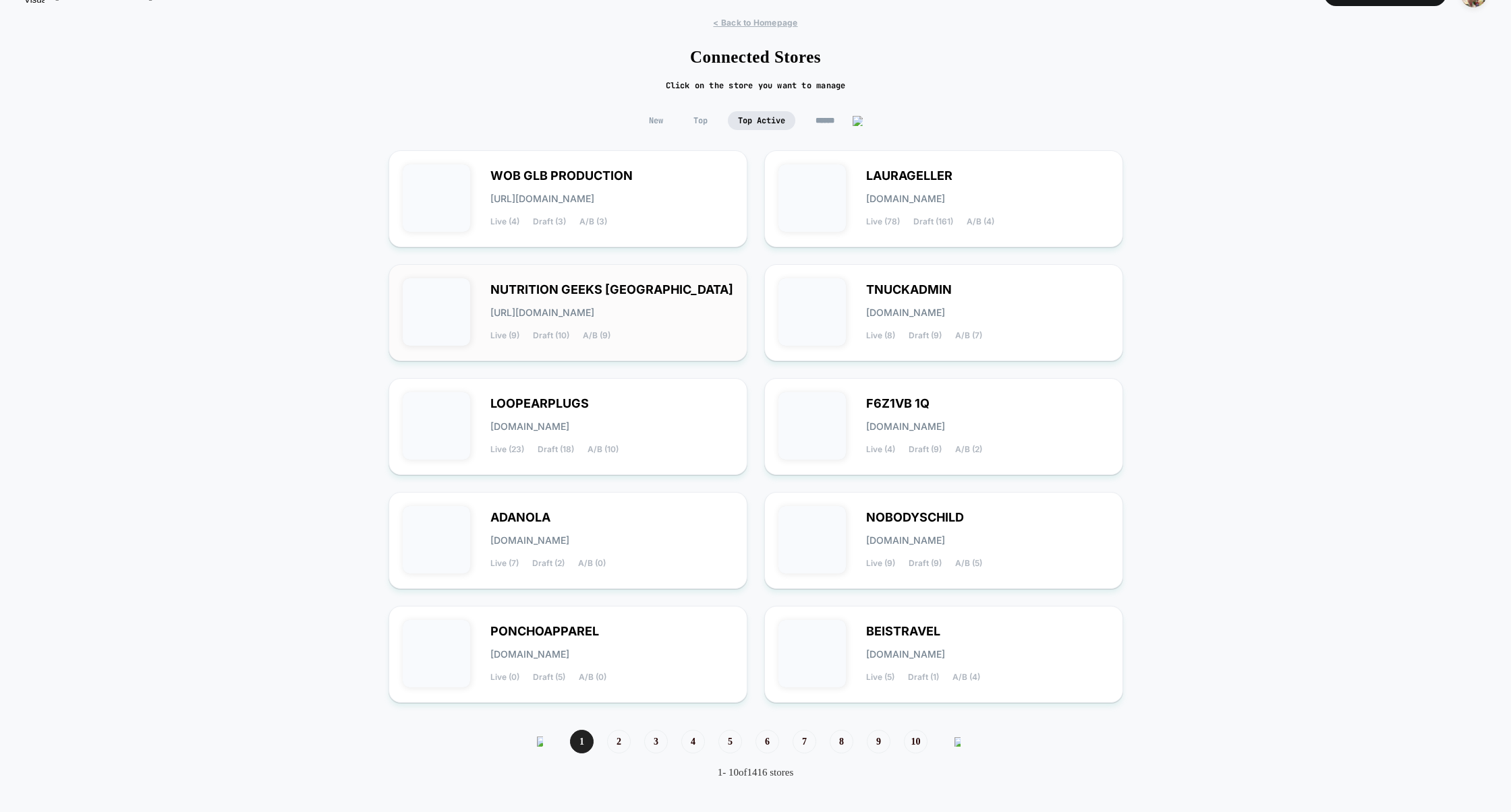
scroll to position [34, 0]
click at [654, 552] on div "[PERSON_NAME][DOMAIN_NAME] Live (7) Draft (2) A/B (0)" at bounding box center [612, 541] width 243 height 55
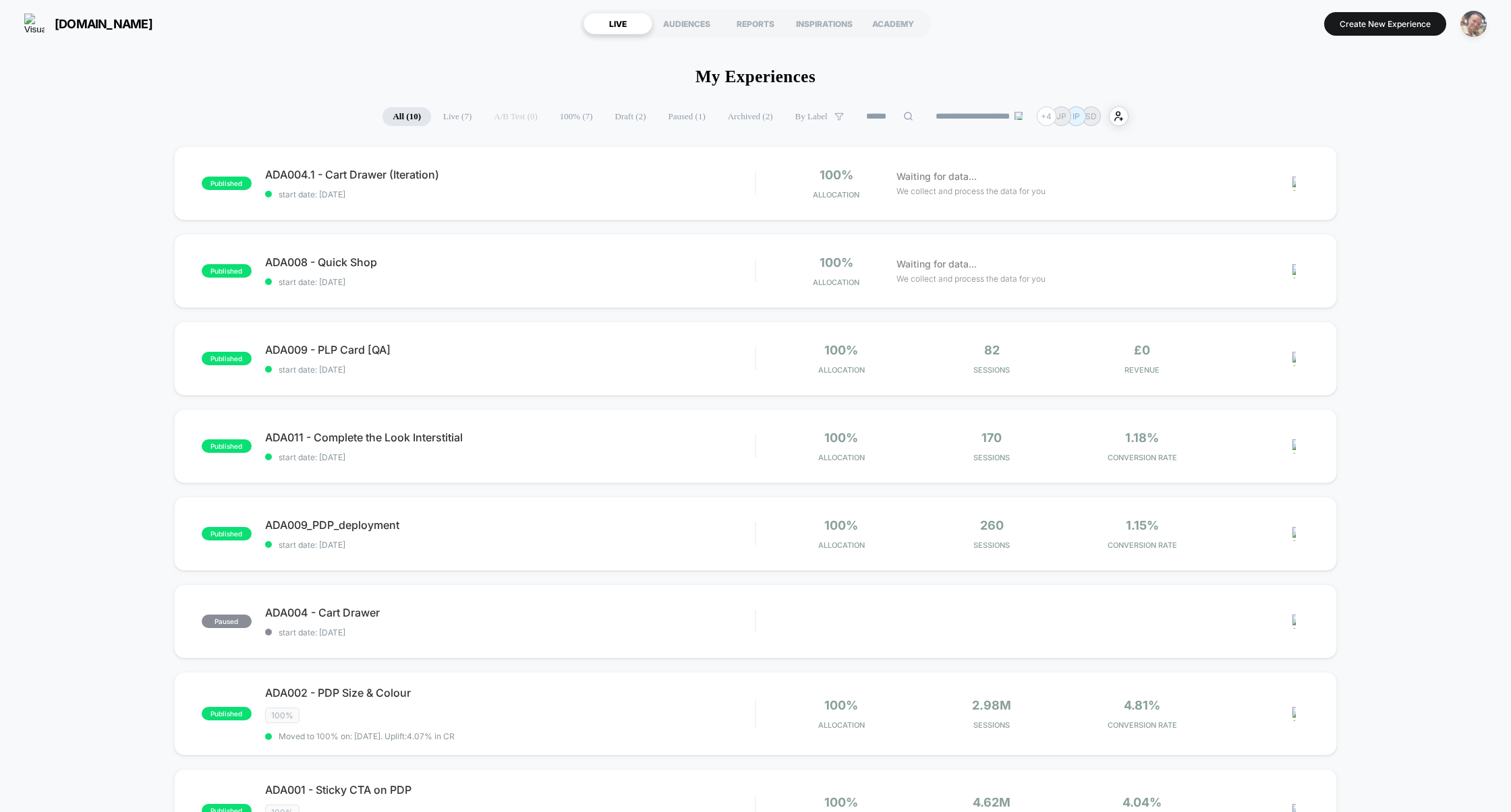
click at [1468, 30] on img "button" at bounding box center [1473, 24] width 27 height 27
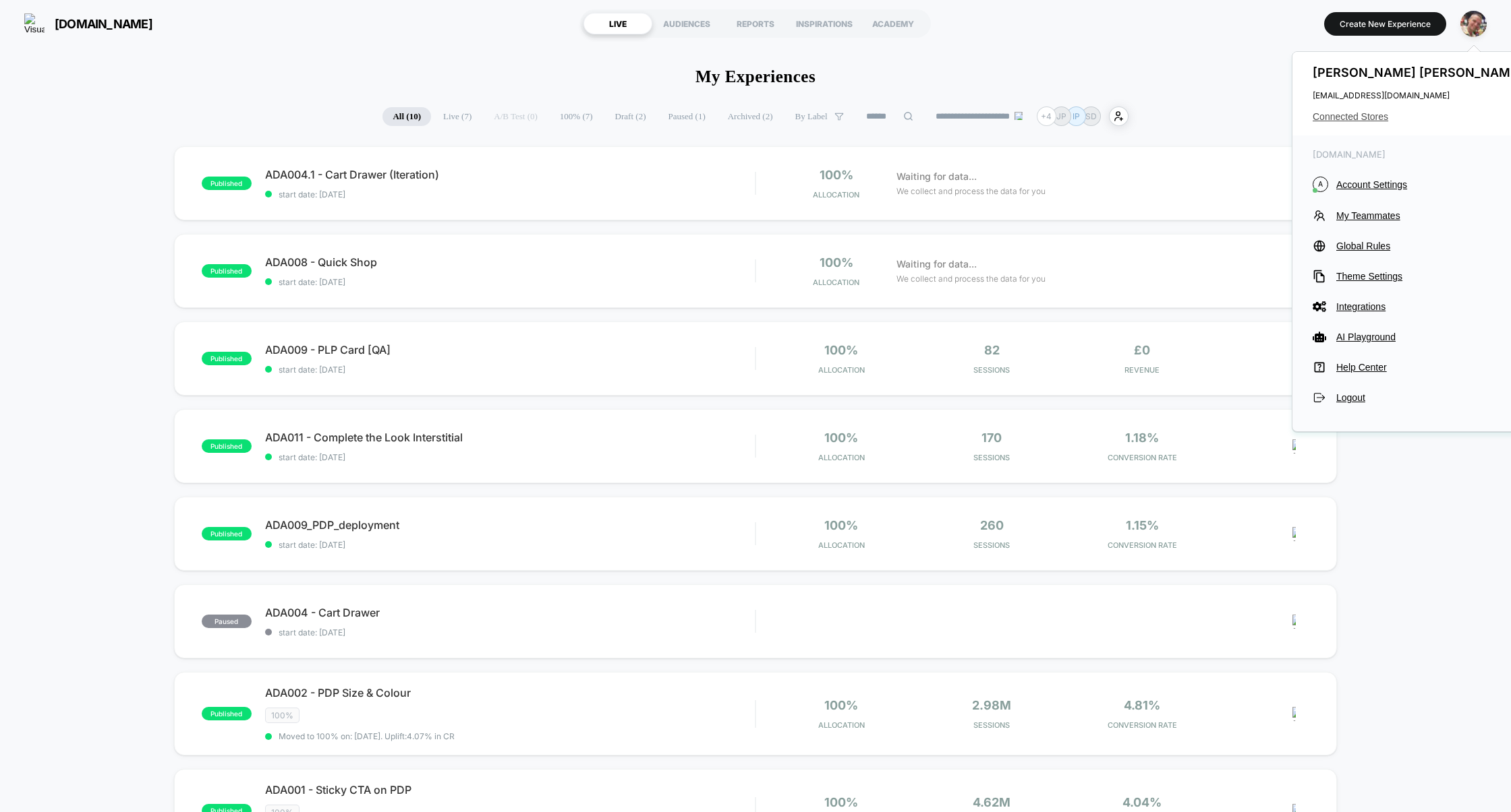
click at [1367, 118] on span "Connected Stores" at bounding box center [1419, 116] width 213 height 11
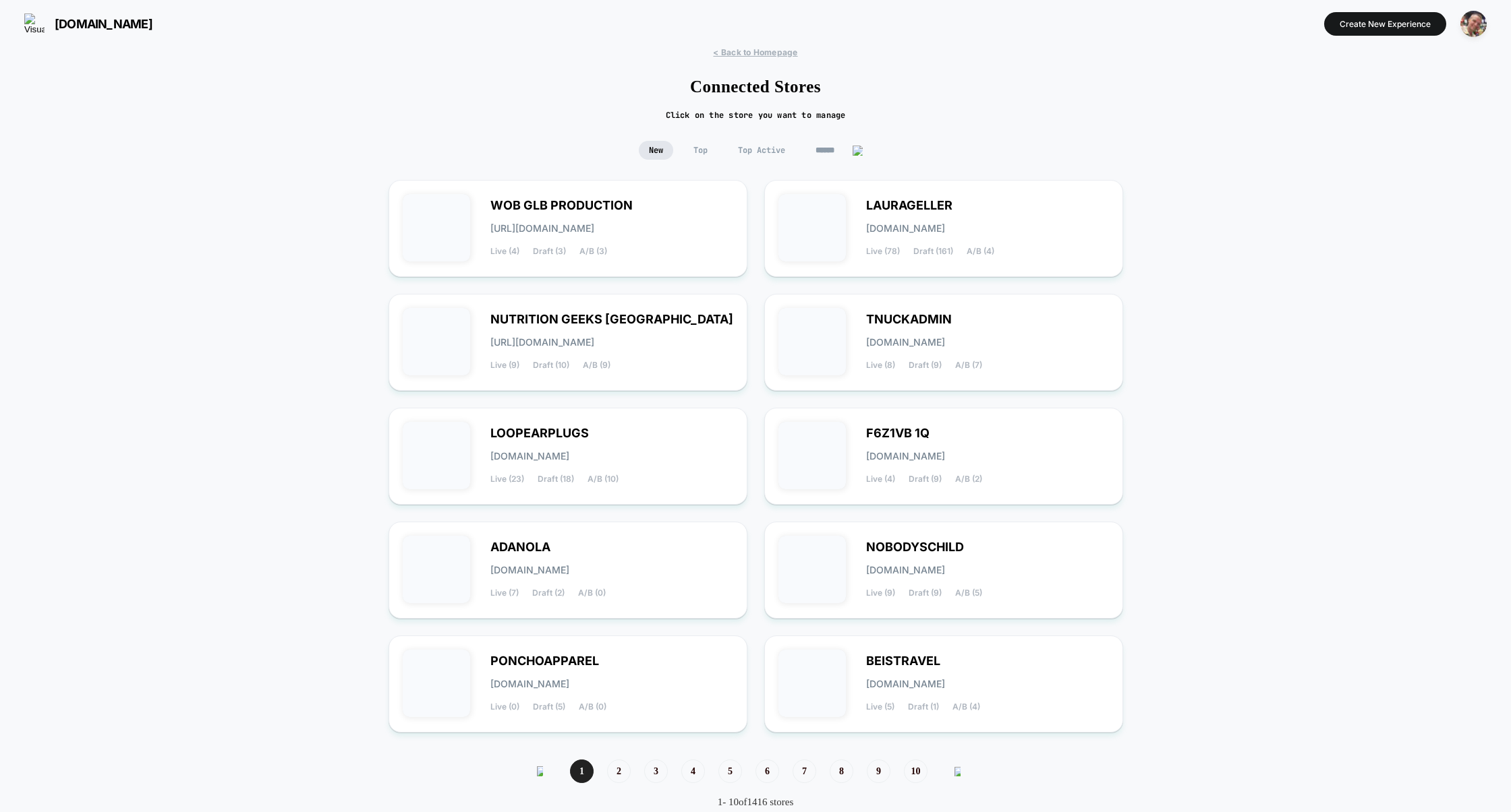
click at [697, 149] on span "Top" at bounding box center [700, 151] width 34 height 19
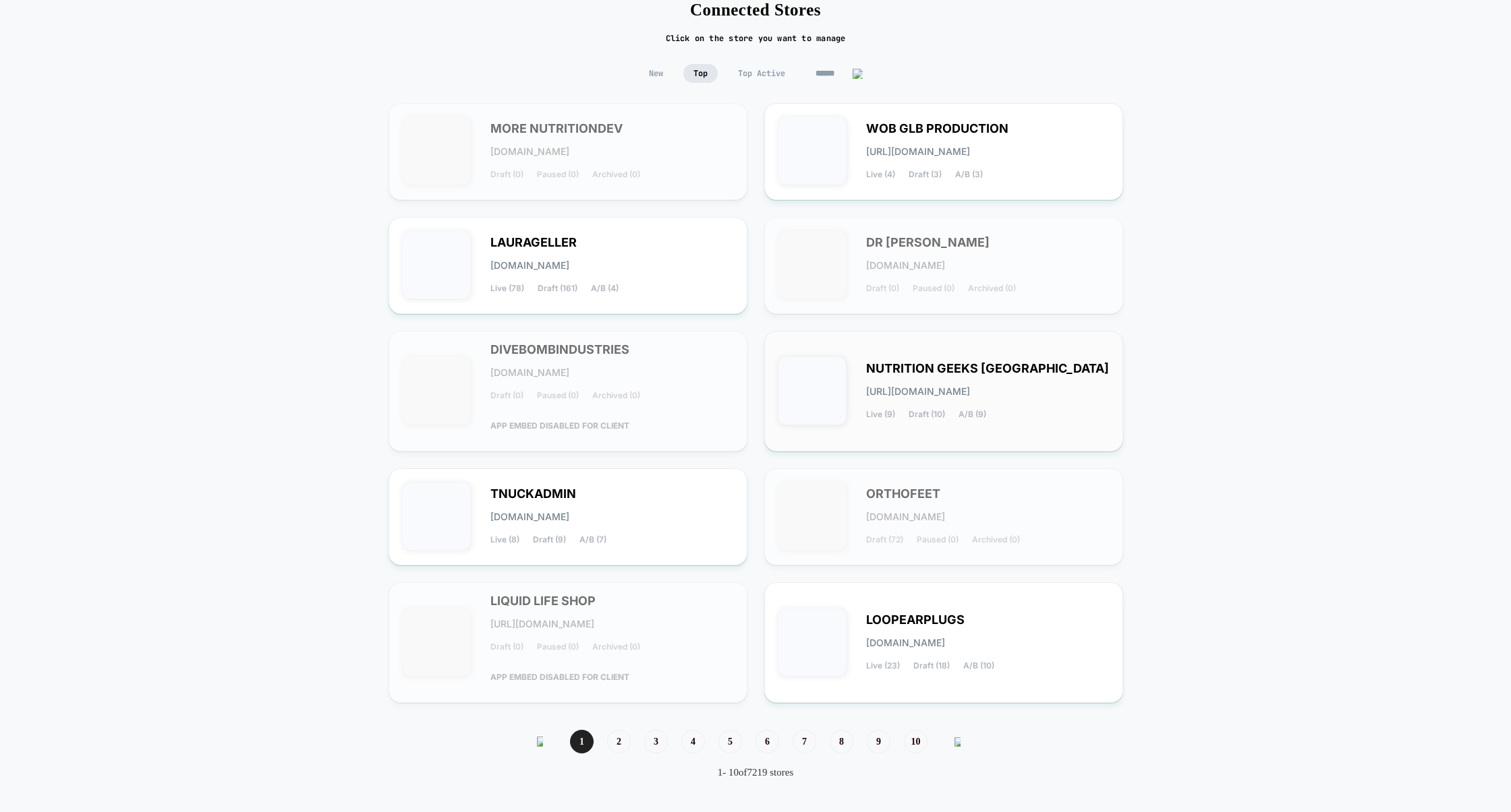
scroll to position [81, 0]
click at [649, 739] on span "3" at bounding box center [656, 742] width 24 height 24
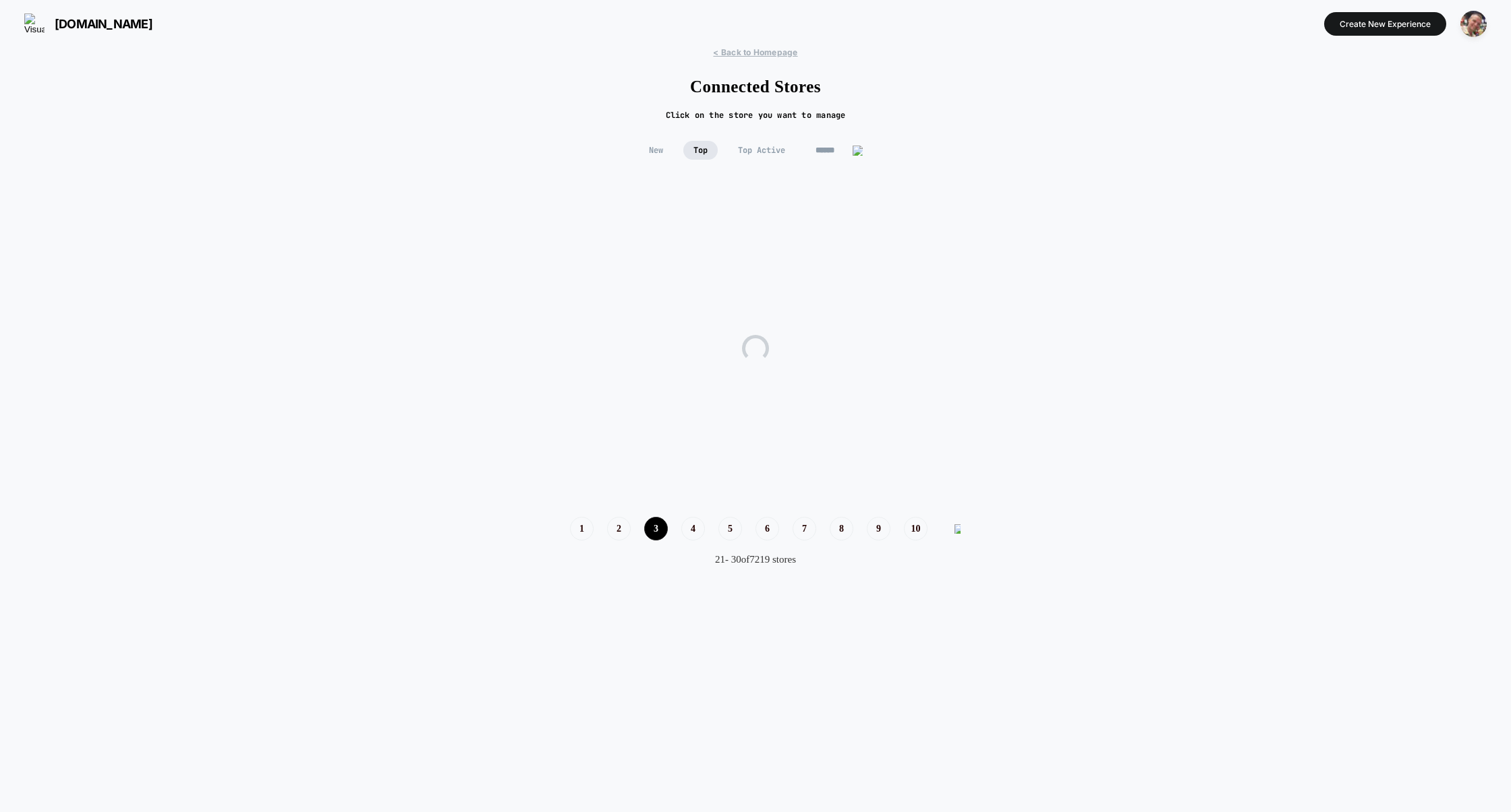
scroll to position [0, 0]
click at [763, 148] on span "Top Active" at bounding box center [761, 151] width 67 height 19
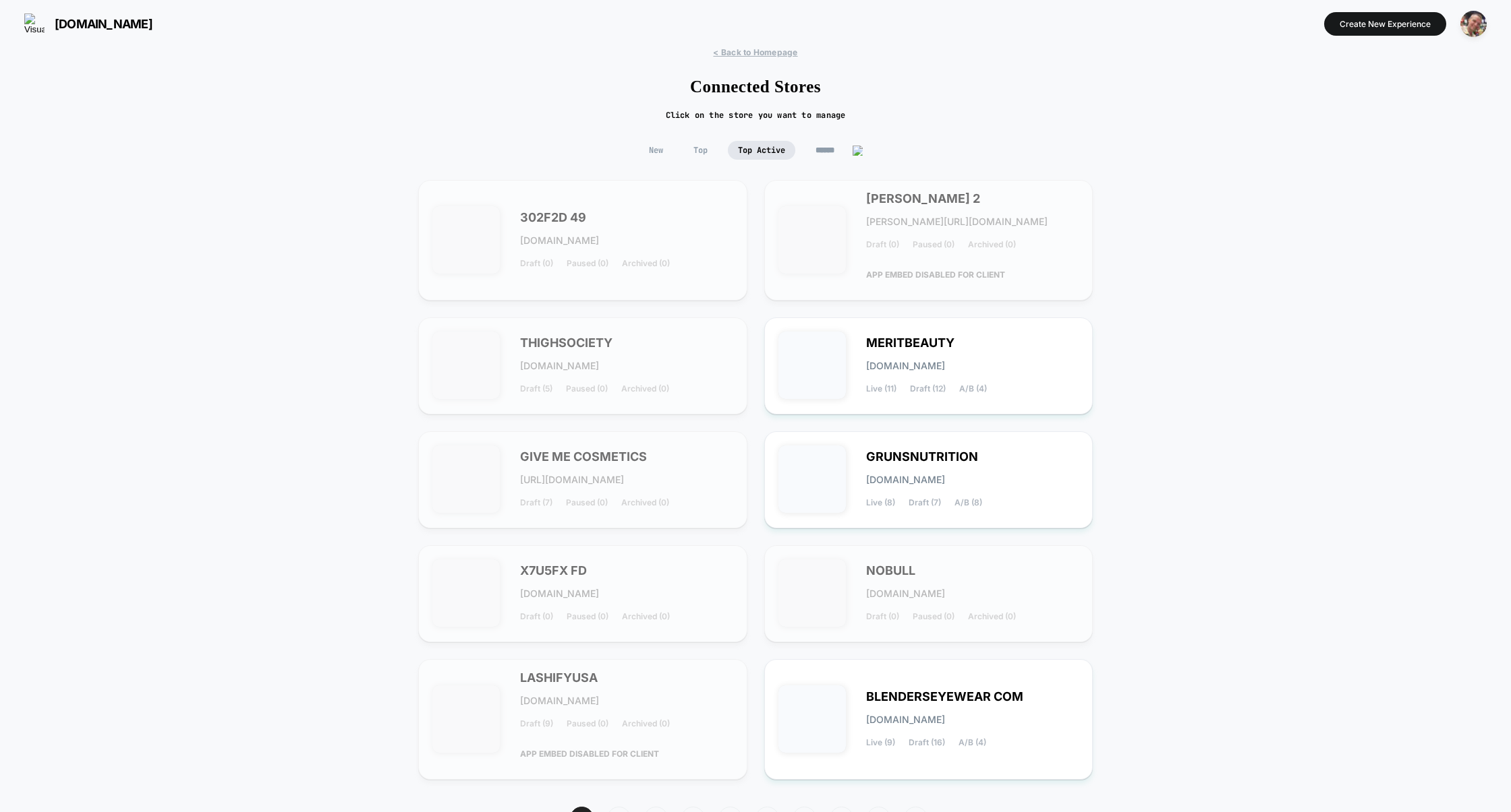
scroll to position [81, 0]
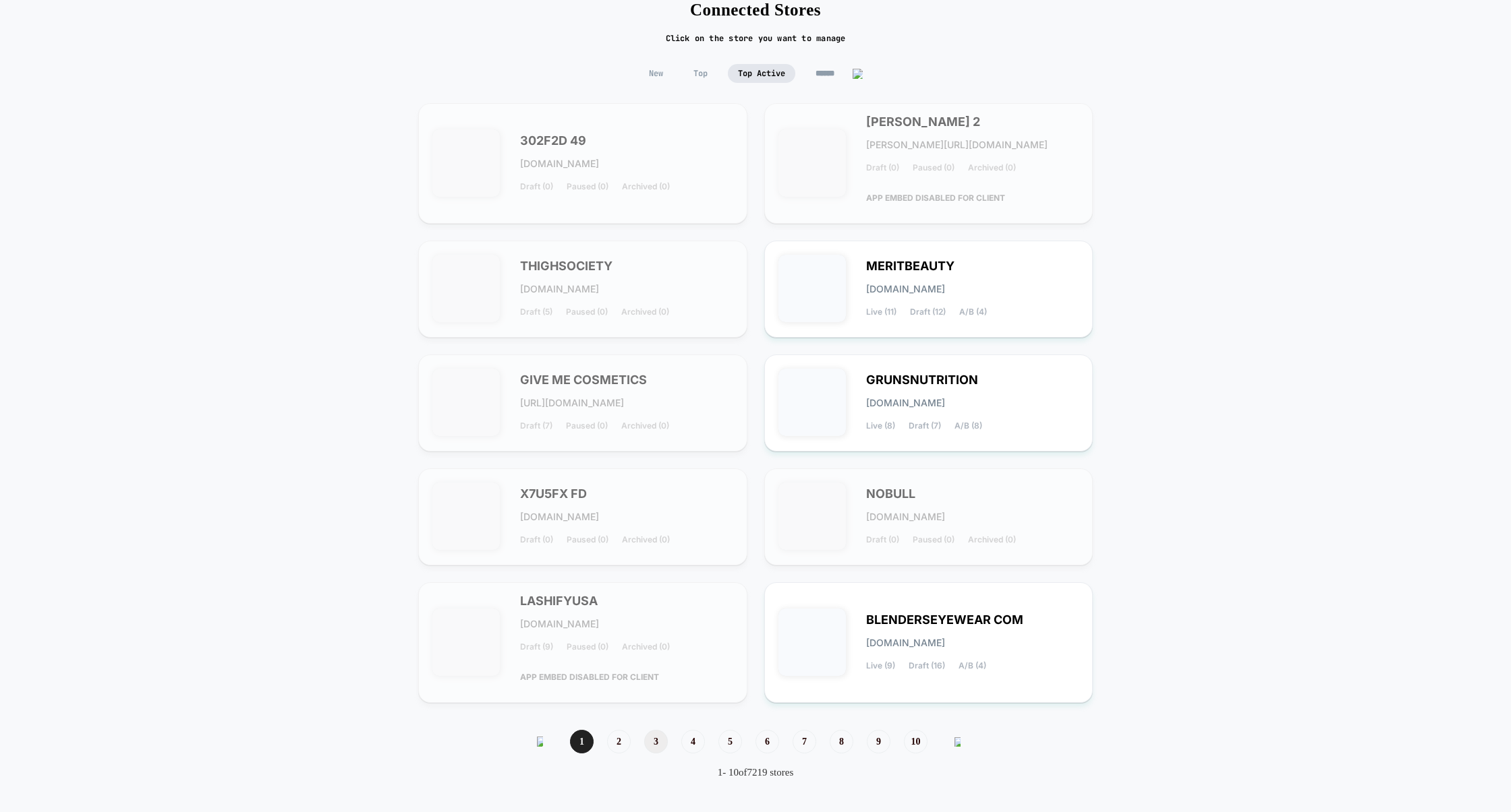
click at [653, 740] on span "3" at bounding box center [656, 742] width 24 height 24
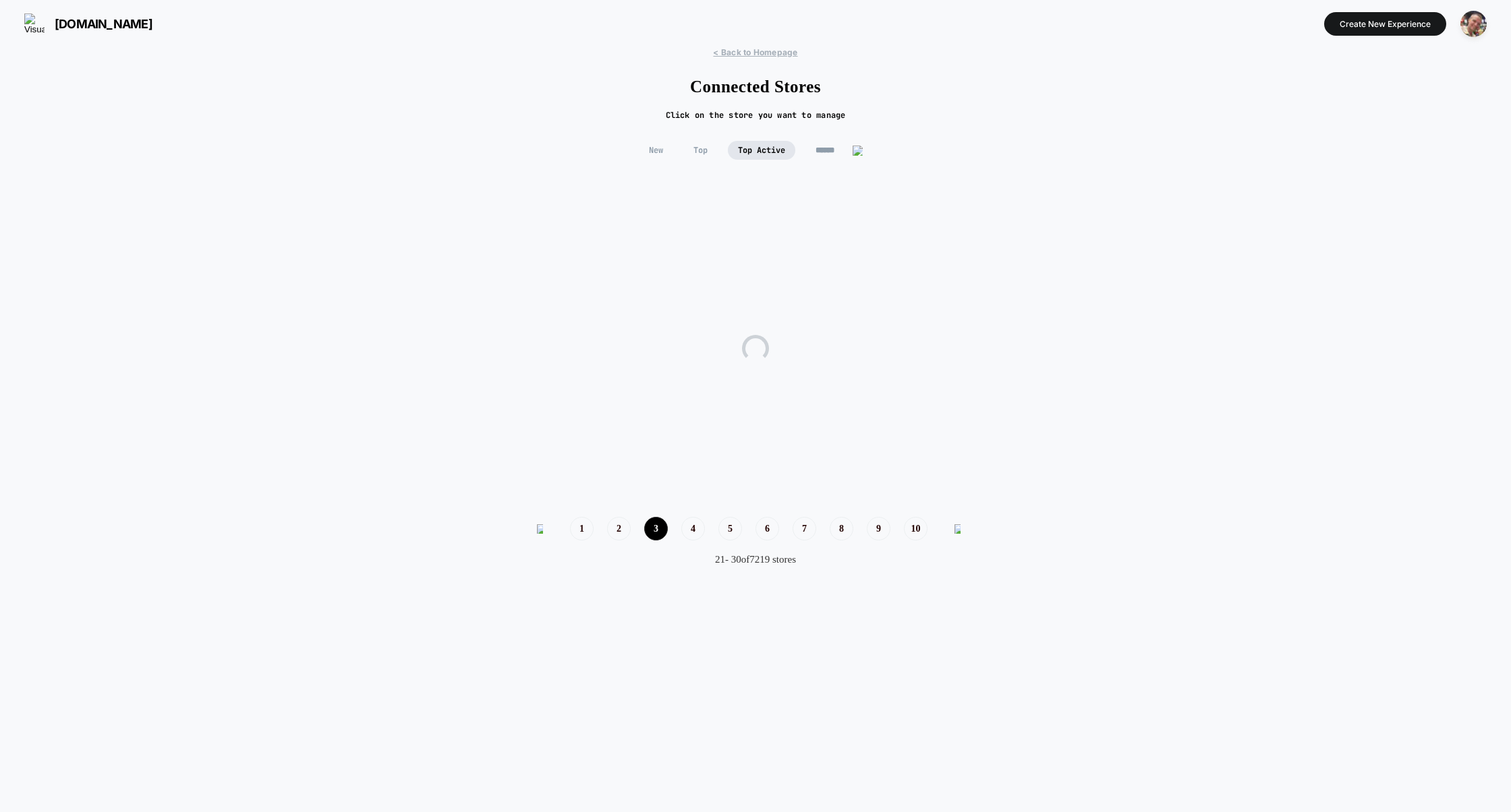
scroll to position [0, 0]
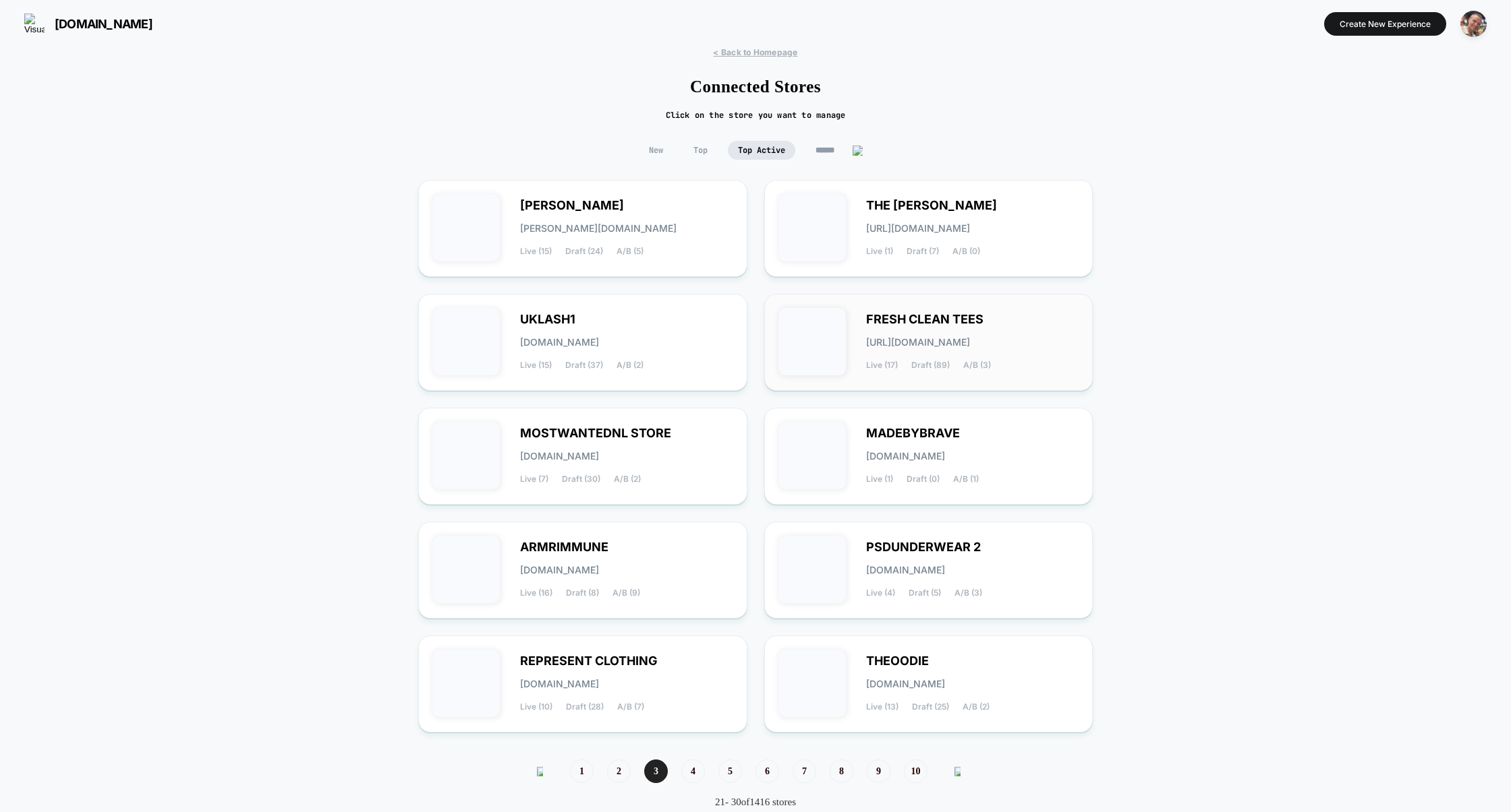
click at [881, 356] on div "FRESH CLEAN TEES [URL][DOMAIN_NAME] Live (17) Draft (89) A/B (3)" at bounding box center [972, 342] width 213 height 55
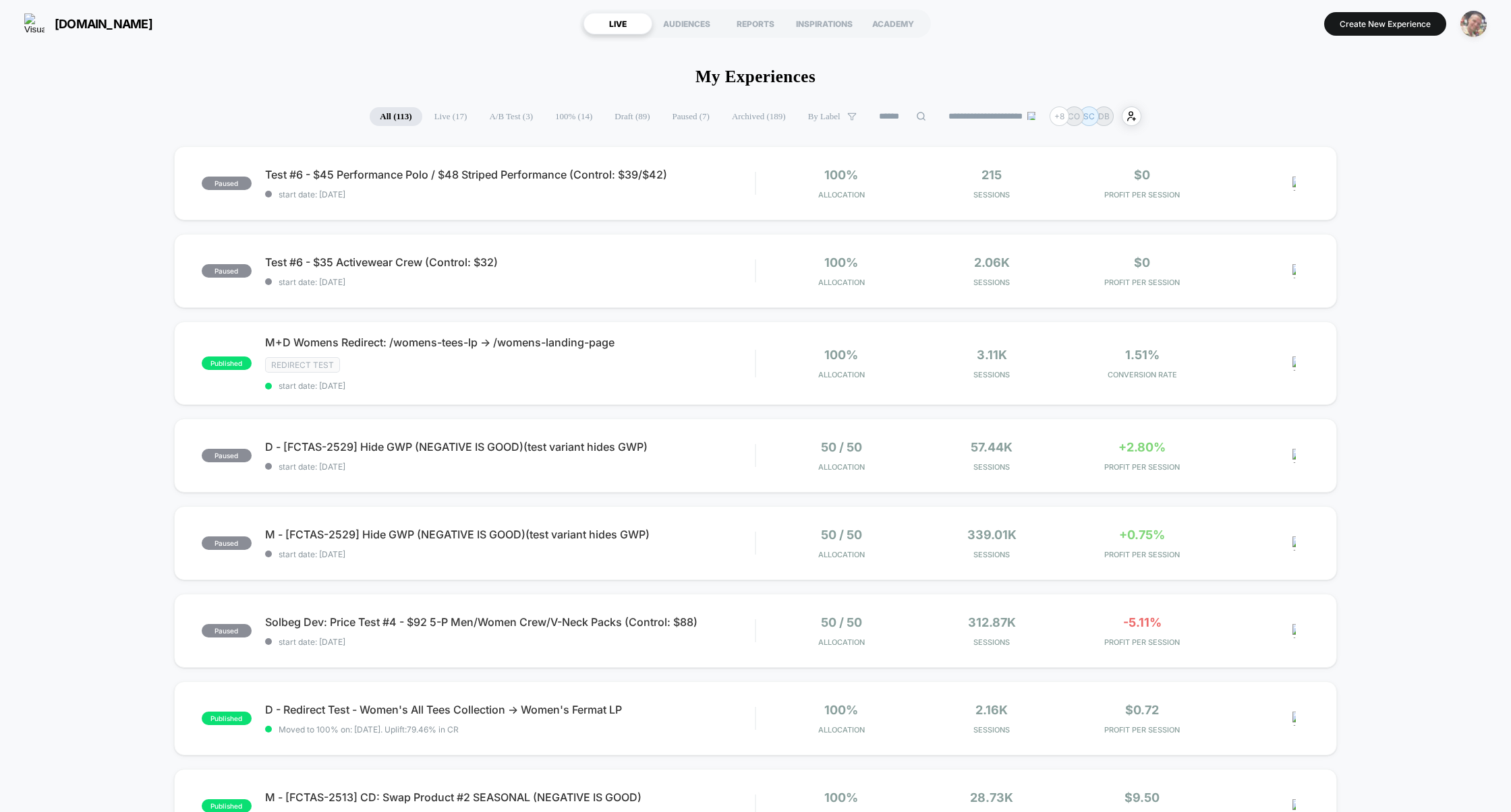
click at [1466, 26] on img "button" at bounding box center [1473, 24] width 27 height 27
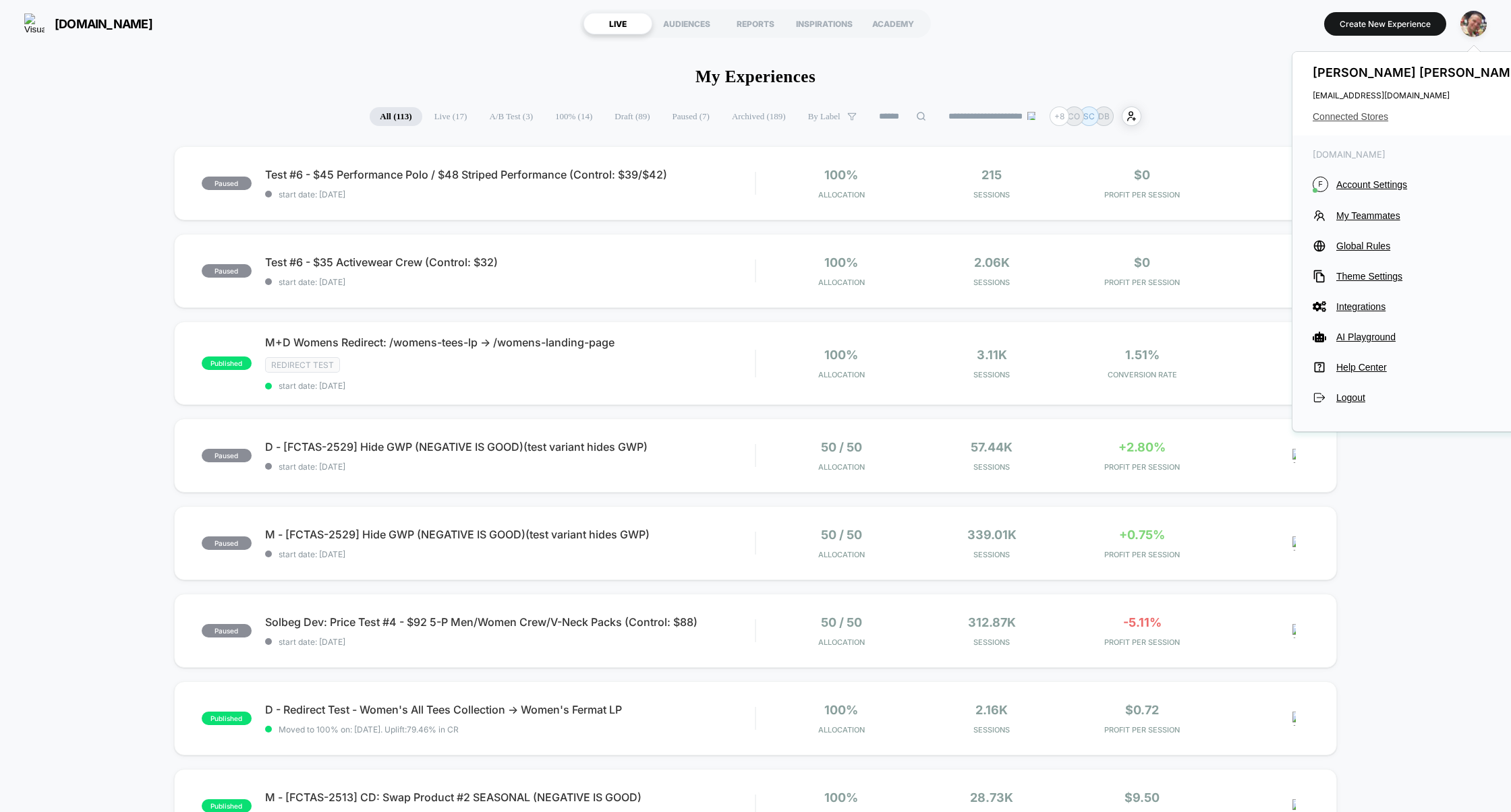
click at [1372, 114] on span "Connected Stores" at bounding box center [1419, 116] width 213 height 11
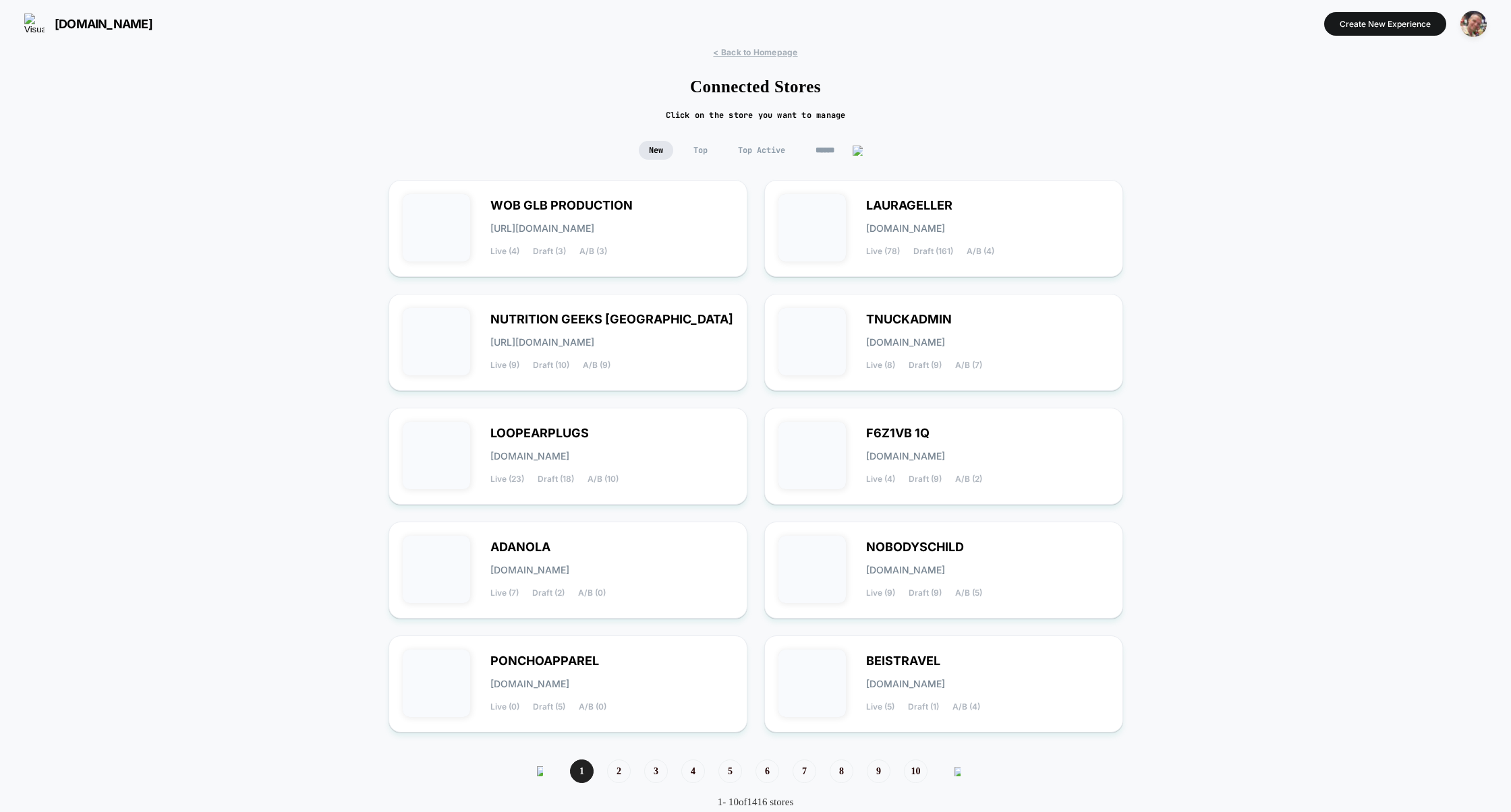
click at [767, 155] on span "Top Active" at bounding box center [761, 151] width 67 height 19
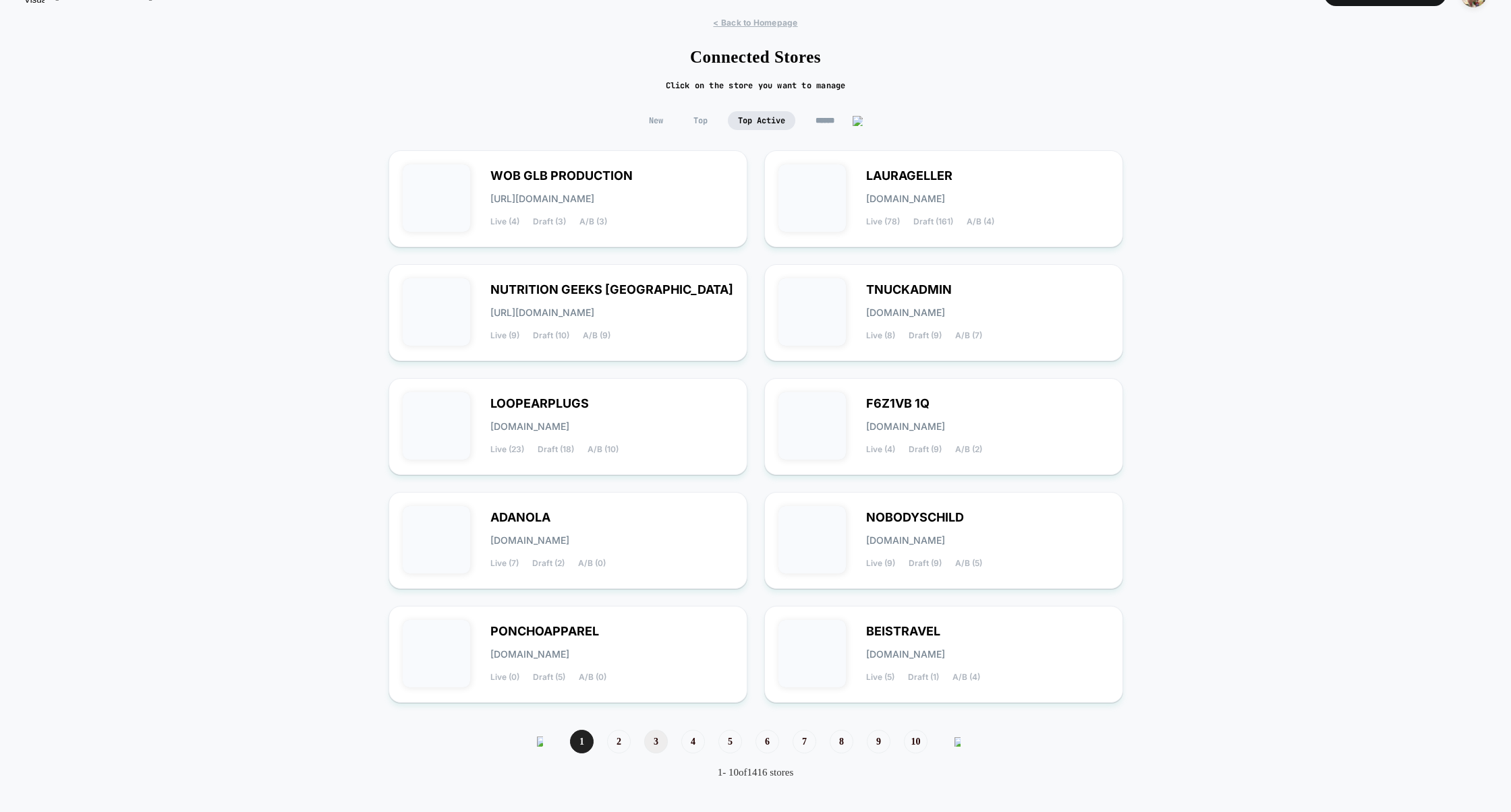
click at [656, 740] on span "3" at bounding box center [656, 742] width 24 height 24
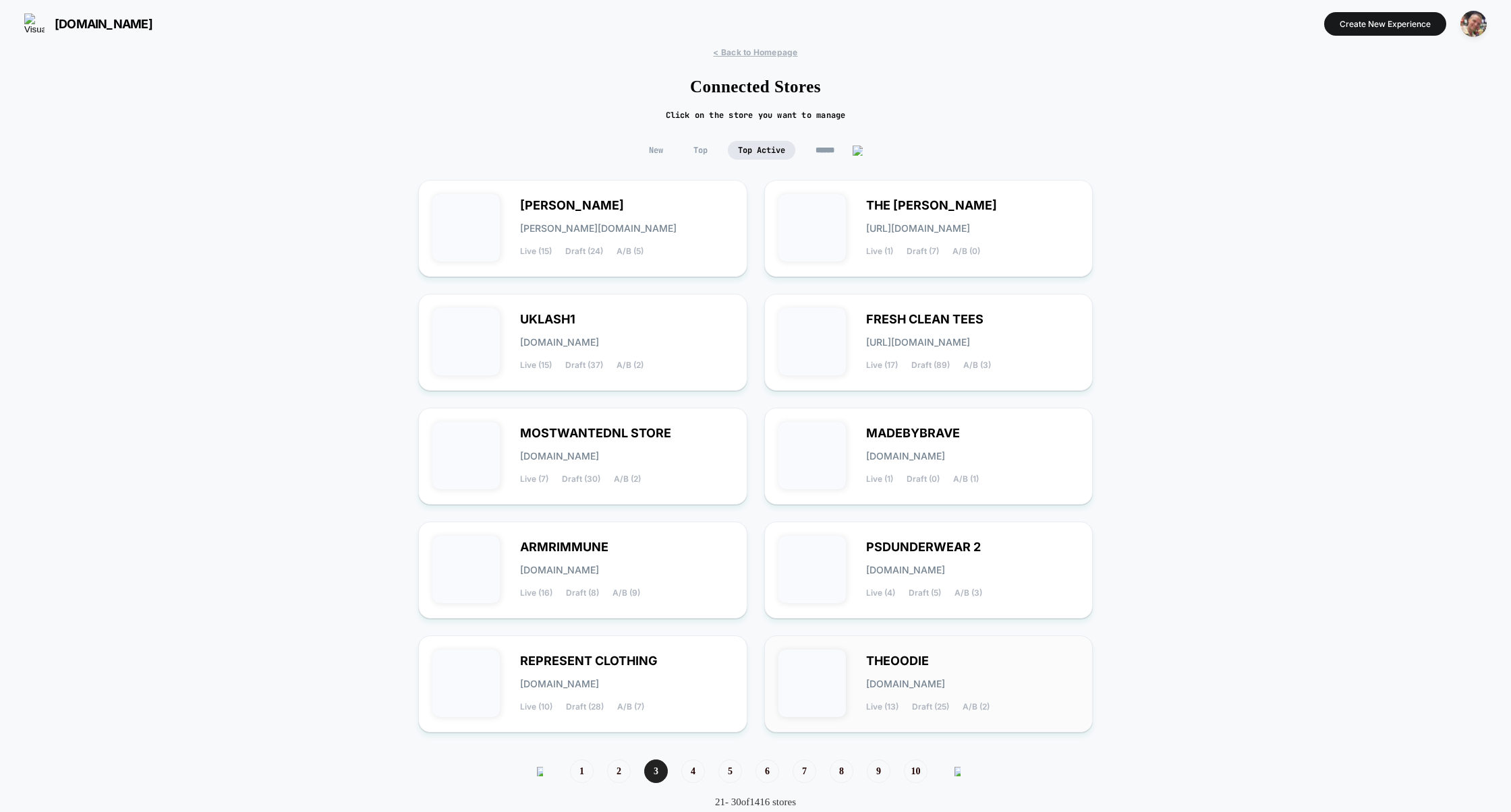
click at [854, 652] on div "[PERSON_NAME][DOMAIN_NAME] Live (13) Draft (25) A/B (2)" at bounding box center [929, 684] width 329 height 97
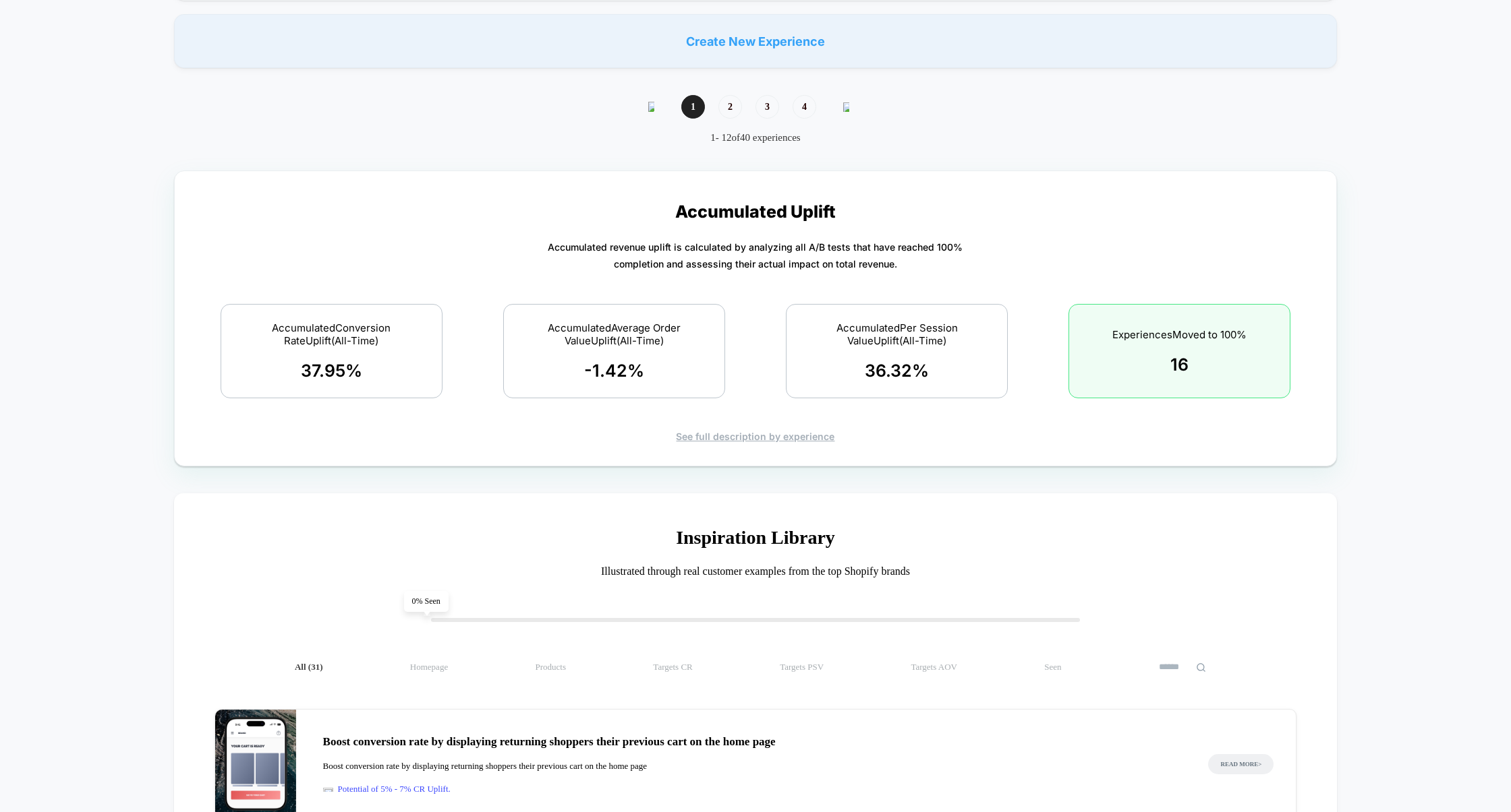
scroll to position [1200, 0]
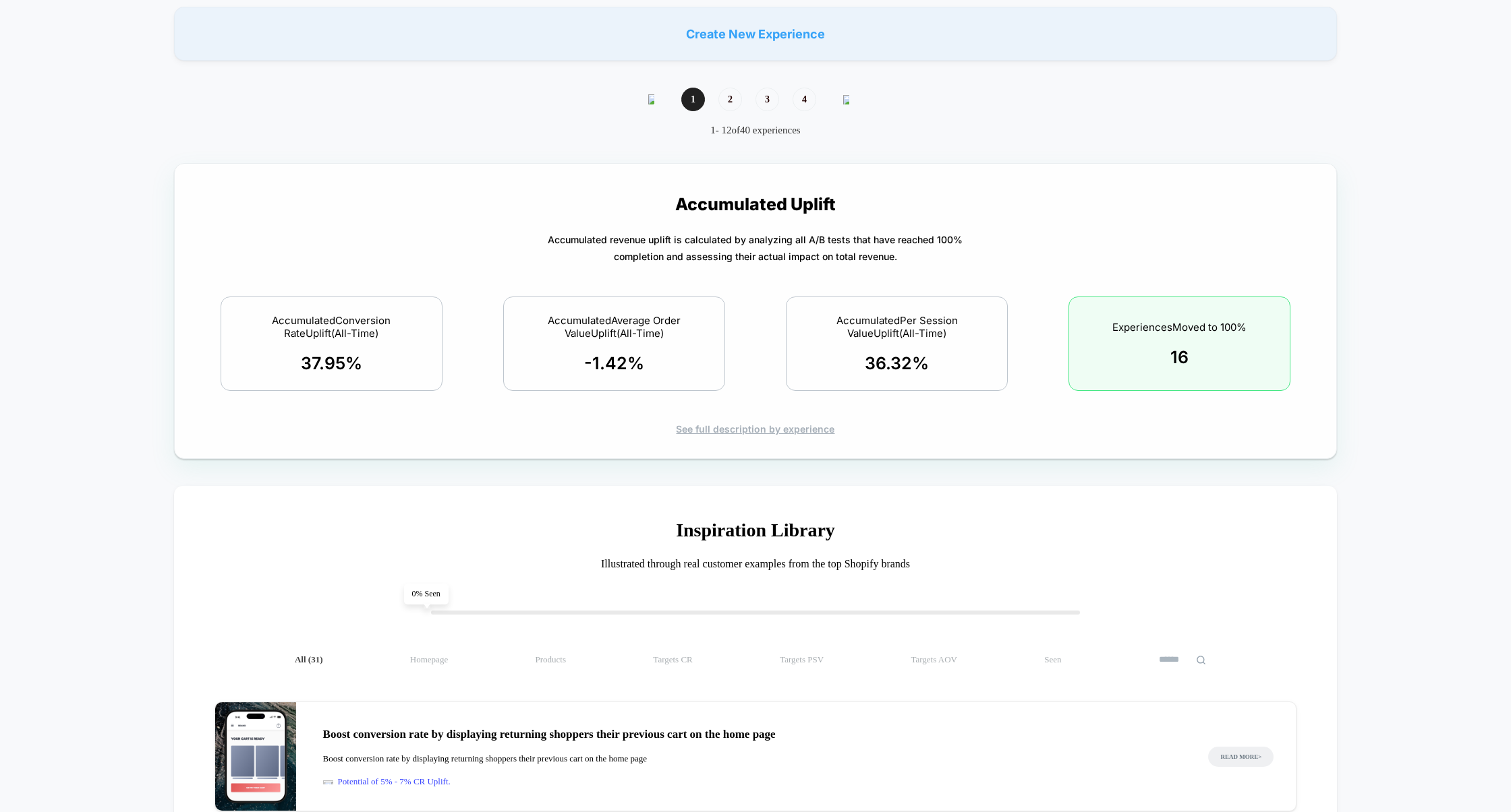
click at [730, 411] on div "Accumulated Conversion Rate Uplift (All-Time) 37.95 % Accumulated Average Order…" at bounding box center [756, 344] width 1115 height 139
click at [739, 430] on div "See full description by experience" at bounding box center [756, 428] width 1115 height 11
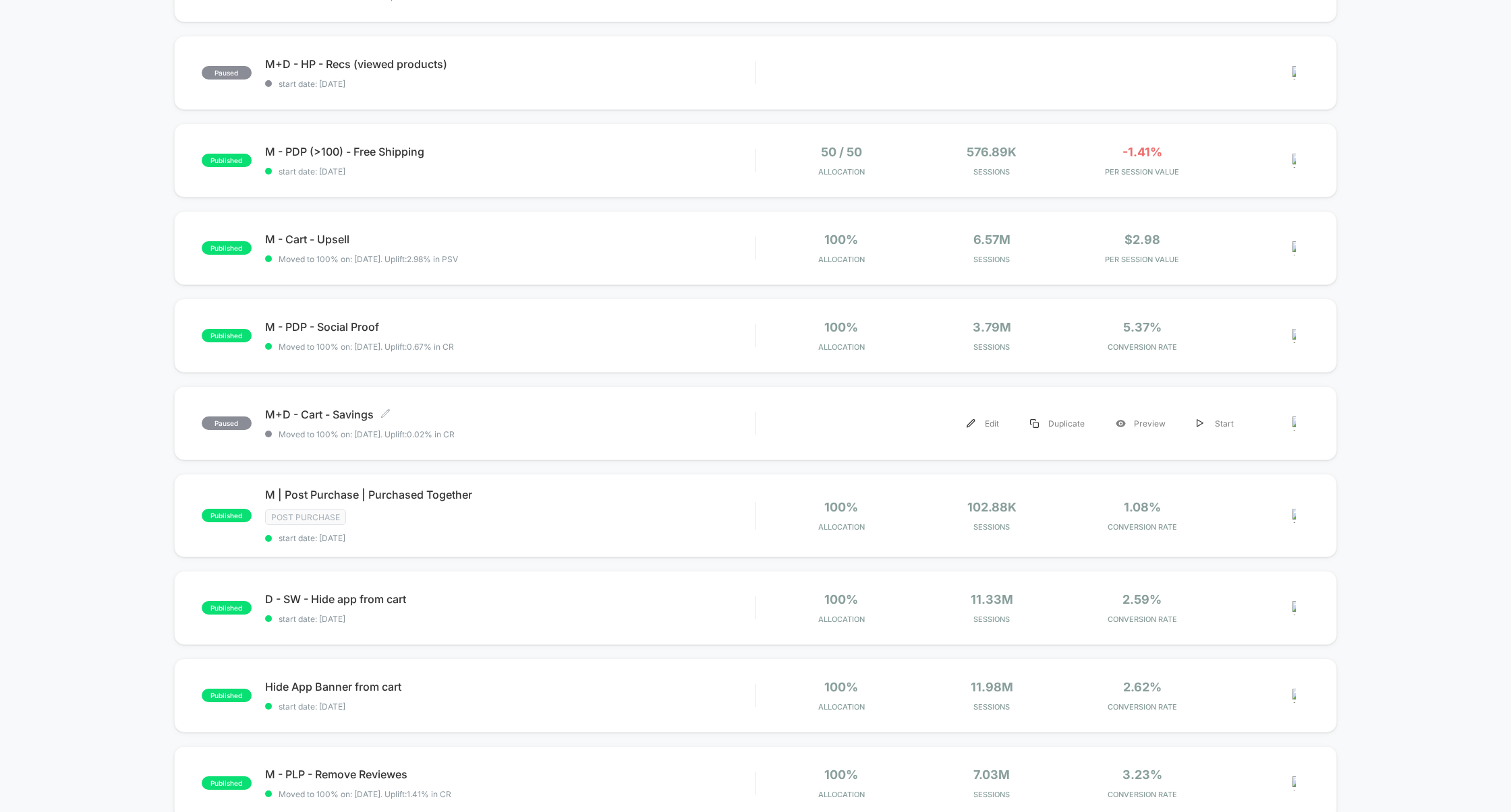
scroll to position [0, 0]
